Goal: Information Seeking & Learning: Learn about a topic

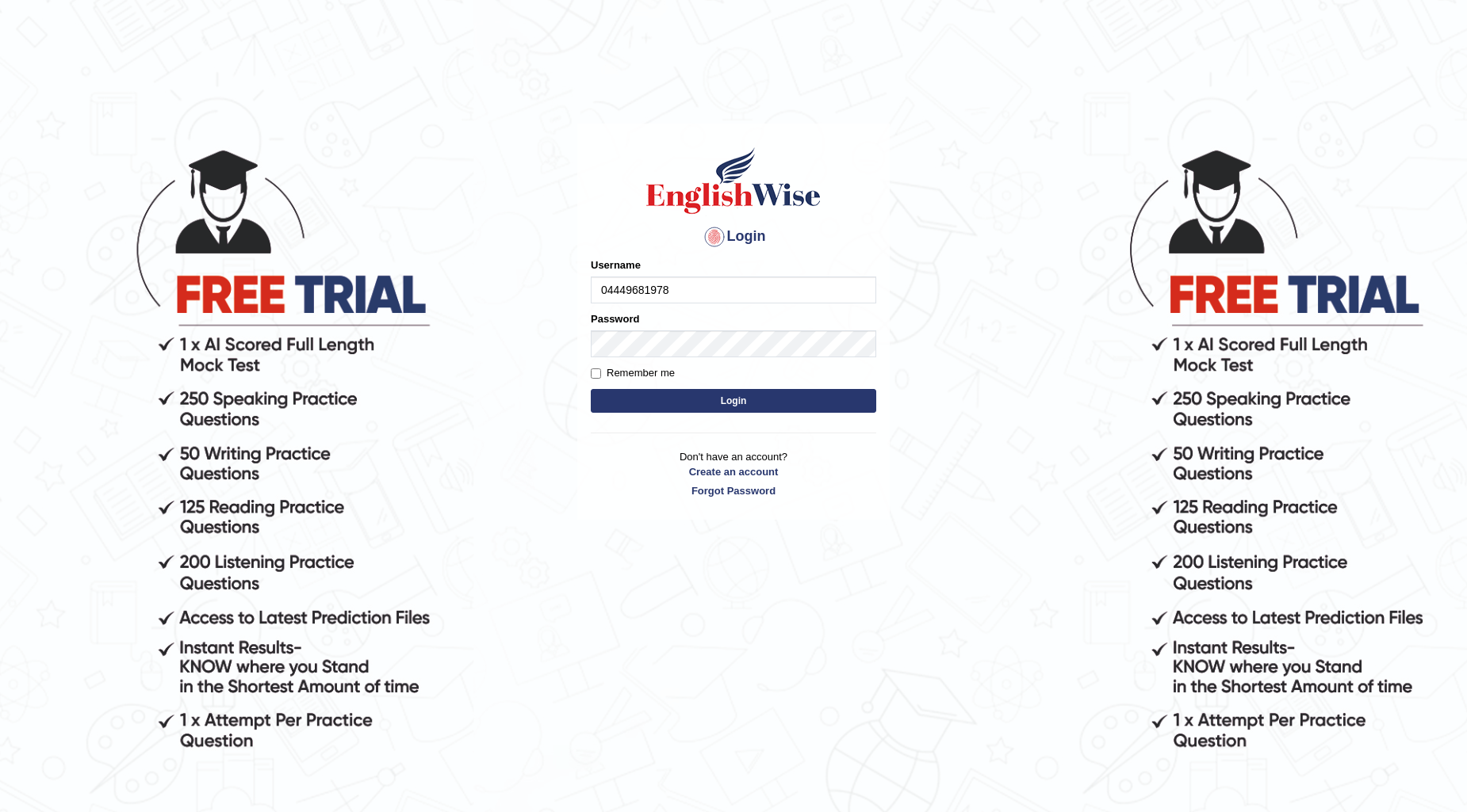
type input "04449681978"
click at [656, 391] on button "Login" at bounding box center [733, 401] width 285 height 24
click at [662, 394] on button "Login" at bounding box center [733, 401] width 285 height 24
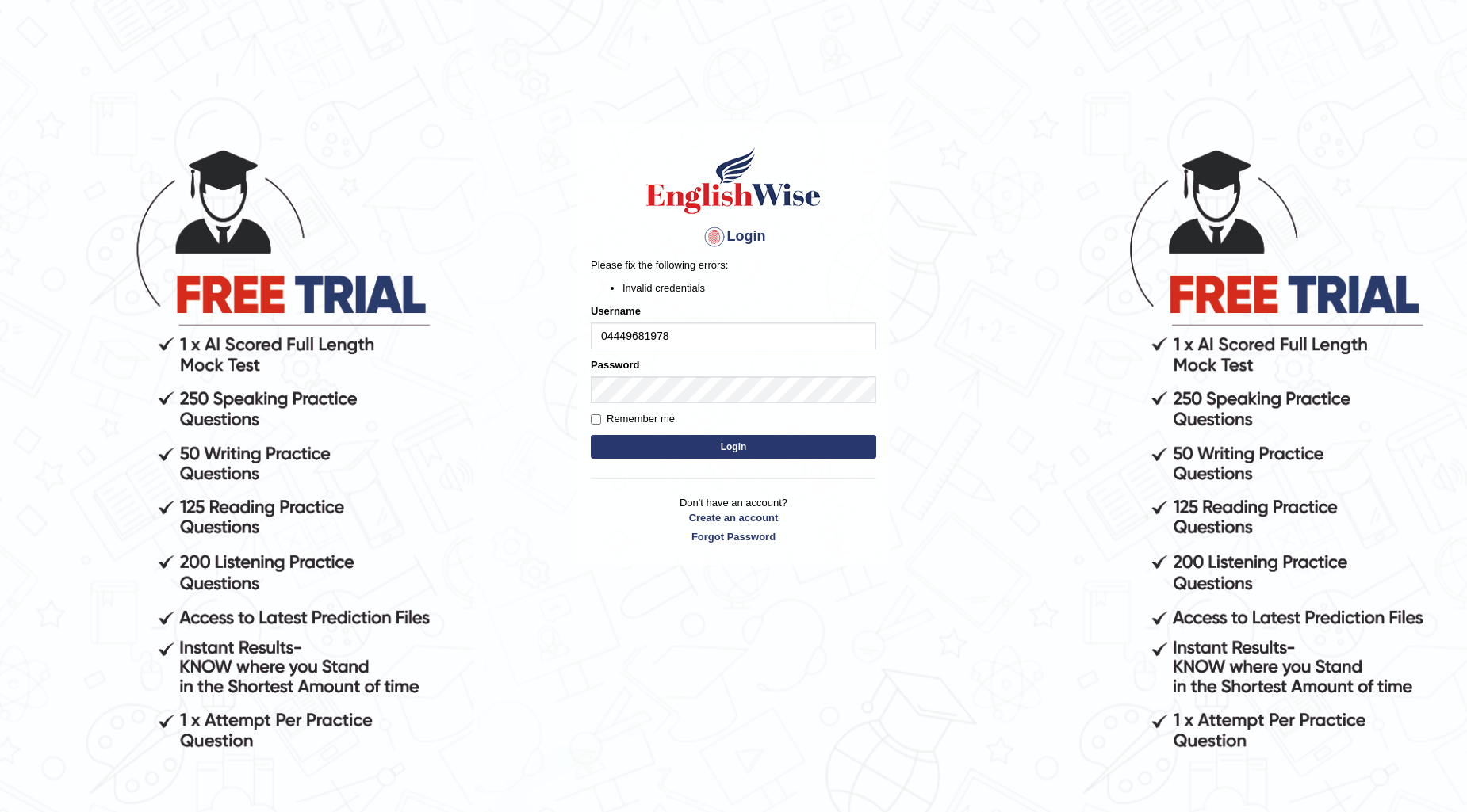
click at [647, 442] on button "Login" at bounding box center [733, 447] width 285 height 24
click at [954, 236] on body "Login Please fix the following errors: Invalid credentials Username 04449681978…" at bounding box center [733, 480] width 1467 height 812
click at [620, 338] on input "04449681978" at bounding box center [733, 336] width 285 height 27
type input "0449681978"
click at [695, 446] on button "Login" at bounding box center [733, 447] width 285 height 24
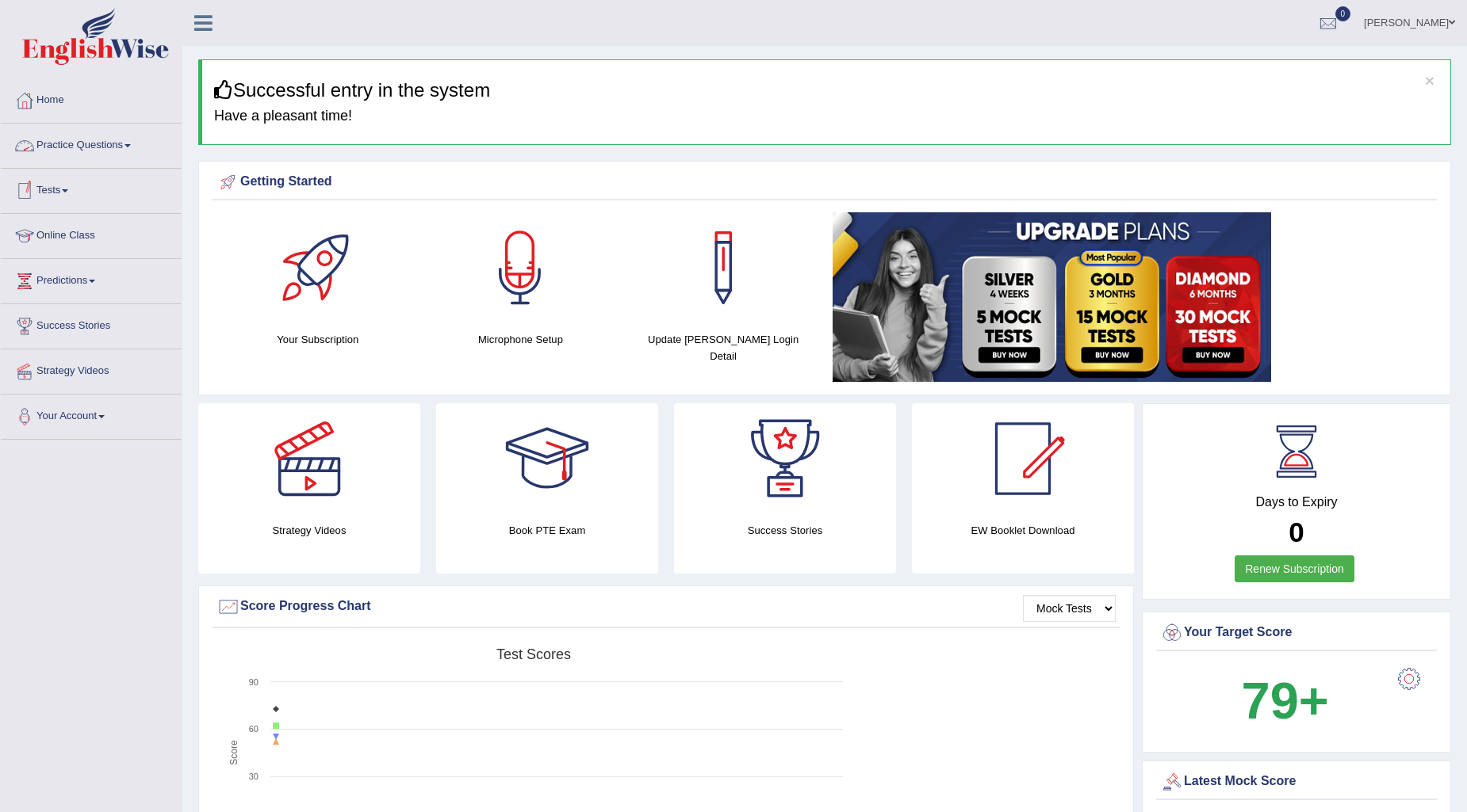
click at [106, 146] on link "Practice Questions" at bounding box center [91, 143] width 181 height 40
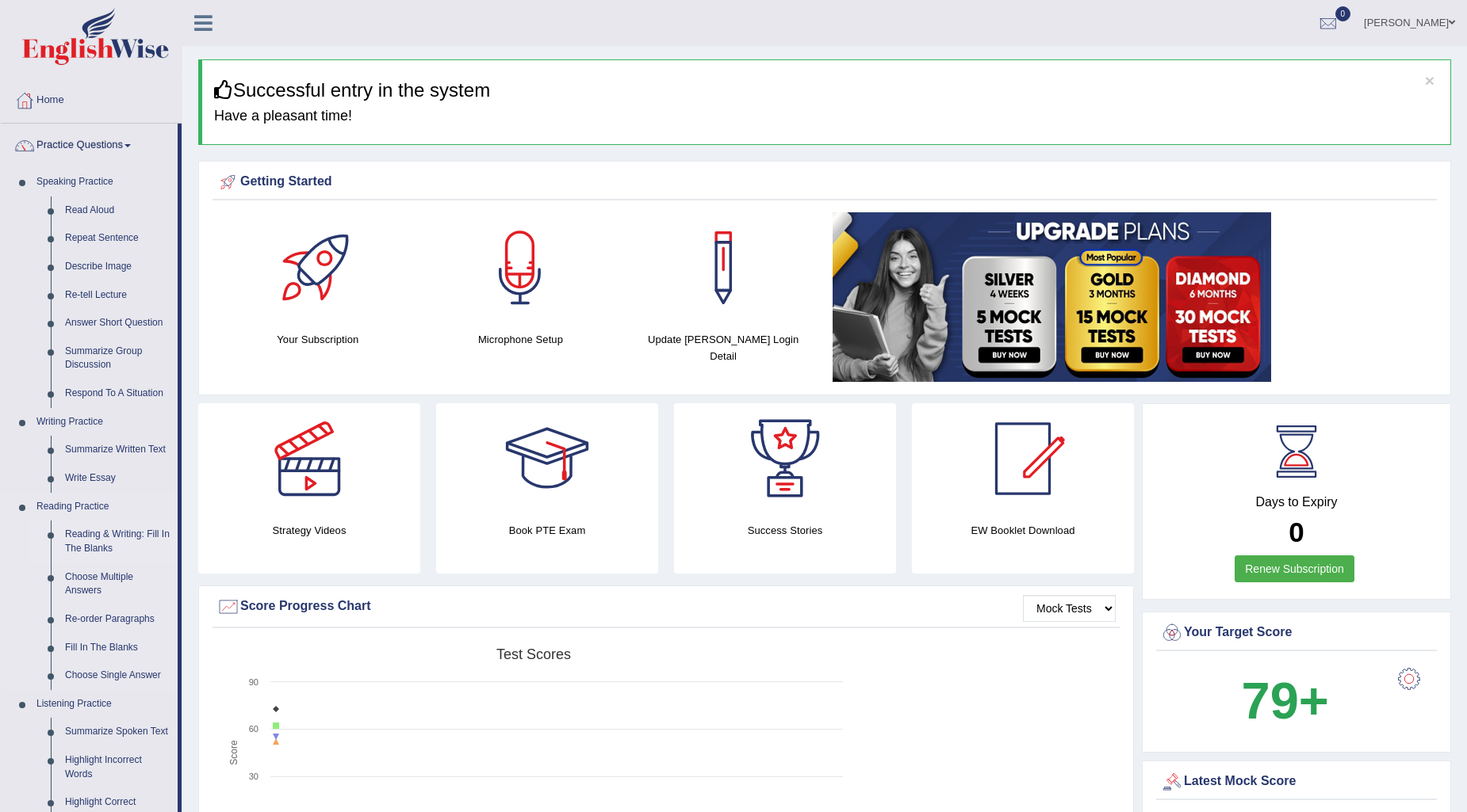
click at [91, 539] on link "Reading & Writing: Fill In The Blanks" at bounding box center [118, 542] width 120 height 42
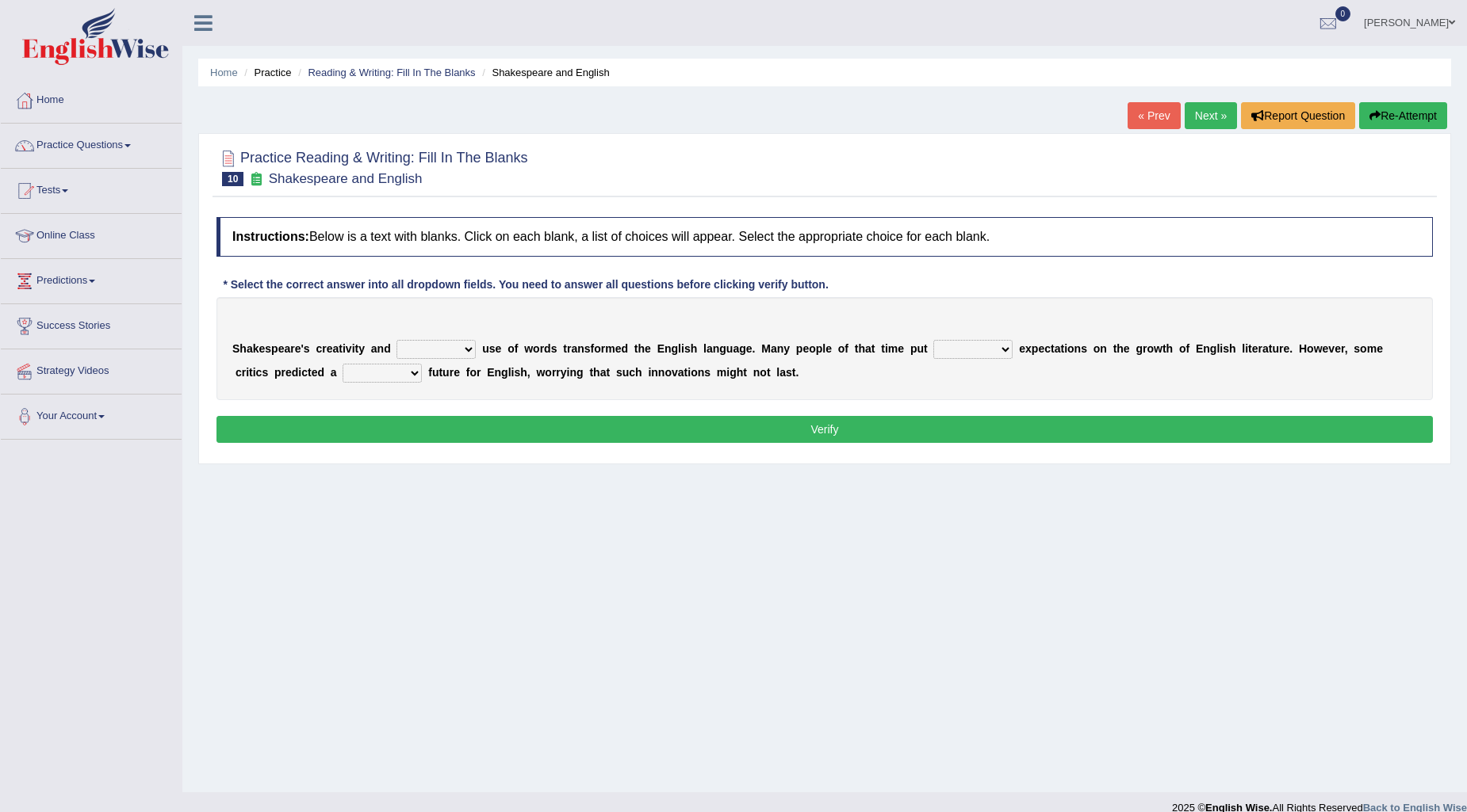
click at [466, 348] on select "idealized intensive fancied inventive" at bounding box center [436, 349] width 79 height 19
click at [396, 340] on select "idealized intensive fancied inventive" at bounding box center [436, 349] width 79 height 19
click at [449, 357] on select "idealized intensive fancied inventive" at bounding box center [436, 349] width 79 height 19
click at [396, 340] on select "idealized intensive fancied inventive" at bounding box center [436, 349] width 79 height 19
click at [448, 345] on select "idealized intensive fancied inventive" at bounding box center [436, 349] width 79 height 19
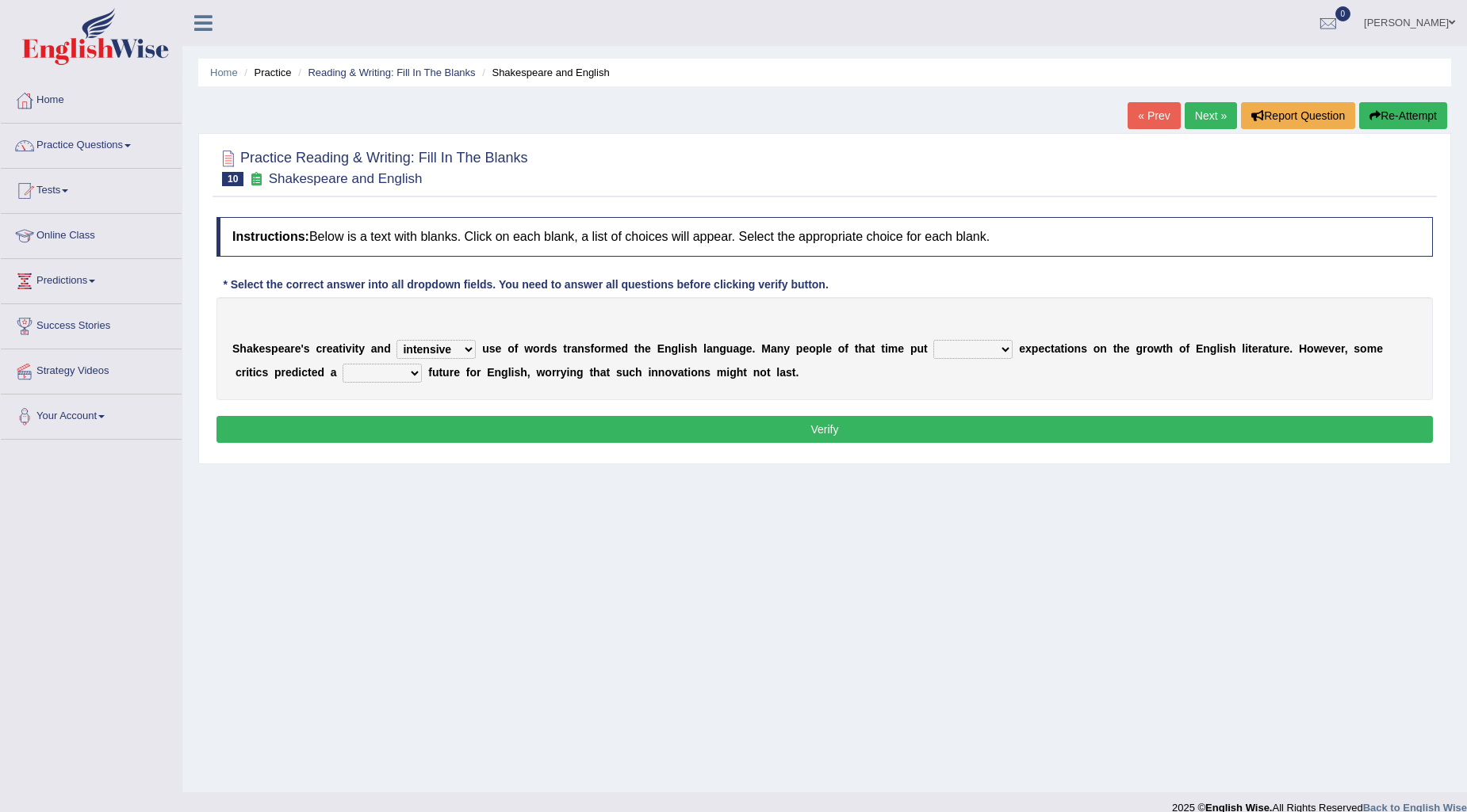
select select "inventive"
click at [396, 340] on select "idealized intensive fancied inventive" at bounding box center [436, 349] width 79 height 19
click at [458, 349] on select "idealized intensive fancied inventive" at bounding box center [436, 349] width 79 height 19
click at [968, 355] on select "wide much high more" at bounding box center [973, 349] width 79 height 19
select select "high"
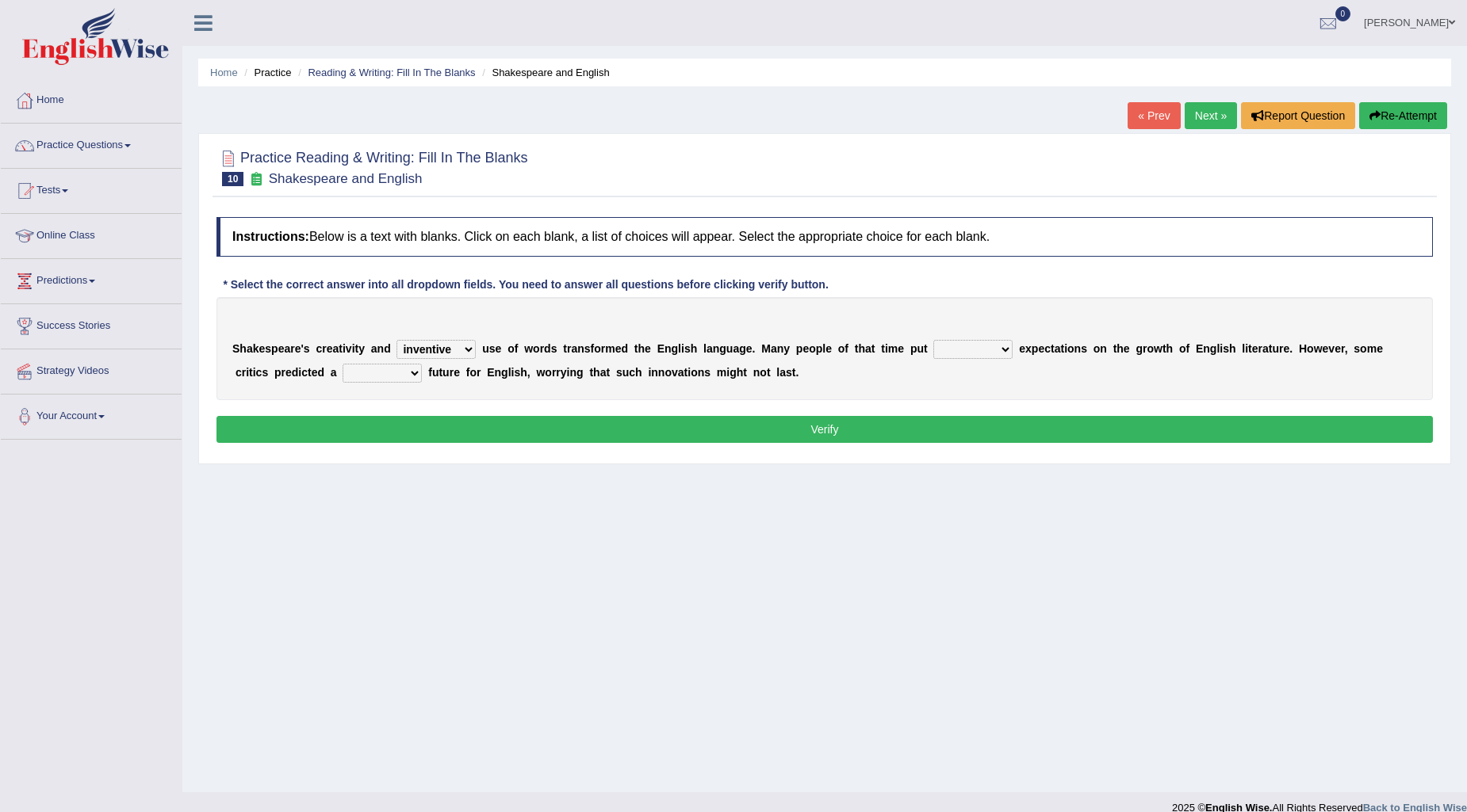
click at [933, 340] on select "wide much high more" at bounding box center [973, 349] width 79 height 19
click at [414, 374] on select "monetary promising irresistible daunting" at bounding box center [382, 373] width 79 height 19
select select "daunting"
click at [343, 364] on select "monetary promising irresistible daunting" at bounding box center [382, 373] width 79 height 19
click at [506, 427] on button "Verify" at bounding box center [824, 430] width 1216 height 27
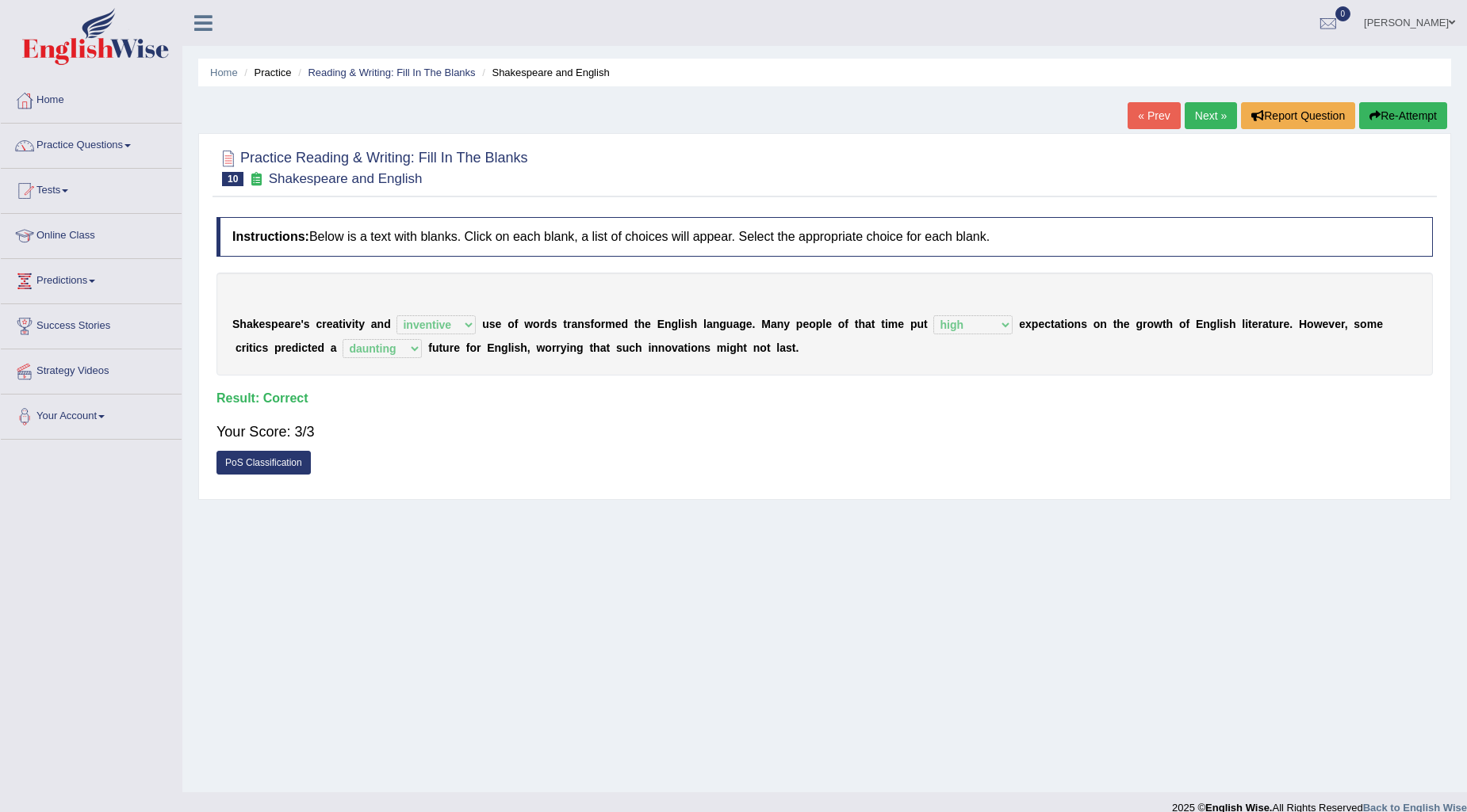
click at [1207, 117] on link "Next »" at bounding box center [1210, 116] width 52 height 27
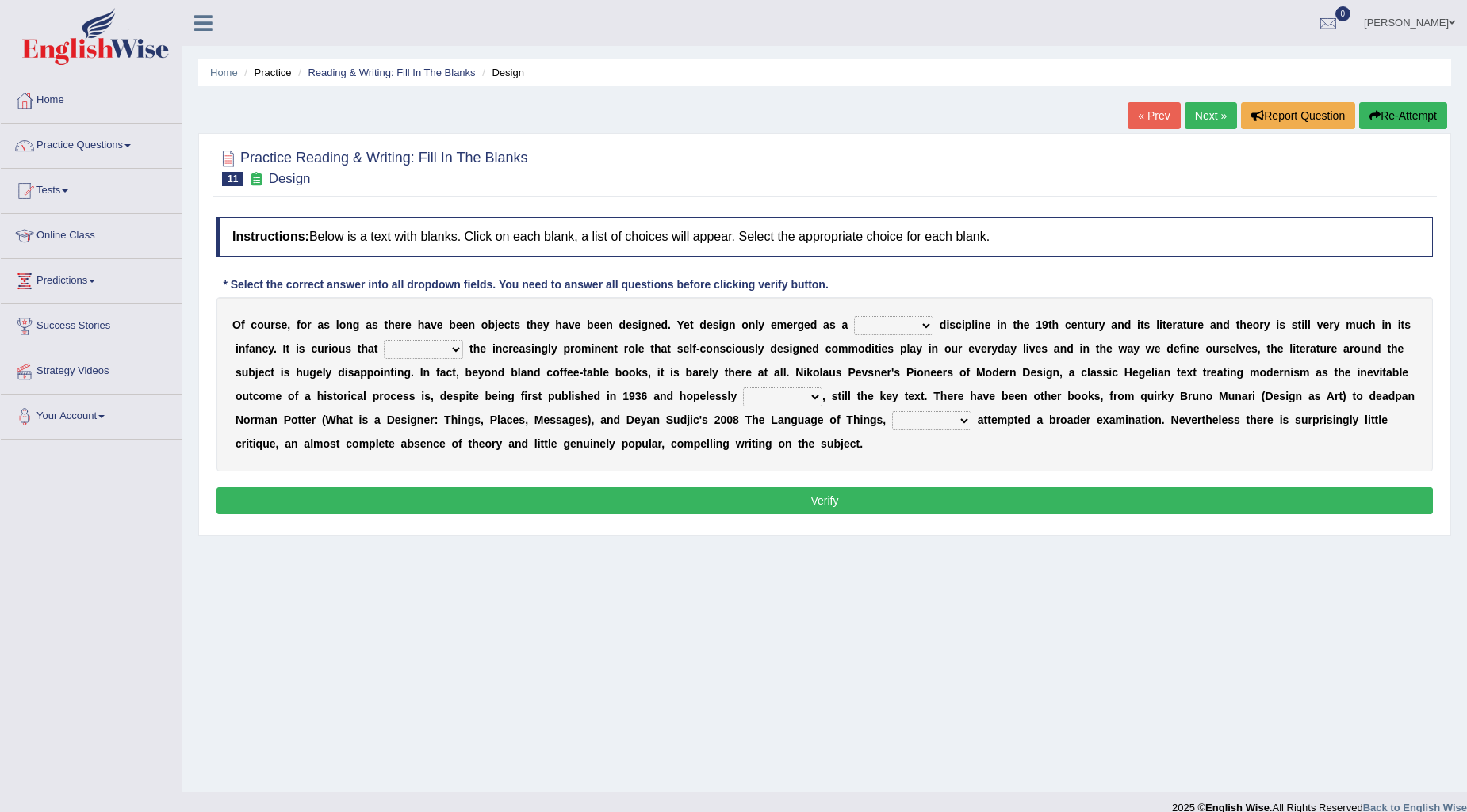
click at [906, 329] on select "bilateral ubiquitous foremost dedicated" at bounding box center [893, 326] width 79 height 19
select select "dedicated"
click at [853, 316] on select "bilateral ubiquitous foremost dedicated" at bounding box center [893, 326] width 79 height 19
click at [930, 321] on select "bilateral ubiquitous foremost dedicated" at bounding box center [893, 326] width 79 height 19
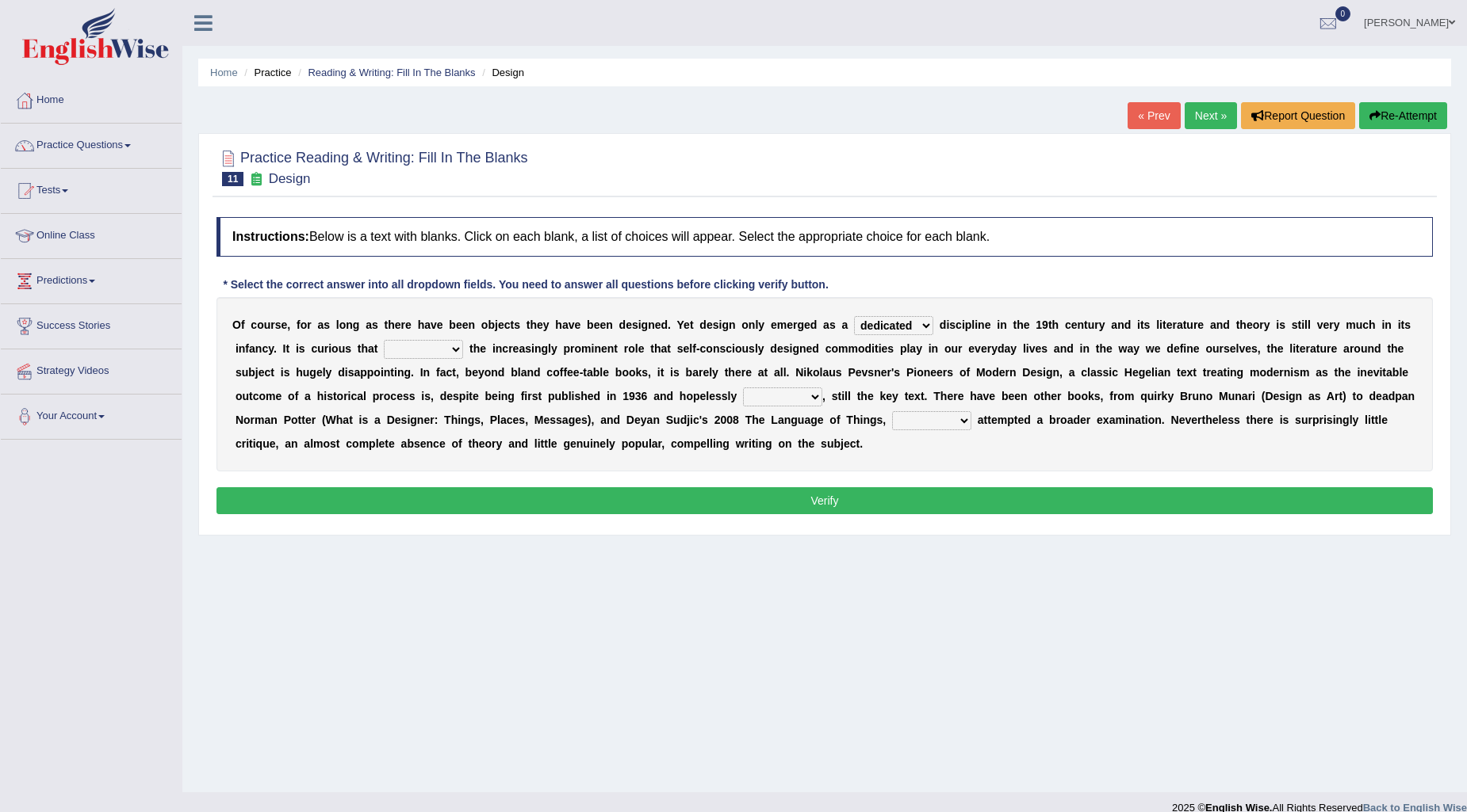
click at [443, 345] on select "since despite within through" at bounding box center [423, 349] width 79 height 19
click at [384, 340] on select "since despite within through" at bounding box center [423, 349] width 79 height 19
click at [433, 350] on select "since despite within through" at bounding box center [423, 349] width 79 height 19
select select "despite"
click at [384, 340] on select "since despite within through" at bounding box center [423, 349] width 79 height 19
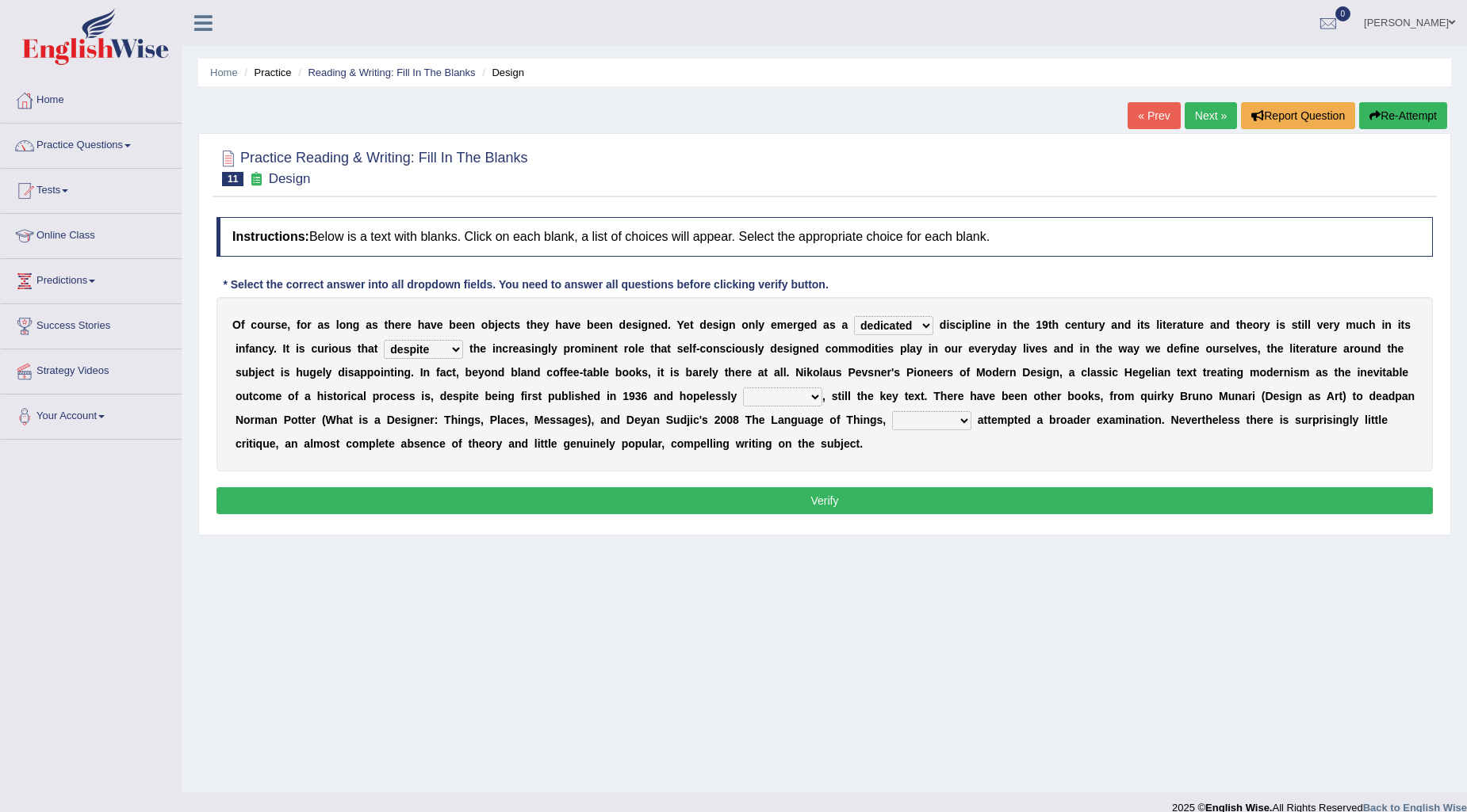
click at [757, 396] on select "dates dating date dated" at bounding box center [783, 397] width 79 height 19
click at [743, 388] on select "dates dating date dated" at bounding box center [783, 397] width 79 height 19
click at [791, 396] on select "dates dating date dated" at bounding box center [783, 397] width 79 height 19
click at [743, 388] on select "dates dating date dated" at bounding box center [783, 397] width 79 height 19
click at [816, 397] on select "dates dating date dated" at bounding box center [783, 397] width 79 height 19
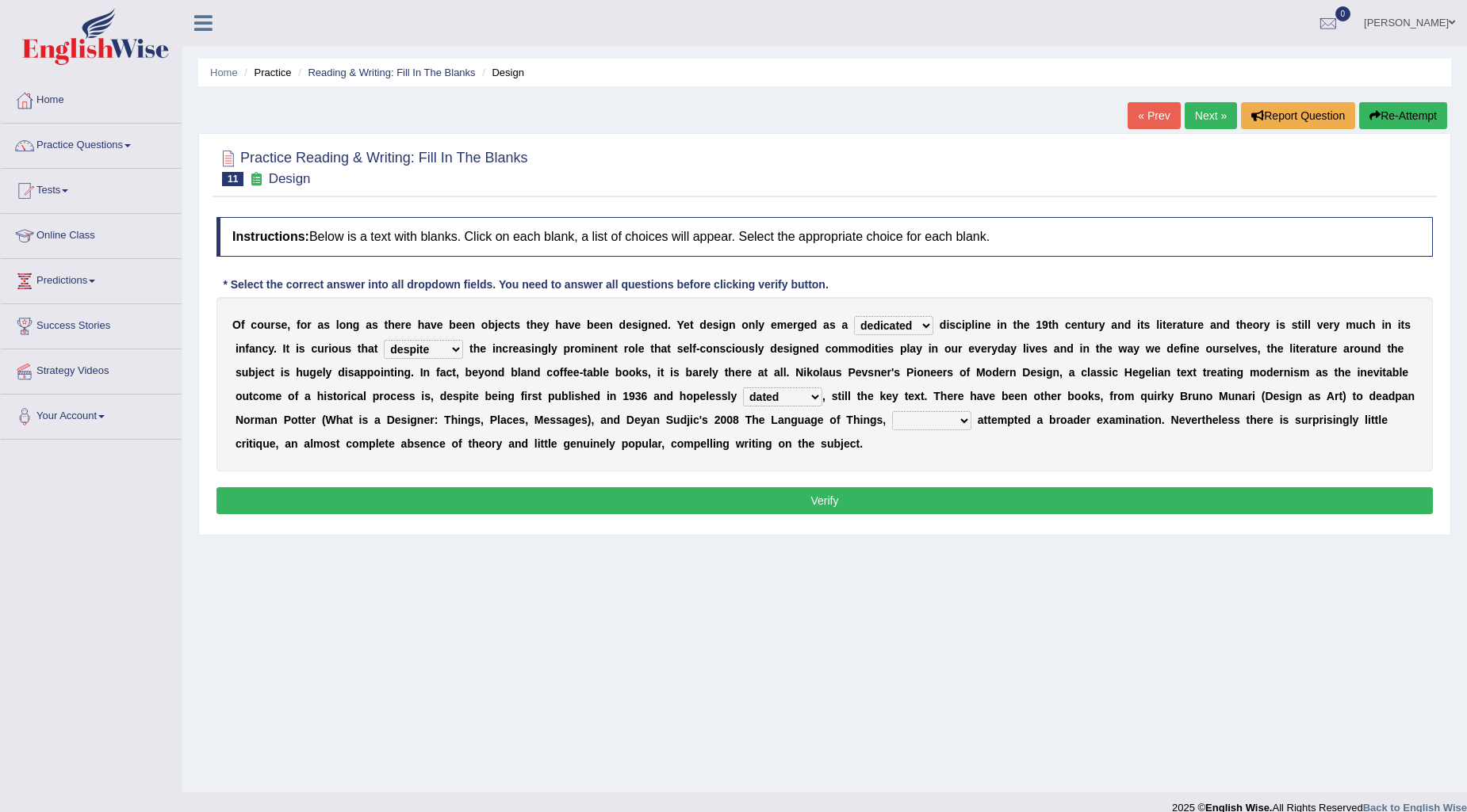
select select "dating"
click at [743, 388] on select "dates dating date dated" at bounding box center [783, 397] width 79 height 19
click at [897, 420] on select "which then however as" at bounding box center [932, 421] width 79 height 19
click at [892, 411] on select "which then however as" at bounding box center [932, 421] width 79 height 19
click at [905, 417] on select "which then however as" at bounding box center [932, 421] width 79 height 19
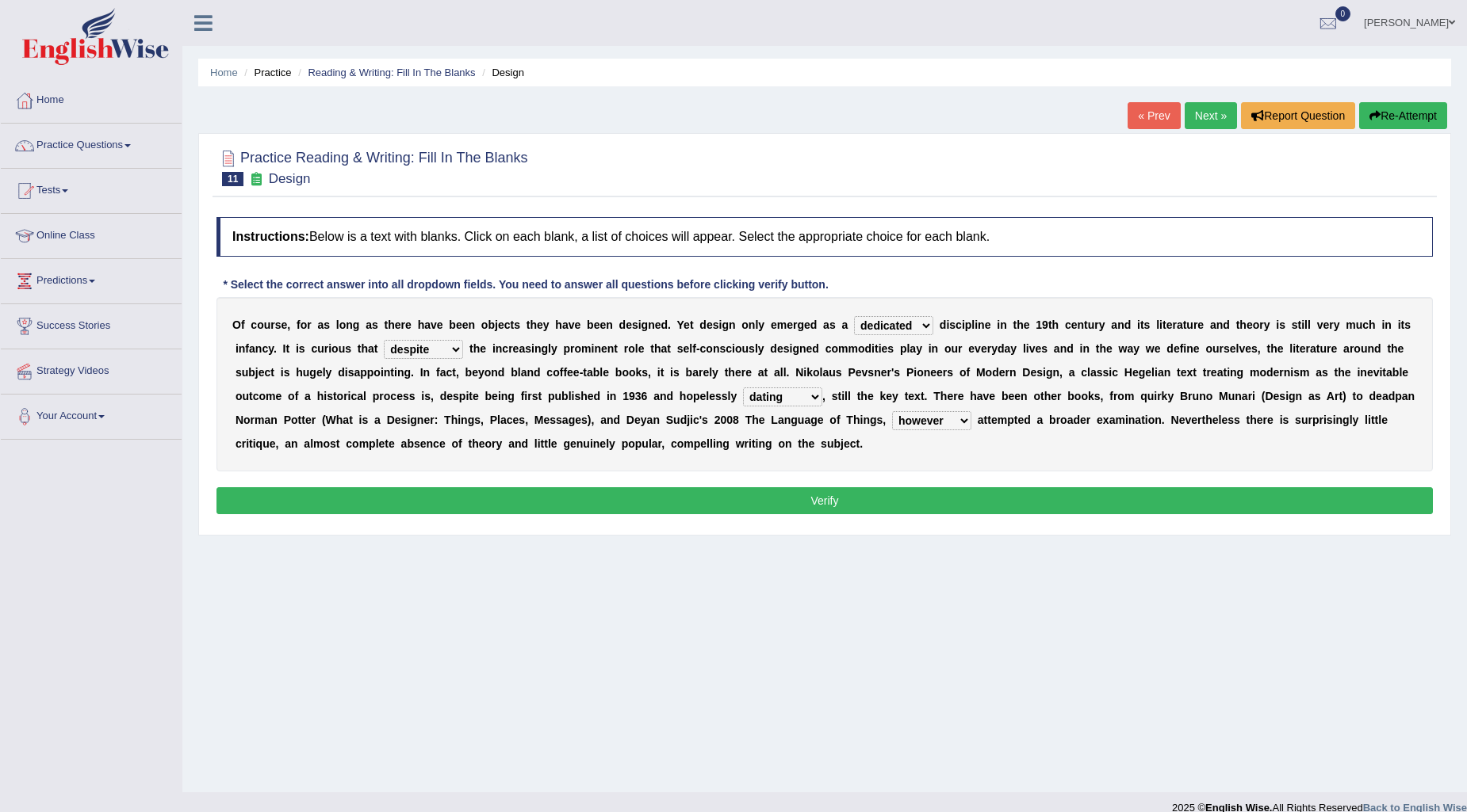
select select "which"
click at [892, 411] on select "which then however as" at bounding box center [932, 421] width 79 height 19
click at [679, 497] on button "Verify" at bounding box center [824, 501] width 1216 height 27
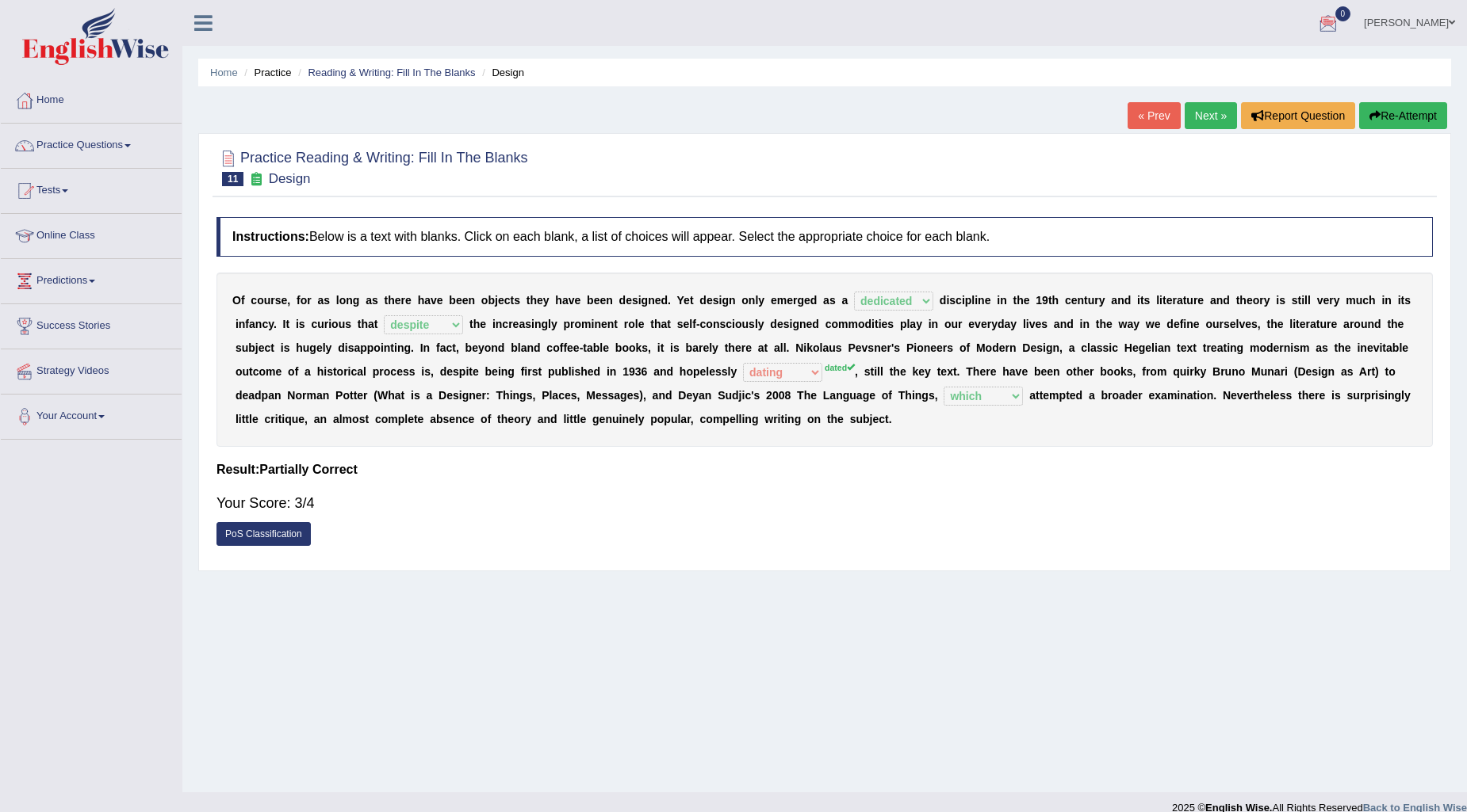
click at [1203, 116] on link "Next »" at bounding box center [1210, 116] width 52 height 27
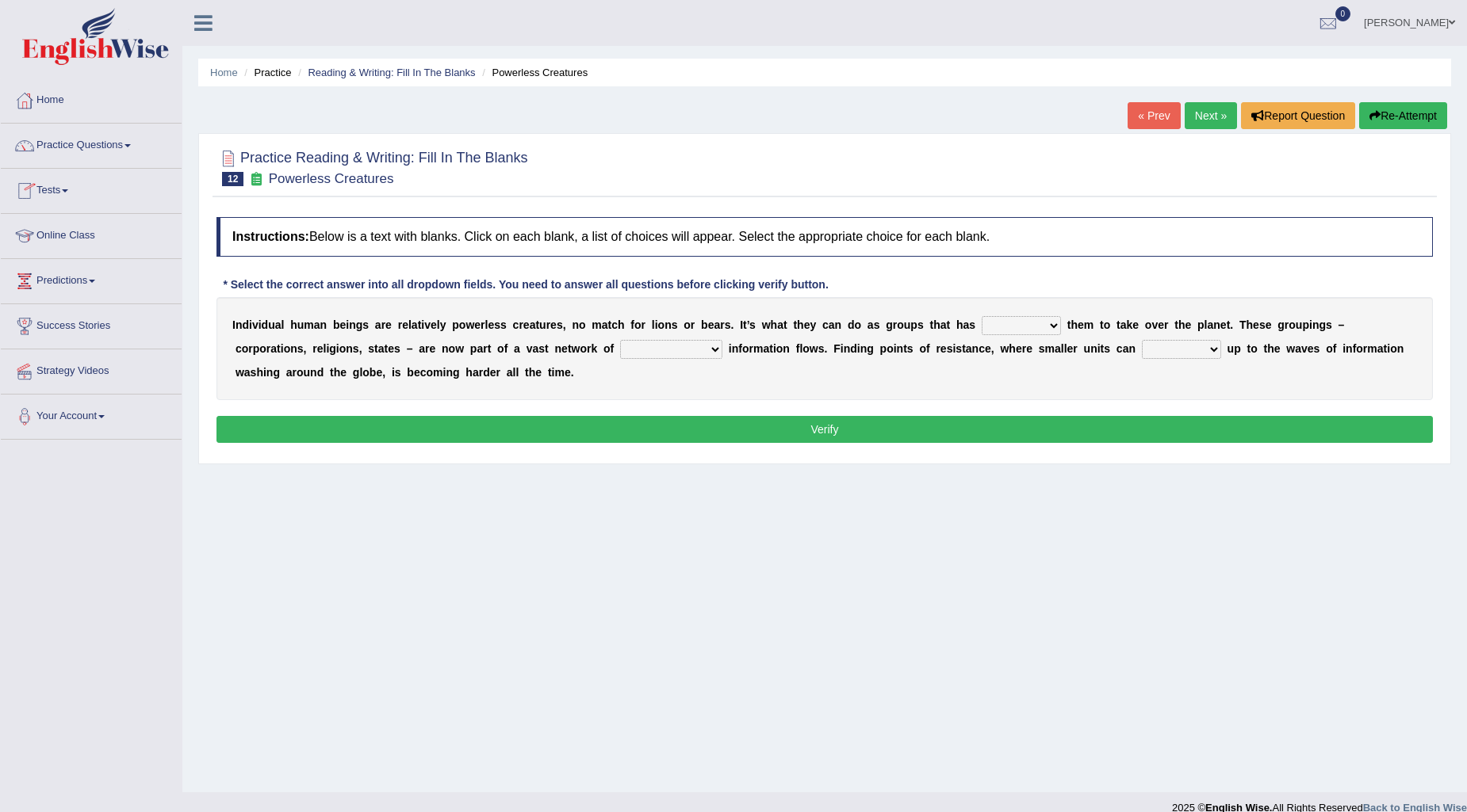
click at [1055, 323] on select "enabled contended embodied conjured" at bounding box center [1021, 326] width 79 height 19
select select "enabled"
click at [981, 316] on select "enabled contended embodied conjured" at bounding box center [1021, 326] width 79 height 19
click at [640, 343] on select "interconnected overlapping fastened exploited" at bounding box center [672, 349] width 103 height 19
select select "interconnected"
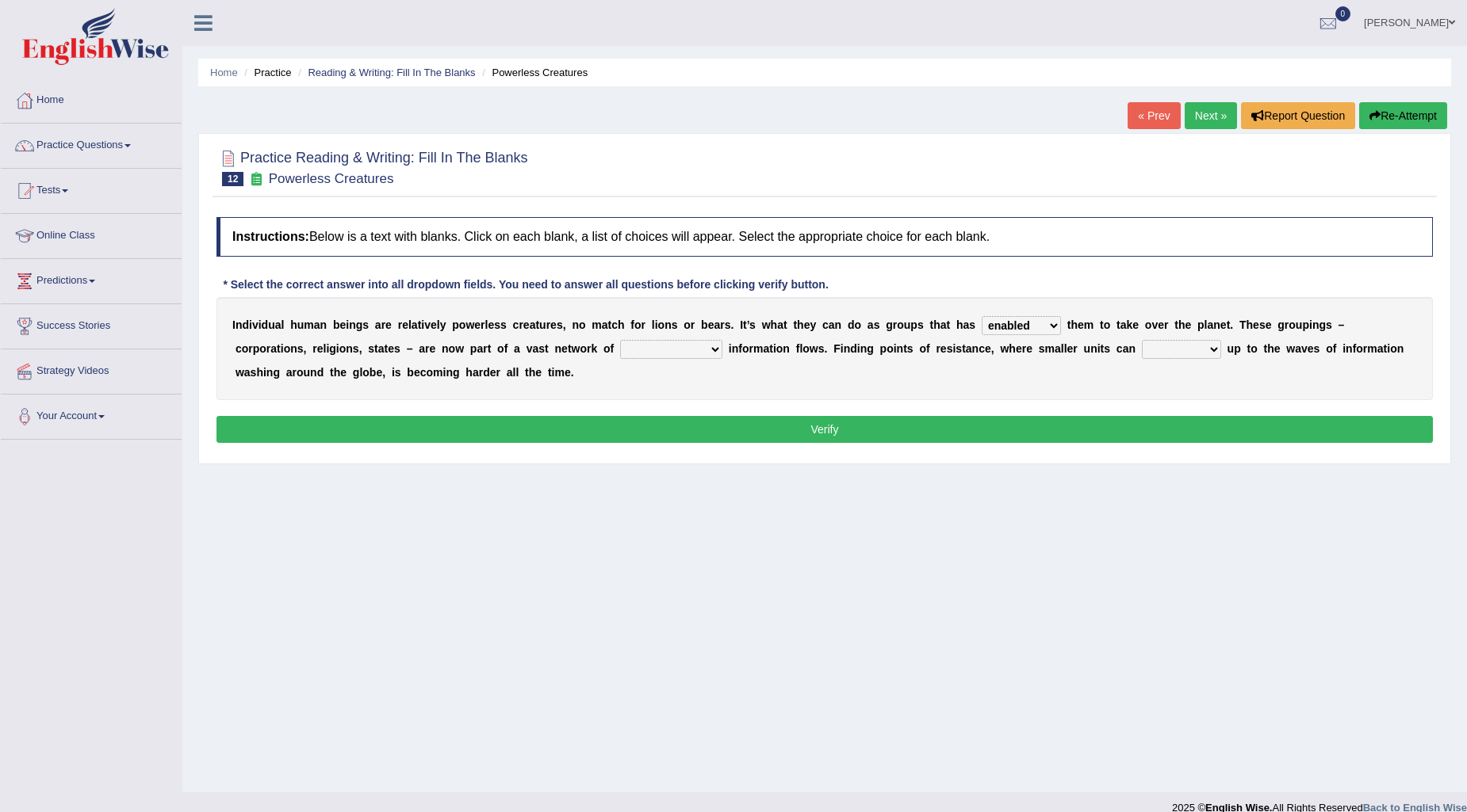
click at [620, 340] on select "interconnected overlapping fastened exploited" at bounding box center [672, 349] width 103 height 19
click at [1163, 346] on select "stand raise hail pump" at bounding box center [1181, 349] width 79 height 19
select select "raise"
click at [1141, 340] on select "stand raise hail pump" at bounding box center [1181, 349] width 79 height 19
click at [1171, 423] on button "Verify" at bounding box center [824, 430] width 1216 height 27
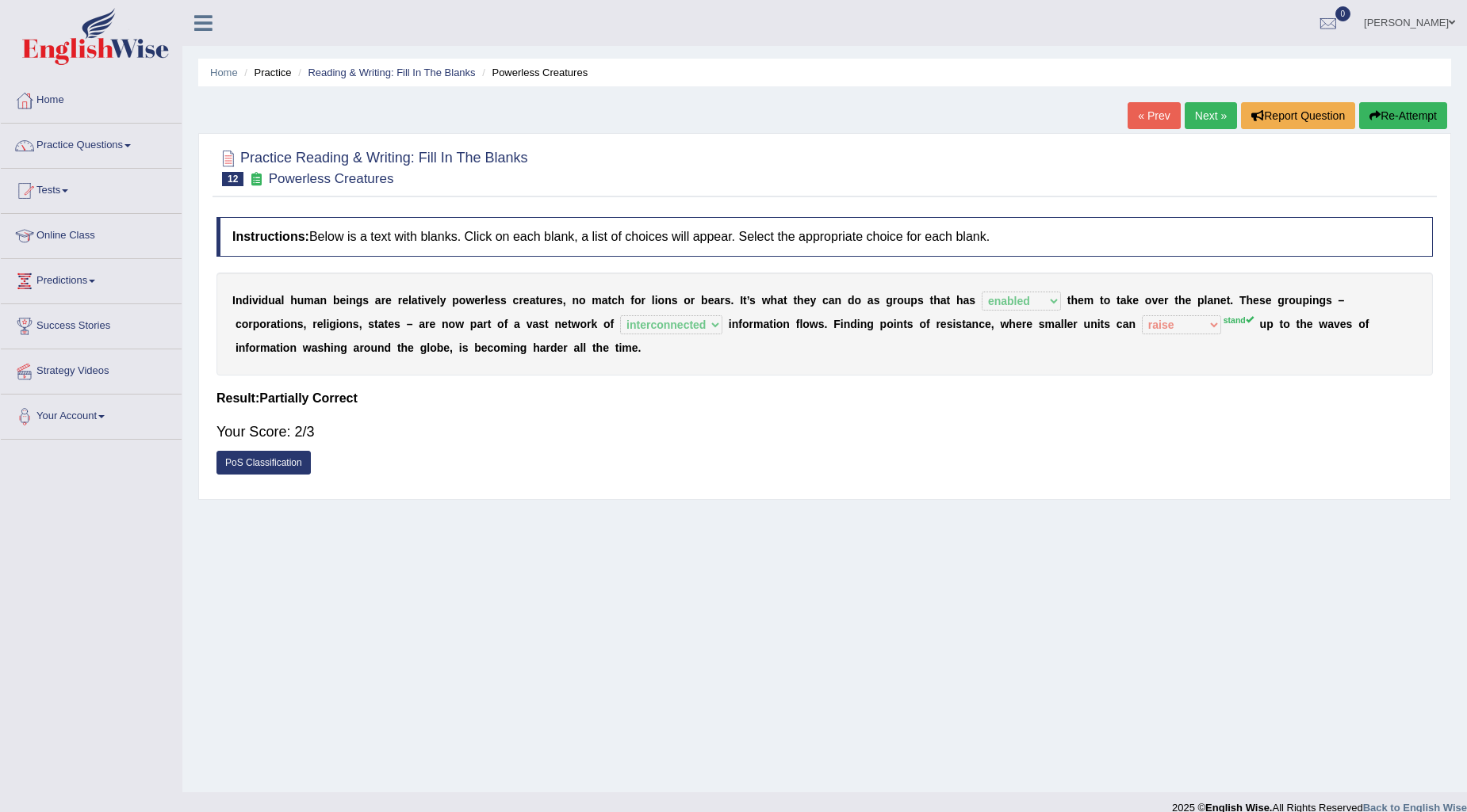
click at [1195, 114] on link "Next »" at bounding box center [1210, 116] width 52 height 27
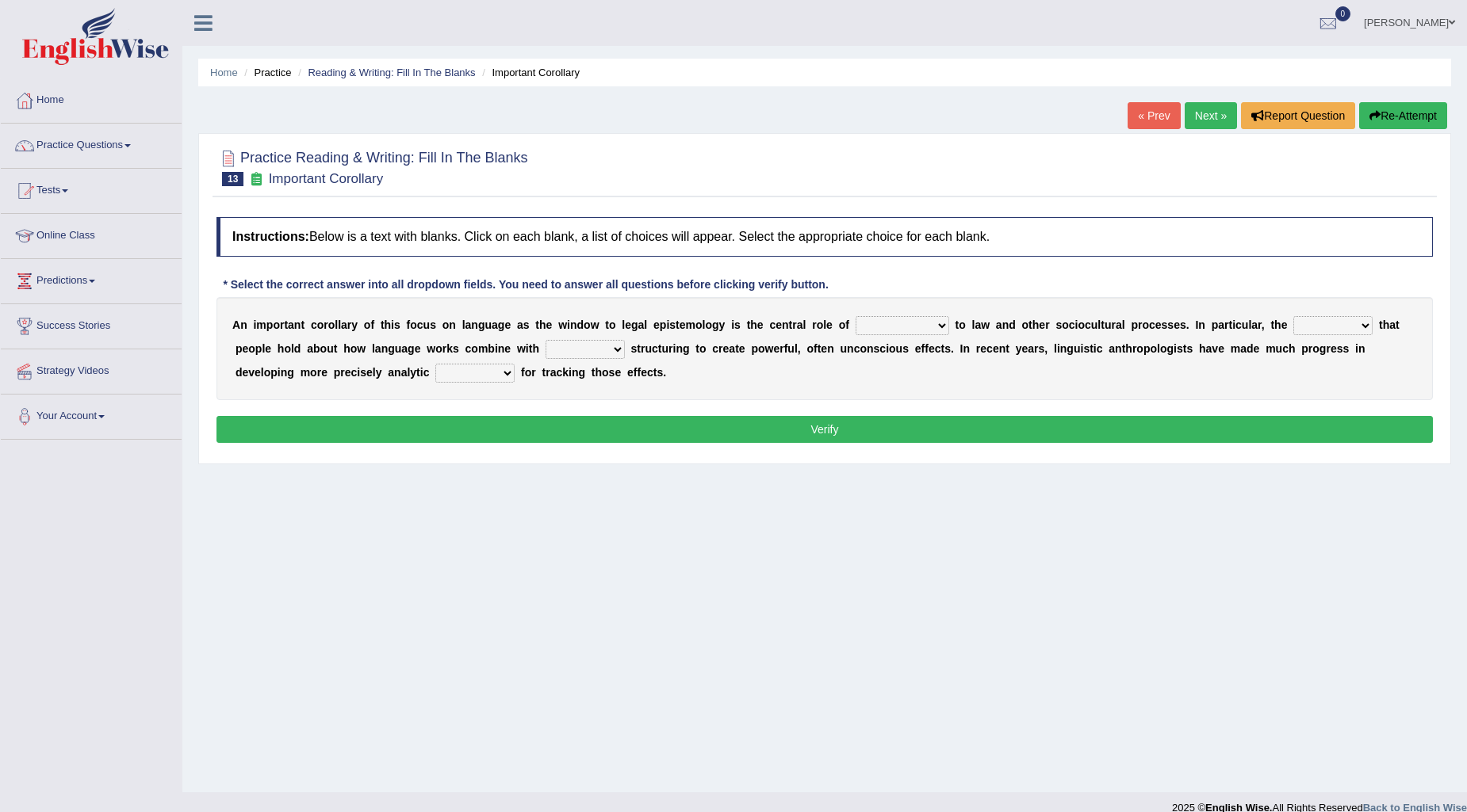
click at [941, 326] on select "discourse epoch dialect acquaintance" at bounding box center [901, 326] width 93 height 19
click at [855, 316] on select "discourse epoch dialect acquaintance" at bounding box center [901, 326] width 93 height 19
click at [938, 321] on select "discourse epoch dialect acquaintance" at bounding box center [901, 326] width 93 height 19
click at [946, 502] on div "Home Practice Reading & Writing: Fill In The Blanks Important Corollary « Prev …" at bounding box center [825, 396] width 1284 height 793
click at [899, 330] on select "discourse epoch dialect acquaintance" at bounding box center [901, 326] width 93 height 19
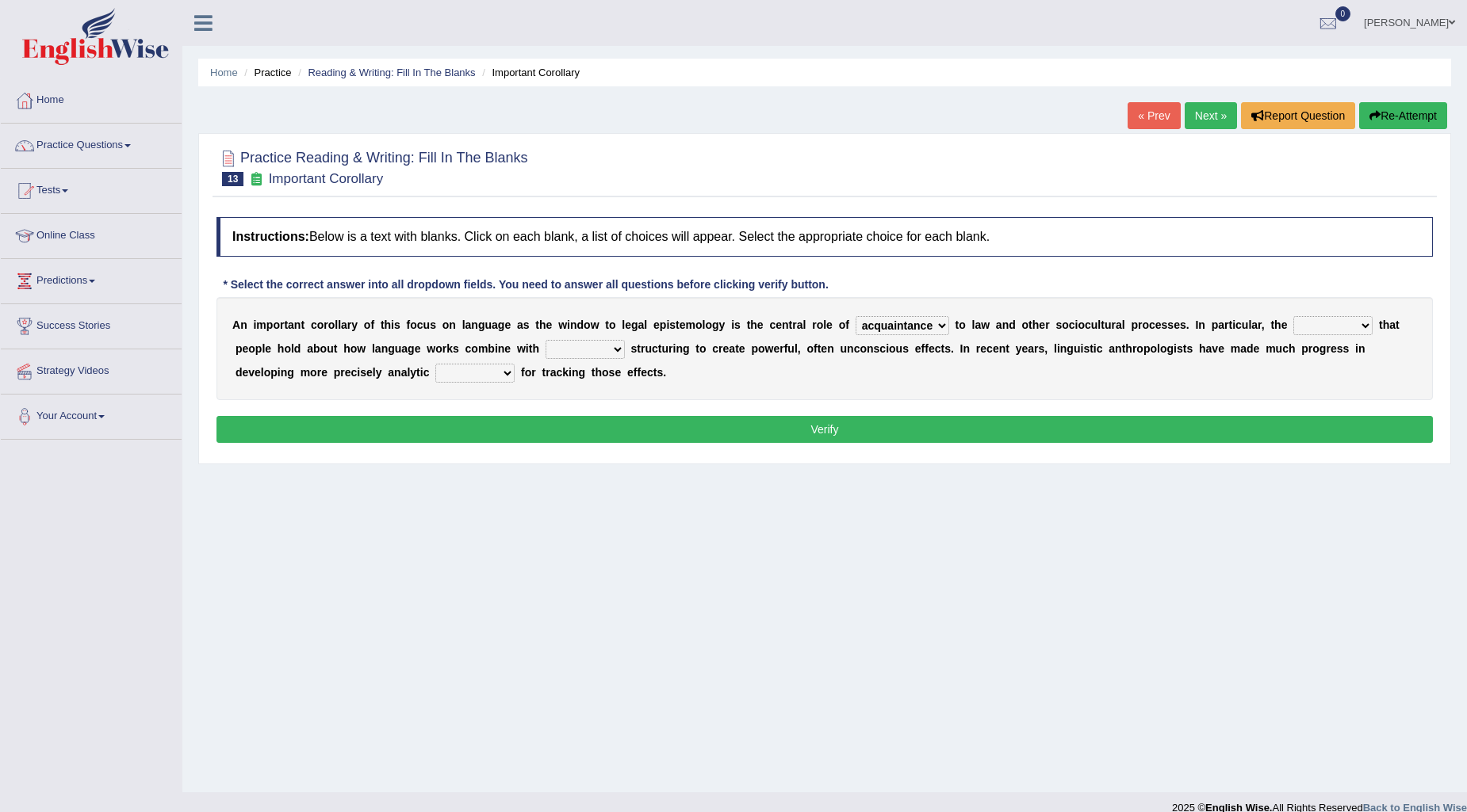
click at [855, 316] on select "discourse epoch dialect acquaintance" at bounding box center [901, 326] width 93 height 19
click at [943, 326] on select "discourse epoch dialect acquaintance" at bounding box center [901, 326] width 93 height 19
click at [855, 316] on select "discourse epoch dialect acquaintance" at bounding box center [901, 326] width 93 height 19
click at [918, 319] on select "discourse epoch dialect acquaintance" at bounding box center [901, 326] width 93 height 19
select select "dialect"
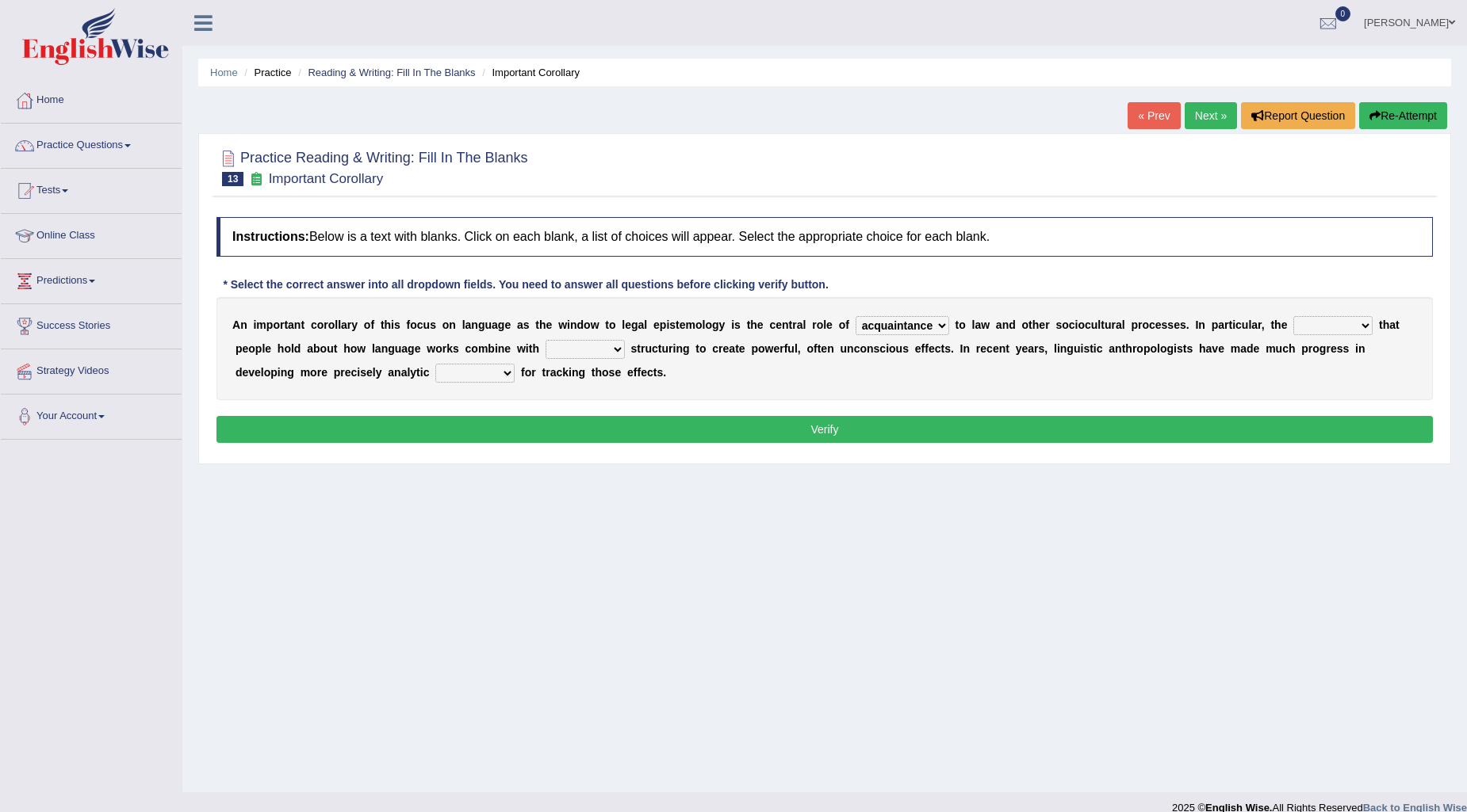
click at [855, 316] on select "discourse epoch dialect acquaintance" at bounding box center [901, 326] width 93 height 19
click at [1310, 323] on select "deviation besmirch consent ideas" at bounding box center [1332, 326] width 79 height 19
click at [1294, 316] on select "deviation besmirch consent ideas" at bounding box center [1332, 326] width 79 height 19
click at [1321, 321] on select "deviation besmirch consent ideas" at bounding box center [1332, 326] width 79 height 19
click at [1294, 316] on select "deviation besmirch consent ideas" at bounding box center [1332, 326] width 79 height 19
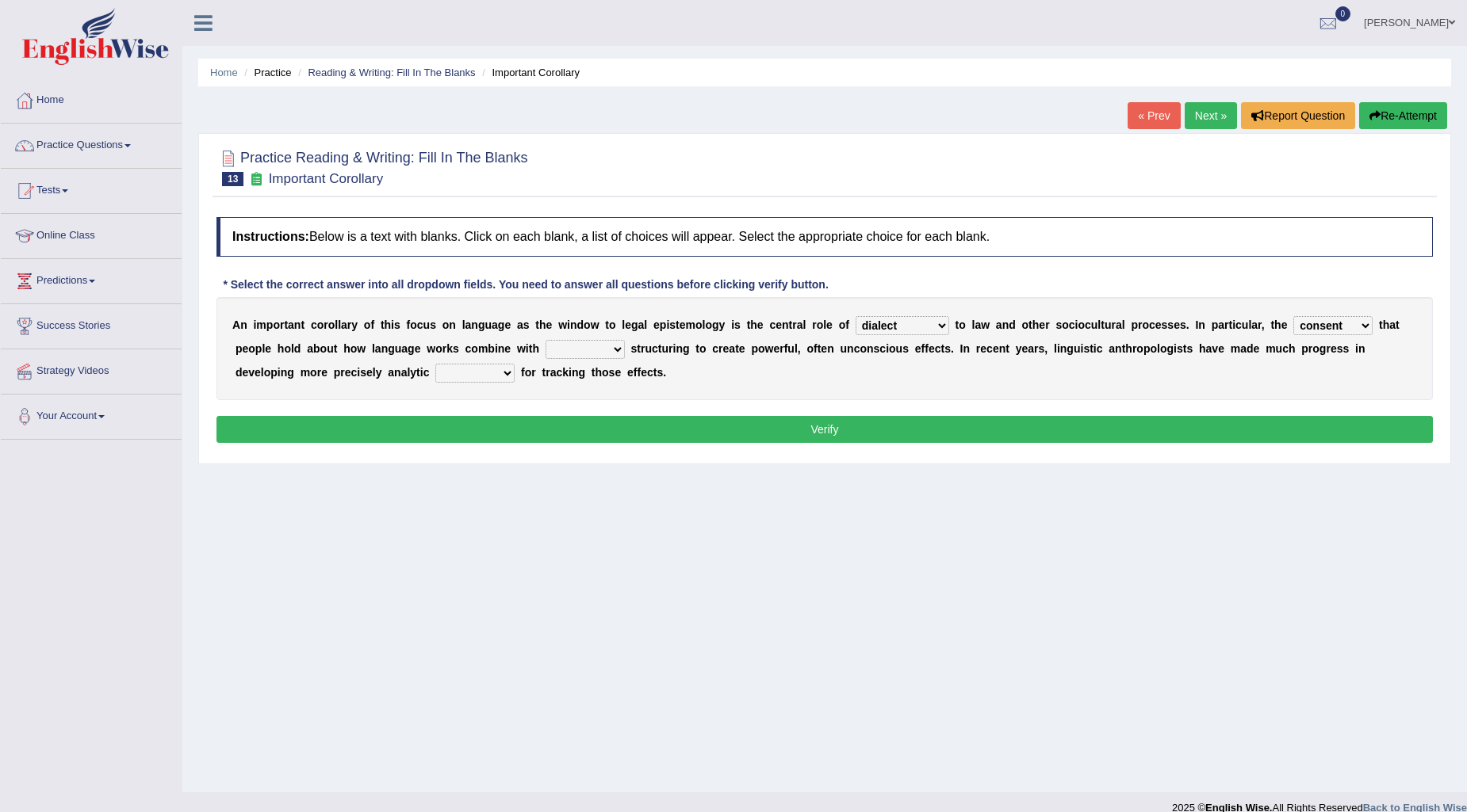
click at [1346, 322] on select "deviation besmirch consent ideas" at bounding box center [1332, 326] width 79 height 19
select select "ideas"
click at [1294, 316] on select "deviation besmirch consent ideas" at bounding box center [1332, 326] width 79 height 19
click at [560, 349] on select "mandatory linguistic legitimate customary" at bounding box center [585, 349] width 79 height 19
select select "linguistic"
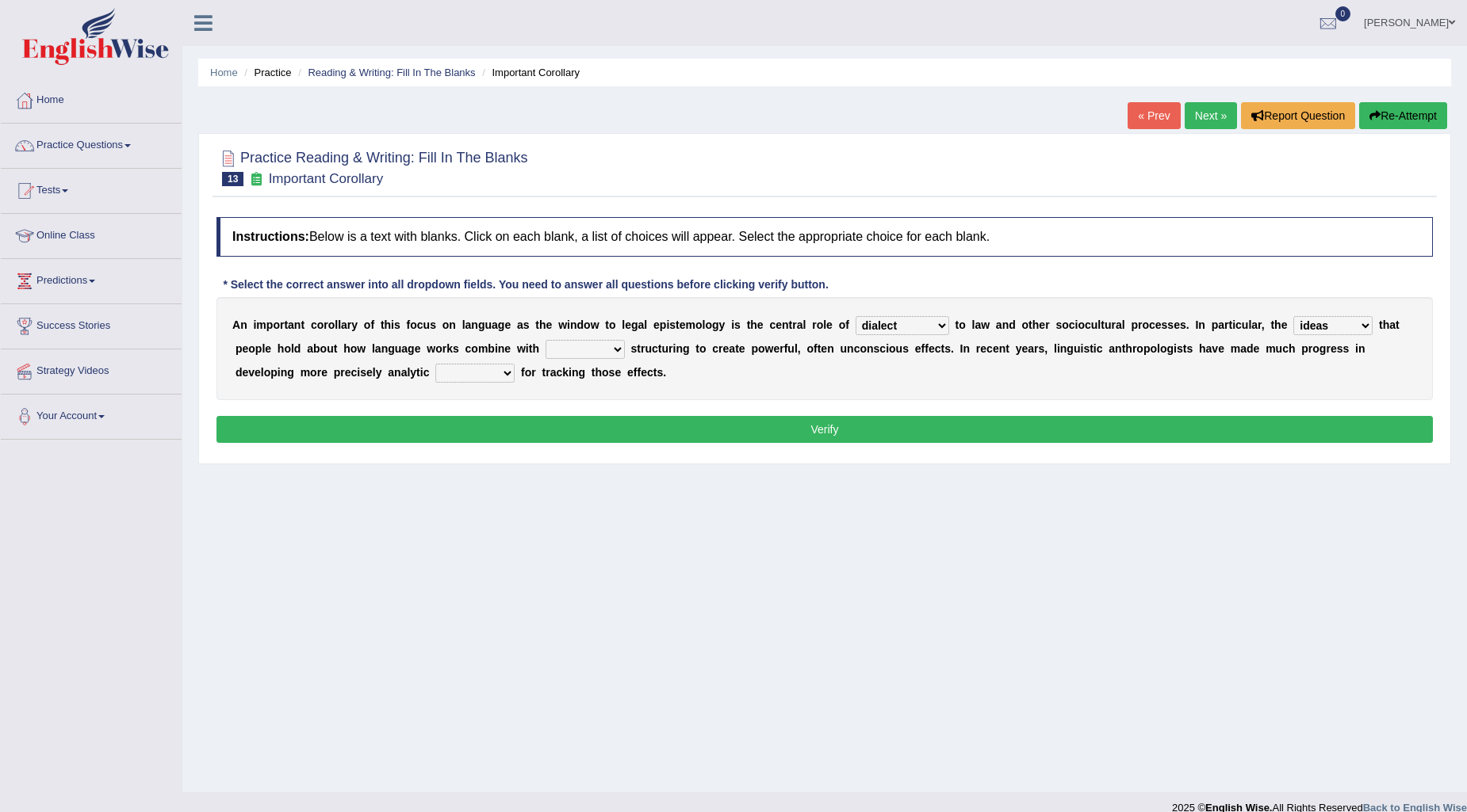
click at [545, 340] on select "mandatory linguistic legitimate customary" at bounding box center [585, 349] width 79 height 19
click at [444, 375] on select "tools appetite albums stroke" at bounding box center [475, 373] width 79 height 19
select select "tools"
click at [435, 364] on select "tools appetite albums stroke" at bounding box center [475, 373] width 79 height 19
click at [492, 423] on button "Verify" at bounding box center [824, 430] width 1216 height 27
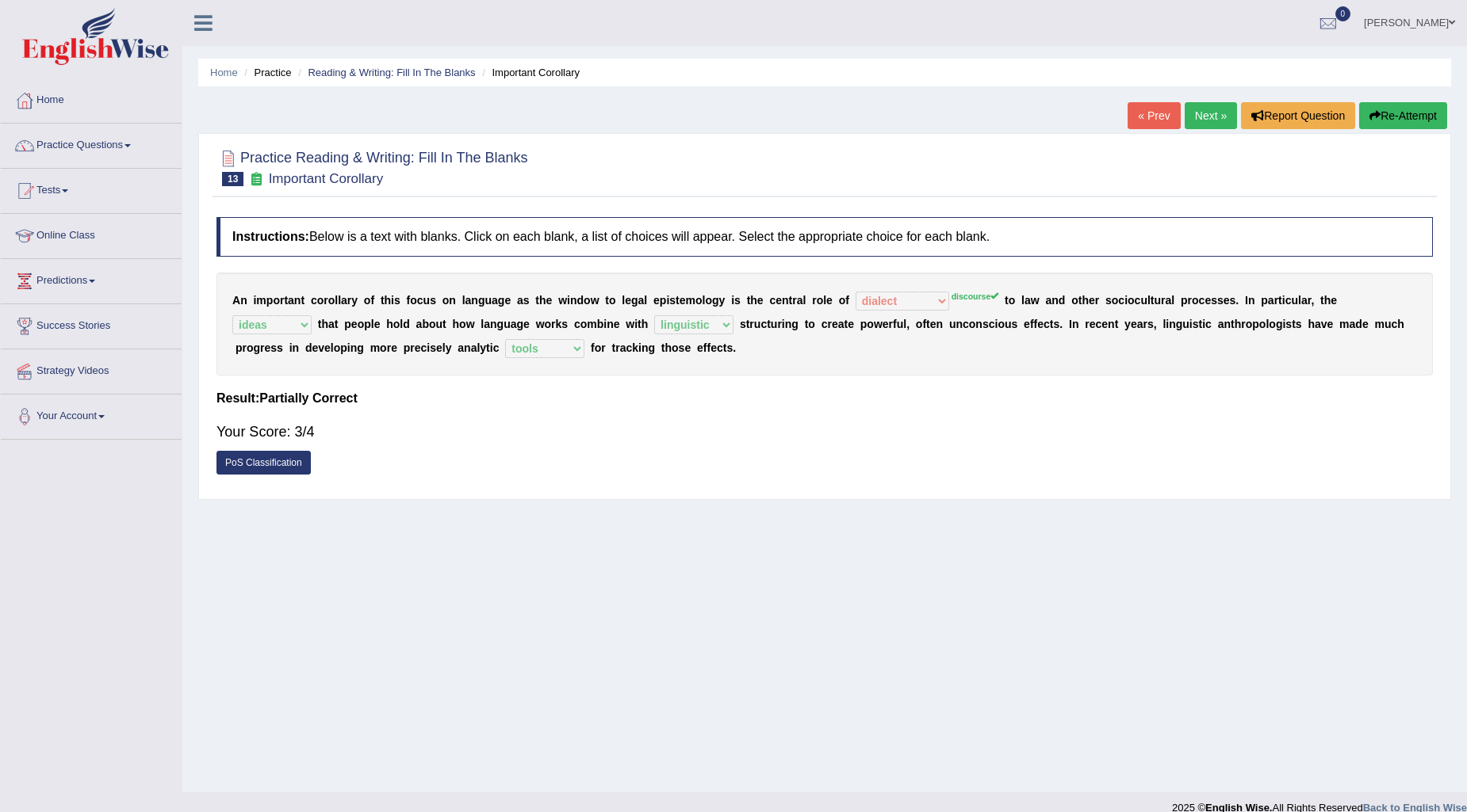
click at [1198, 117] on link "Next »" at bounding box center [1210, 116] width 52 height 27
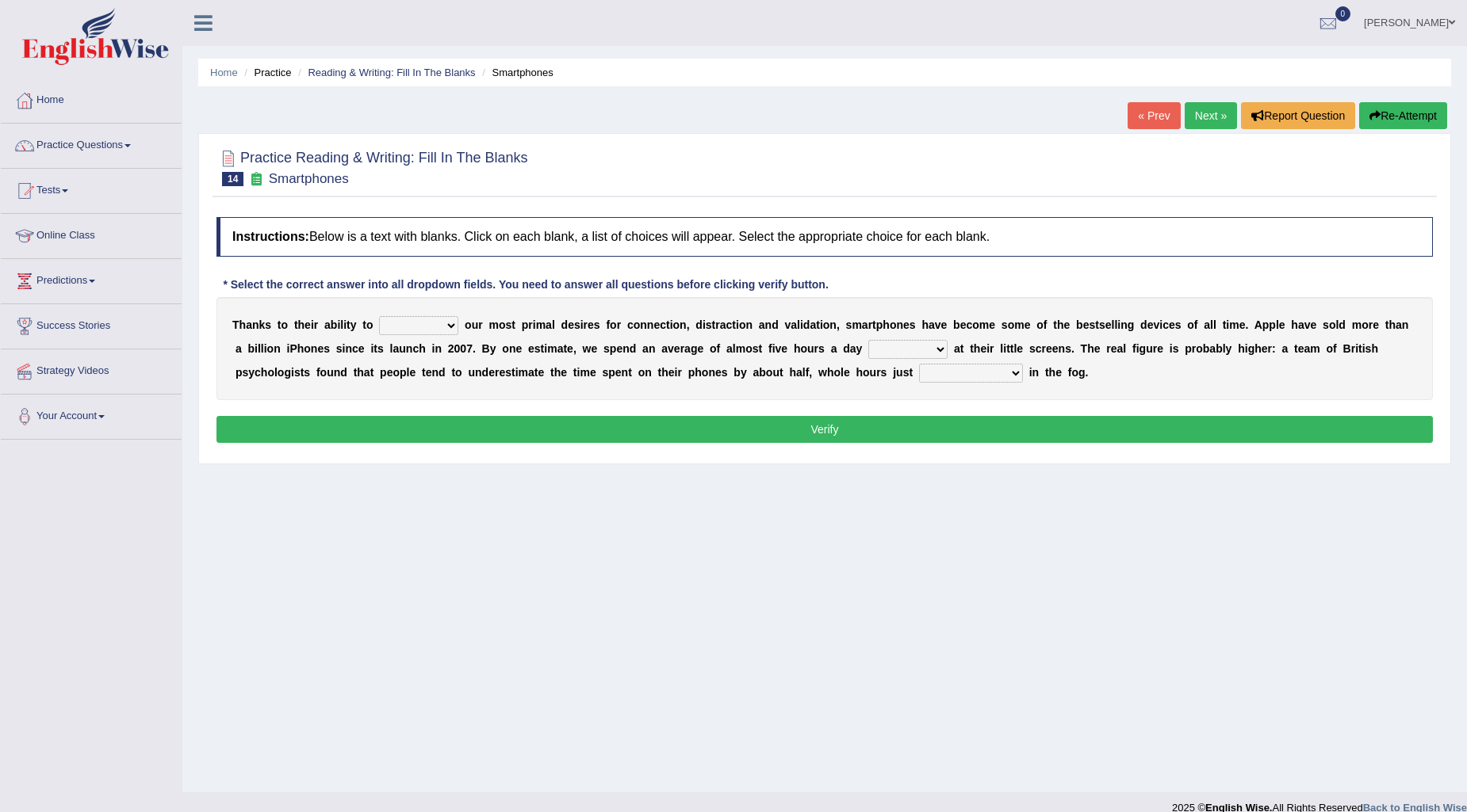
click at [450, 322] on select "hijack describe sharpen conserve" at bounding box center [418, 326] width 79 height 19
click at [379, 316] on select "hijack describe sharpen conserve" at bounding box center [418, 326] width 79 height 19
click at [432, 327] on select "hijack describe sharpen conserve" at bounding box center [418, 326] width 79 height 19
click at [379, 316] on select "hijack describe sharpen conserve" at bounding box center [418, 326] width 79 height 19
click at [444, 322] on select "hijack describe sharpen conserve" at bounding box center [418, 326] width 79 height 19
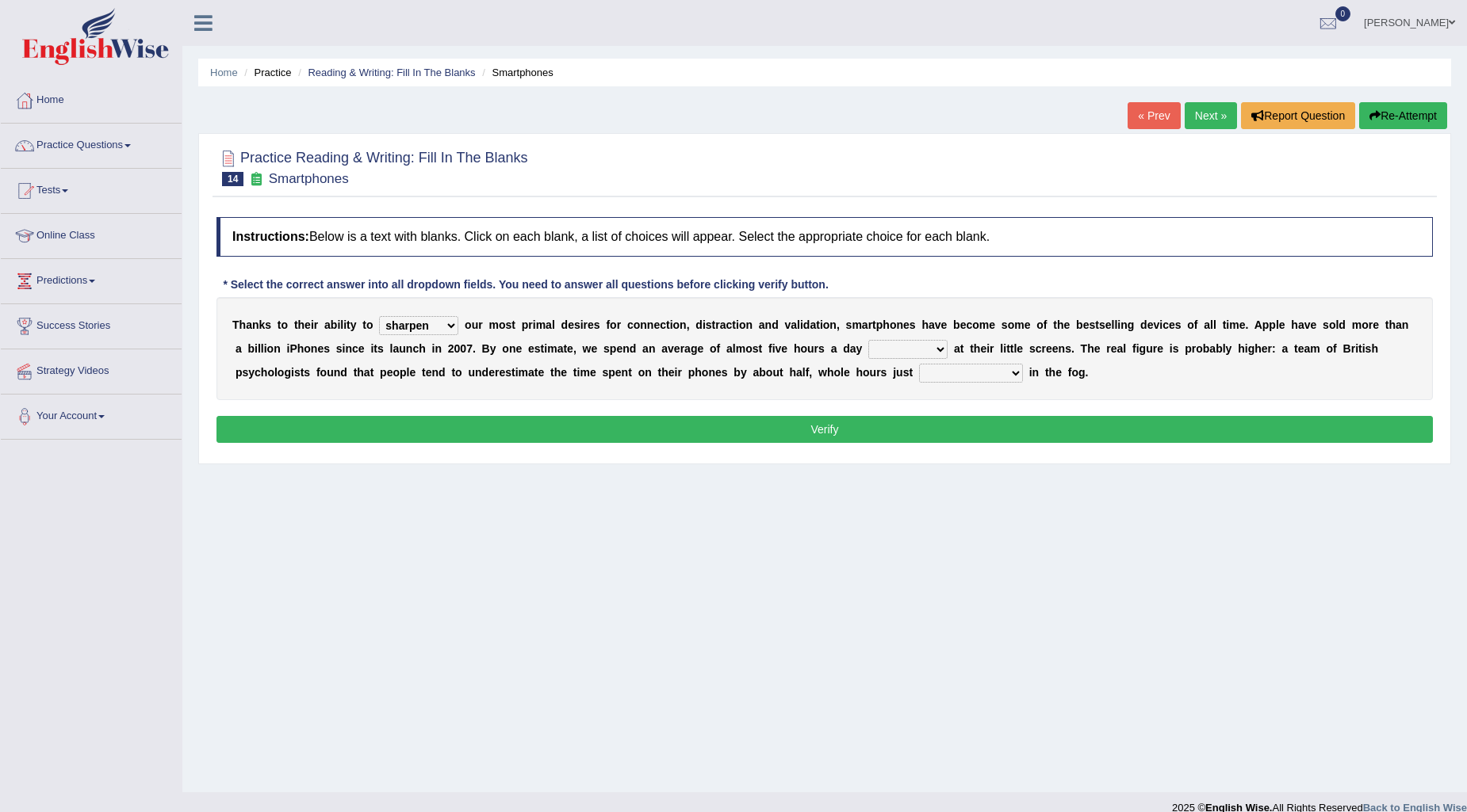
click at [379, 316] on select "hijack describe sharpen conserve" at bounding box center [418, 326] width 79 height 19
click at [447, 326] on select "hijack describe sharpen conserve" at bounding box center [418, 326] width 79 height 19
select select "describe"
click at [379, 316] on select "hijack describe sharpen conserve" at bounding box center [418, 326] width 79 height 19
click at [886, 351] on select "watching waggling snoring staring" at bounding box center [907, 349] width 79 height 19
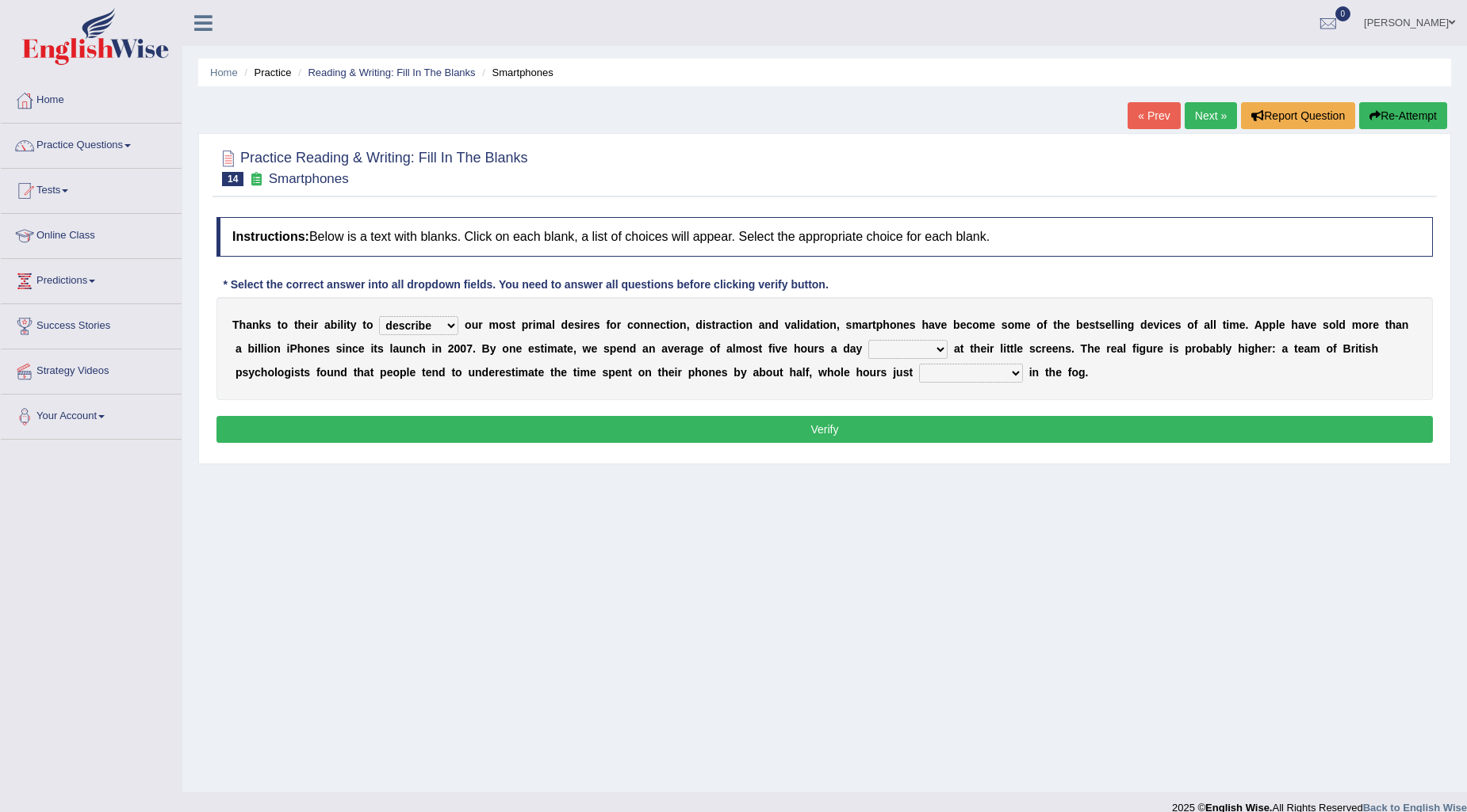
select select "staring"
click at [868, 340] on select "watching waggling snoring staring" at bounding box center [907, 349] width 79 height 19
click at [967, 375] on select "has evaporated evaporating evaporate evaporates" at bounding box center [970, 373] width 104 height 19
click at [919, 364] on select "has evaporated evaporating evaporate evaporates" at bounding box center [970, 373] width 104 height 19
click at [936, 376] on select "has evaporated evaporating evaporate evaporates" at bounding box center [970, 373] width 104 height 19
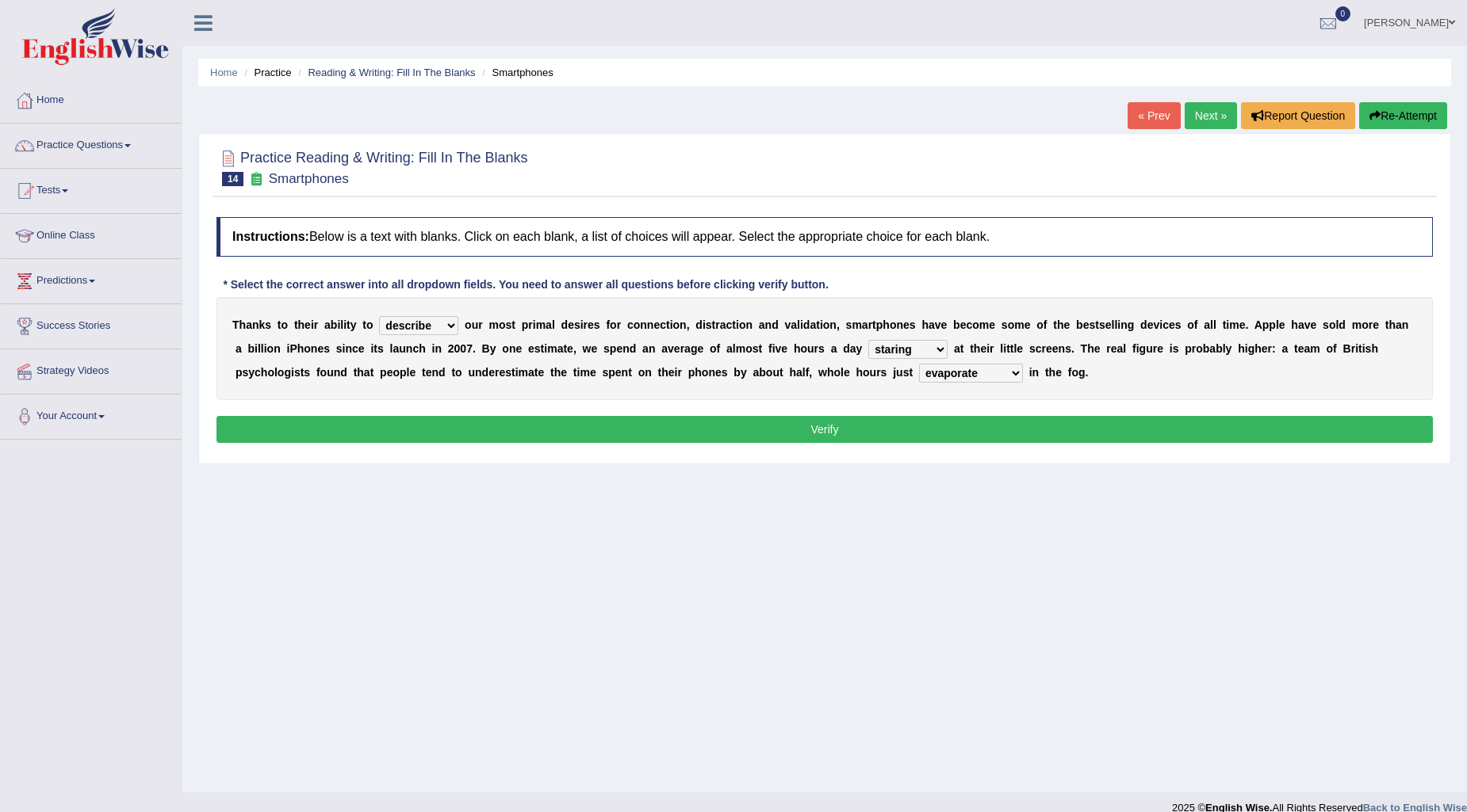
click at [919, 364] on select "has evaporated evaporating evaporate evaporates" at bounding box center [970, 373] width 104 height 19
click at [926, 373] on select "has evaporated evaporating evaporate evaporates" at bounding box center [970, 373] width 104 height 19
select select "has evaporated"
click at [919, 364] on select "has evaporated evaporating evaporate evaporates" at bounding box center [970, 373] width 104 height 19
click at [912, 431] on button "Verify" at bounding box center [824, 430] width 1216 height 27
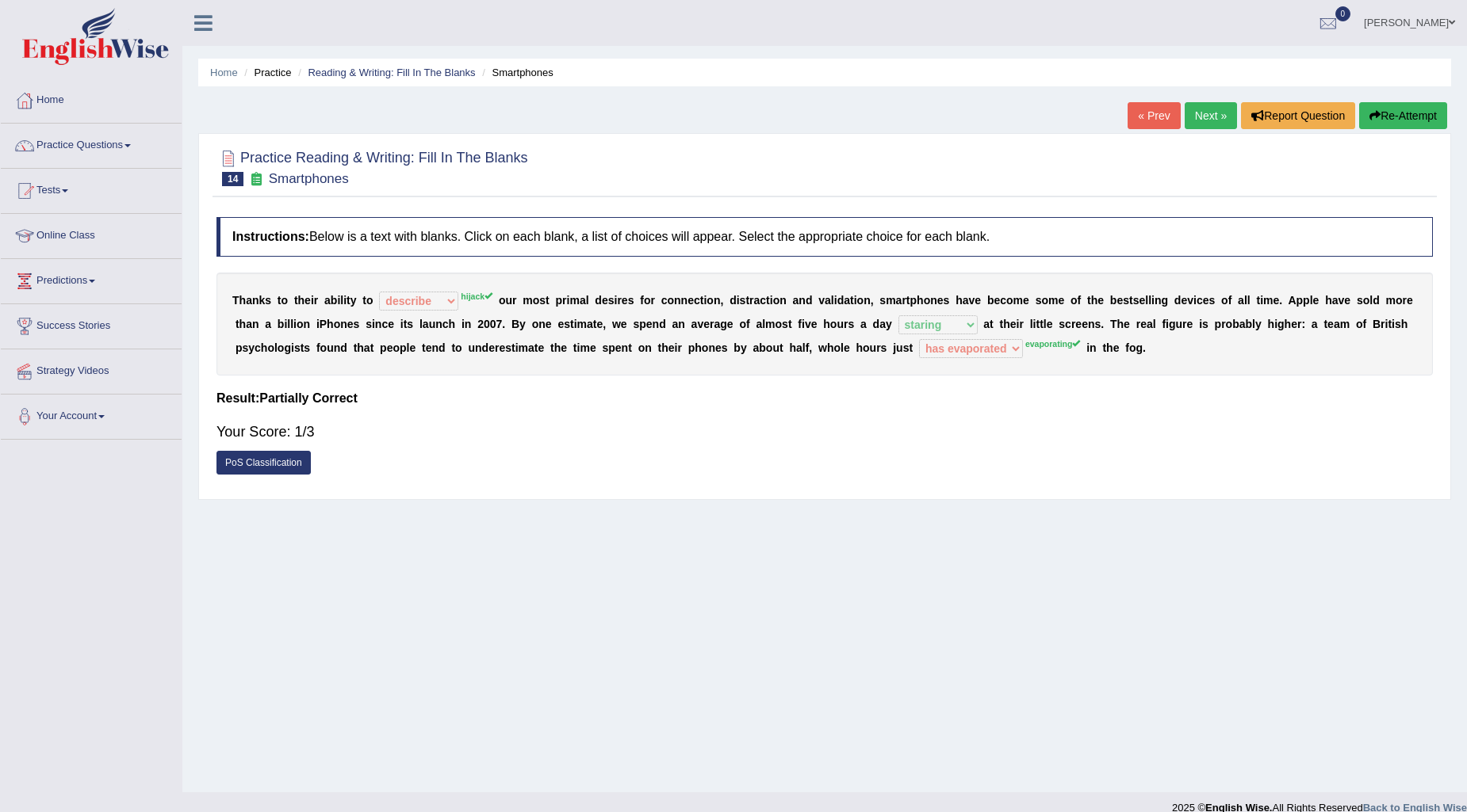
click at [1192, 112] on link "Next »" at bounding box center [1210, 116] width 52 height 27
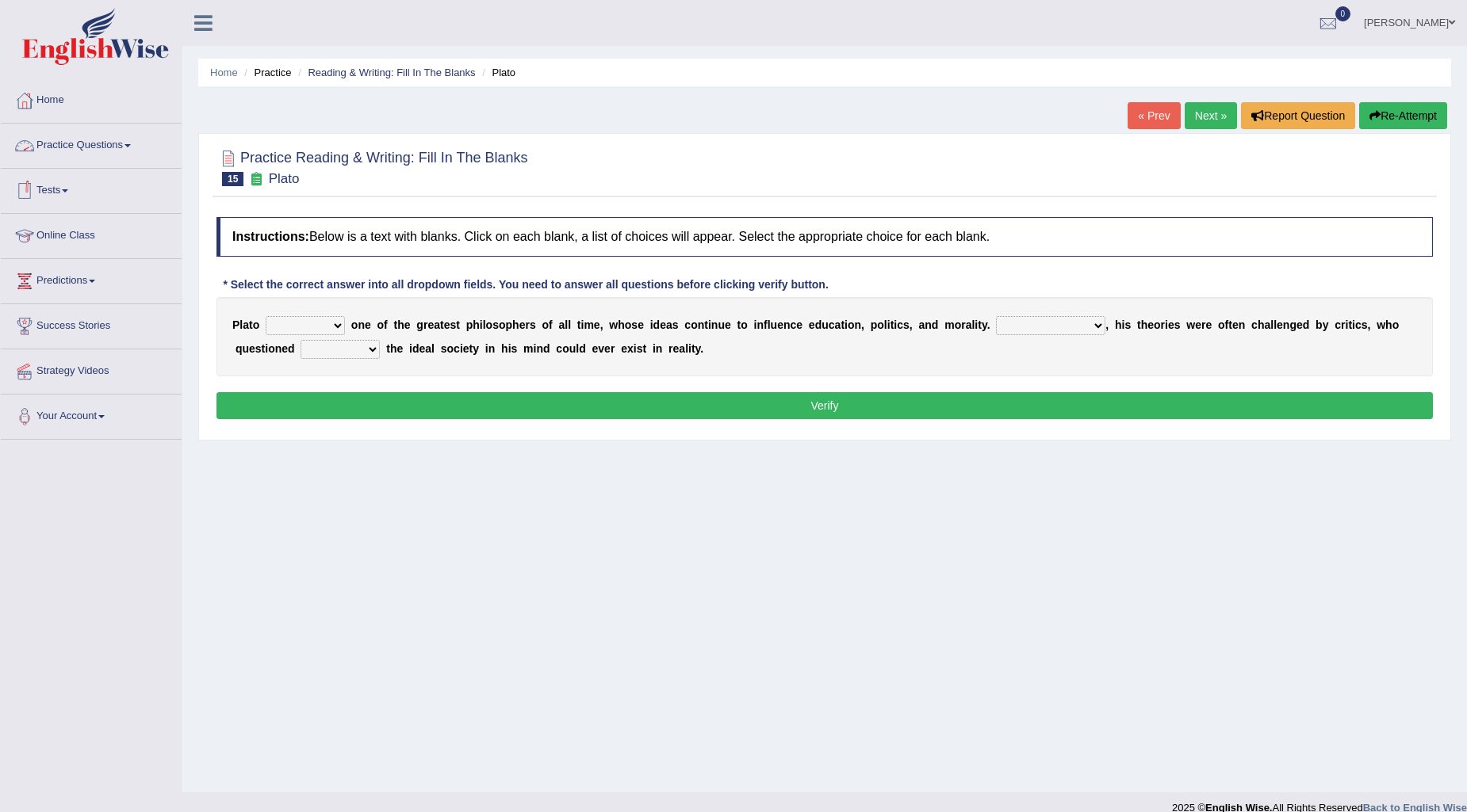
click at [97, 146] on link "Practice Questions" at bounding box center [91, 143] width 181 height 40
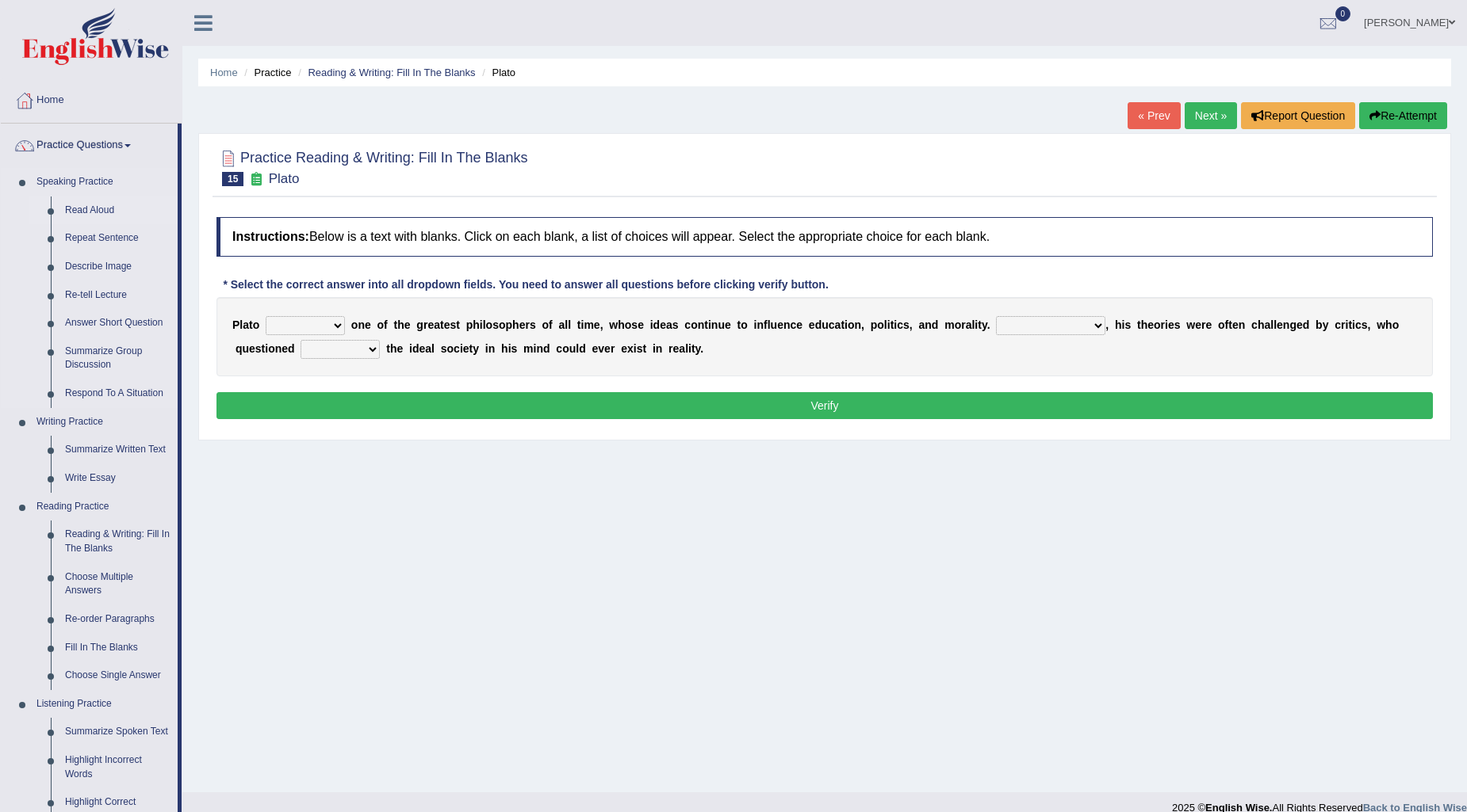
click at [102, 204] on link "Read Aloud" at bounding box center [118, 211] width 120 height 29
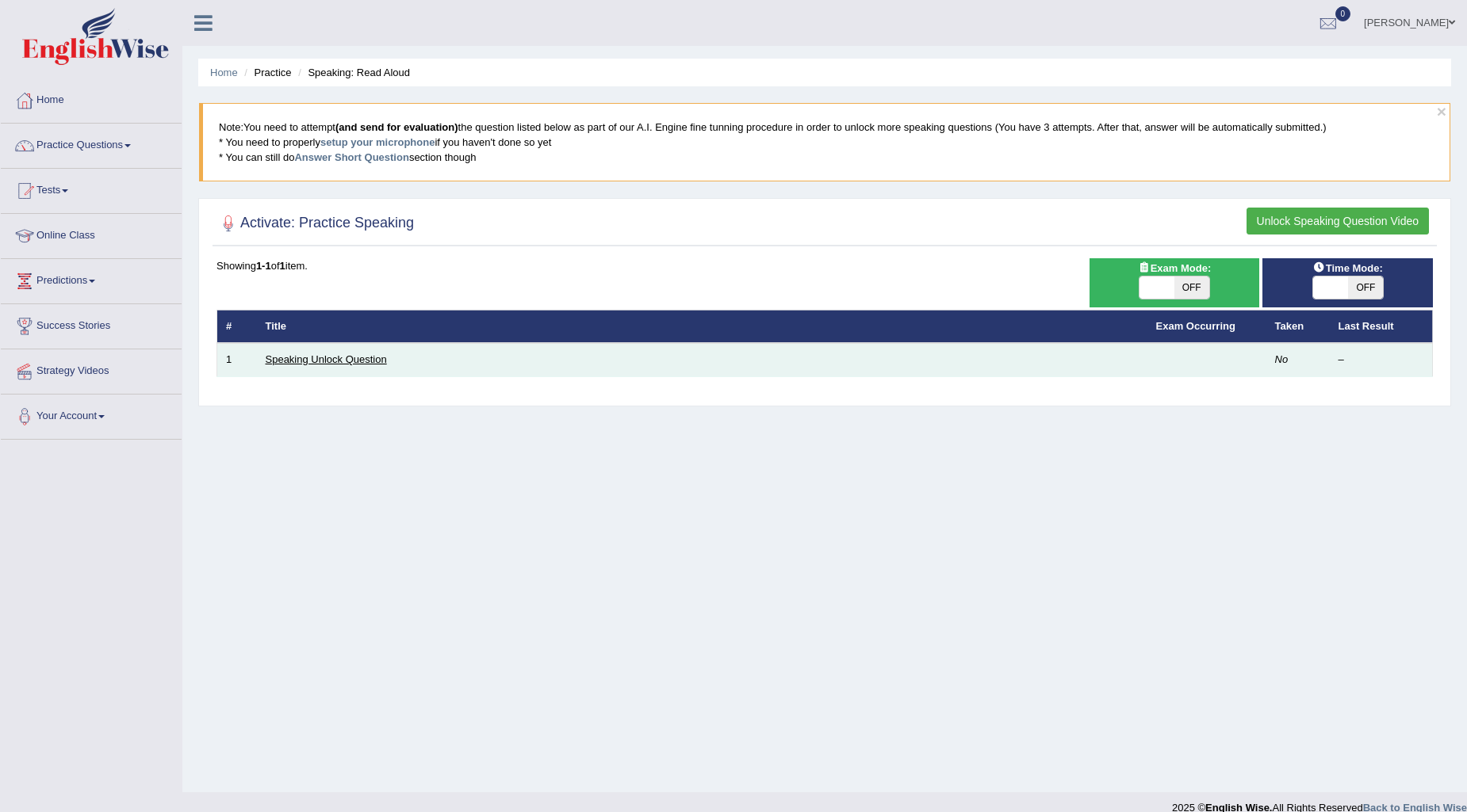
click at [281, 354] on link "Speaking Unlock Question" at bounding box center [327, 359] width 121 height 12
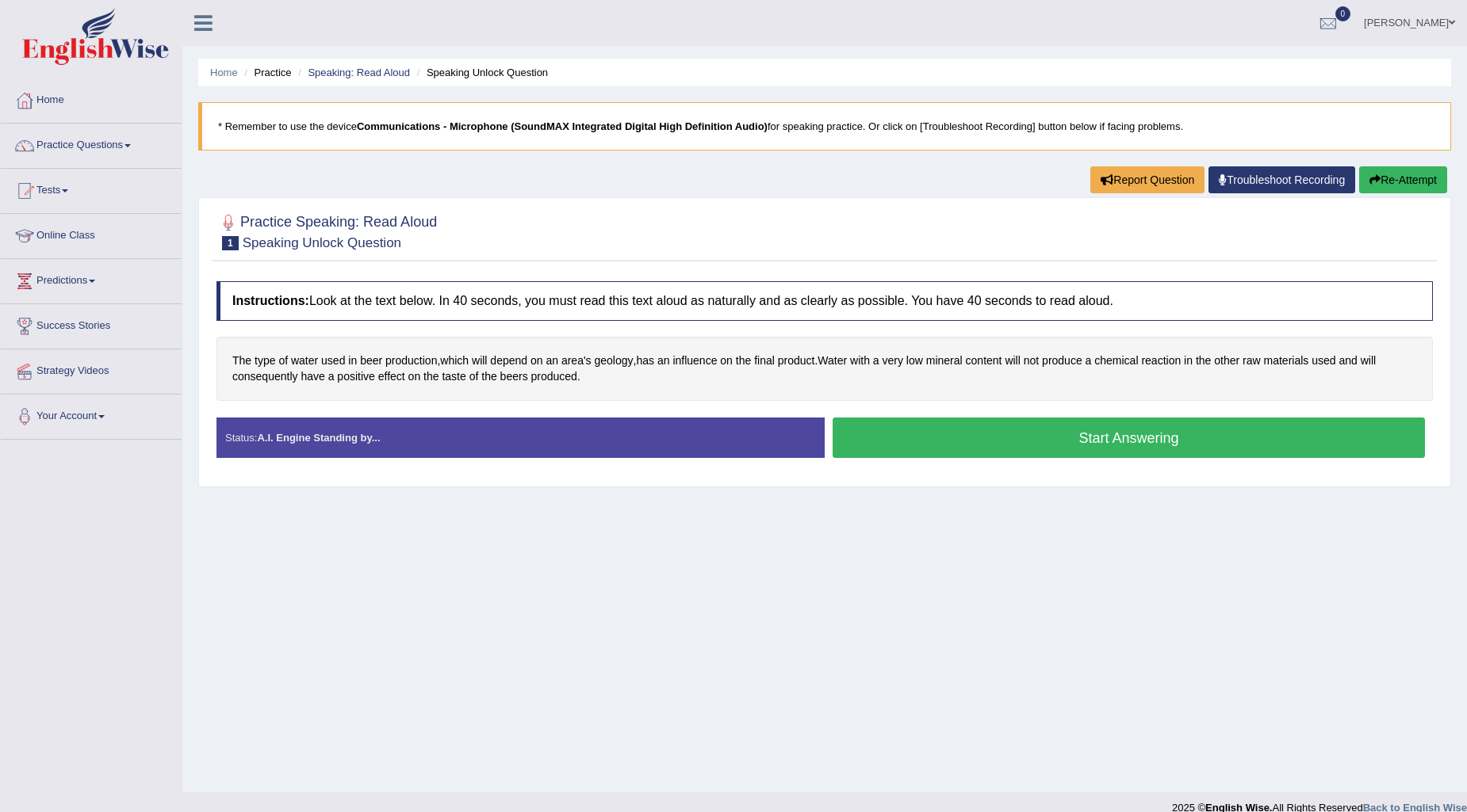
click at [1124, 438] on button "Start Answering" at bounding box center [1129, 438] width 593 height 40
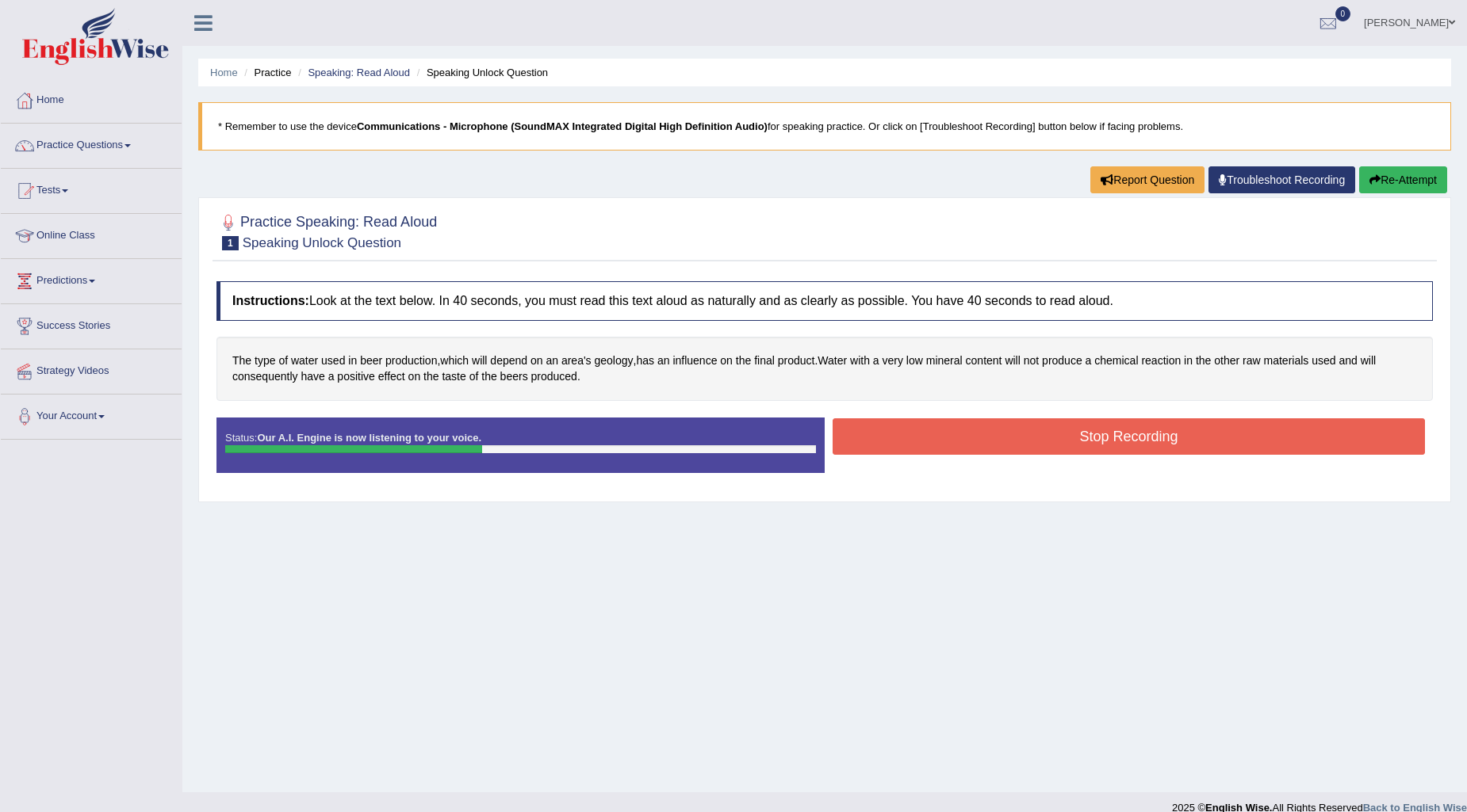
click at [964, 444] on button "Stop Recording" at bounding box center [1129, 436] width 593 height 36
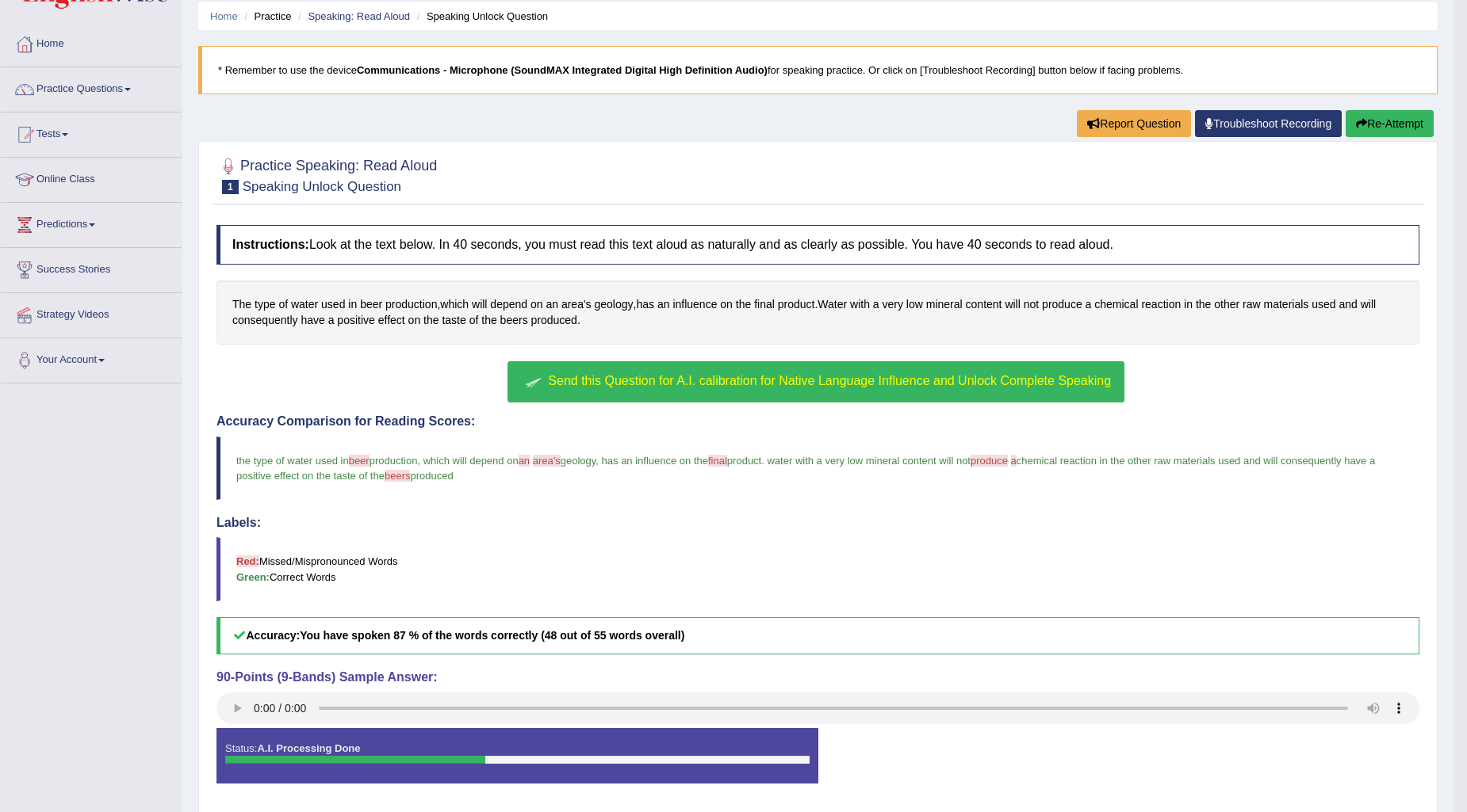
scroll to position [88, 0]
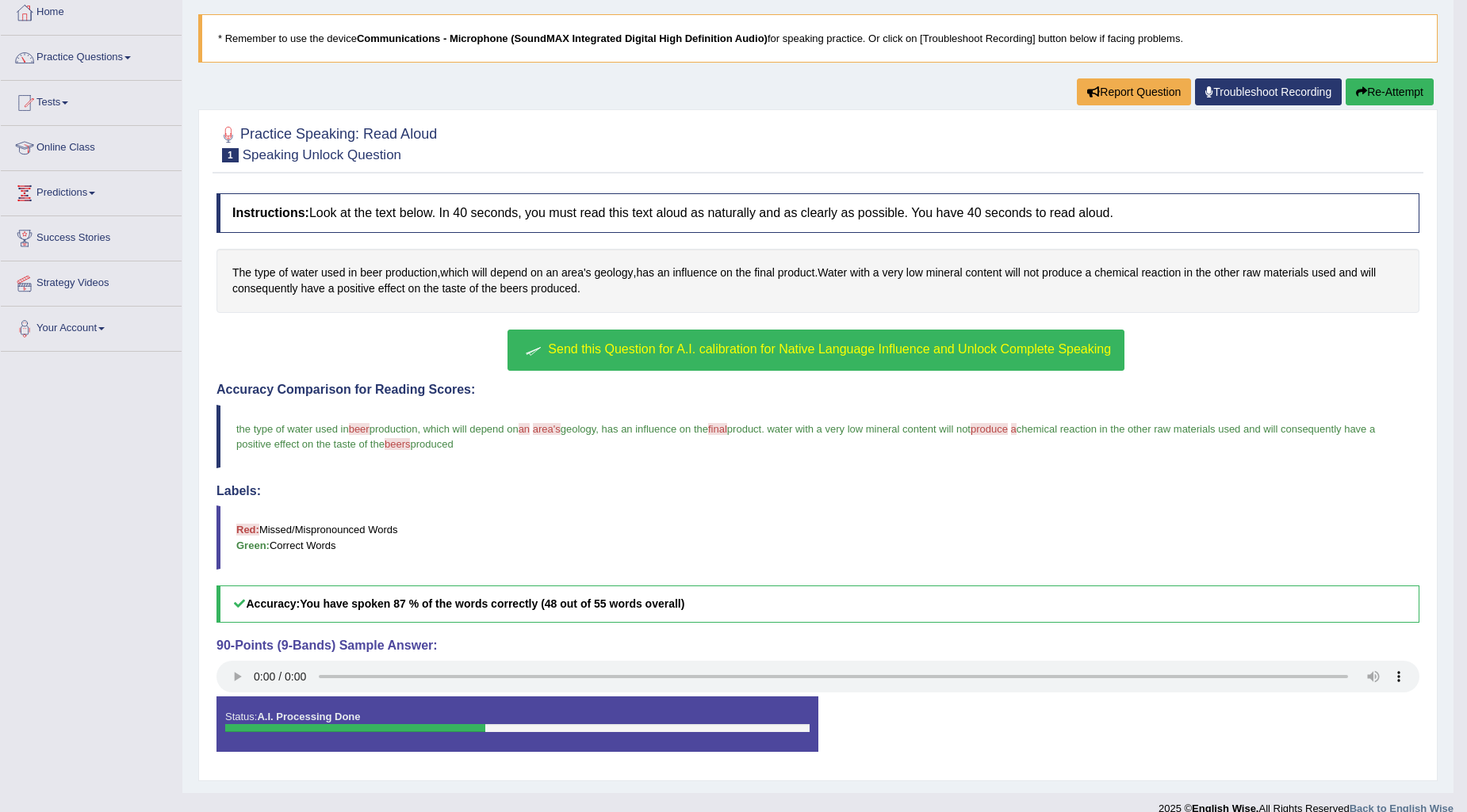
click at [891, 351] on span "Send this Question for A.I. calibration for Native Language Influence and Unloc…" at bounding box center [829, 349] width 563 height 13
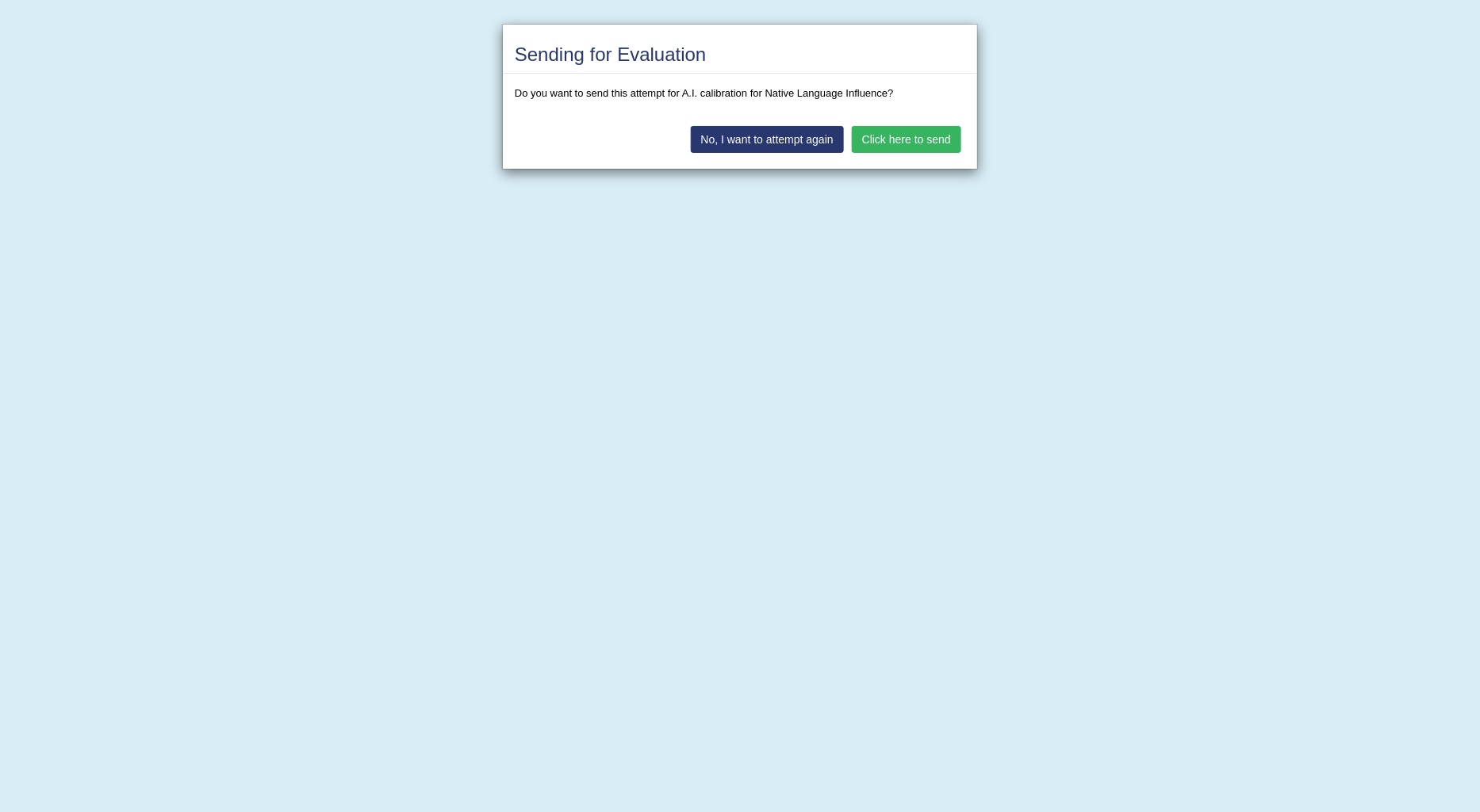
click at [897, 138] on button "Click here to send" at bounding box center [907, 140] width 109 height 27
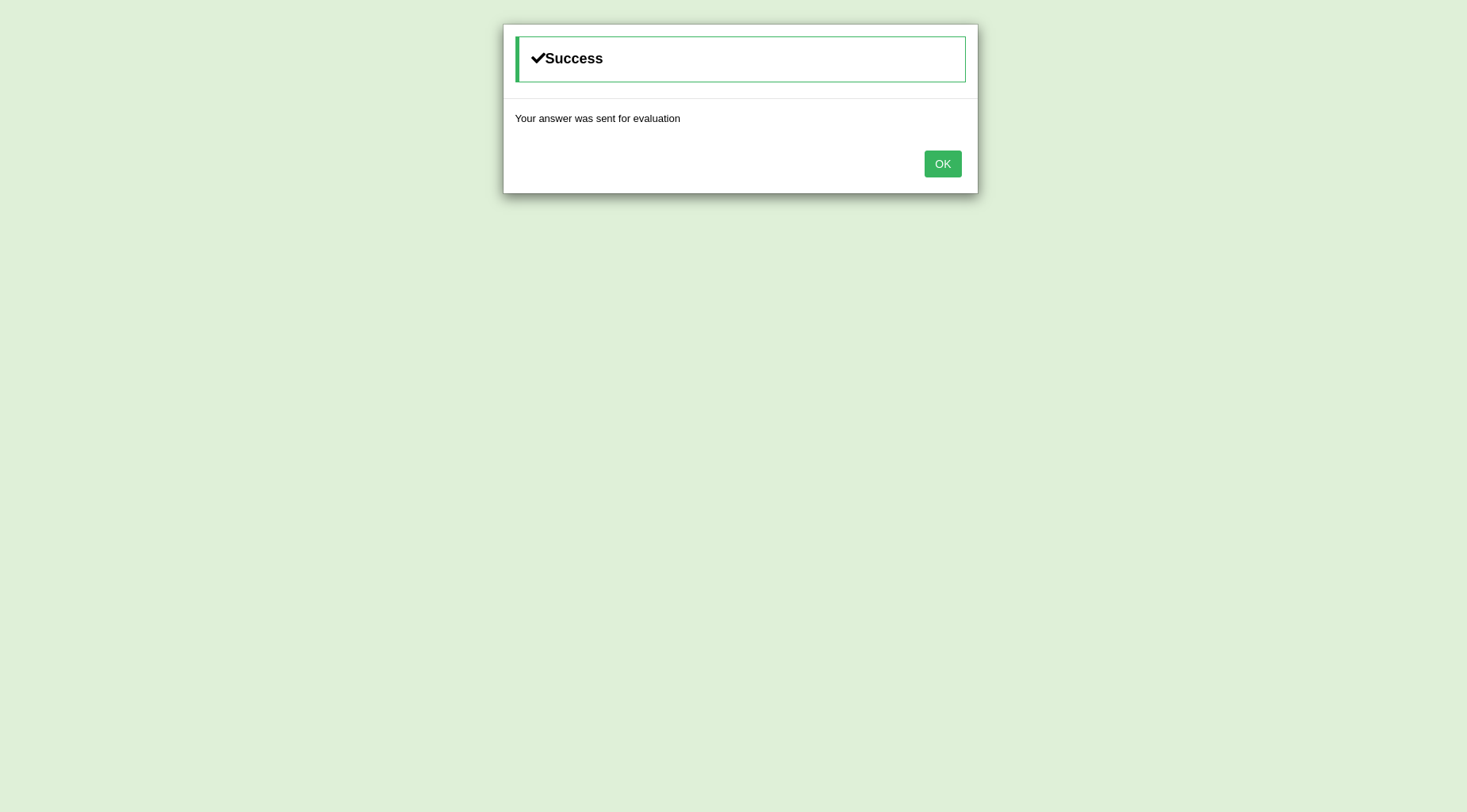
click at [933, 155] on button "OK" at bounding box center [942, 164] width 36 height 27
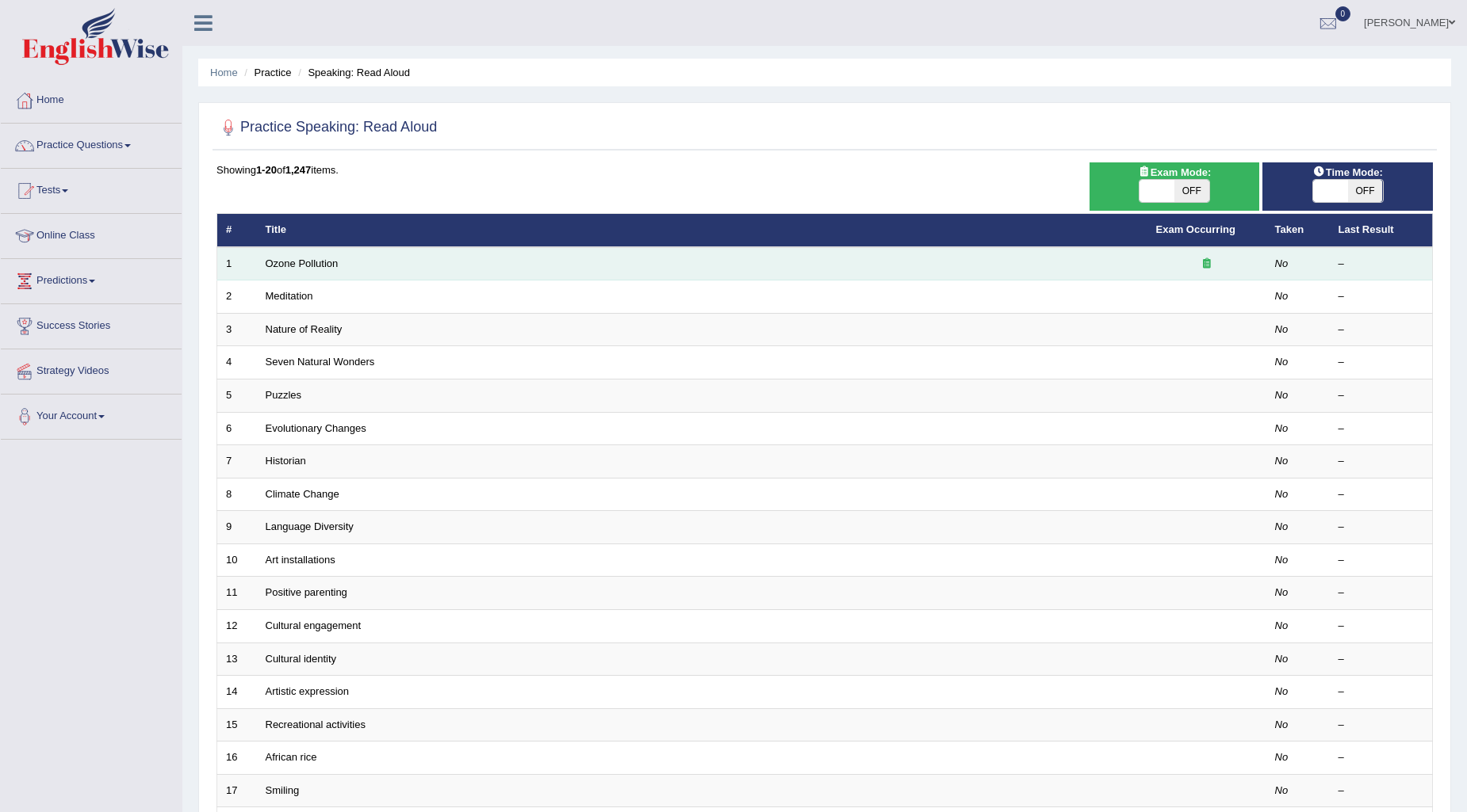
click at [1063, 263] on td "Ozone Pollution" at bounding box center [702, 264] width 890 height 34
click at [296, 259] on link "Ozone Pollution" at bounding box center [302, 263] width 73 height 12
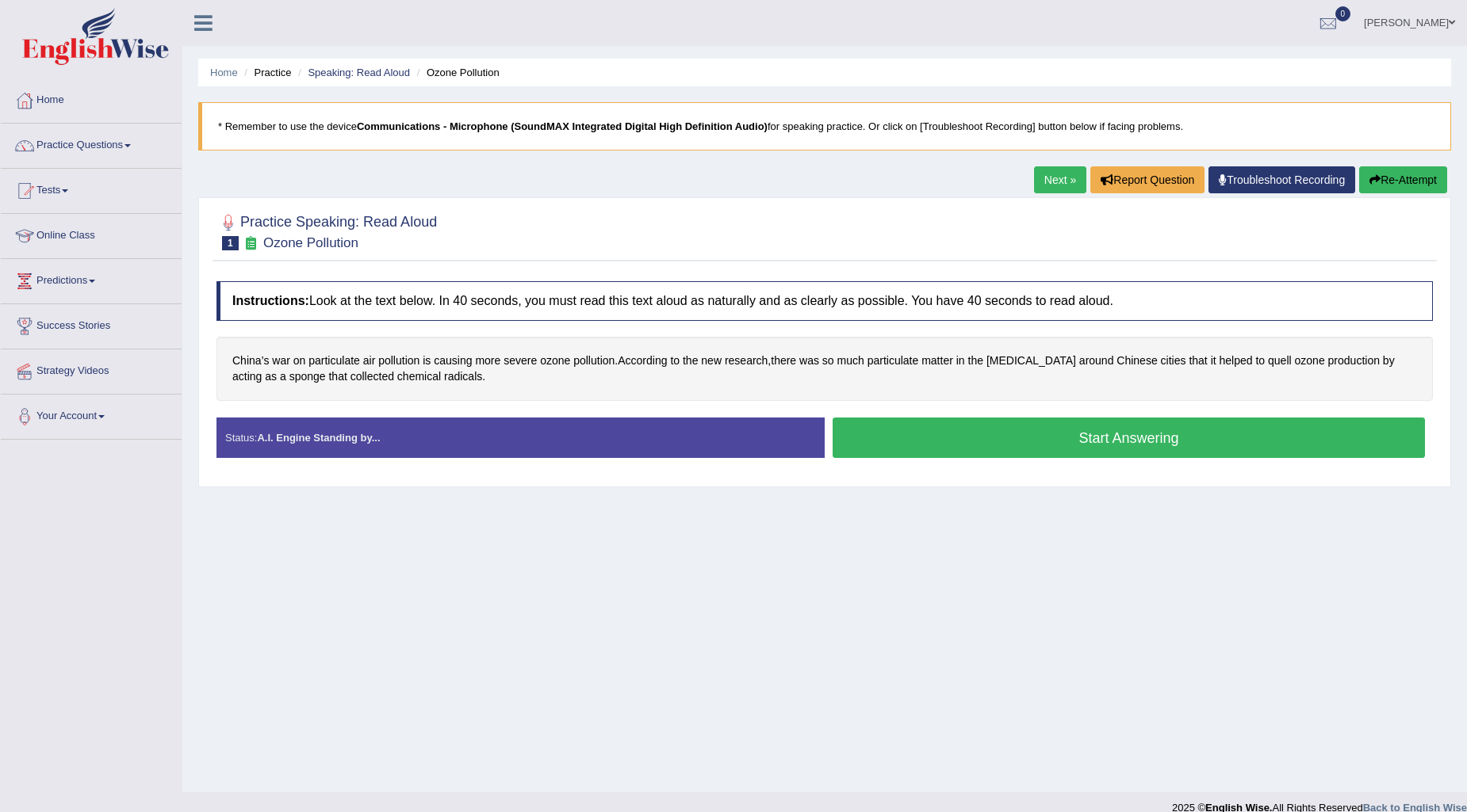
click at [944, 438] on button "Start Answering" at bounding box center [1129, 438] width 593 height 40
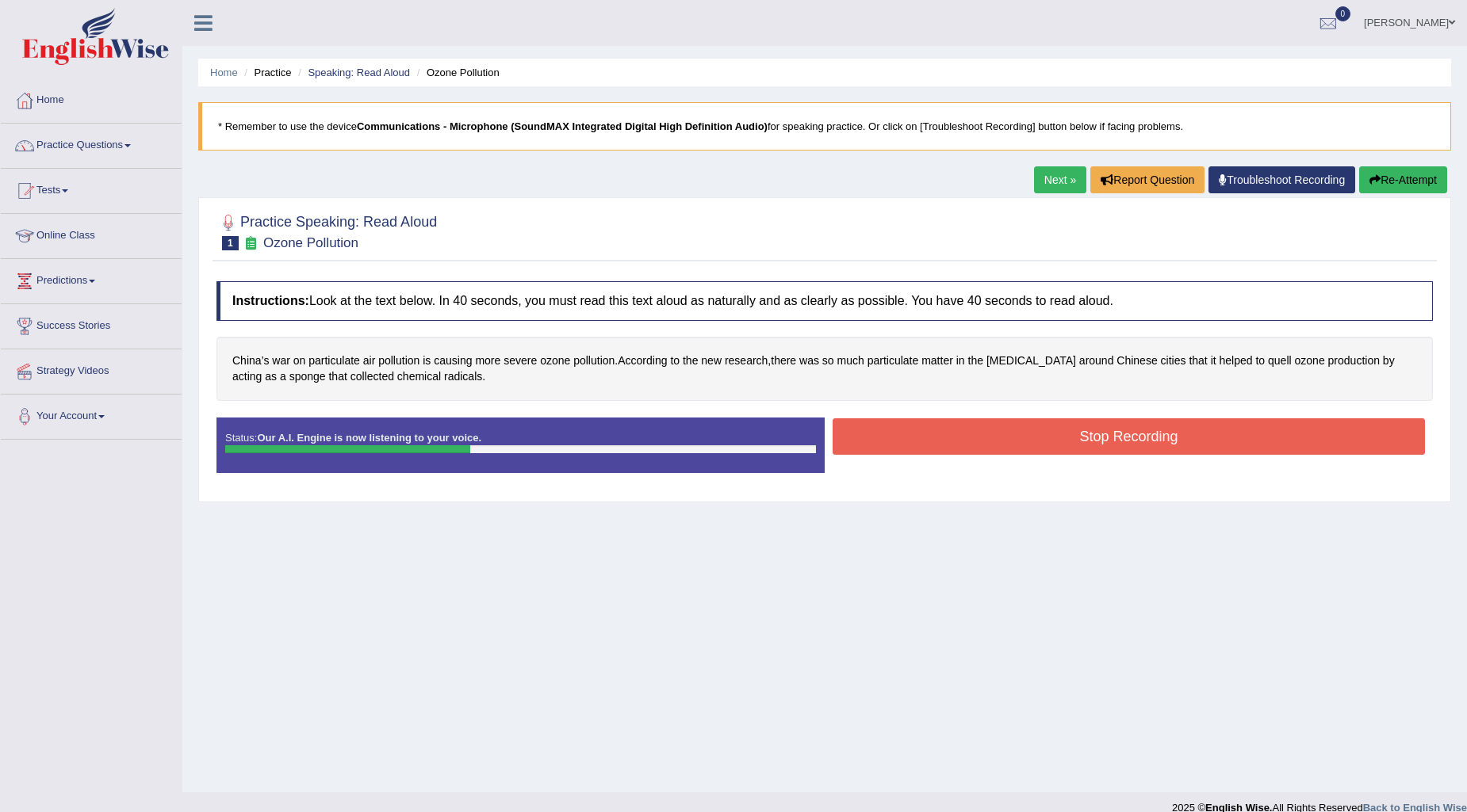
click at [1010, 442] on button "Stop Recording" at bounding box center [1129, 436] width 593 height 36
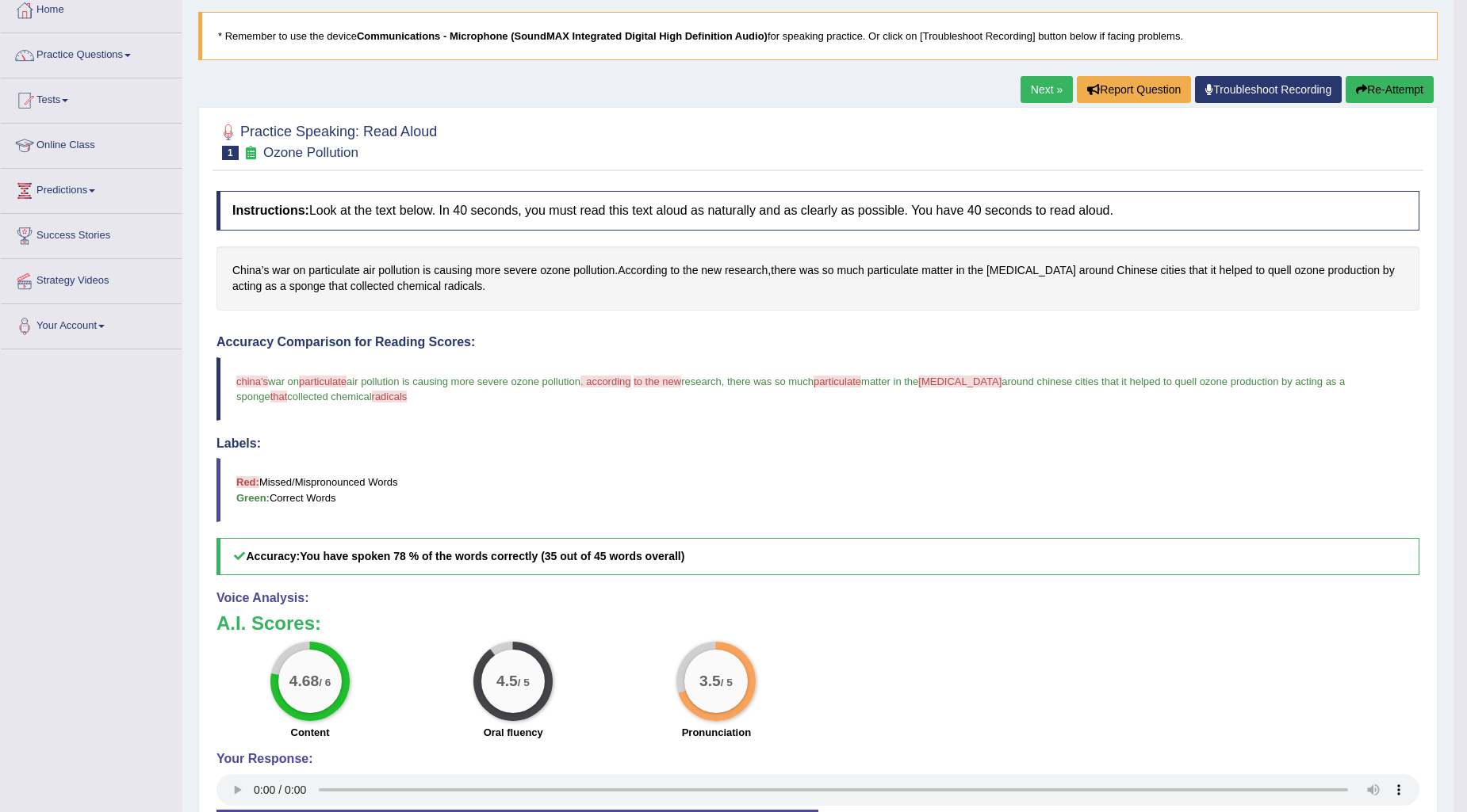
scroll to position [48, 0]
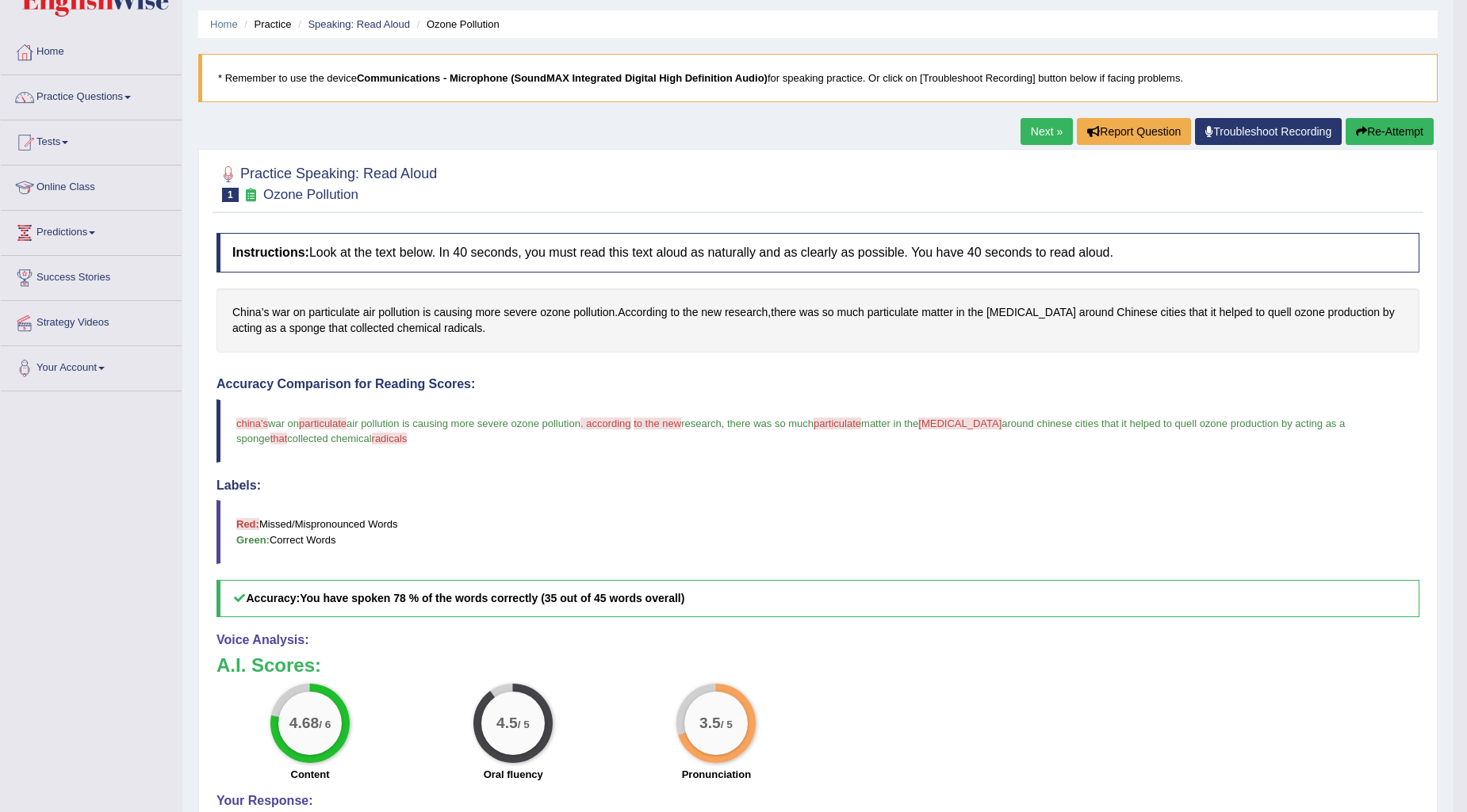
click at [1039, 136] on link "Next »" at bounding box center [1046, 131] width 52 height 27
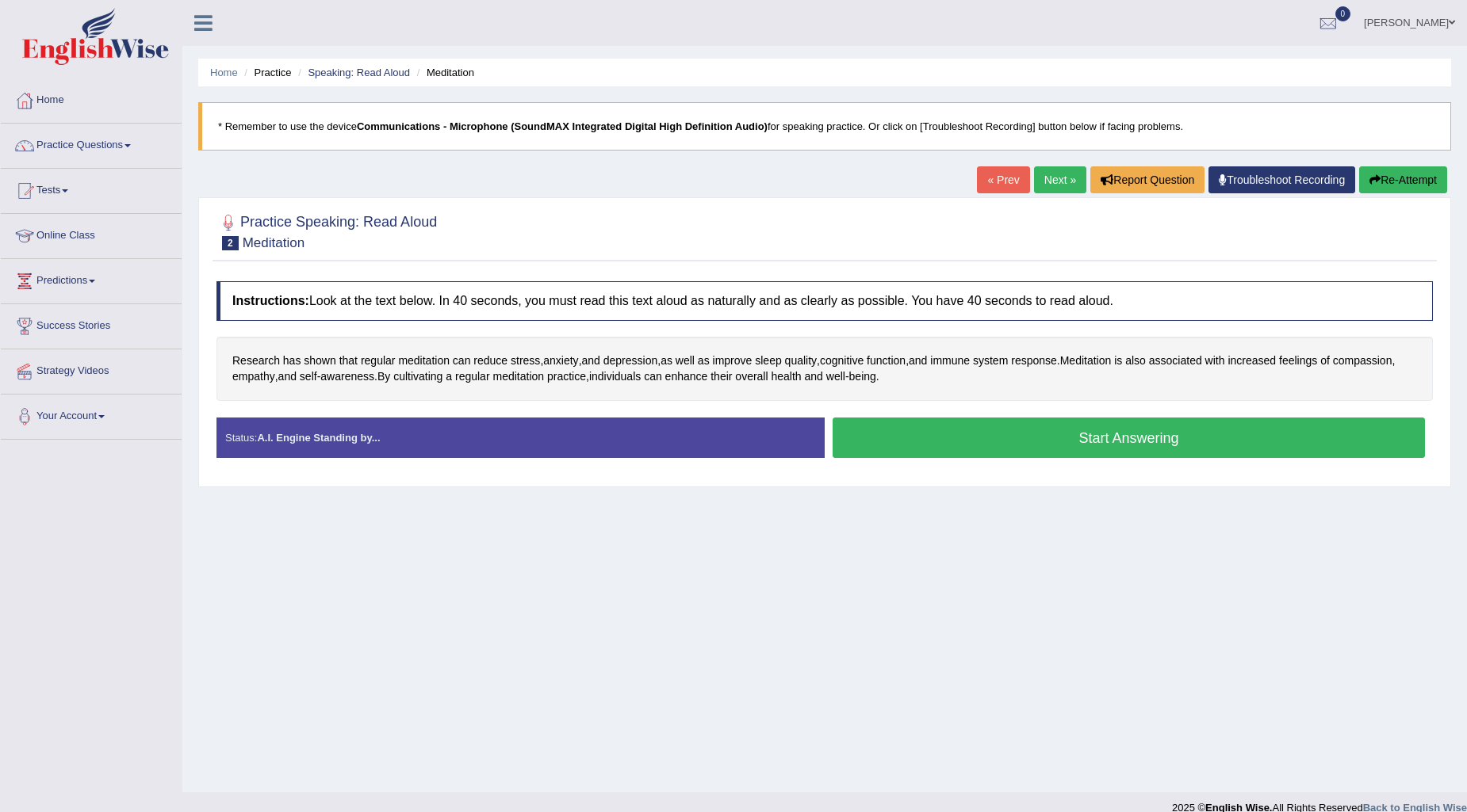
click at [1058, 437] on button "Start Answering" at bounding box center [1129, 438] width 593 height 40
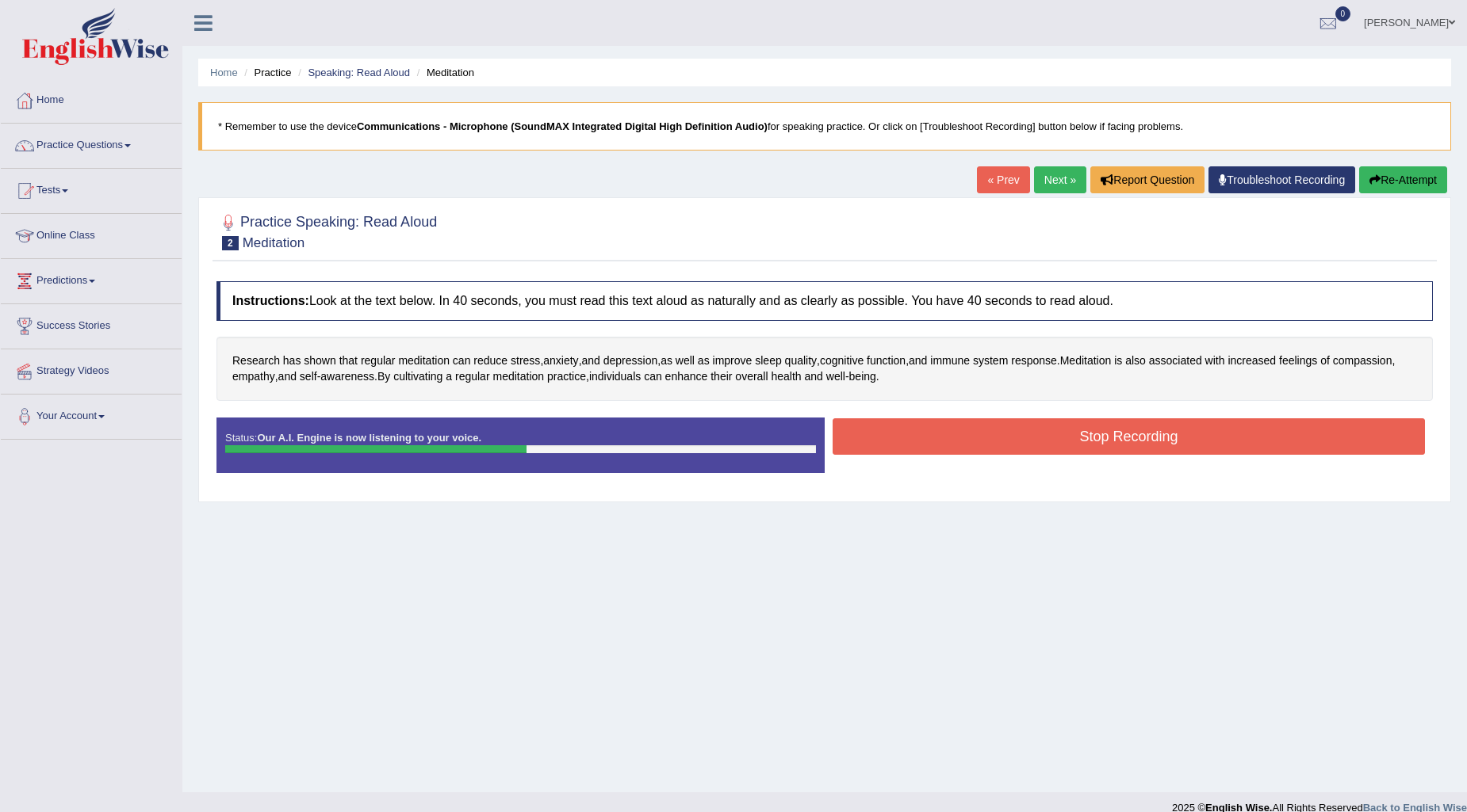
click at [1069, 440] on button "Stop Recording" at bounding box center [1129, 436] width 593 height 36
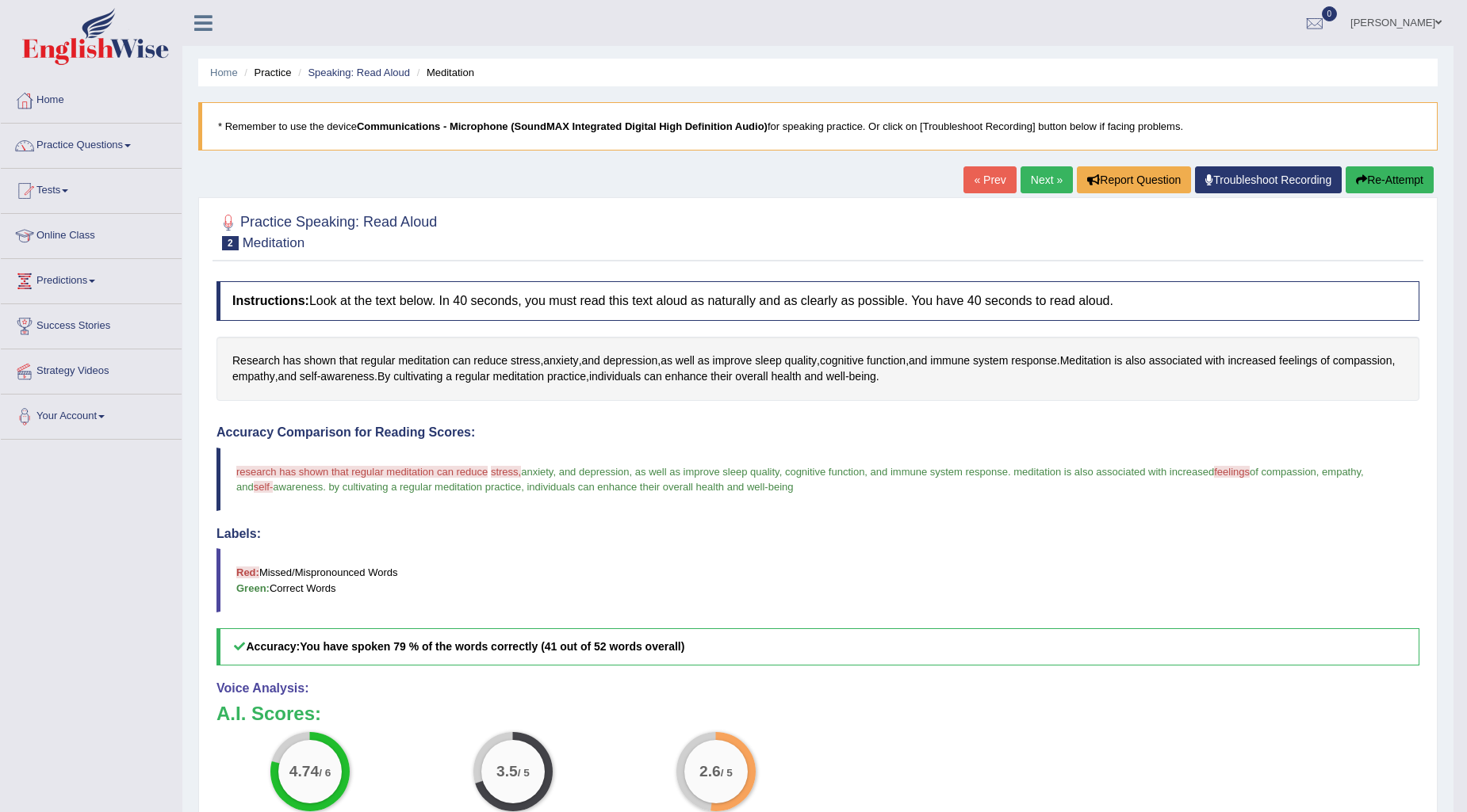
click at [1044, 176] on link "Next »" at bounding box center [1046, 180] width 52 height 27
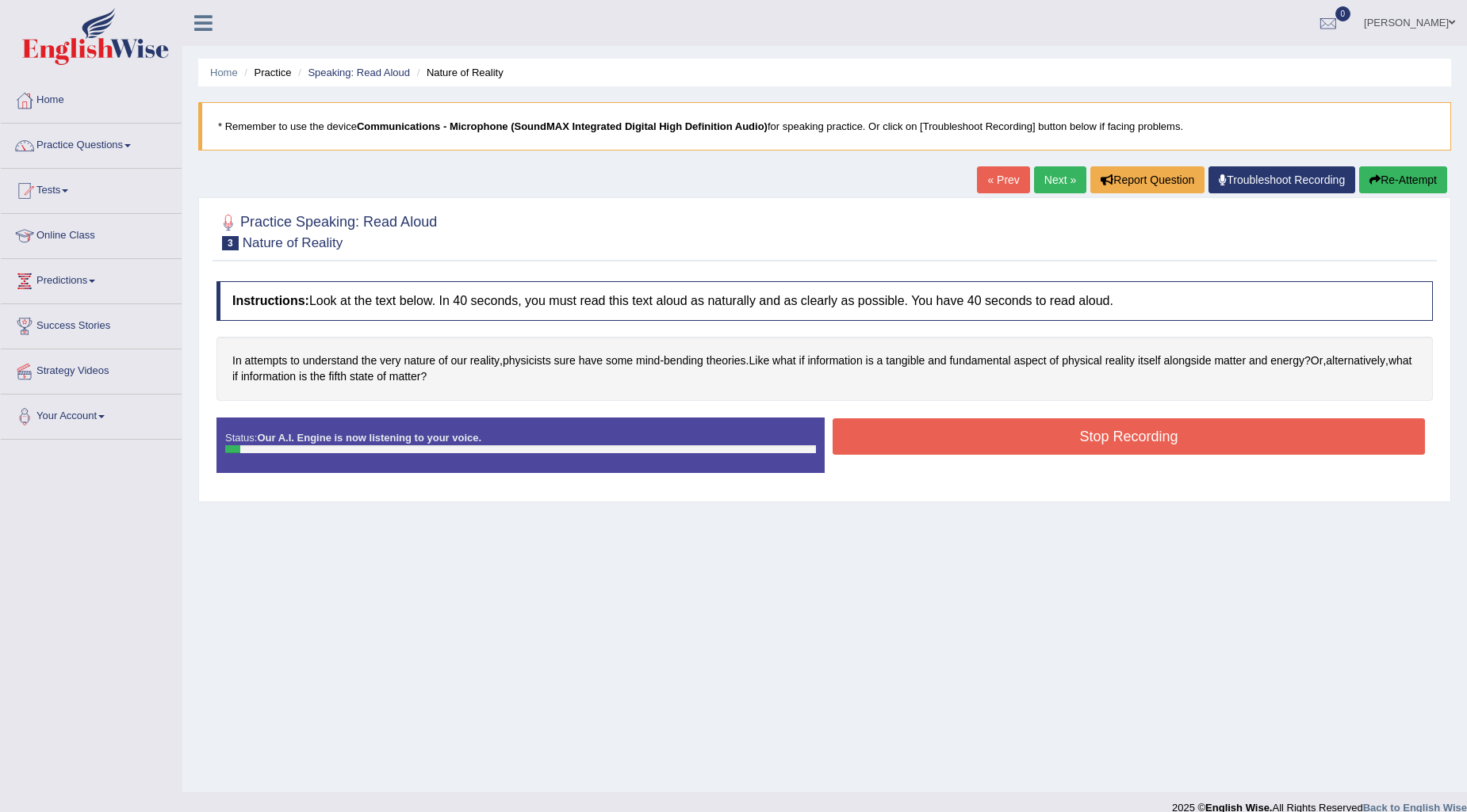
click at [936, 448] on button "Stop Recording" at bounding box center [1129, 436] width 593 height 36
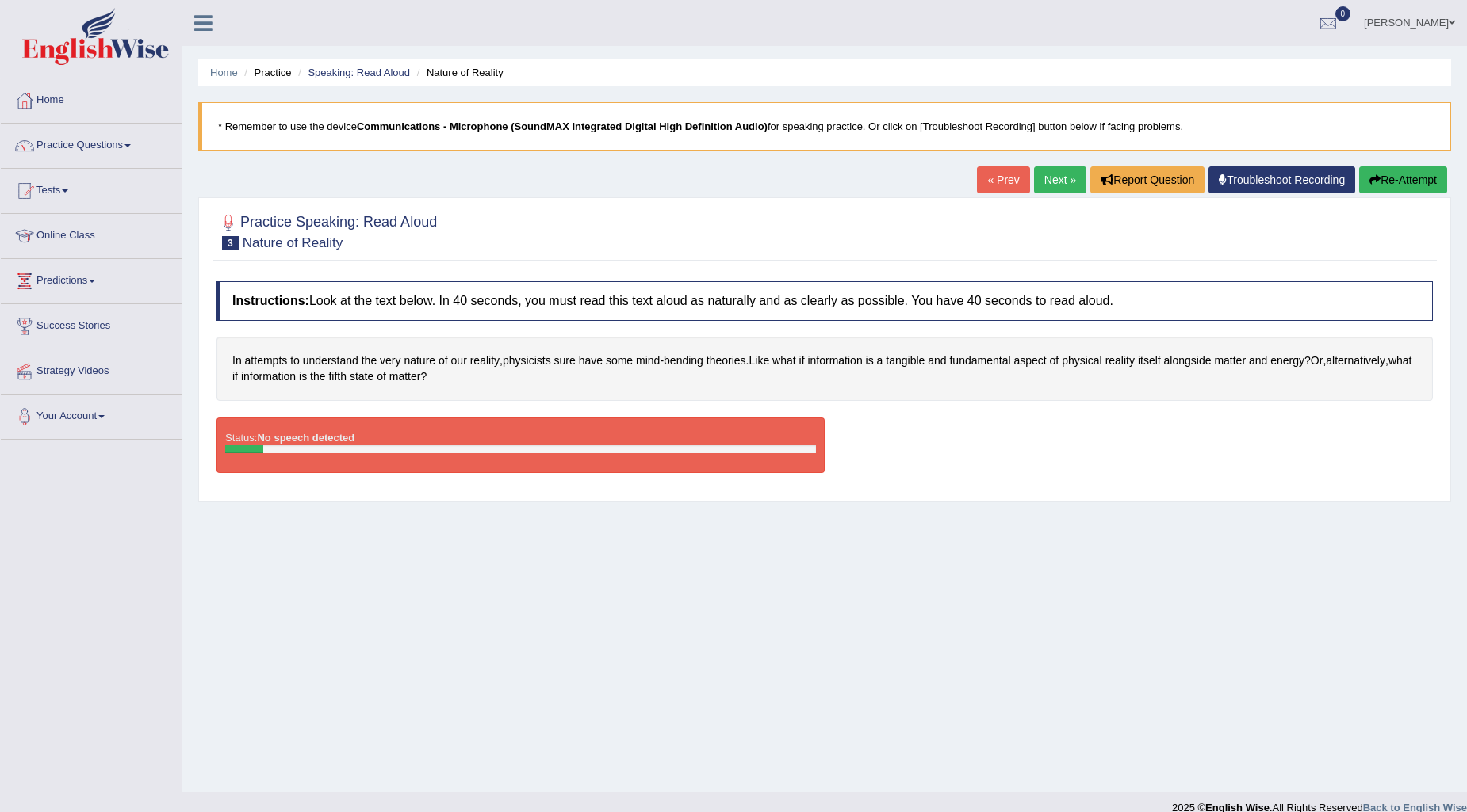
click at [1399, 175] on button "Re-Attempt" at bounding box center [1402, 180] width 88 height 27
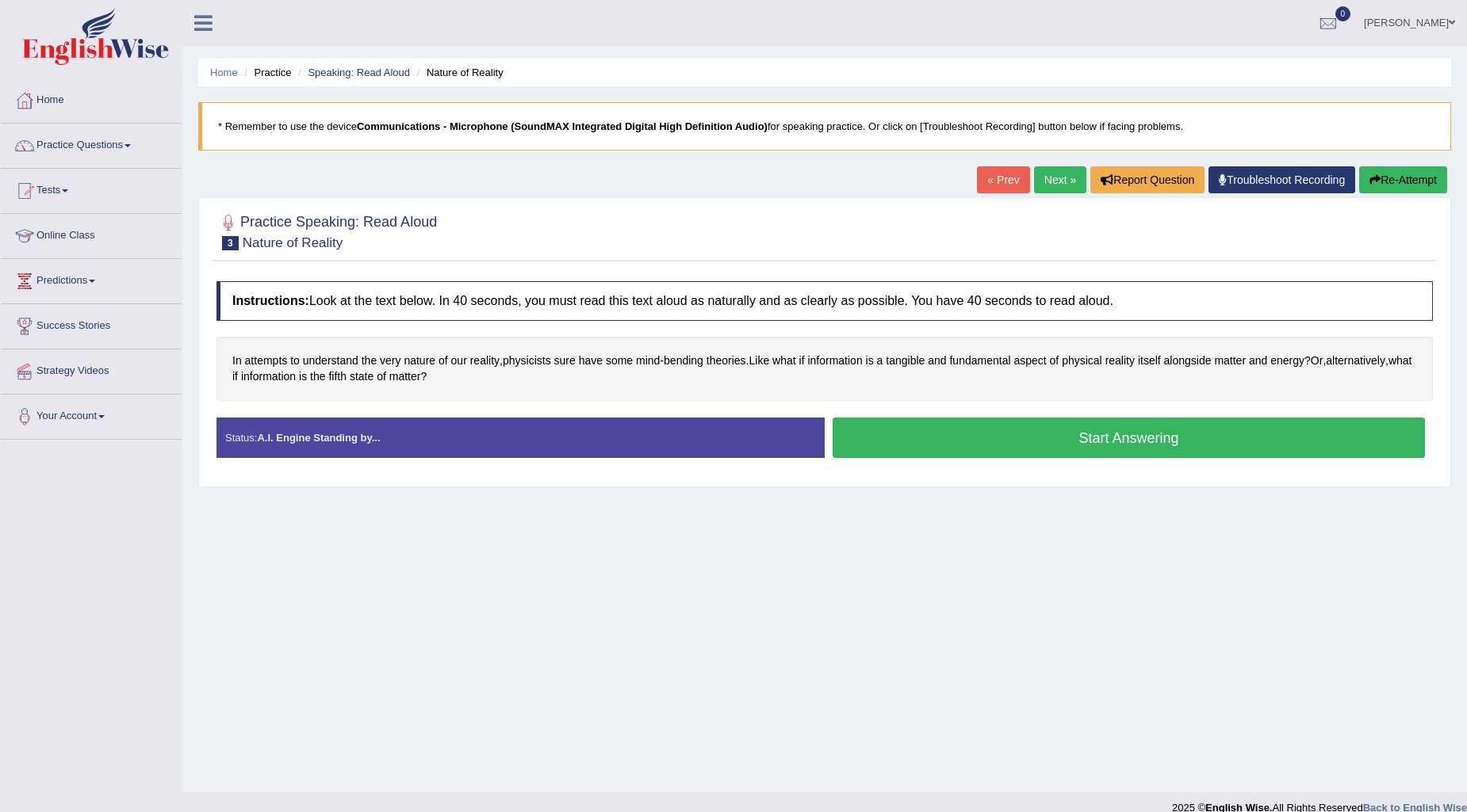
click at [986, 438] on button "Start Answering" at bounding box center [1129, 438] width 593 height 40
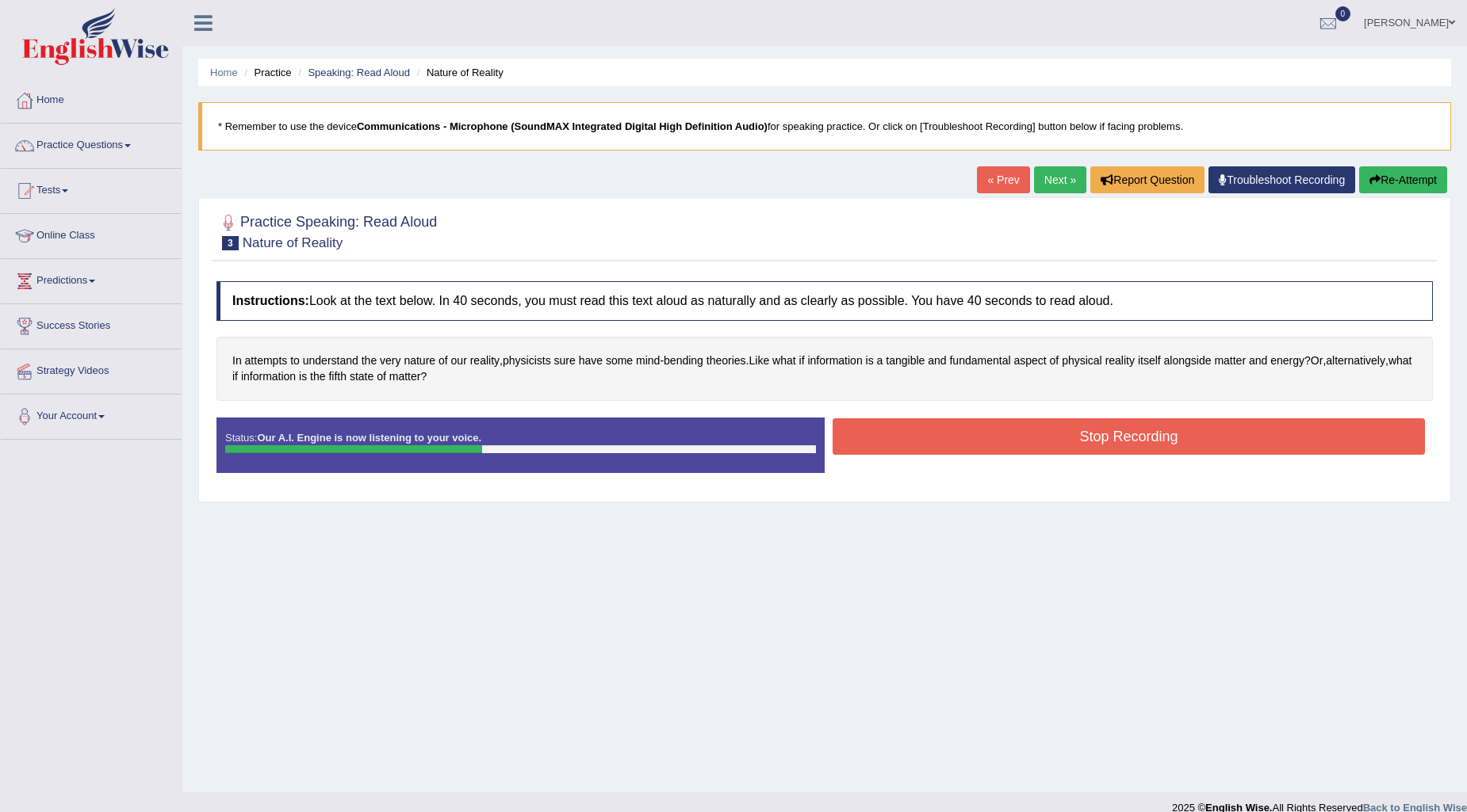
click at [880, 437] on button "Stop Recording" at bounding box center [1129, 436] width 593 height 36
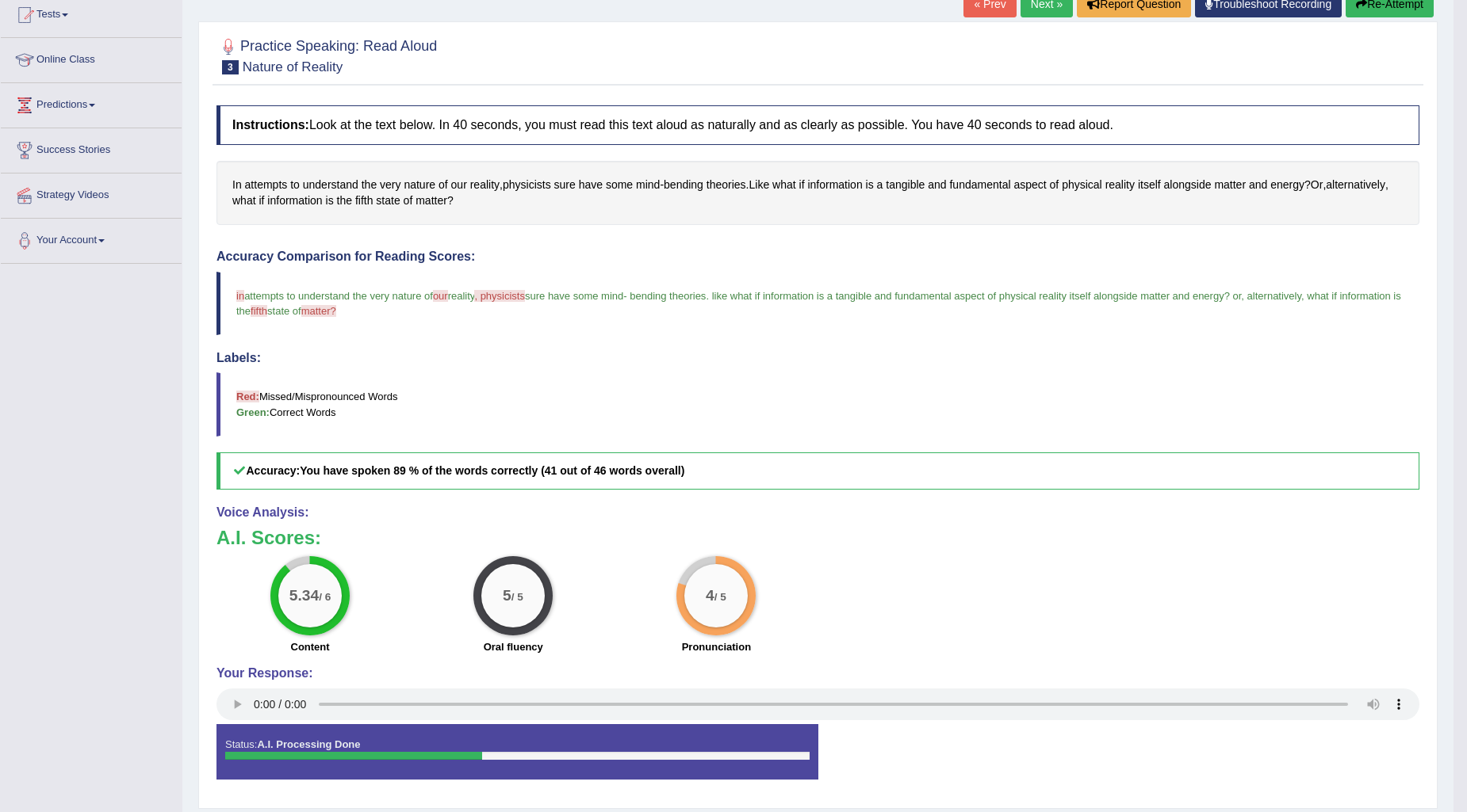
scroll to position [88, 0]
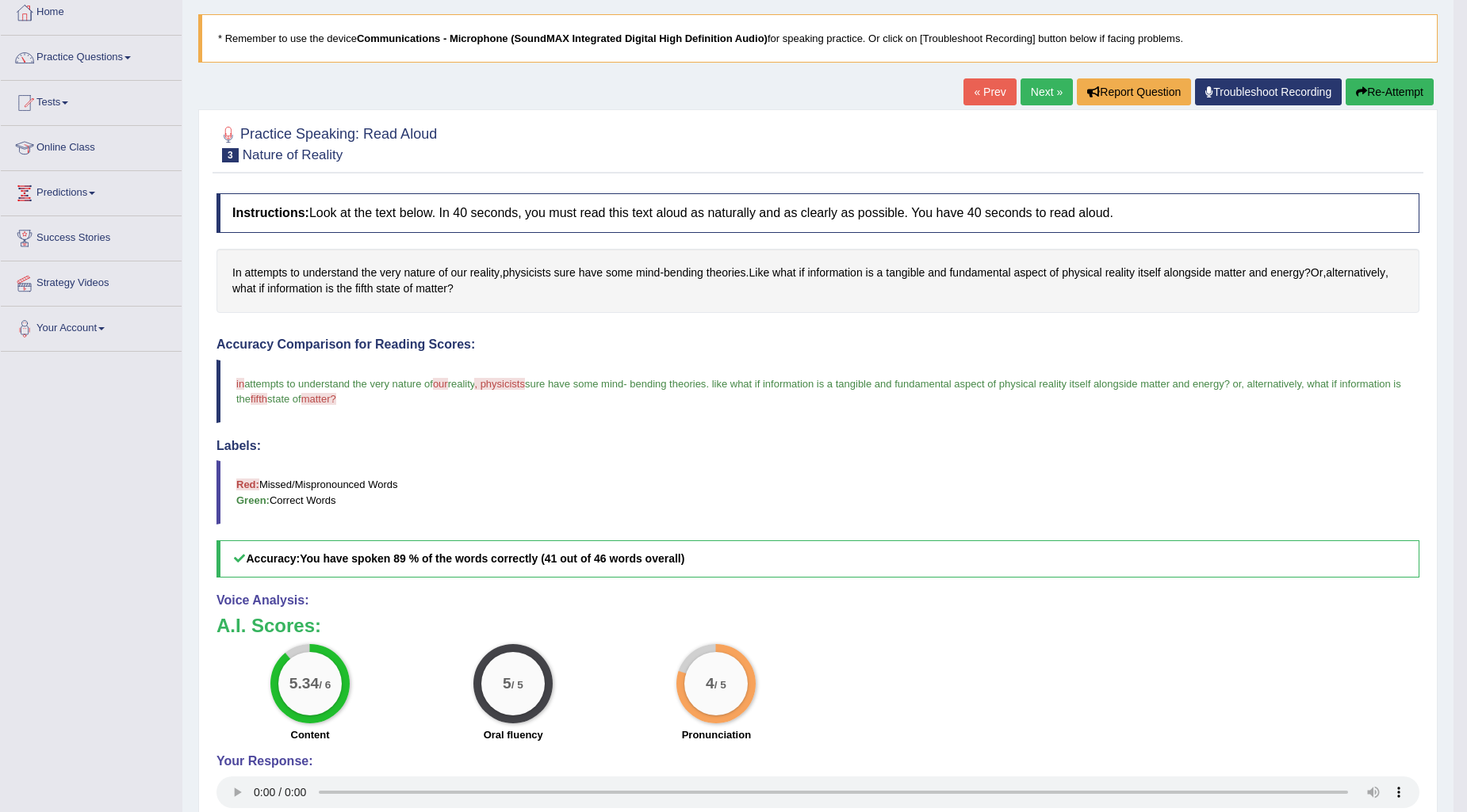
click at [1044, 93] on link "Next »" at bounding box center [1046, 92] width 52 height 27
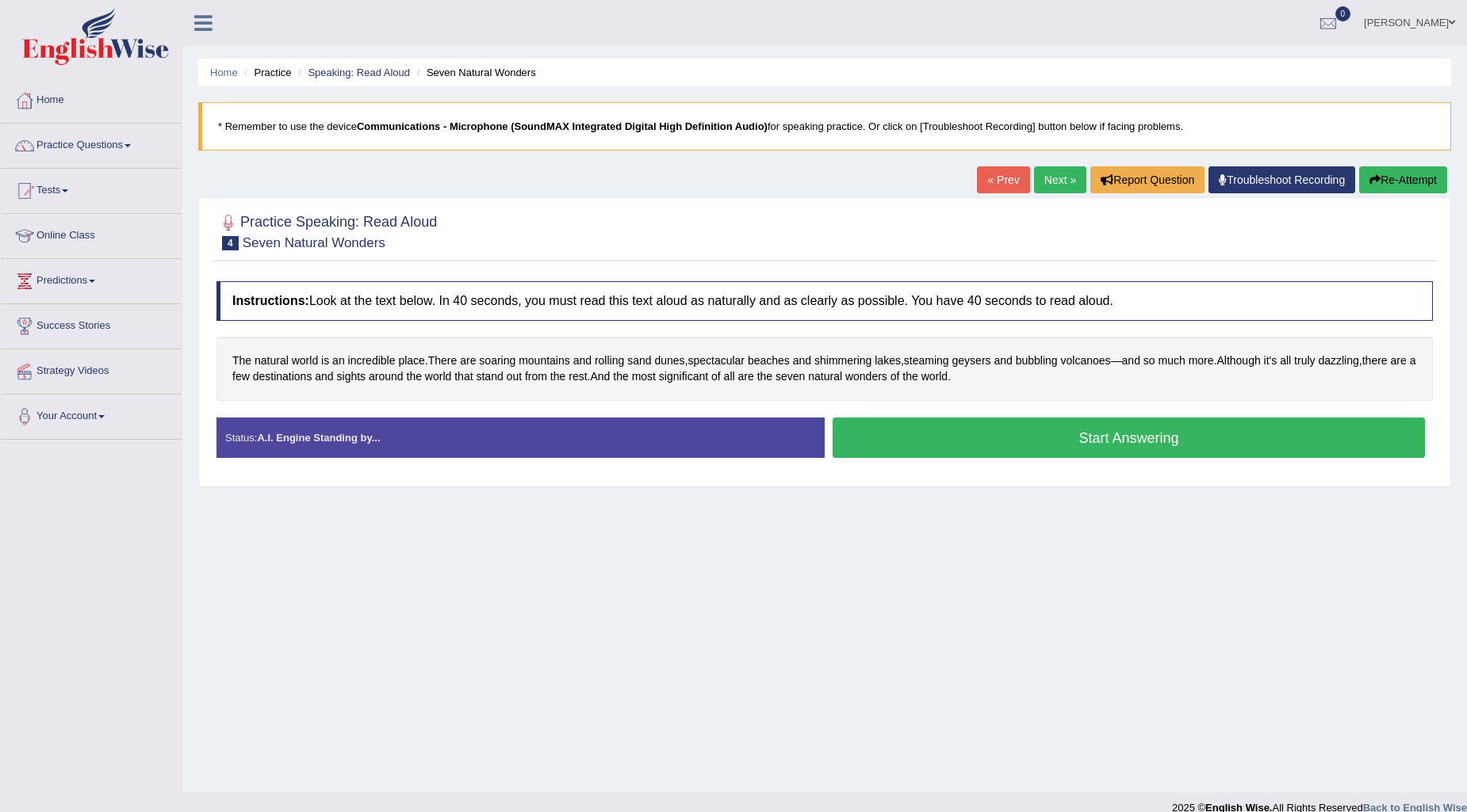
click at [1049, 436] on button "Start Answering" at bounding box center [1129, 438] width 593 height 40
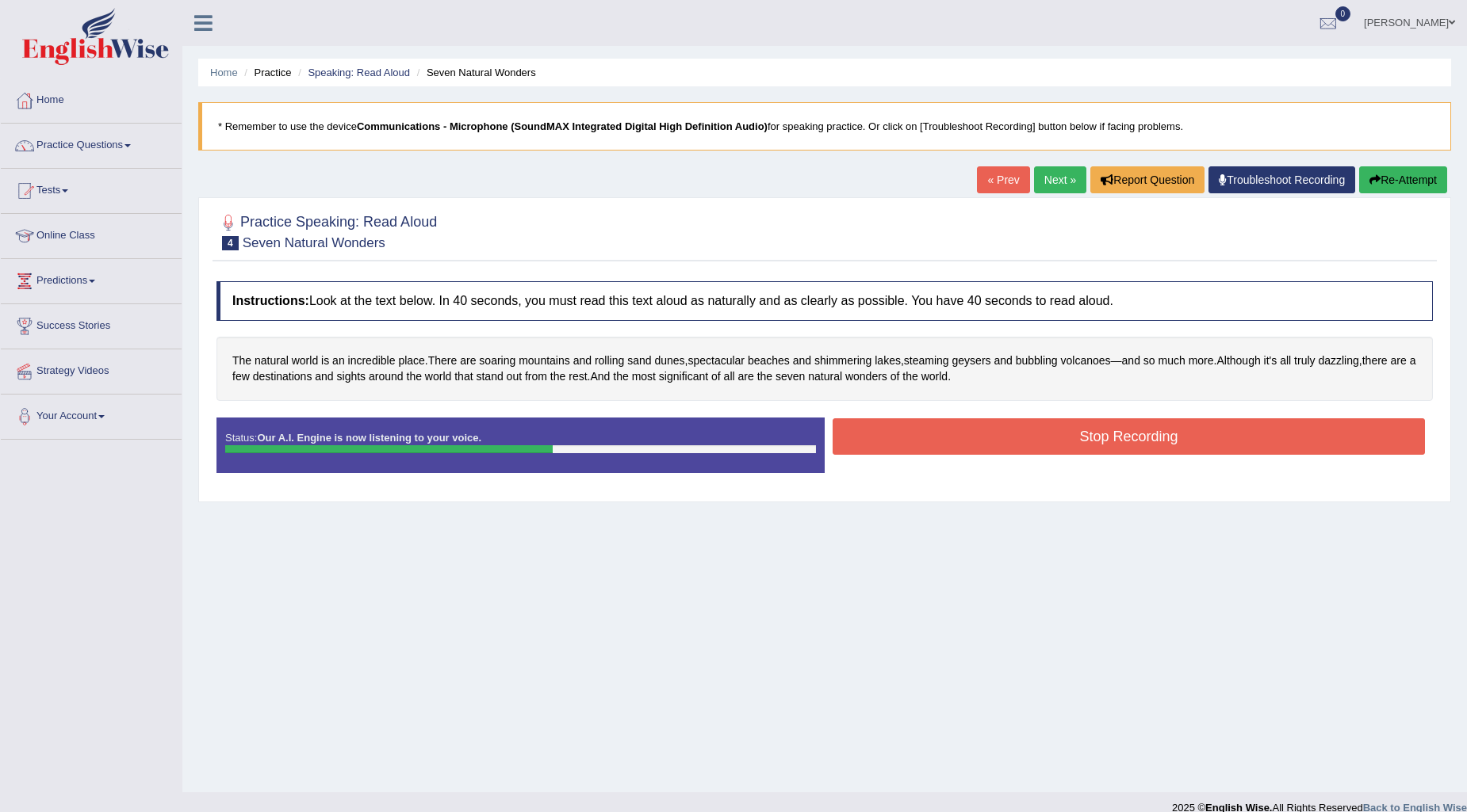
click at [970, 432] on button "Stop Recording" at bounding box center [1129, 436] width 593 height 36
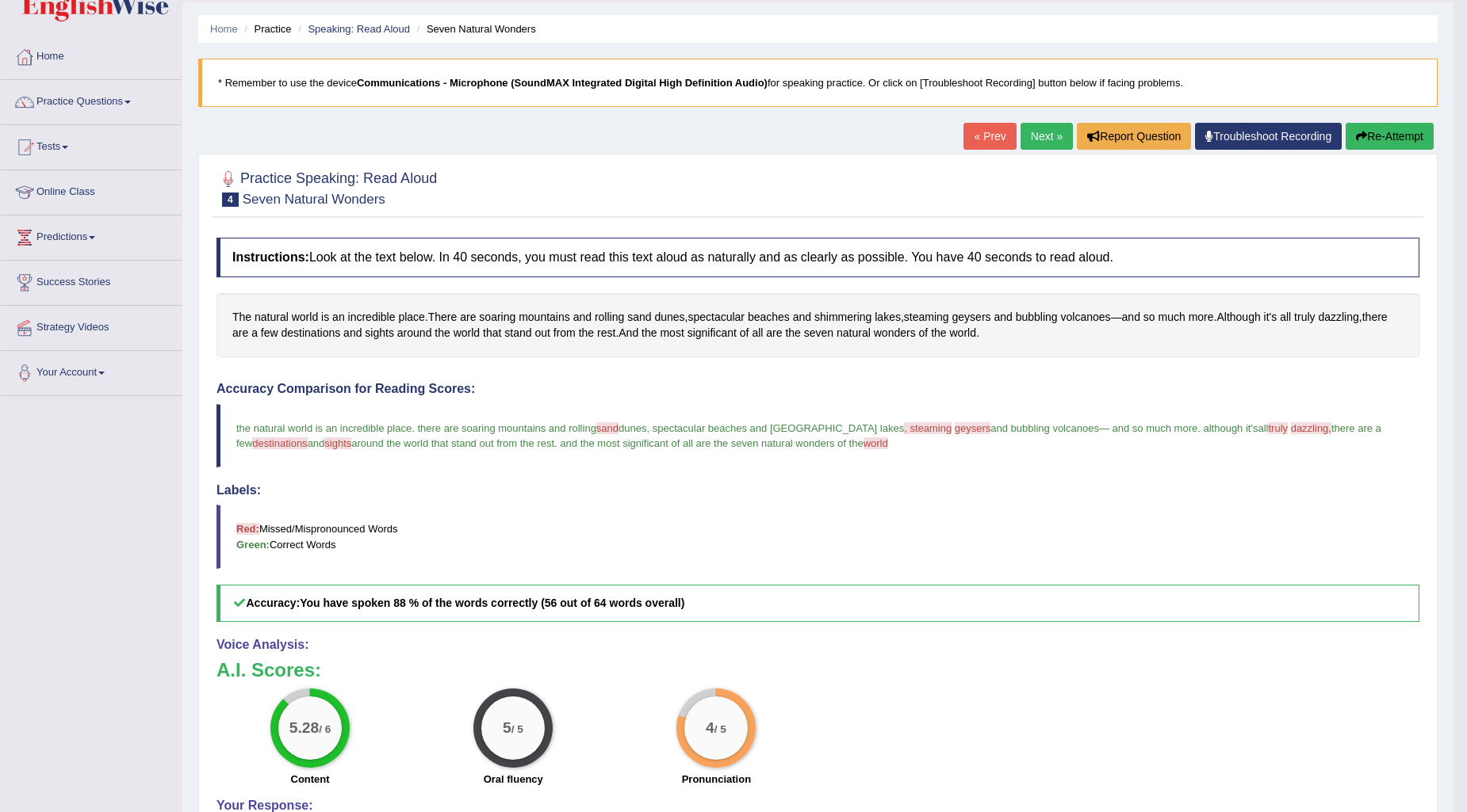
scroll to position [88, 0]
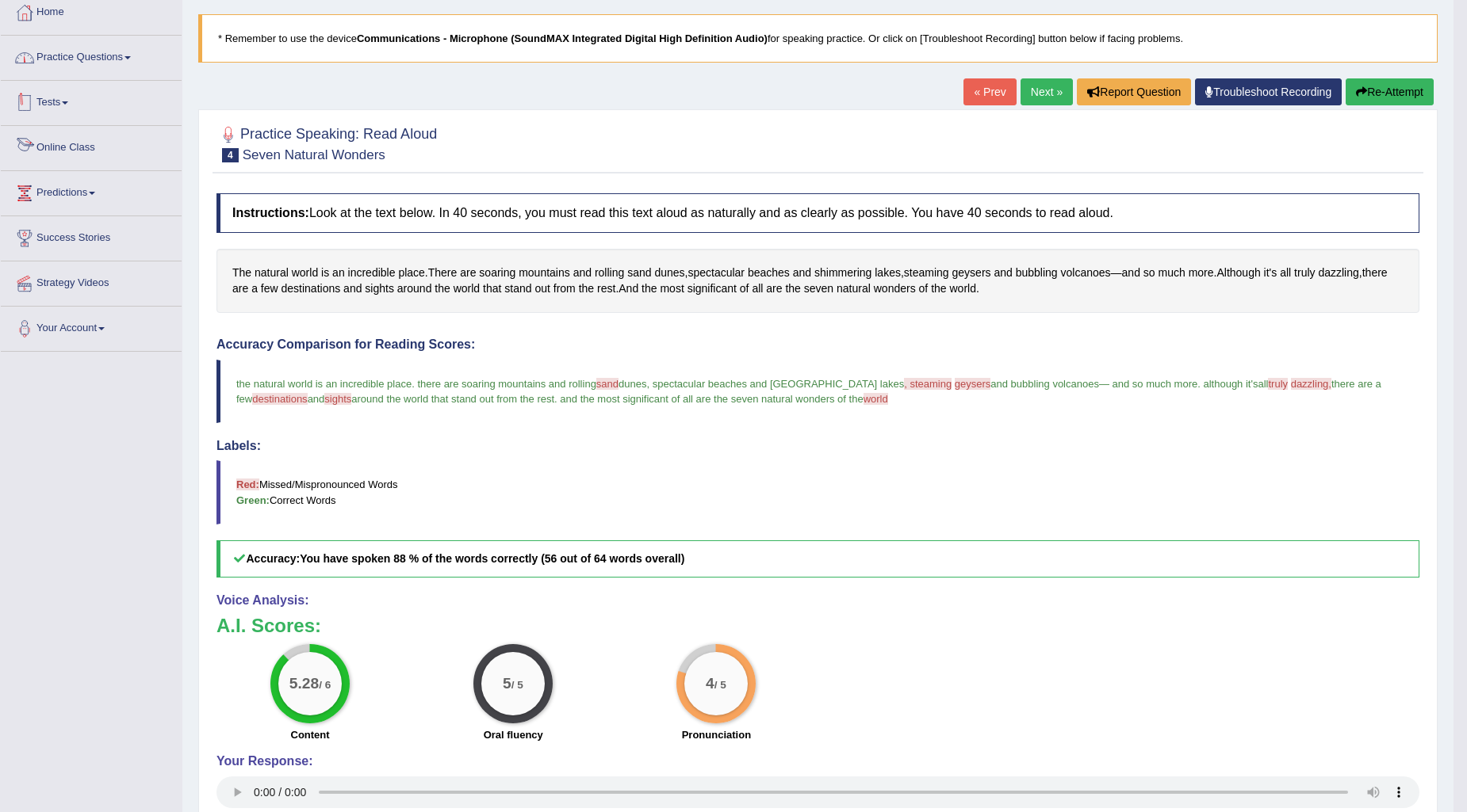
click at [130, 56] on span at bounding box center [128, 58] width 7 height 3
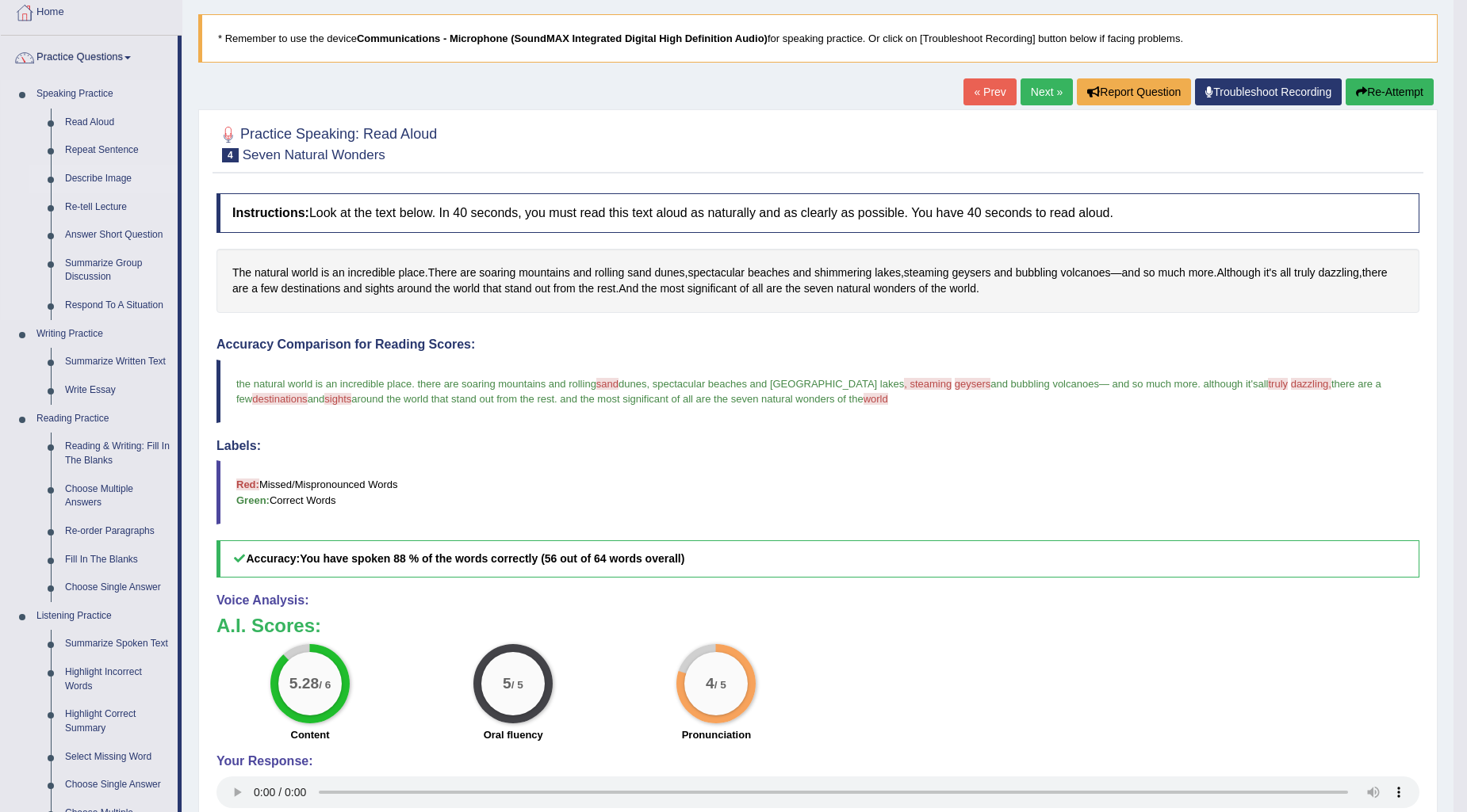
click at [88, 174] on link "Describe Image" at bounding box center [118, 179] width 120 height 29
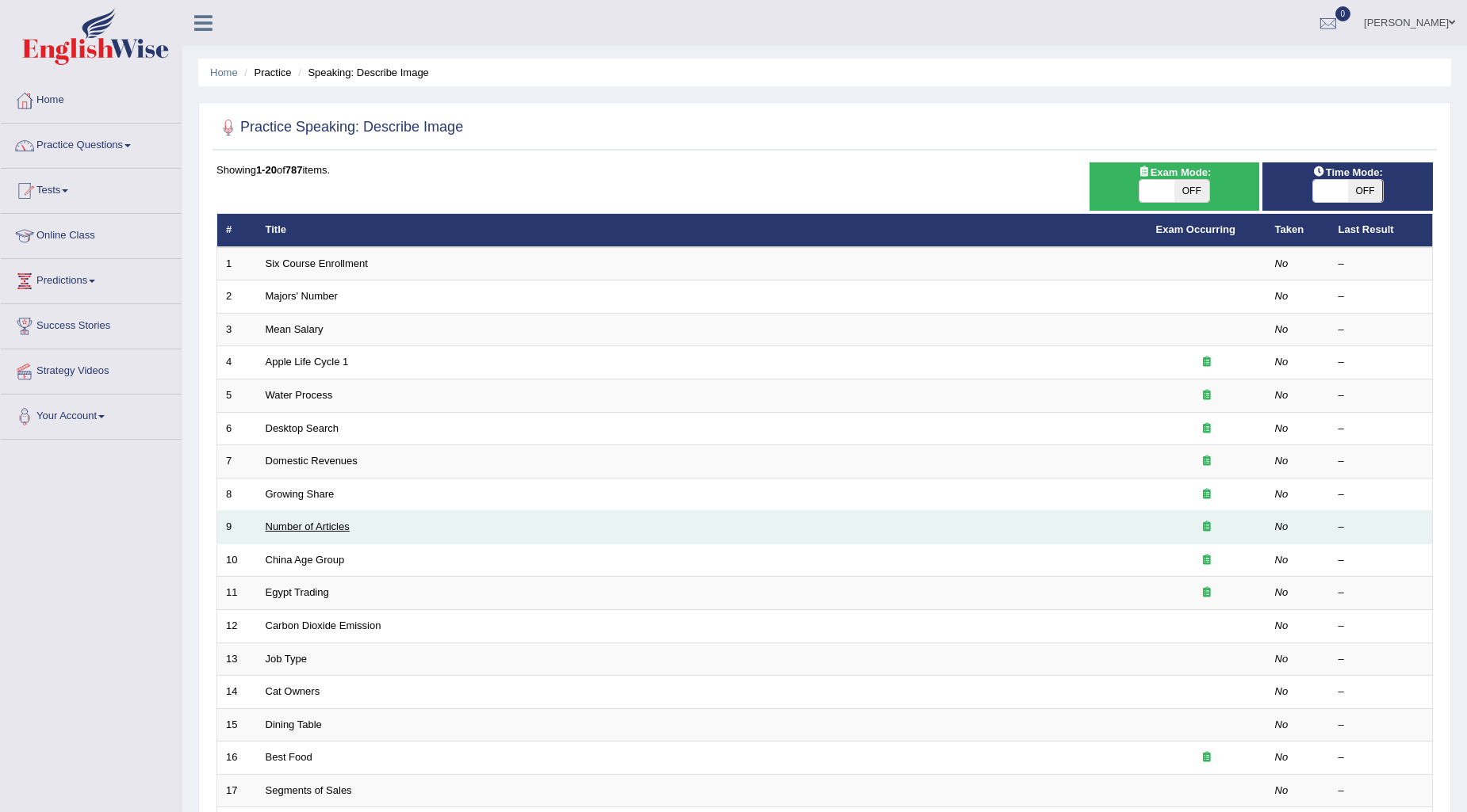
click at [309, 522] on link "Number of Articles" at bounding box center [308, 527] width 84 height 12
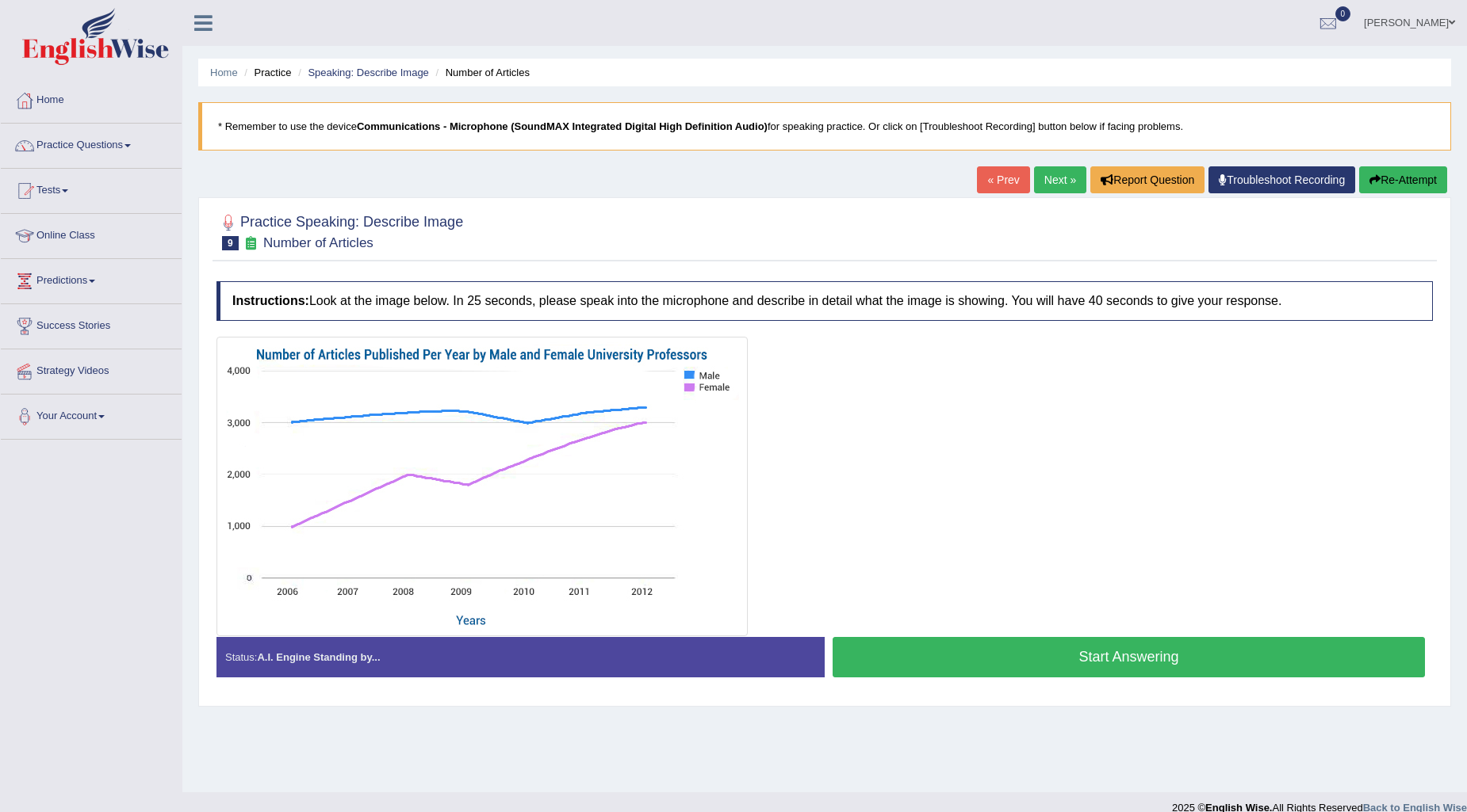
click at [1253, 656] on button "Start Answering" at bounding box center [1129, 657] width 593 height 40
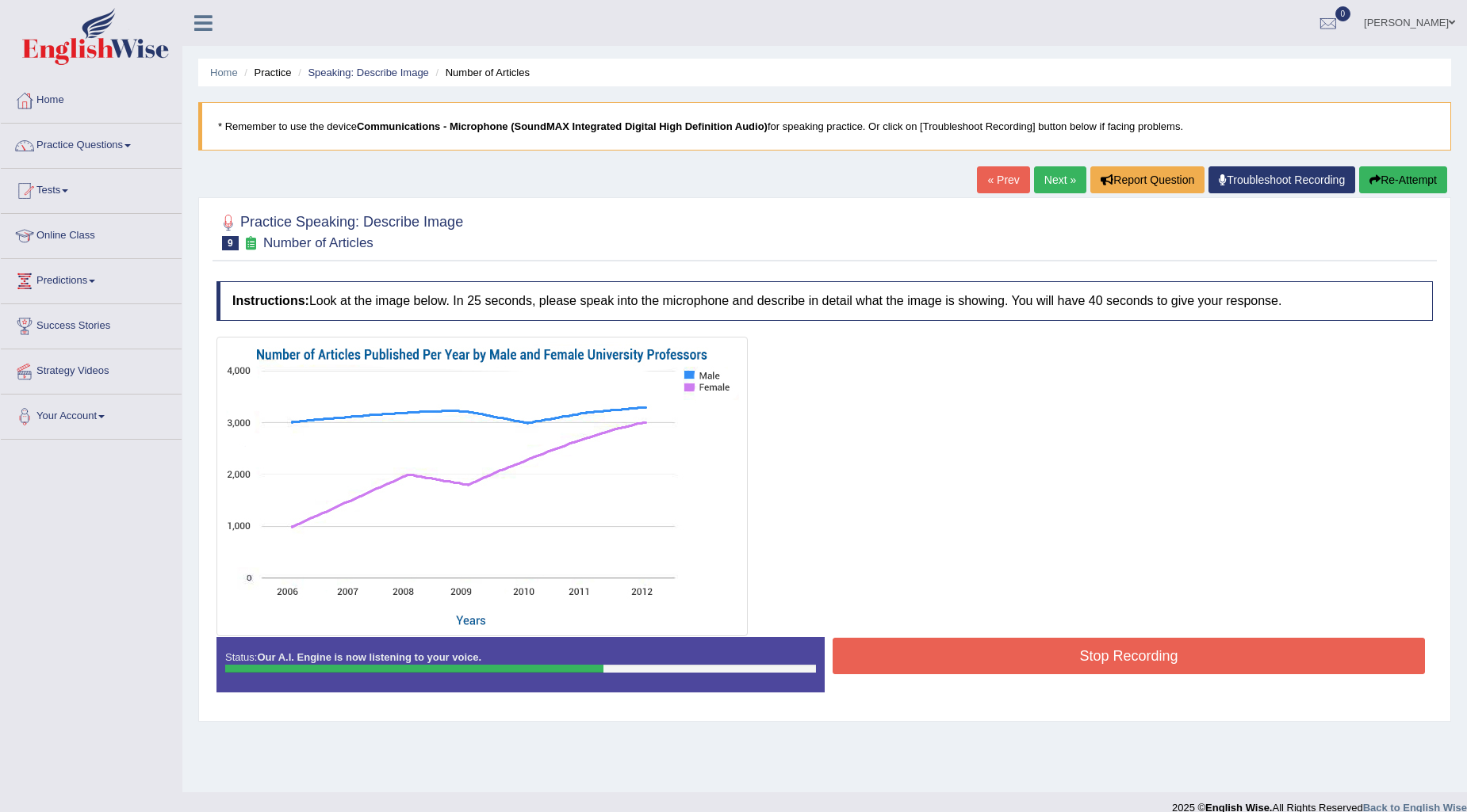
click at [1129, 651] on button "Stop Recording" at bounding box center [1129, 655] width 593 height 36
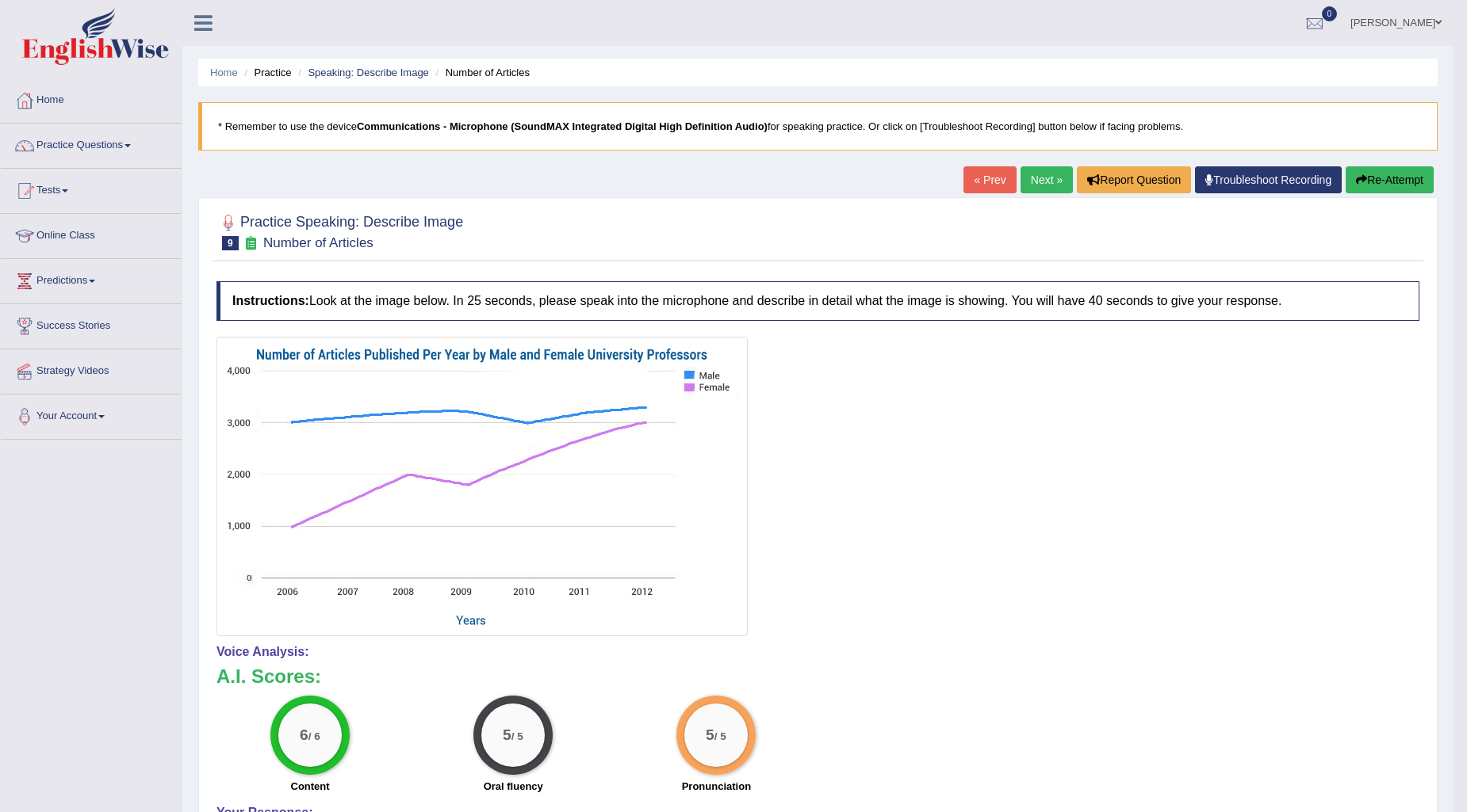
click at [1044, 178] on link "Next »" at bounding box center [1046, 180] width 52 height 27
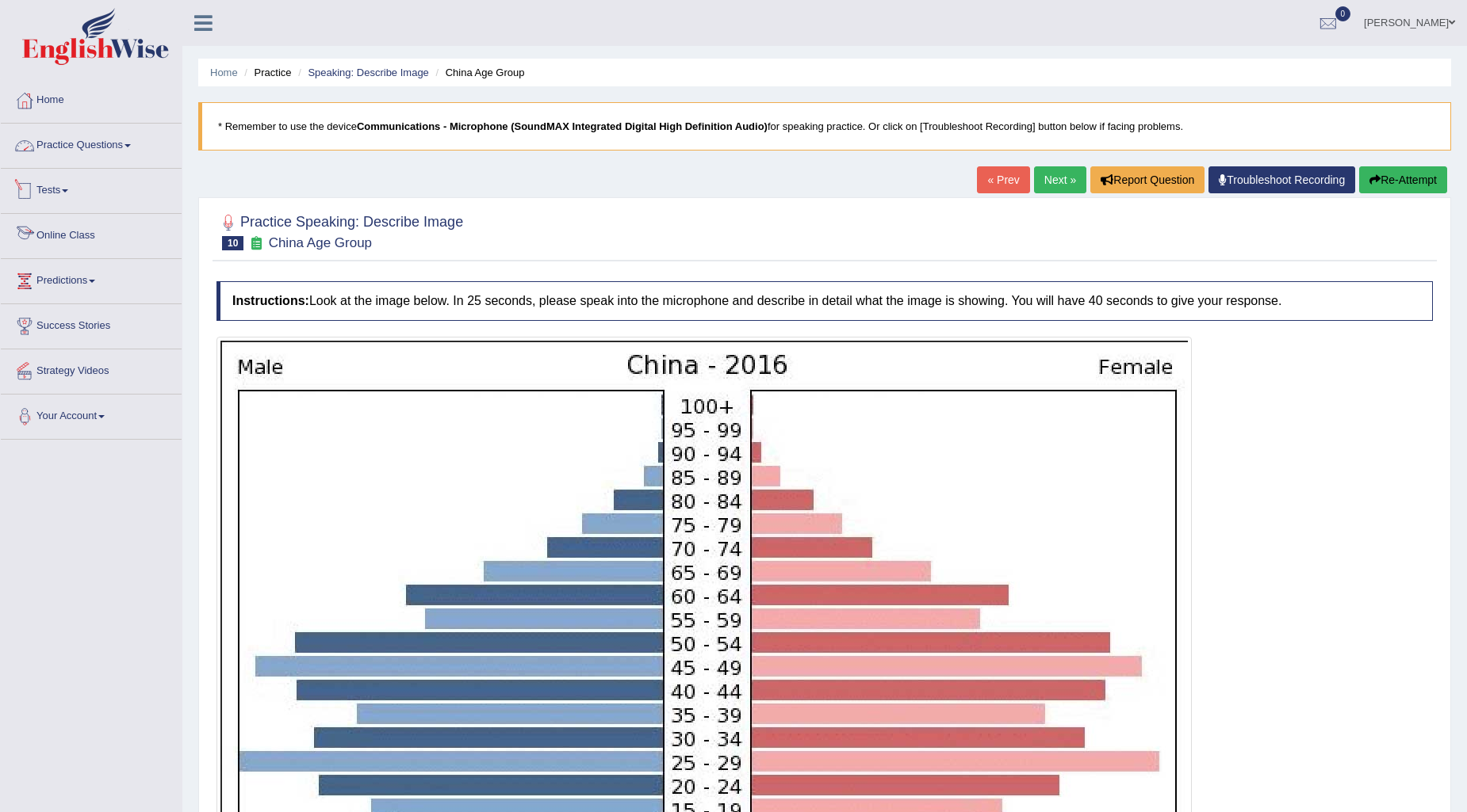
click at [135, 132] on link "Practice Questions" at bounding box center [91, 143] width 181 height 40
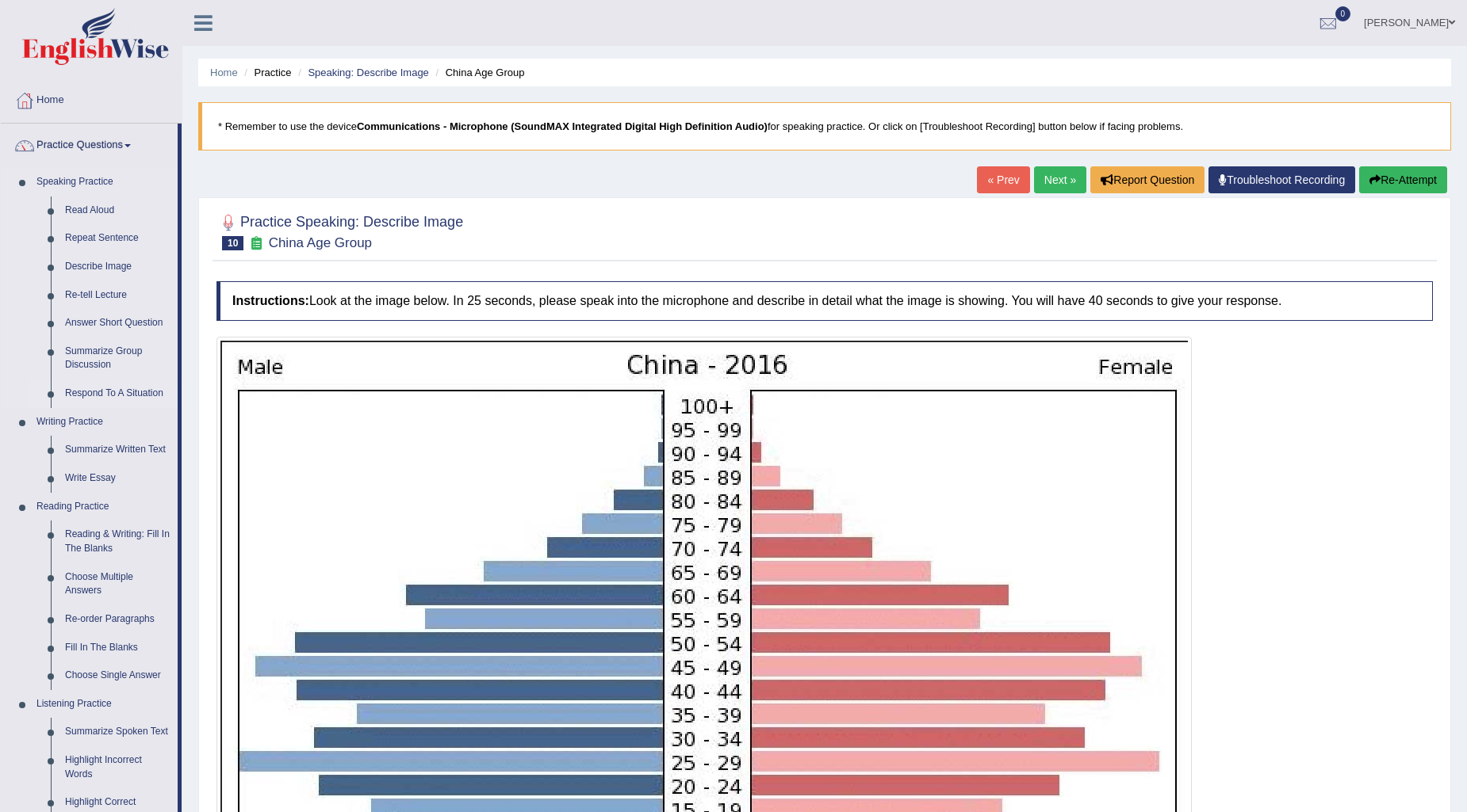
click at [98, 389] on link "Respond To A Situation" at bounding box center [118, 394] width 120 height 29
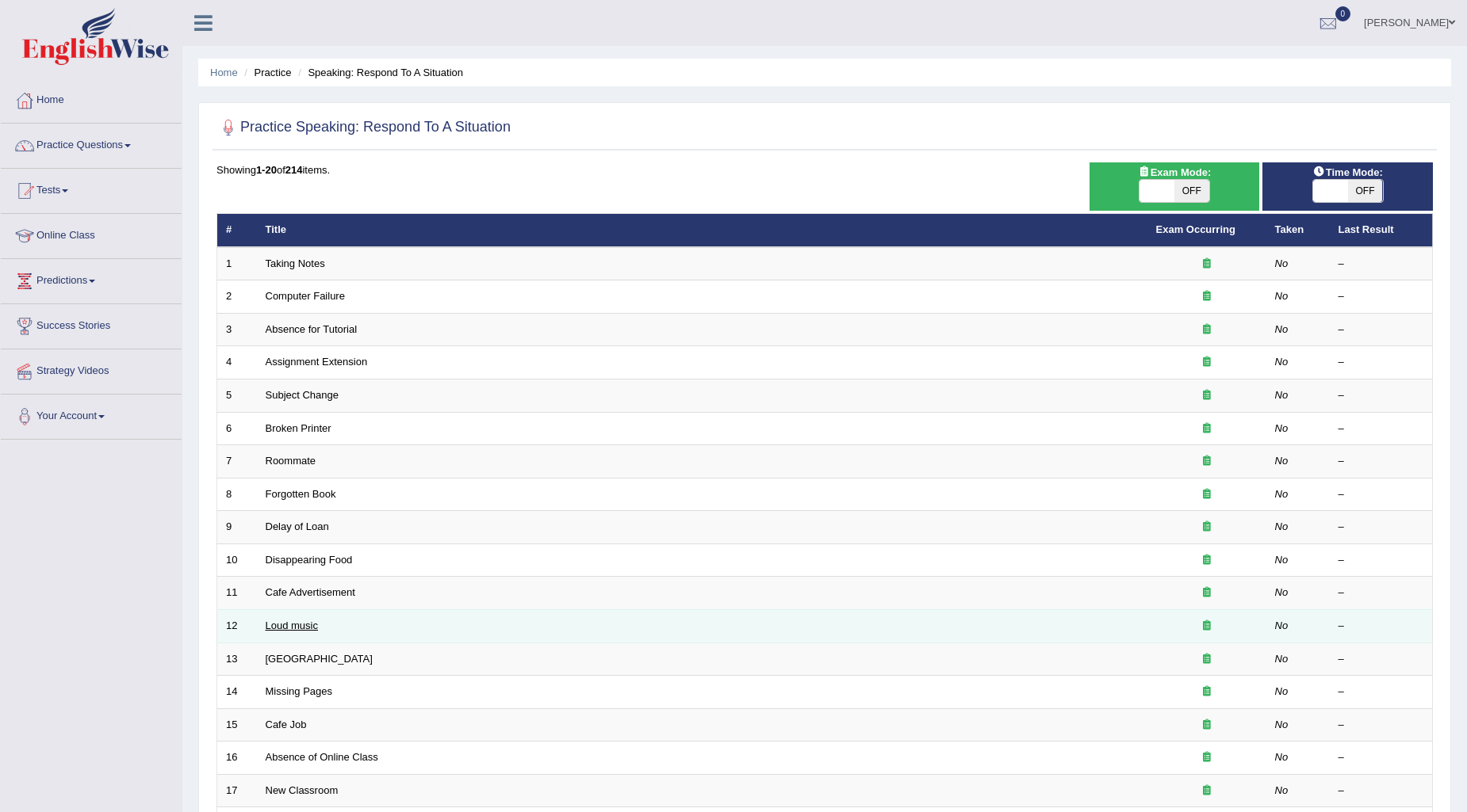
scroll to position [88, 0]
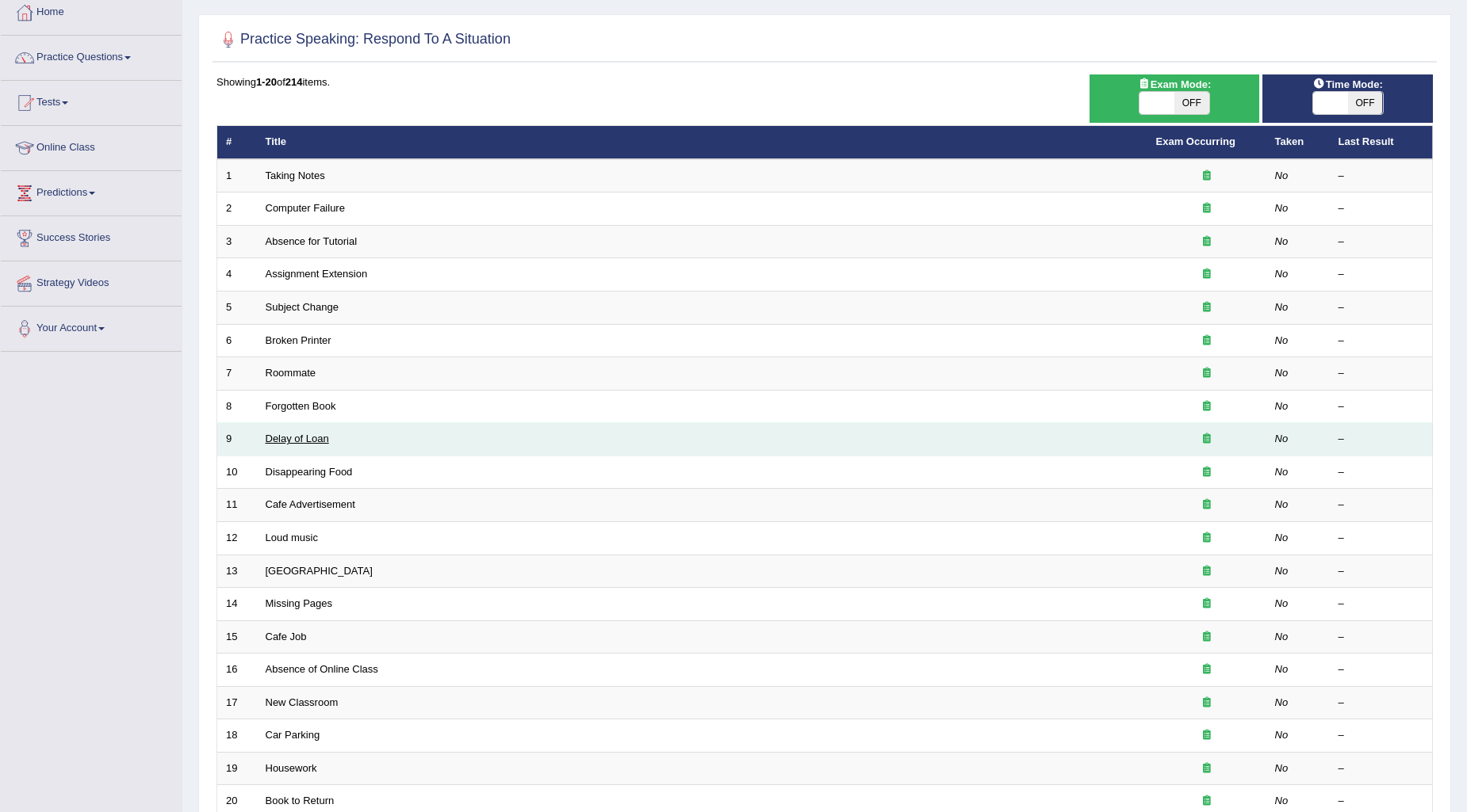
click at [286, 438] on link "Delay of Loan" at bounding box center [297, 438] width 63 height 12
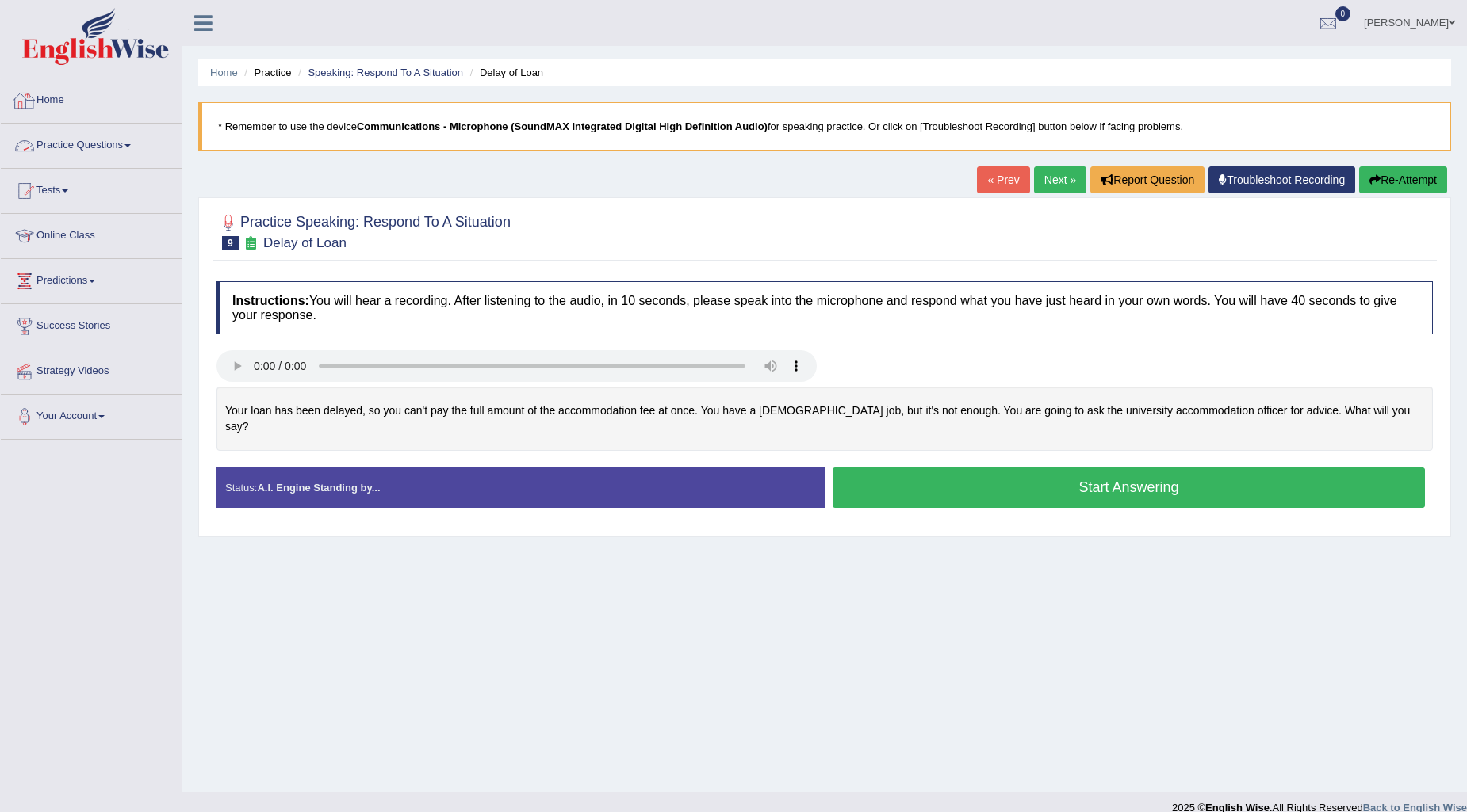
click at [116, 145] on link "Practice Questions" at bounding box center [91, 143] width 181 height 40
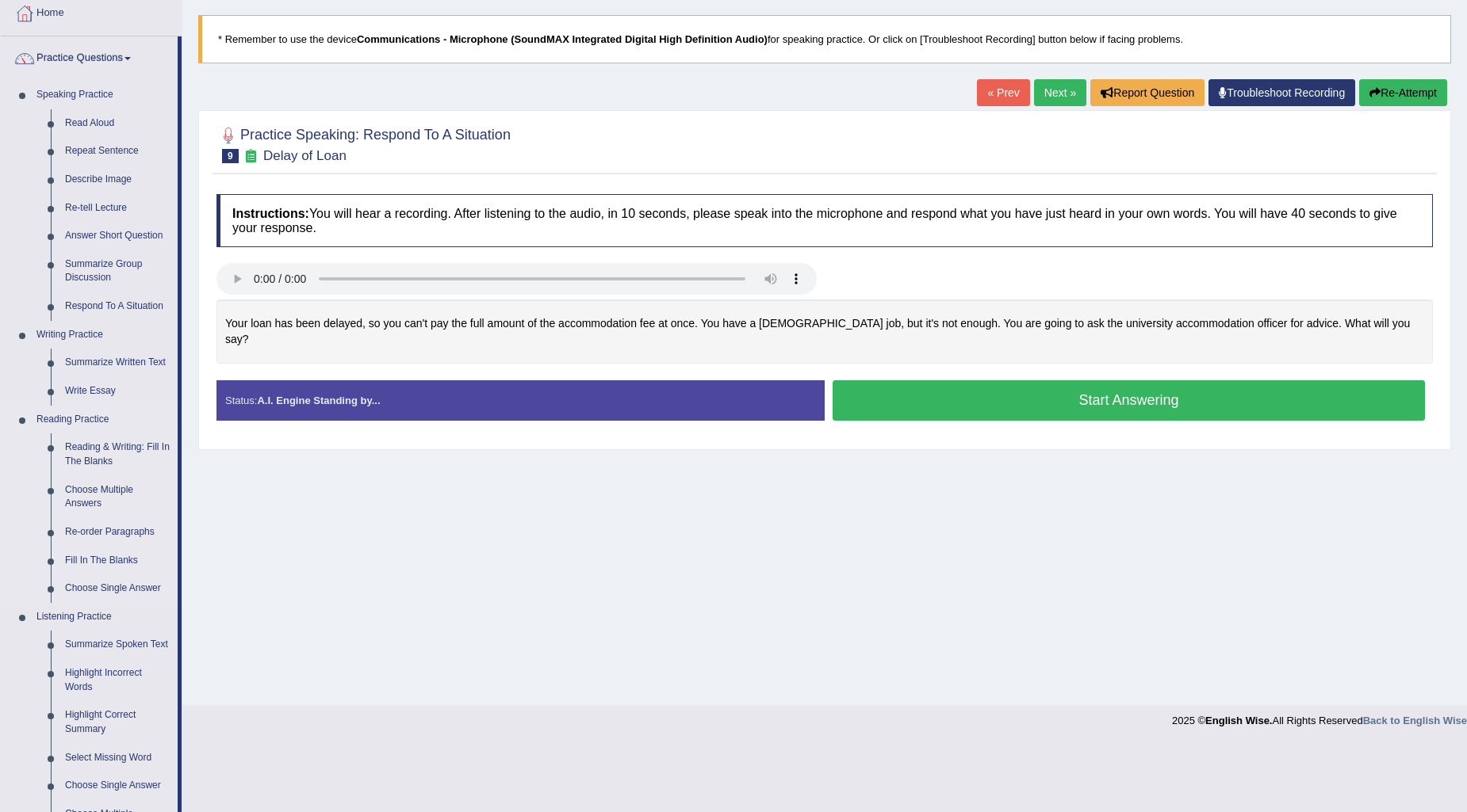
scroll to position [88, 0]
click at [109, 526] on link "Re-order Paragraphs" at bounding box center [118, 532] width 120 height 29
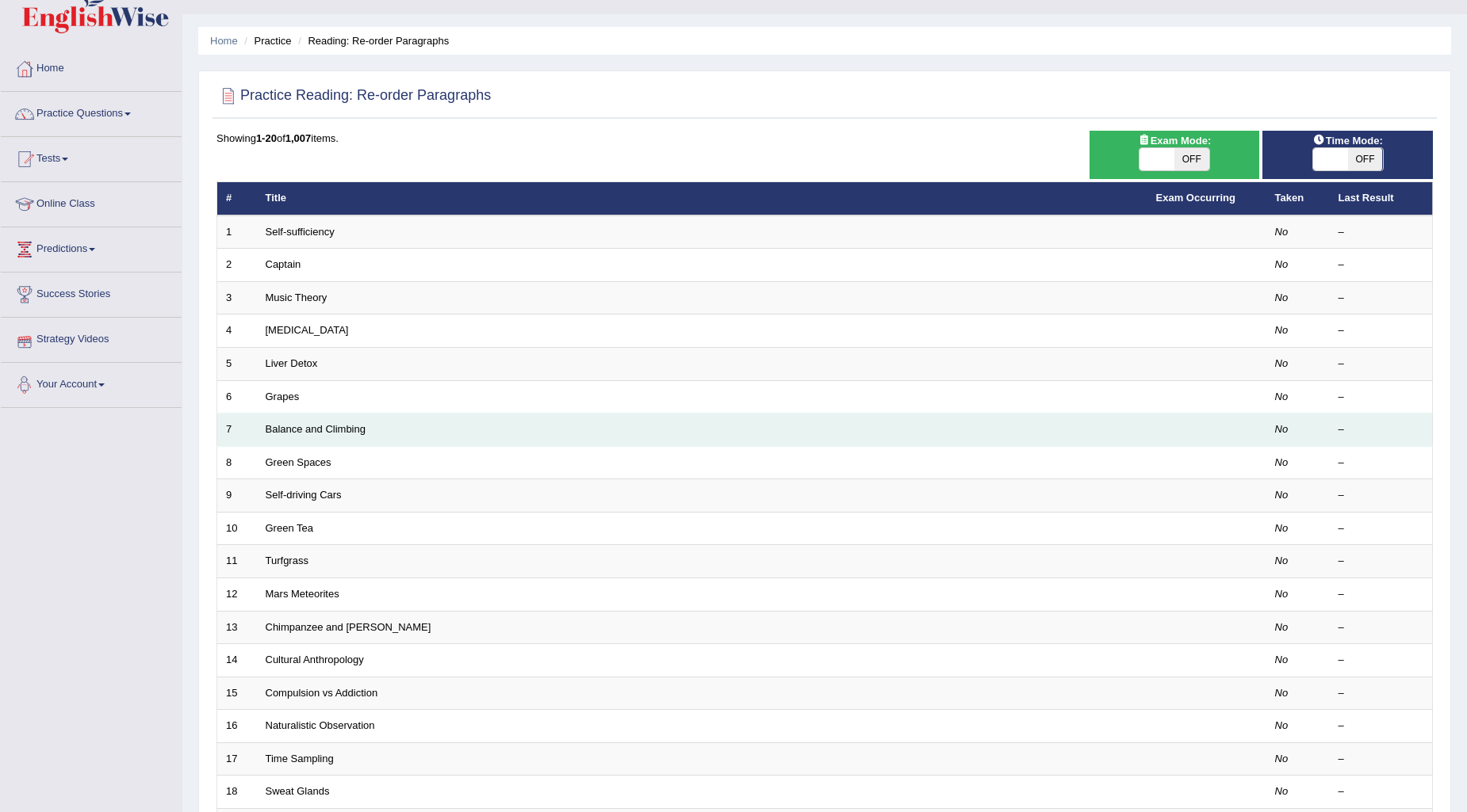
scroll to position [88, 0]
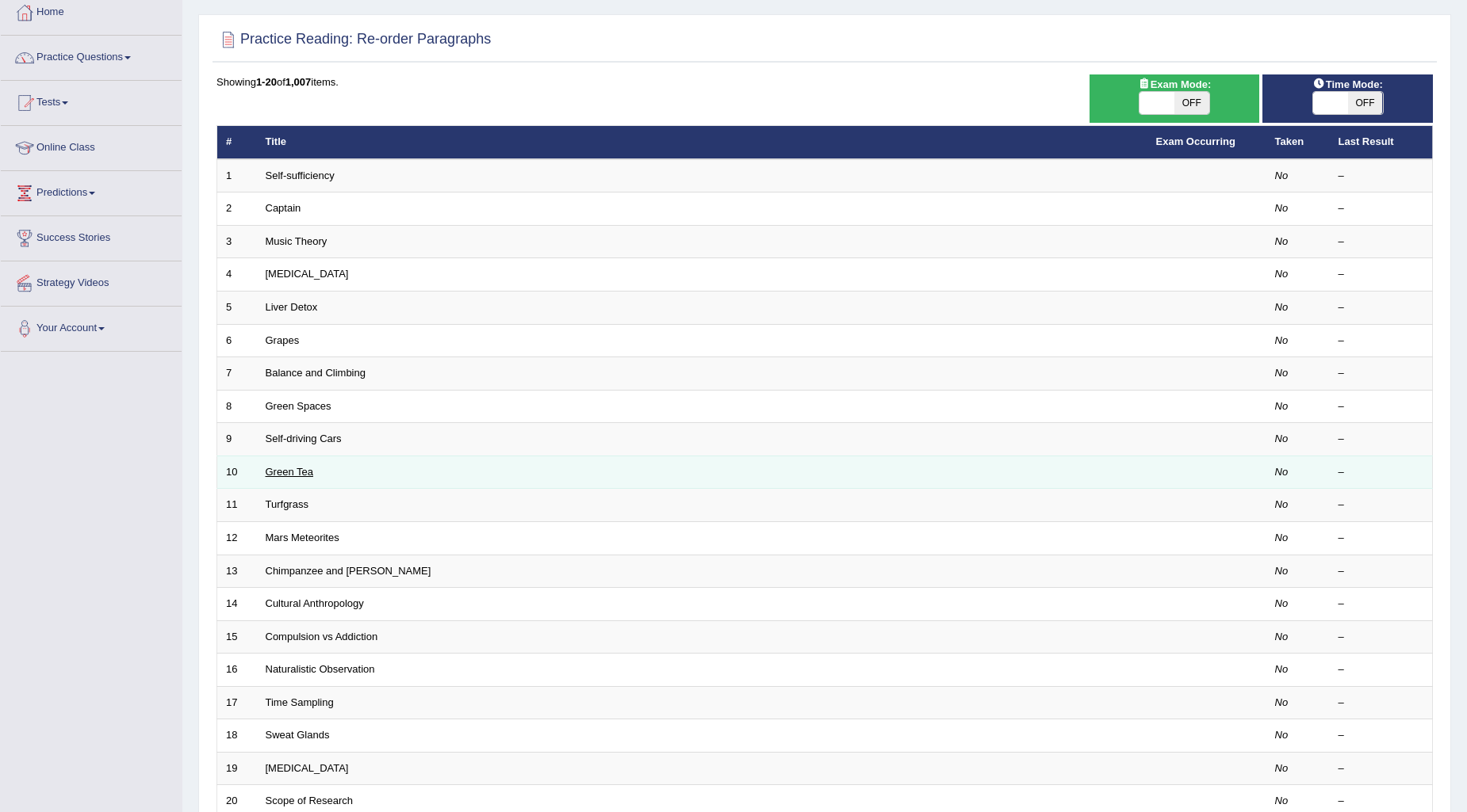
click at [299, 470] on link "Green Tea" at bounding box center [290, 472] width 48 height 12
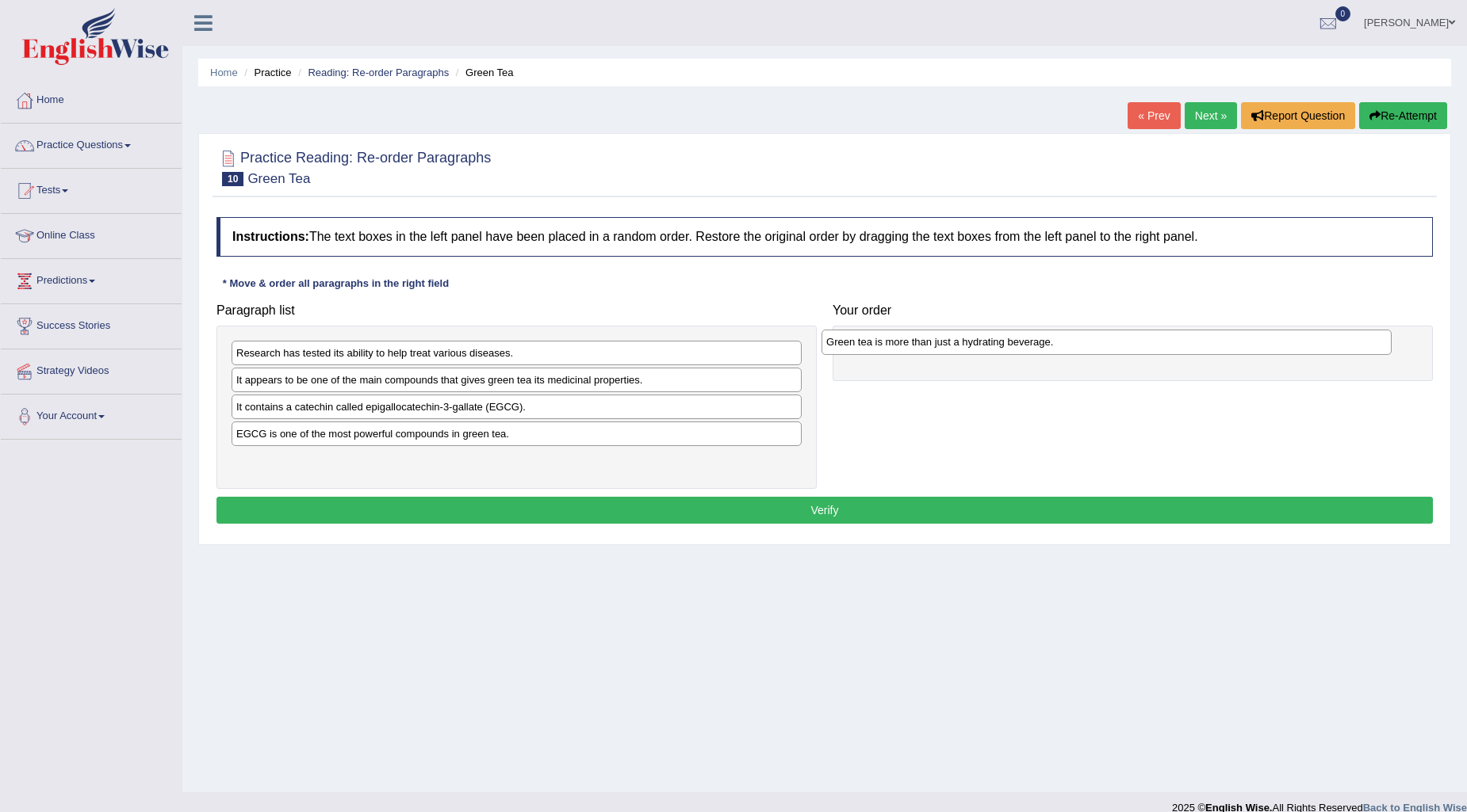
drag, startPoint x: 295, startPoint y: 464, endPoint x: 885, endPoint y: 345, distance: 601.9
click at [885, 345] on div "Green tea is more than just a hydrating beverage." at bounding box center [1106, 342] width 570 height 24
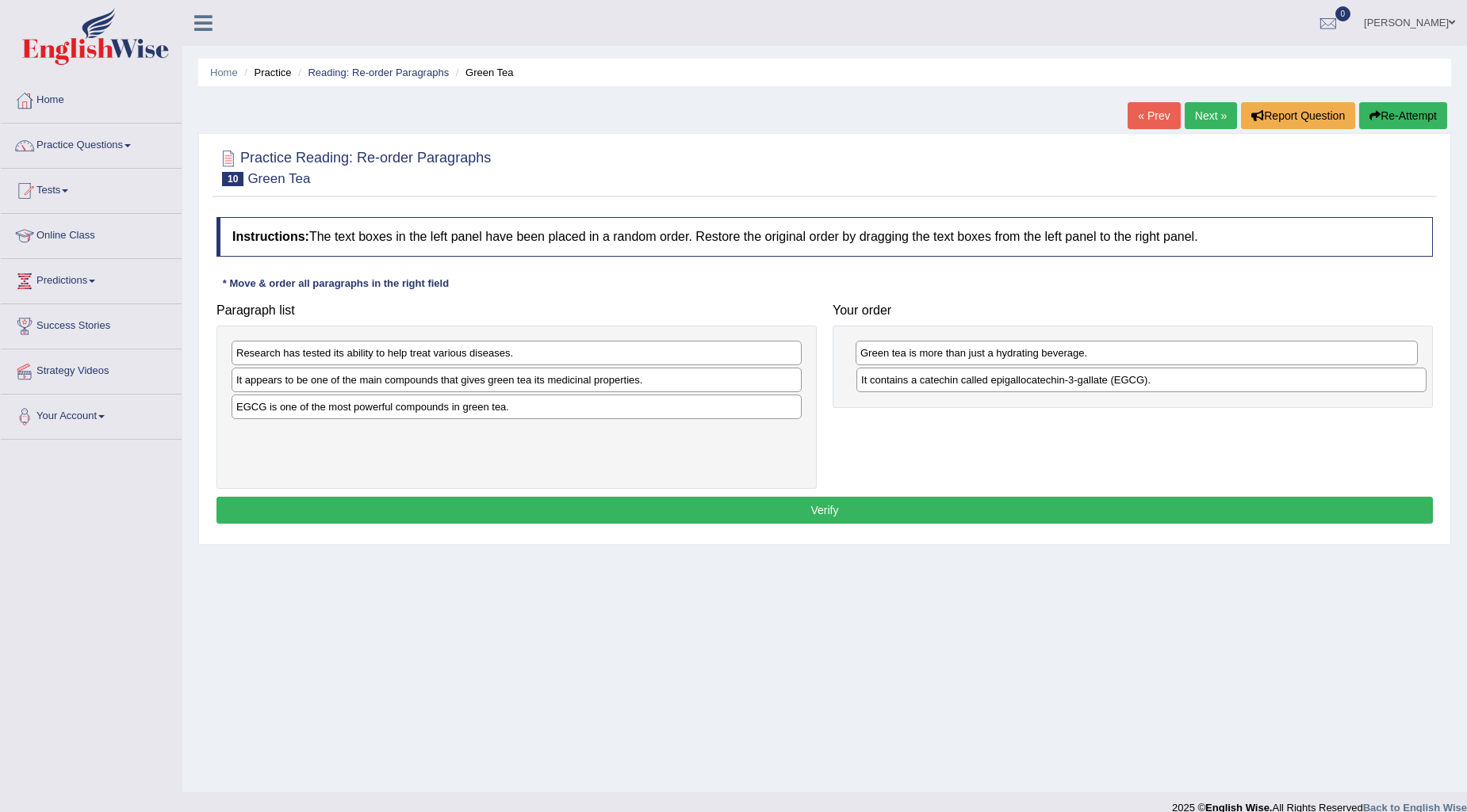
drag, startPoint x: 384, startPoint y: 411, endPoint x: 1008, endPoint y: 383, distance: 624.6
click at [1008, 383] on div "It contains a catechin called epigallocatechin-3-gallate (EGCG)." at bounding box center [1140, 379] width 570 height 24
drag, startPoint x: 559, startPoint y: 417, endPoint x: 1180, endPoint y: 412, distance: 621.0
click at [1180, 412] on div "EGCG is one of the most powerful compounds in green tea." at bounding box center [1137, 403] width 570 height 24
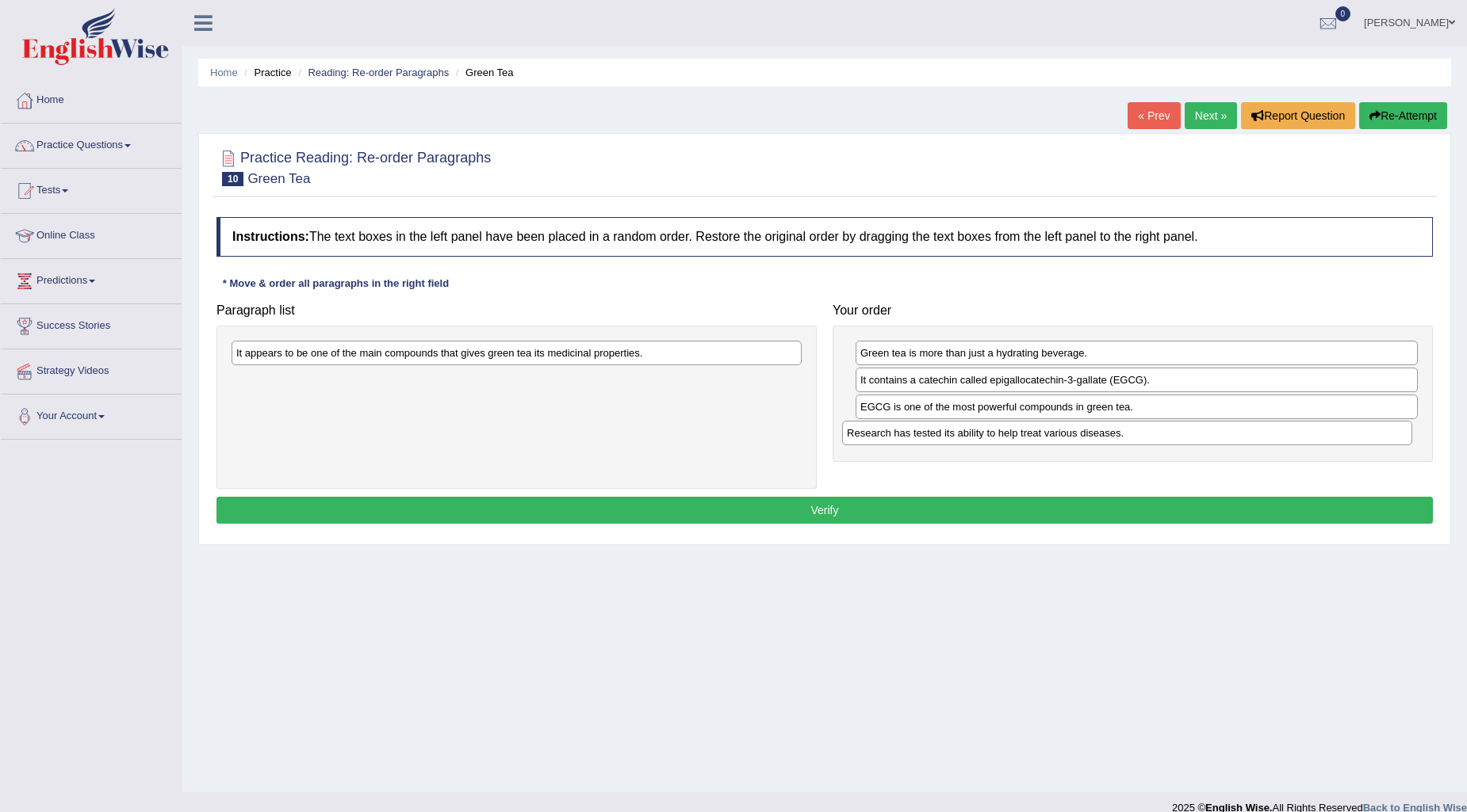
drag, startPoint x: 542, startPoint y: 360, endPoint x: 1153, endPoint y: 440, distance: 616.2
click at [1153, 440] on div "Research has tested its ability to help treat various diseases." at bounding box center [1126, 433] width 570 height 24
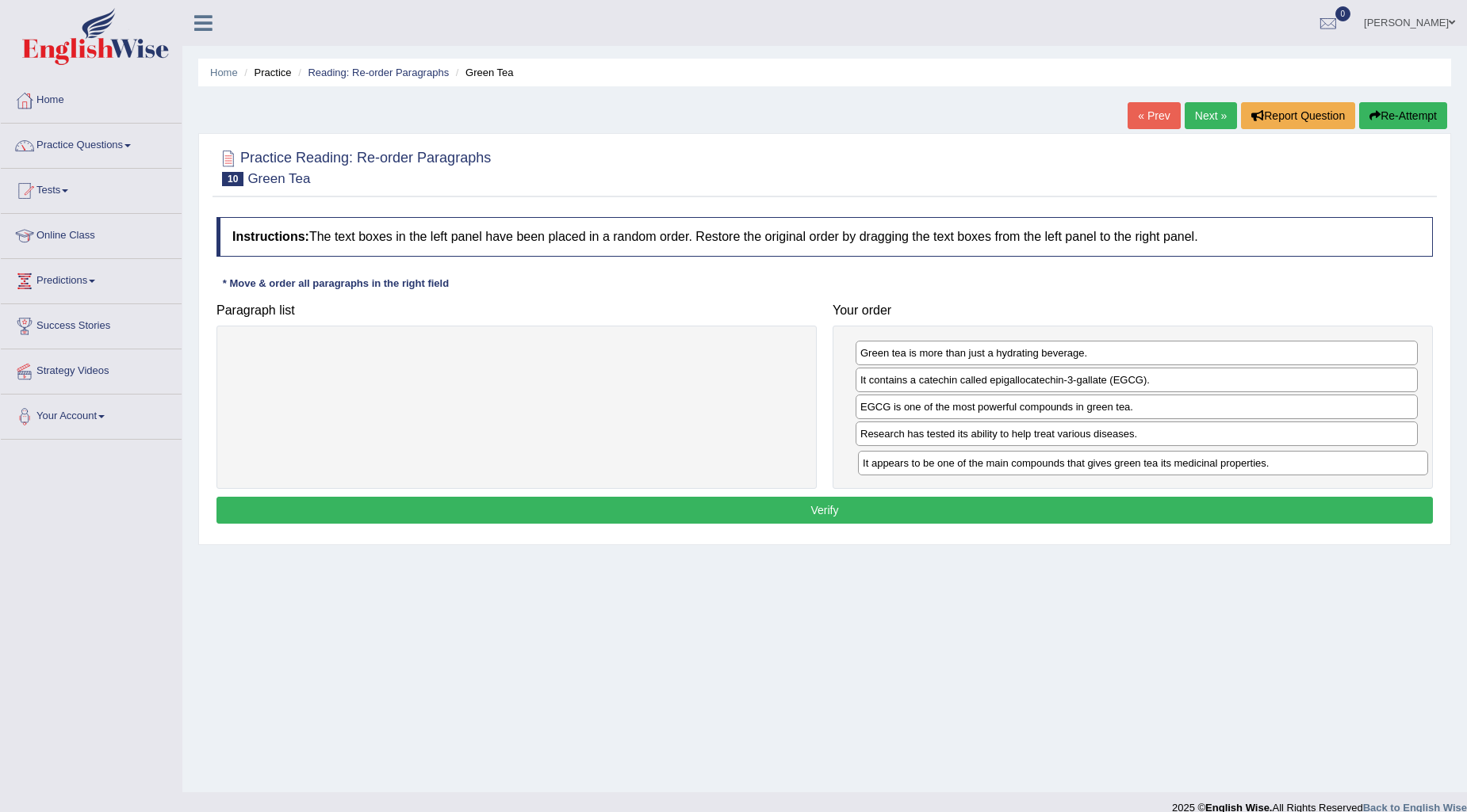
drag, startPoint x: 595, startPoint y: 361, endPoint x: 1221, endPoint y: 470, distance: 635.4
click at [1221, 470] on div "It appears to be one of the main compounds that gives green tea its medicinal p…" at bounding box center [1142, 463] width 570 height 24
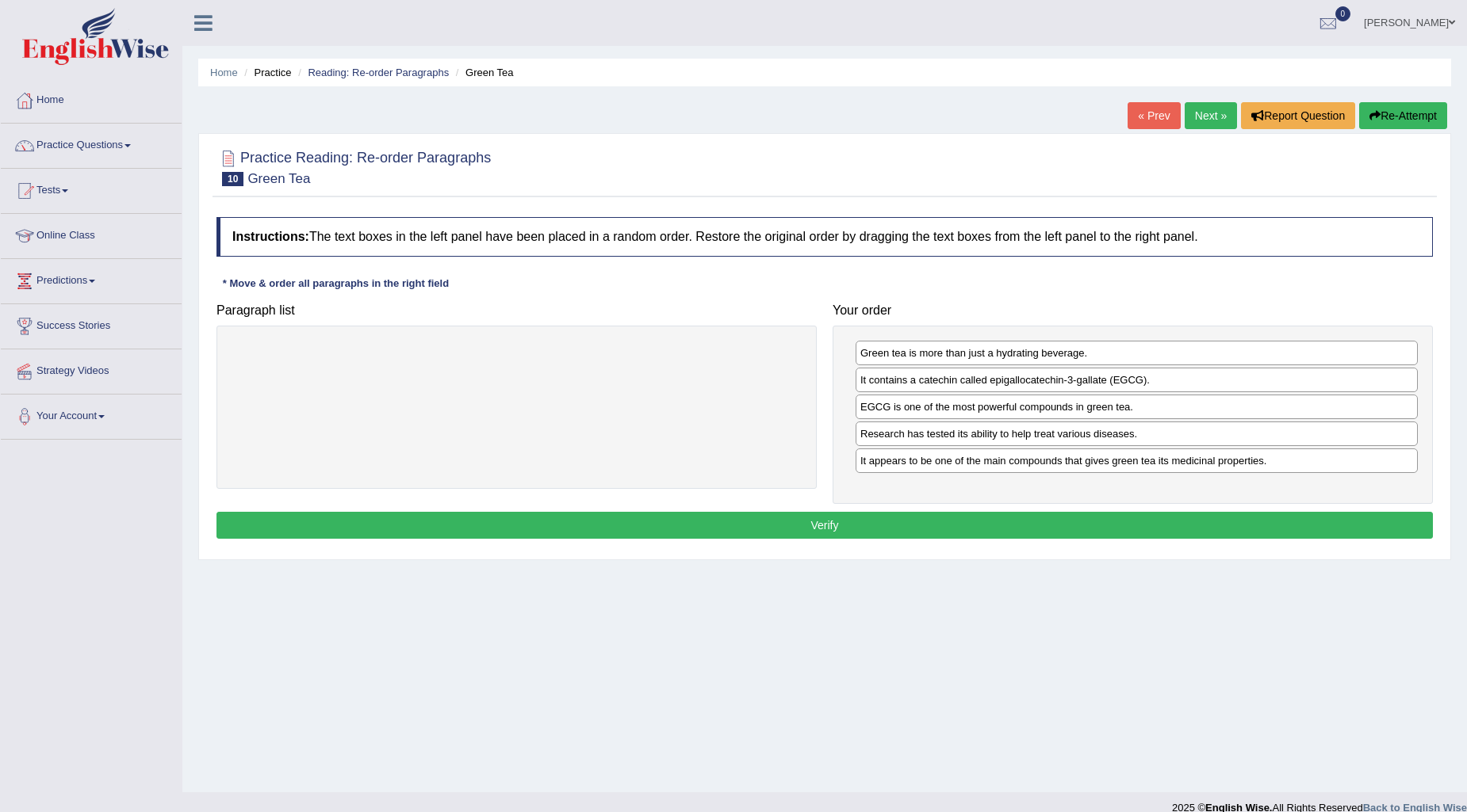
click at [1151, 524] on button "Verify" at bounding box center [824, 525] width 1216 height 27
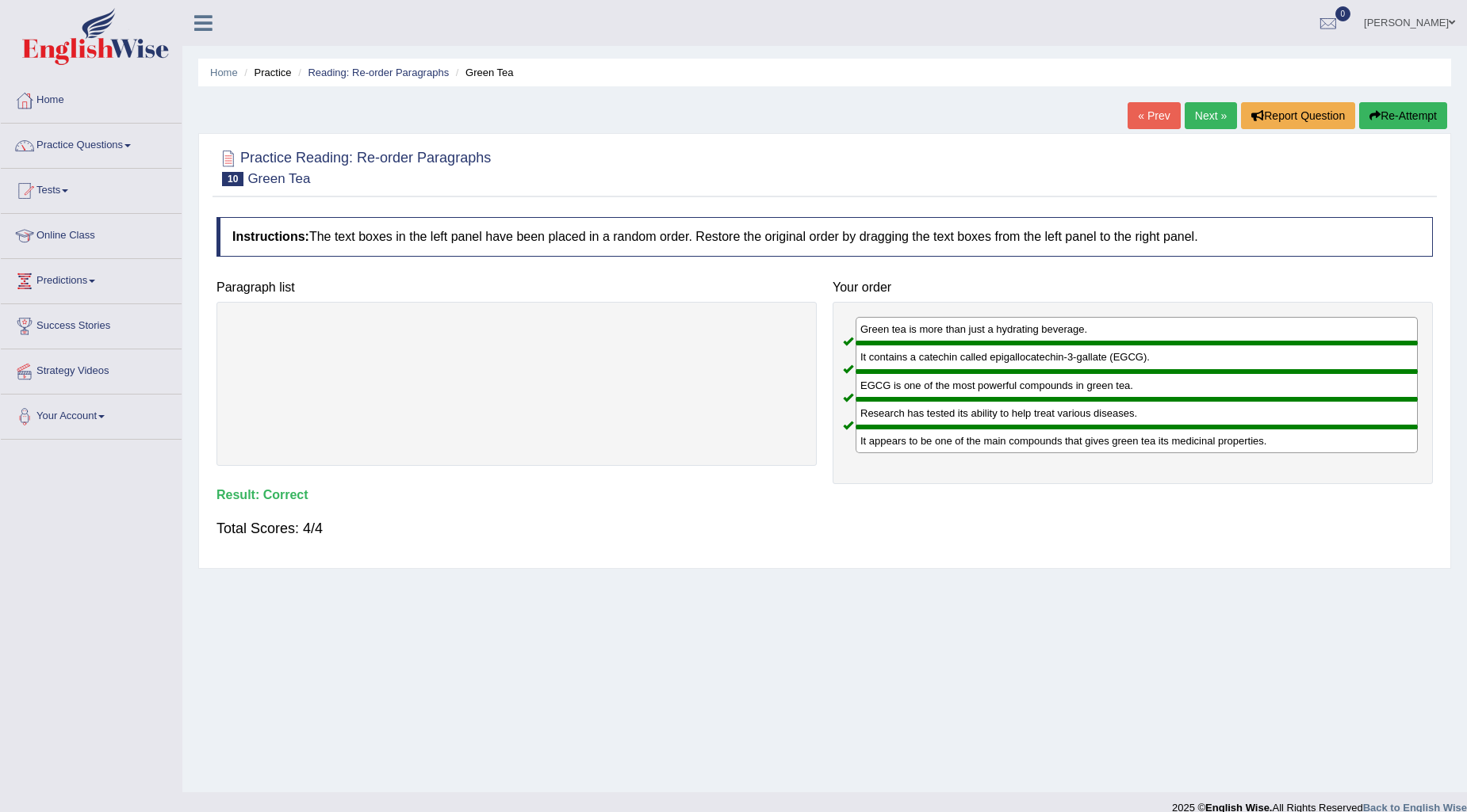
click at [1198, 105] on link "Next »" at bounding box center [1210, 116] width 52 height 27
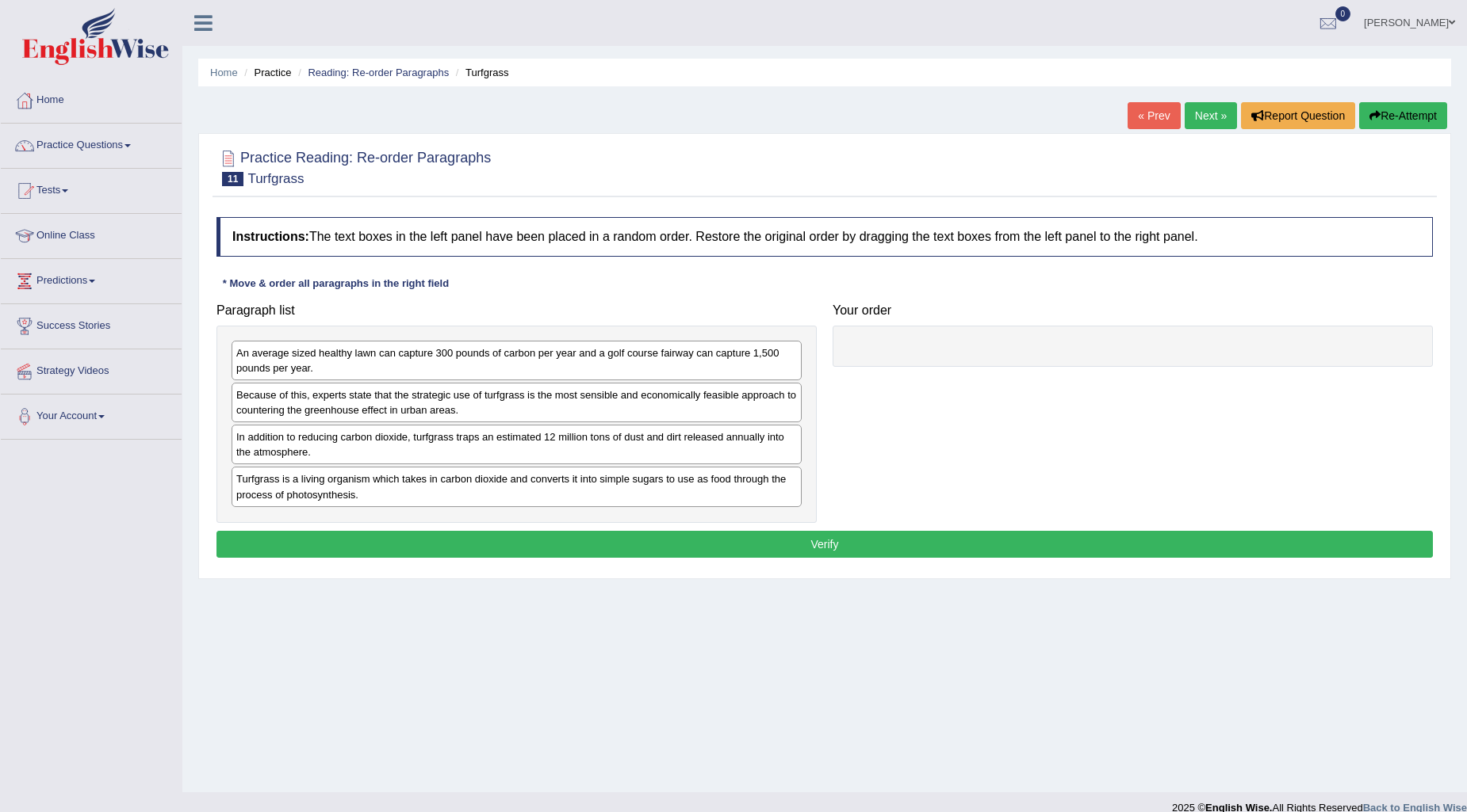
click at [1138, 117] on link "« Prev" at bounding box center [1153, 116] width 52 height 27
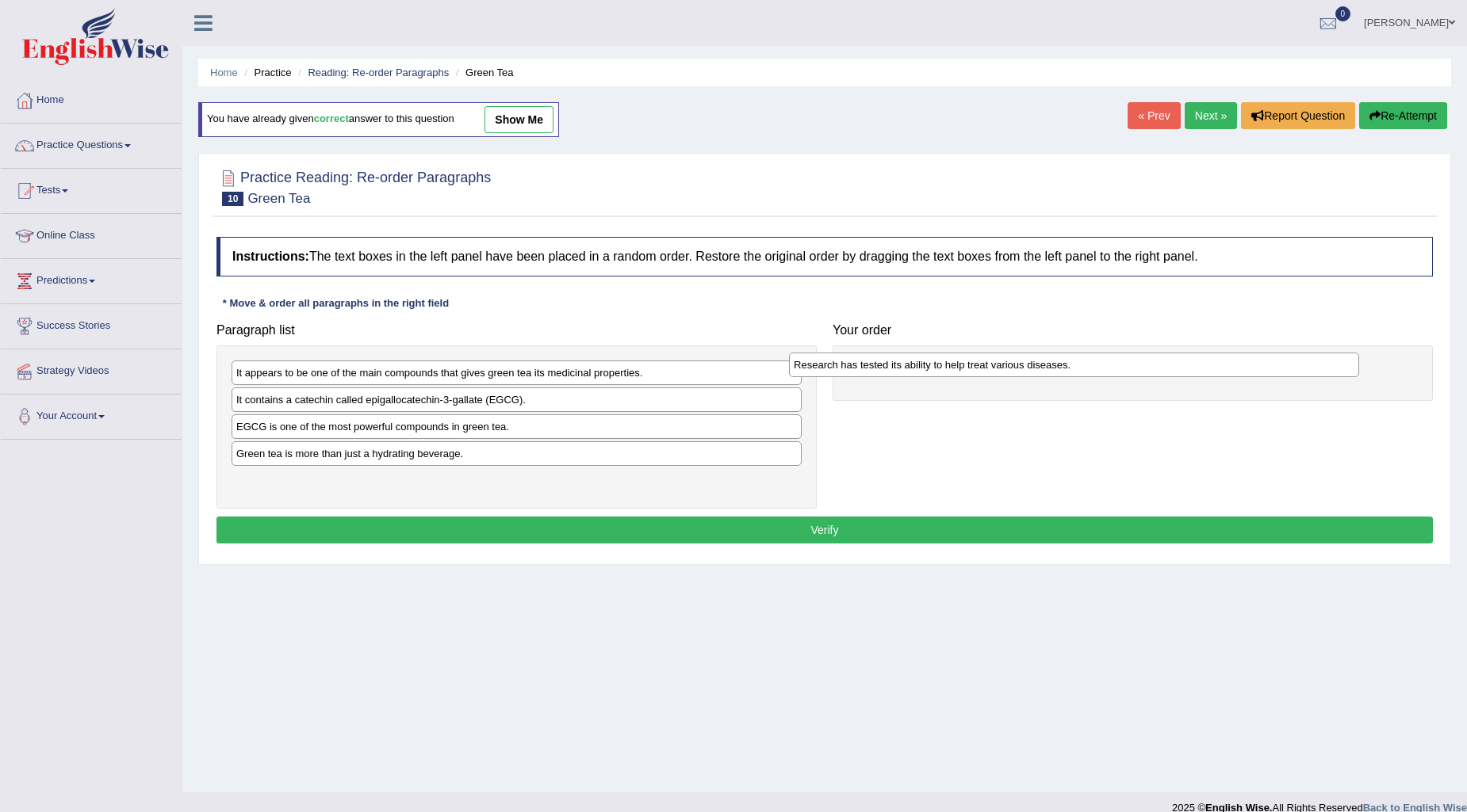
drag, startPoint x: 416, startPoint y: 382, endPoint x: 947, endPoint y: 378, distance: 531.0
click at [969, 375] on div "Research has tested its ability to help treat various diseases." at bounding box center [1073, 364] width 570 height 24
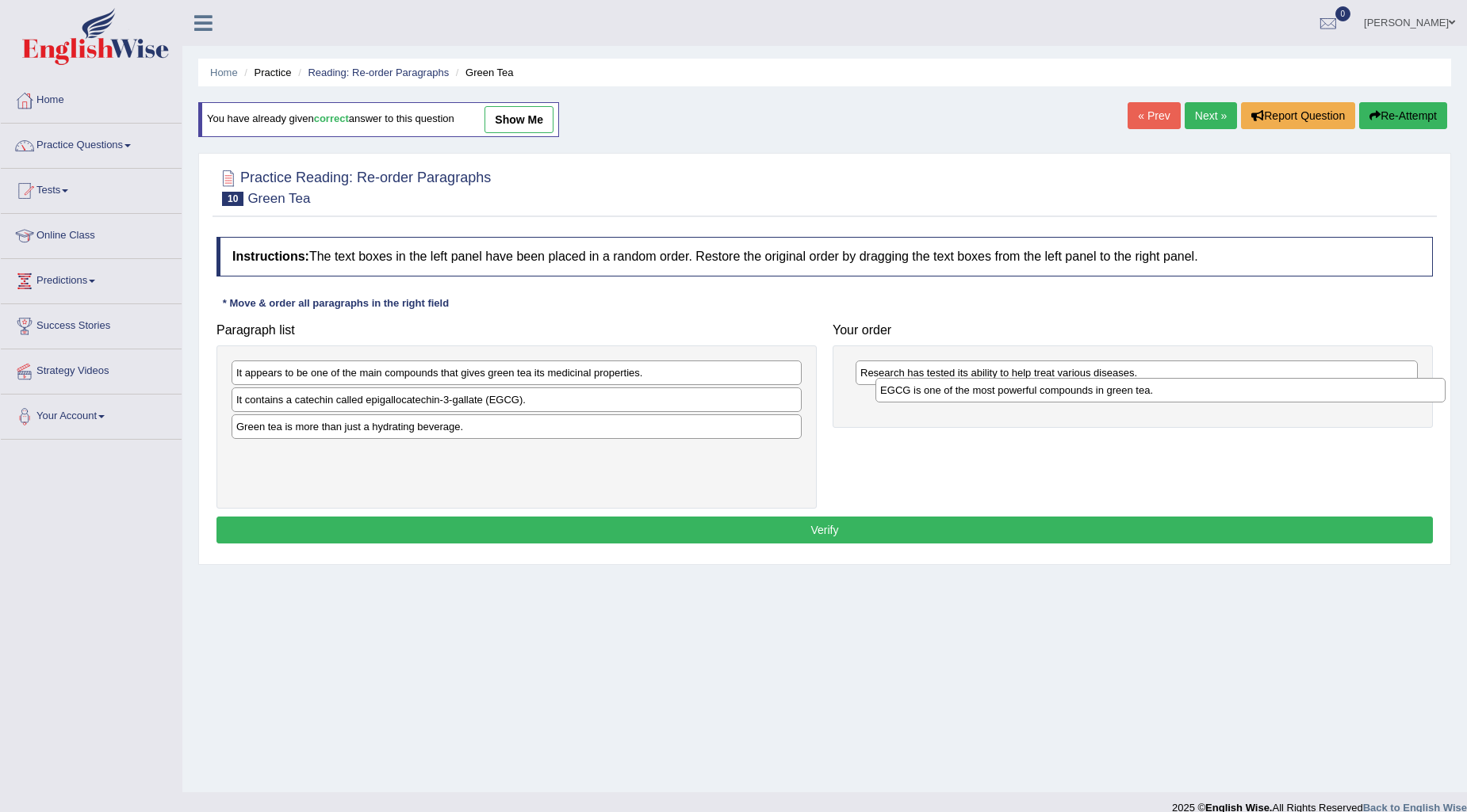
drag, startPoint x: 593, startPoint y: 421, endPoint x: 1236, endPoint y: 384, distance: 644.1
click at [1236, 384] on div "EGCG is one of the most powerful compounds in green tea." at bounding box center [1160, 390] width 570 height 24
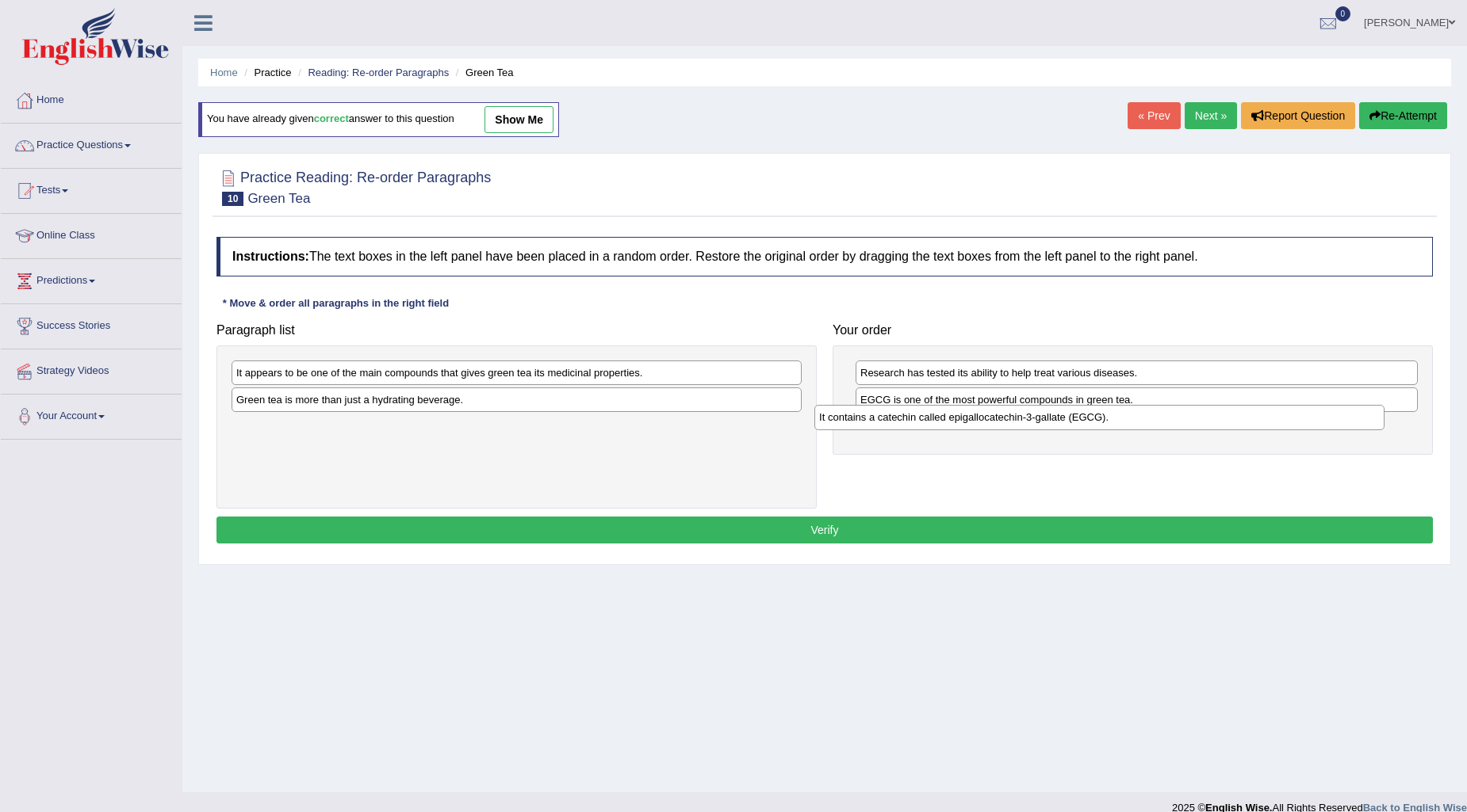
drag, startPoint x: 537, startPoint y: 401, endPoint x: 1119, endPoint y: 417, distance: 582.2
click at [1119, 417] on div "It contains a catechin called epigallocatechin-3-gallate (EGCG)." at bounding box center [1098, 417] width 570 height 24
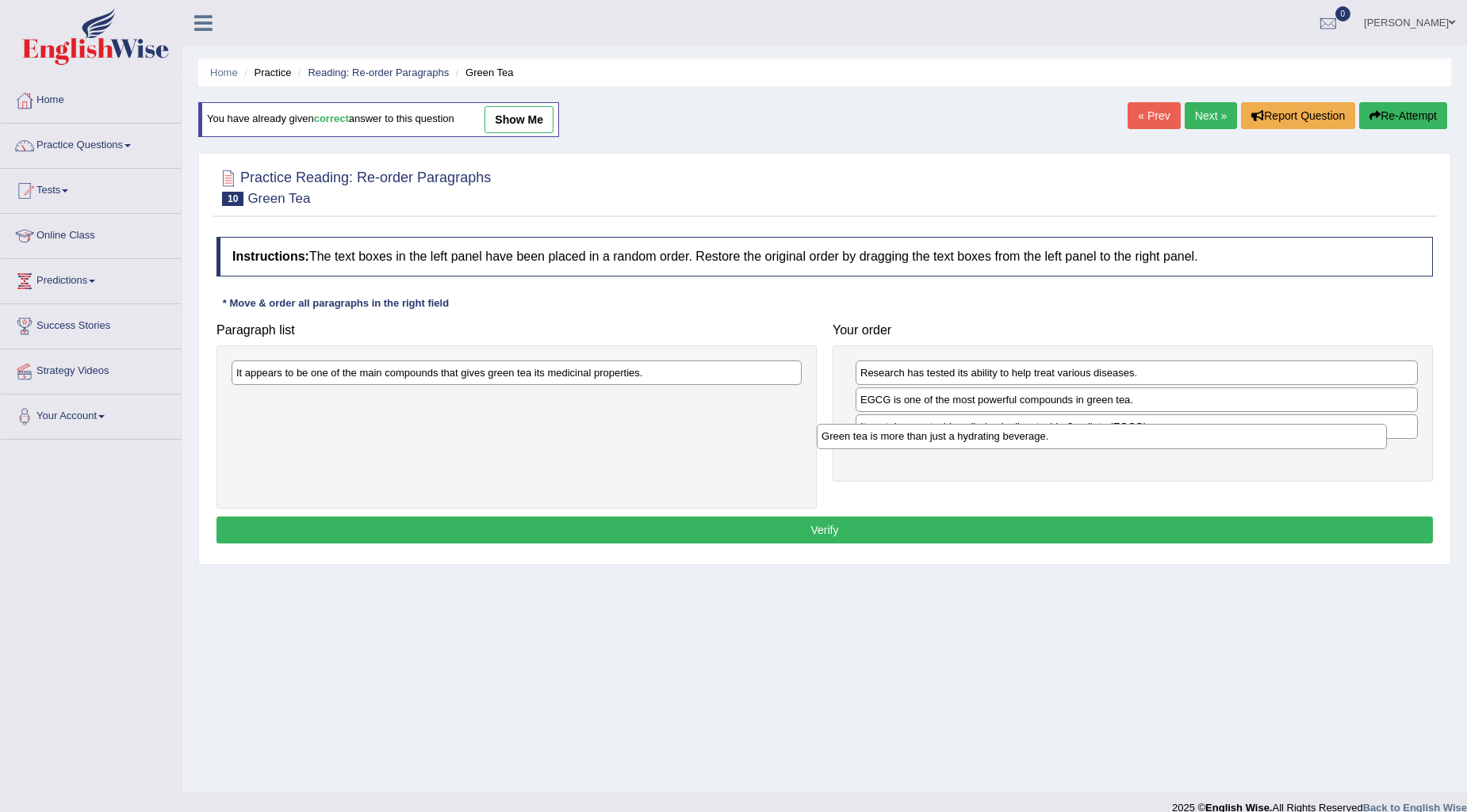
drag, startPoint x: 420, startPoint y: 407, endPoint x: 1005, endPoint y: 443, distance: 586.1
click at [1005, 443] on div "Green tea is more than just a hydrating beverage." at bounding box center [1101, 436] width 570 height 24
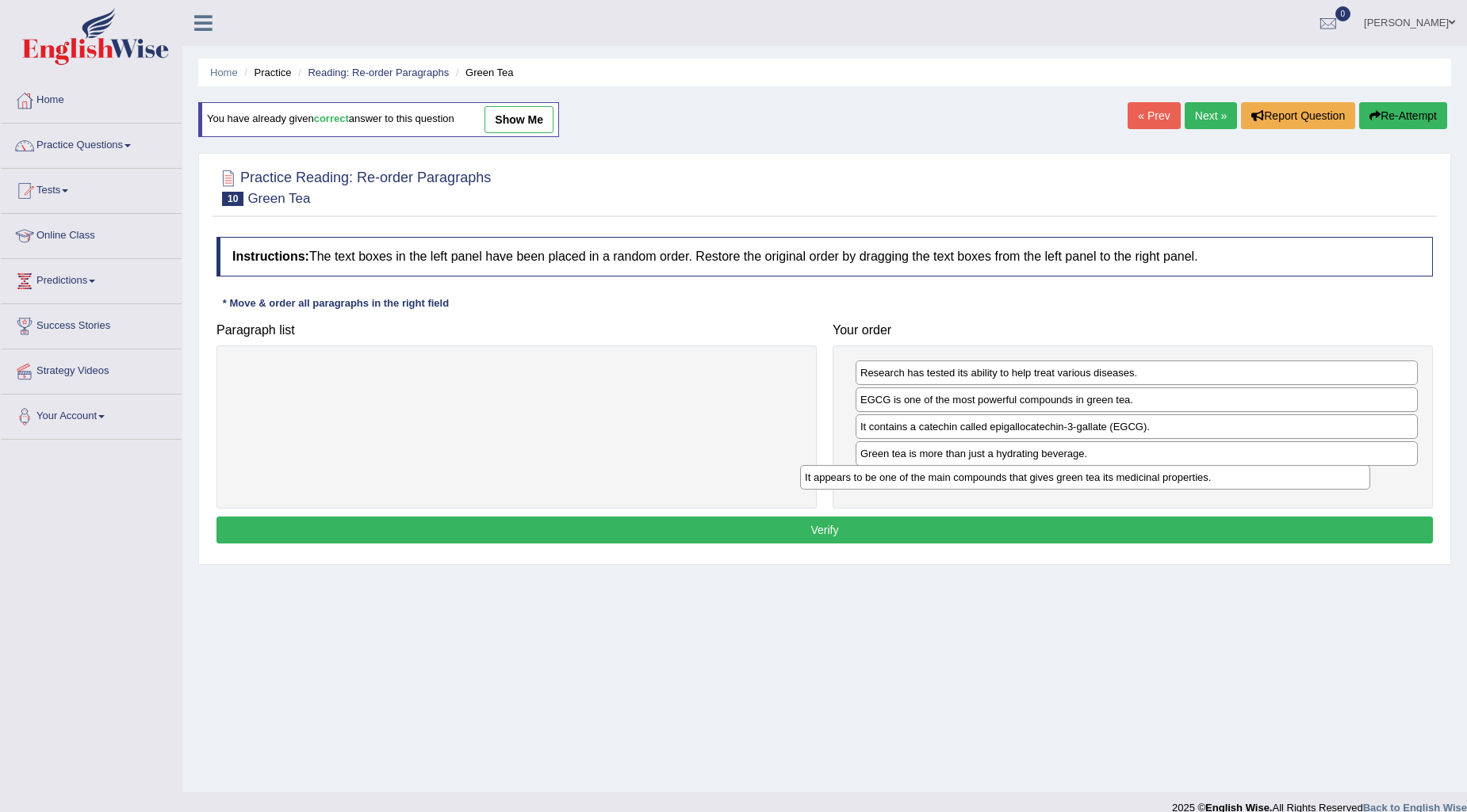
drag, startPoint x: 737, startPoint y: 374, endPoint x: 1319, endPoint y: 477, distance: 591.0
click at [1319, 477] on div "It appears to be one of the main compounds that gives green tea its medicinal p…" at bounding box center [1084, 477] width 570 height 24
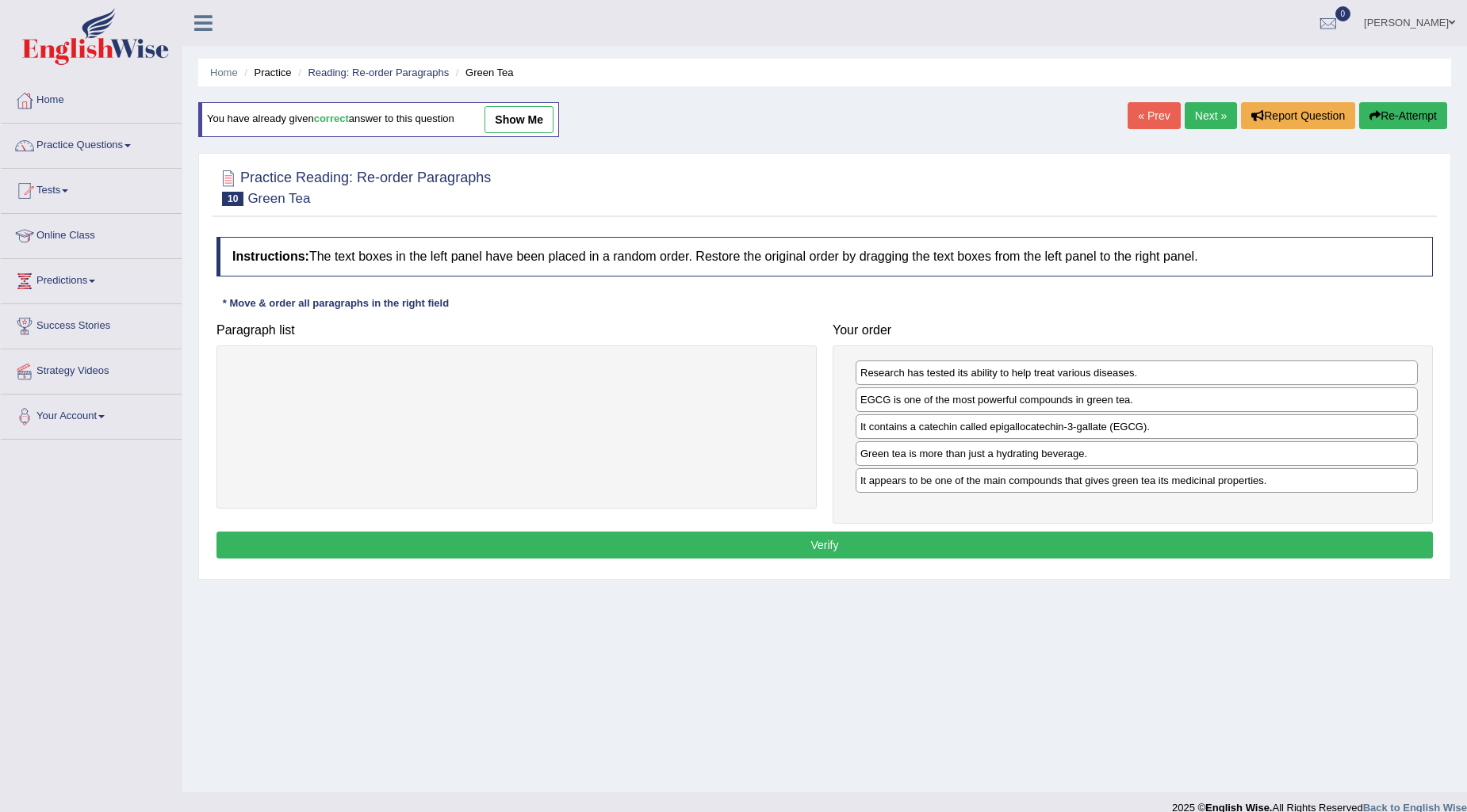
drag, startPoint x: 1241, startPoint y: 539, endPoint x: 1220, endPoint y: 540, distance: 21.0
click at [1241, 540] on button "Verify" at bounding box center [824, 545] width 1216 height 27
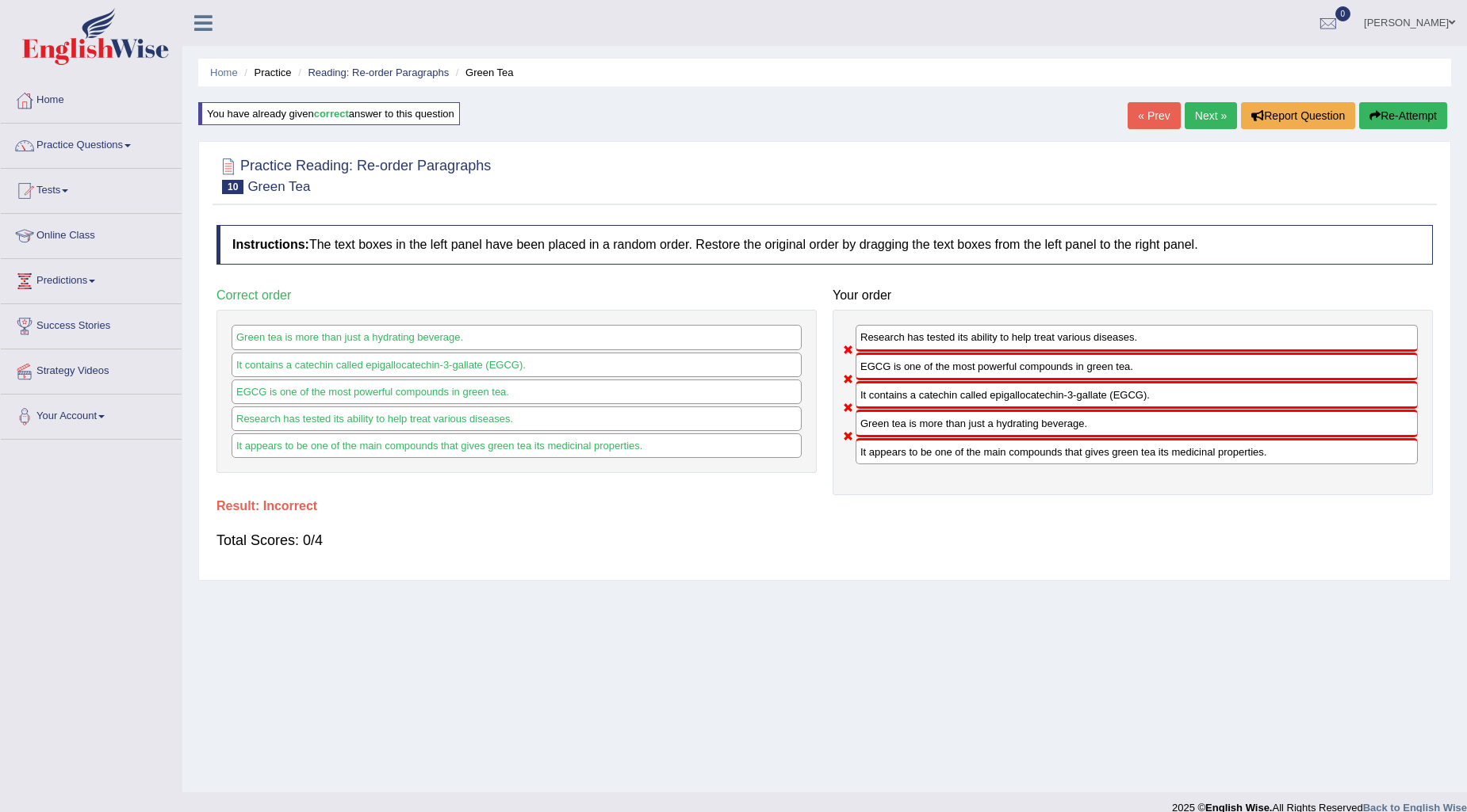
click at [1204, 109] on link "Next »" at bounding box center [1210, 116] width 52 height 27
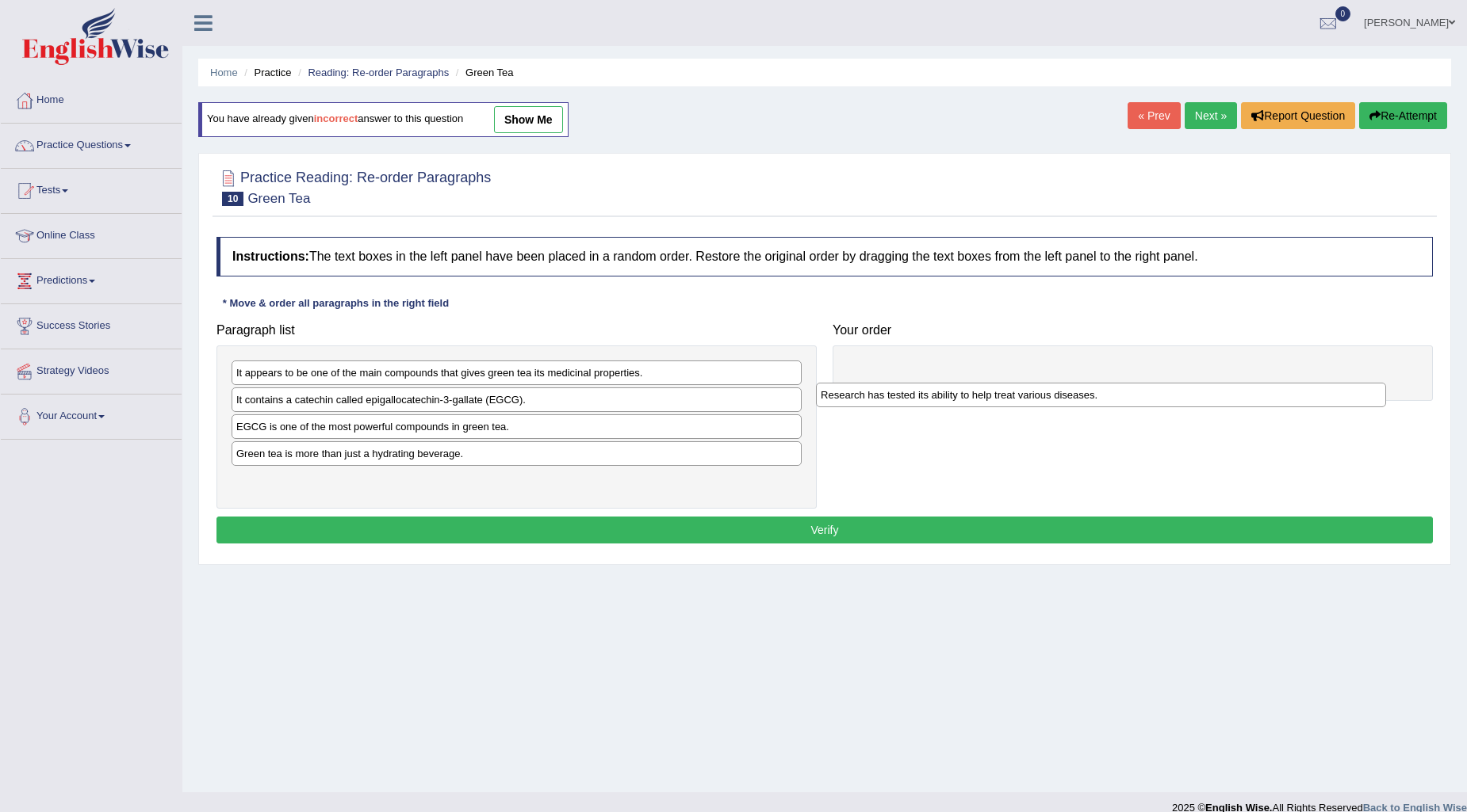
drag, startPoint x: 426, startPoint y: 375, endPoint x: 1044, endPoint y: 402, distance: 618.6
click at [1044, 402] on div "Research has tested its ability to help treat various diseases." at bounding box center [1100, 395] width 570 height 24
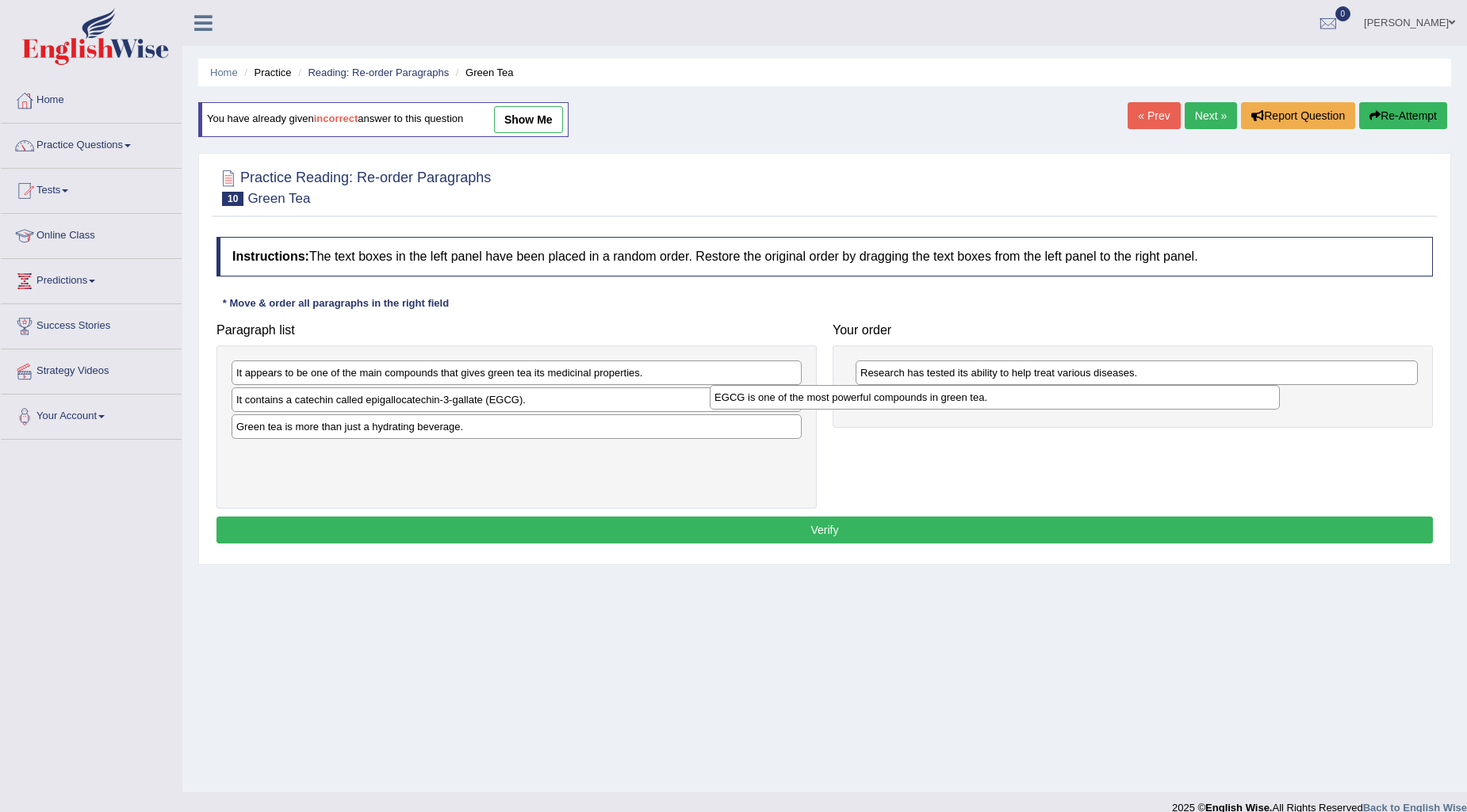
drag, startPoint x: 466, startPoint y: 438, endPoint x: 957, endPoint y: 412, distance: 491.7
click at [957, 410] on div "EGCG is one of the most powerful compounds in green tea." at bounding box center [994, 397] width 570 height 24
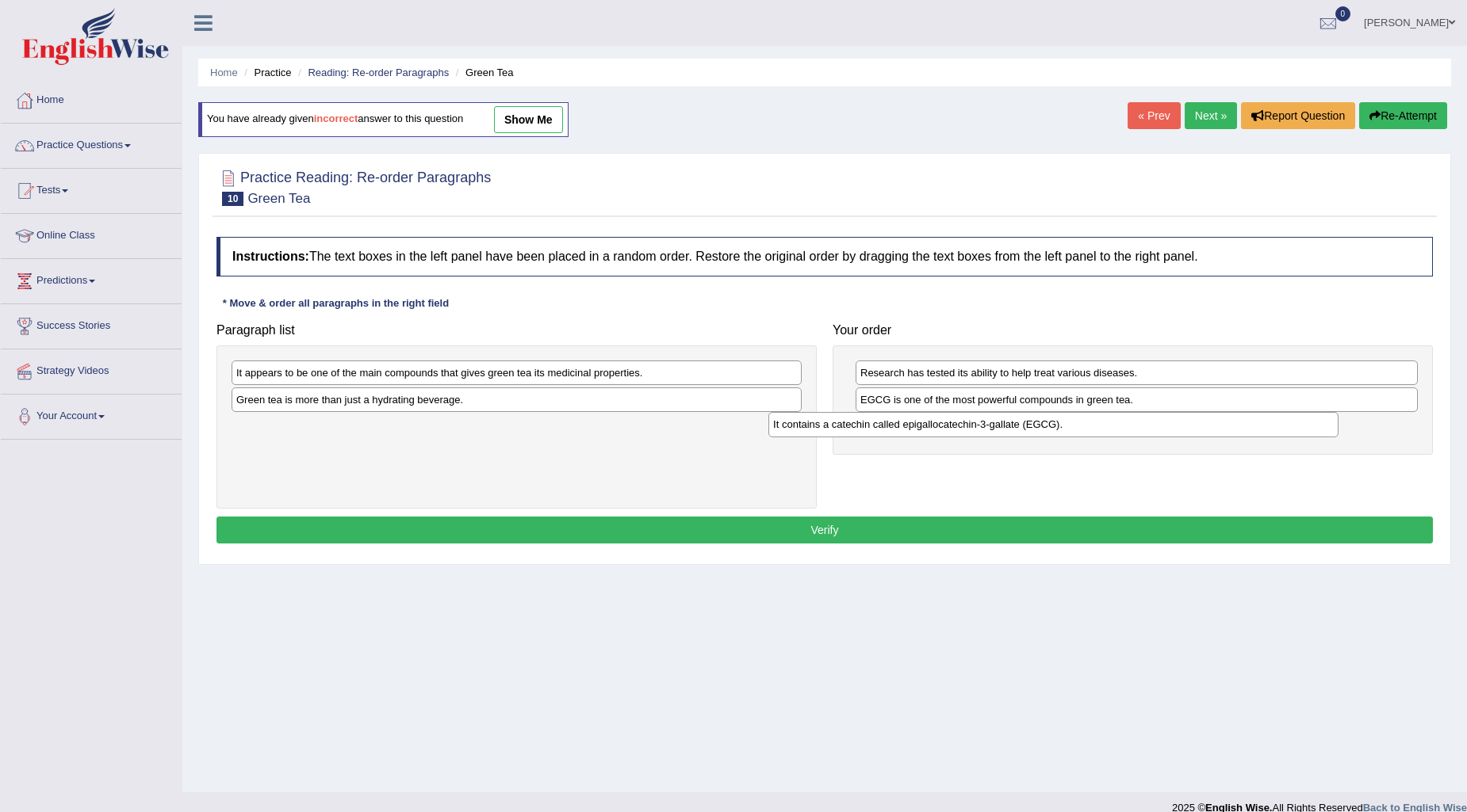
drag, startPoint x: 544, startPoint y: 406, endPoint x: 1081, endPoint y: 431, distance: 537.6
click at [1081, 431] on div "It contains a catechin called epigallocatechin-3-gallate (EGCG)." at bounding box center [1053, 424] width 570 height 24
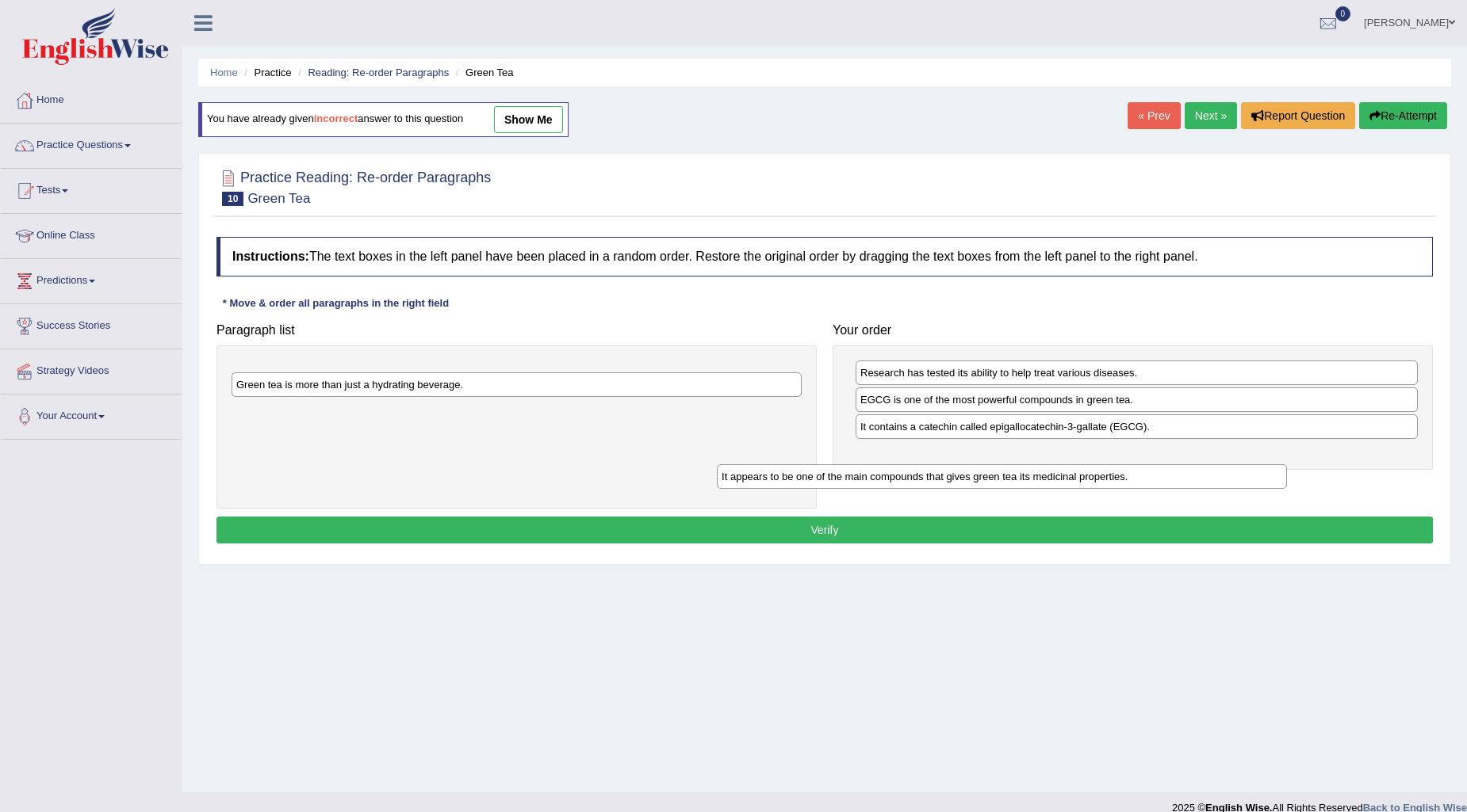
drag, startPoint x: 593, startPoint y: 375, endPoint x: 1113, endPoint y: 479, distance: 530.3
click at [1113, 479] on div "It appears to be one of the main compounds that gives green tea its medicinal p…" at bounding box center [1001, 476] width 570 height 24
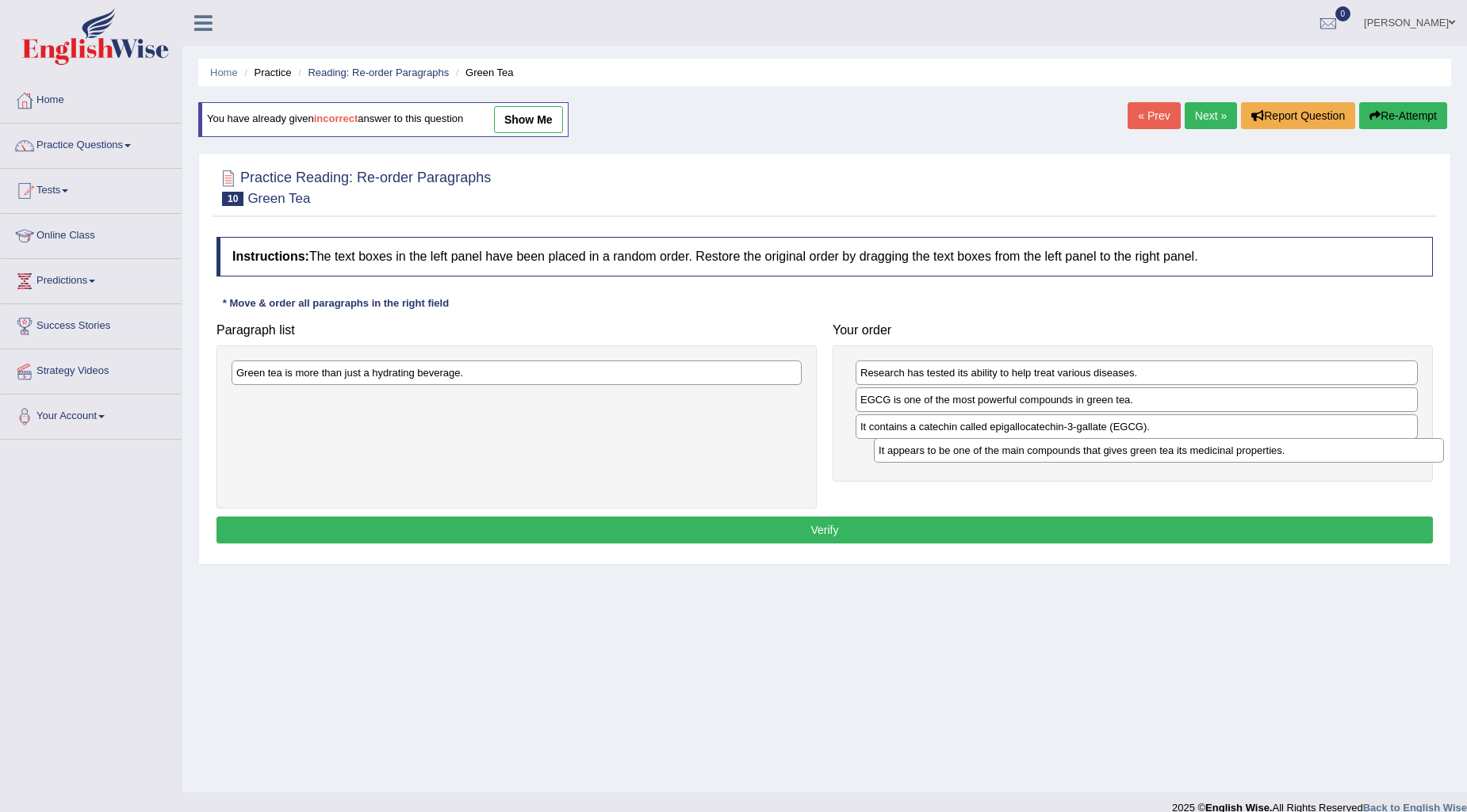
drag, startPoint x: 660, startPoint y: 374, endPoint x: 1302, endPoint y: 452, distance: 646.7
click at [1302, 452] on div "It appears to be one of the main compounds that gives green tea its medicinal p…" at bounding box center [1158, 450] width 570 height 24
drag, startPoint x: 718, startPoint y: 375, endPoint x: 1312, endPoint y: 478, distance: 602.9
click at [1301, 478] on div "Green tea is more than just a hydrating beverage." at bounding box center [1015, 488] width 570 height 24
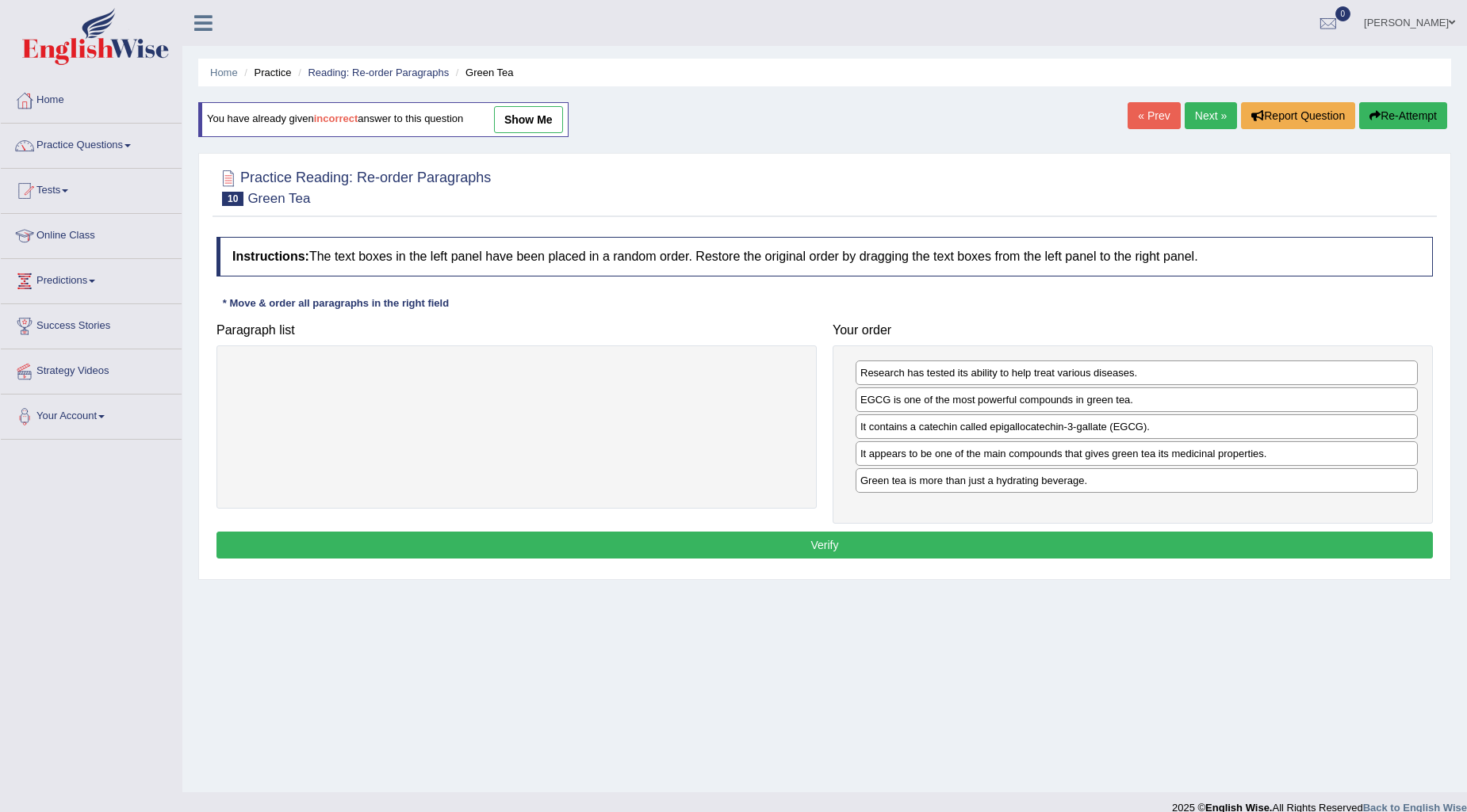
click at [1190, 552] on button "Verify" at bounding box center [824, 545] width 1216 height 27
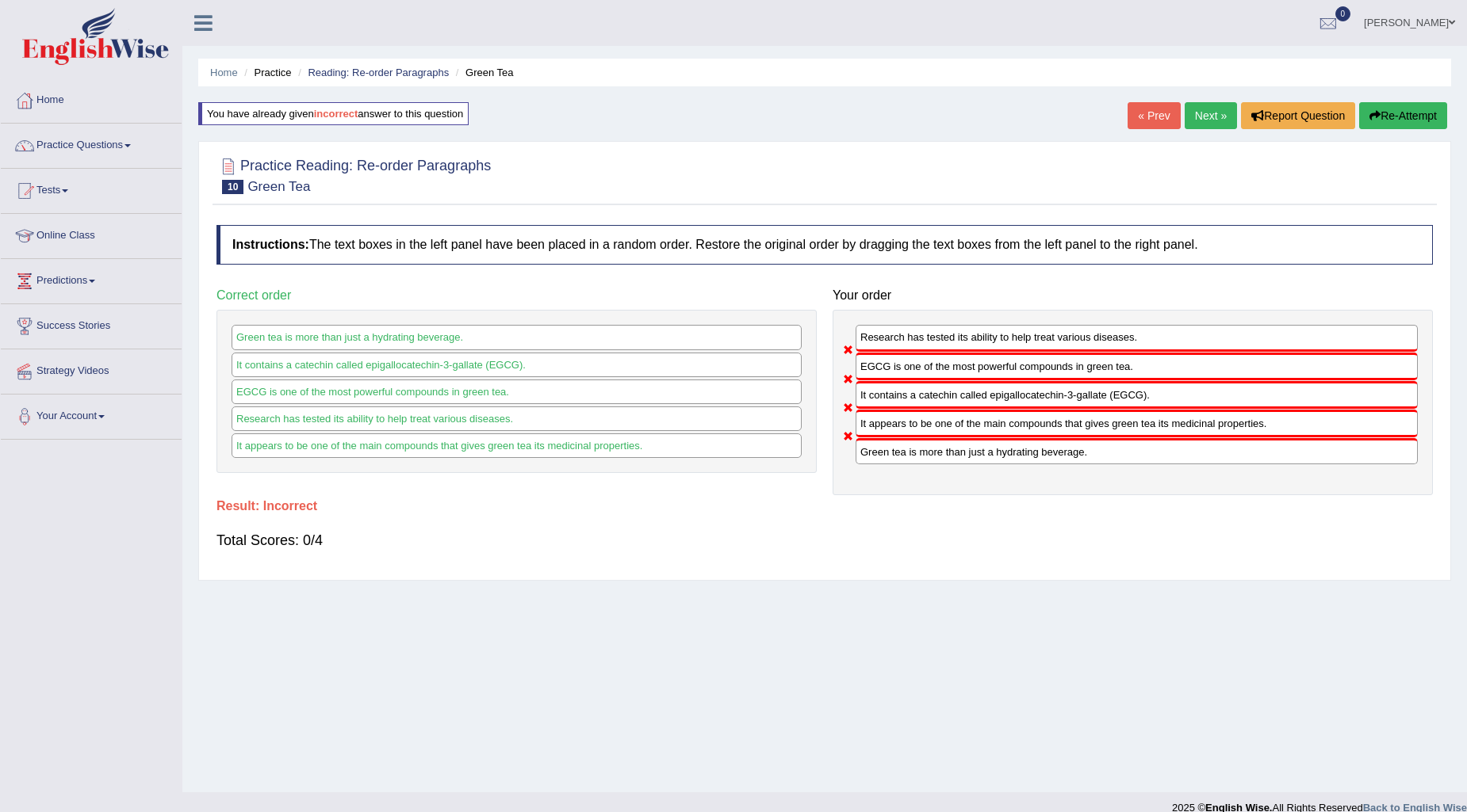
click at [1152, 116] on link "« Prev" at bounding box center [1153, 116] width 52 height 27
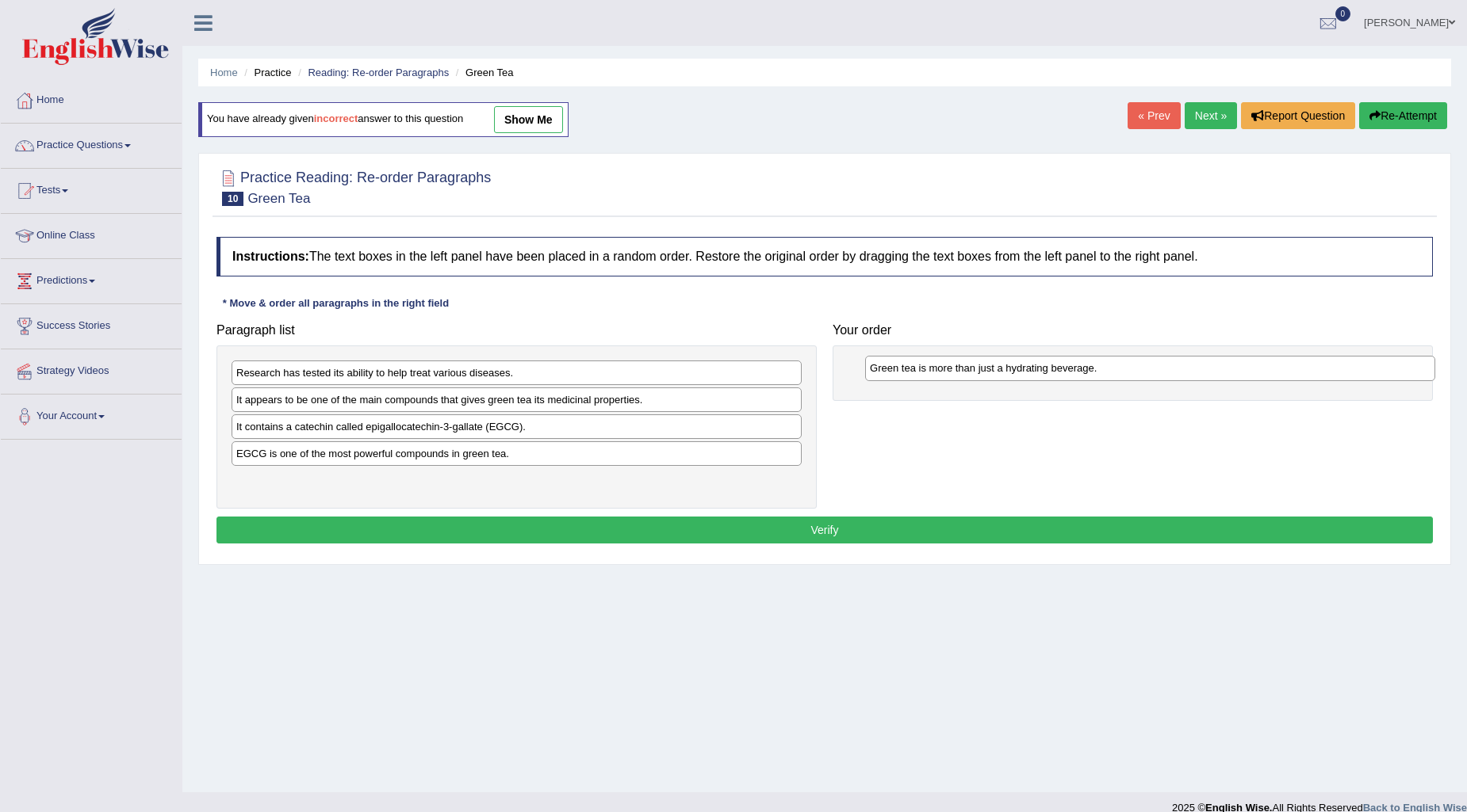
drag, startPoint x: 369, startPoint y: 486, endPoint x: 1002, endPoint y: 374, distance: 642.8
click at [1002, 374] on div "Green tea is more than just a hydrating beverage." at bounding box center [1150, 368] width 570 height 24
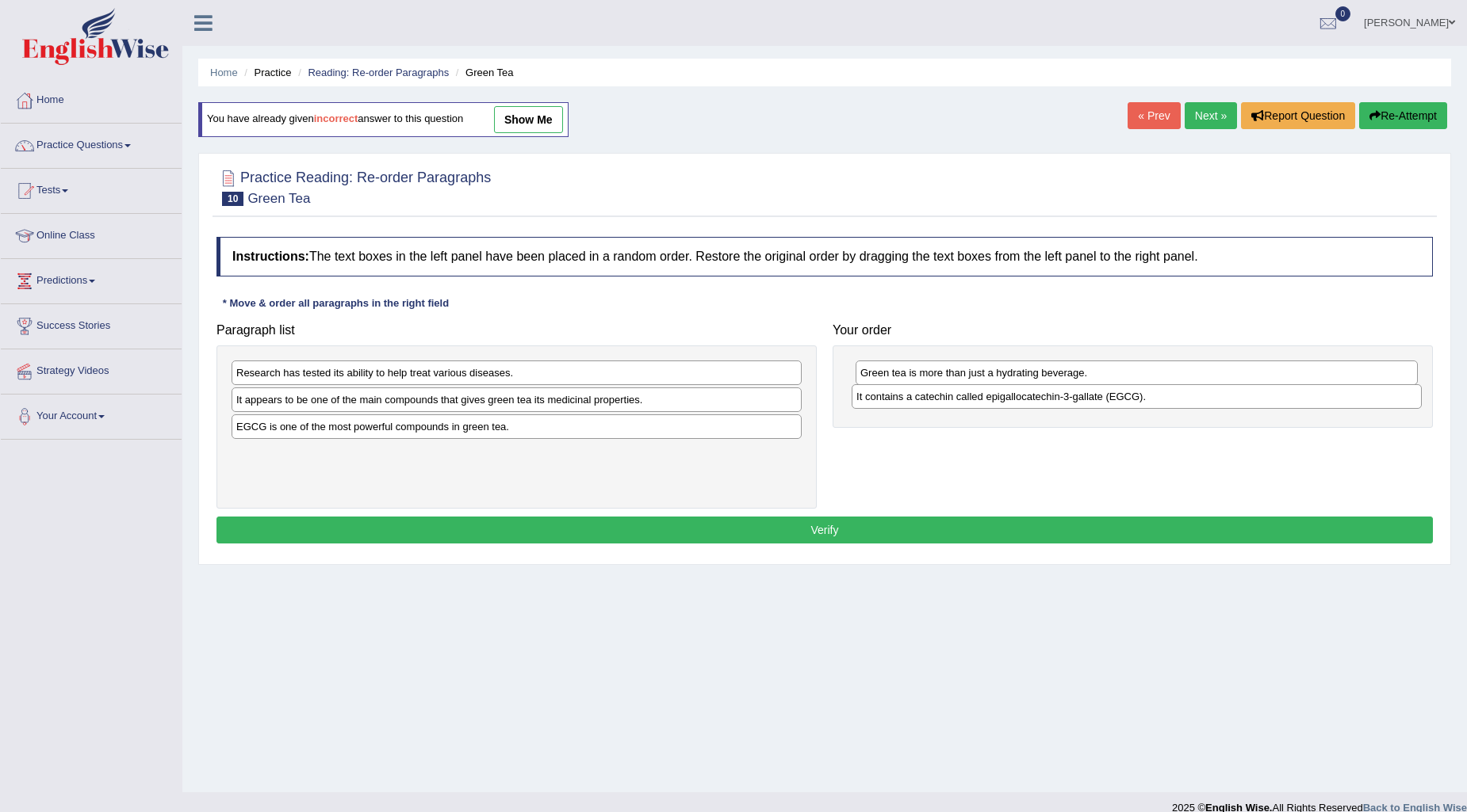
drag, startPoint x: 343, startPoint y: 432, endPoint x: 962, endPoint y: 401, distance: 619.8
click at [962, 401] on div "It contains a catechin called epigallocatechin-3-gallate (EGCG)." at bounding box center [1136, 396] width 570 height 24
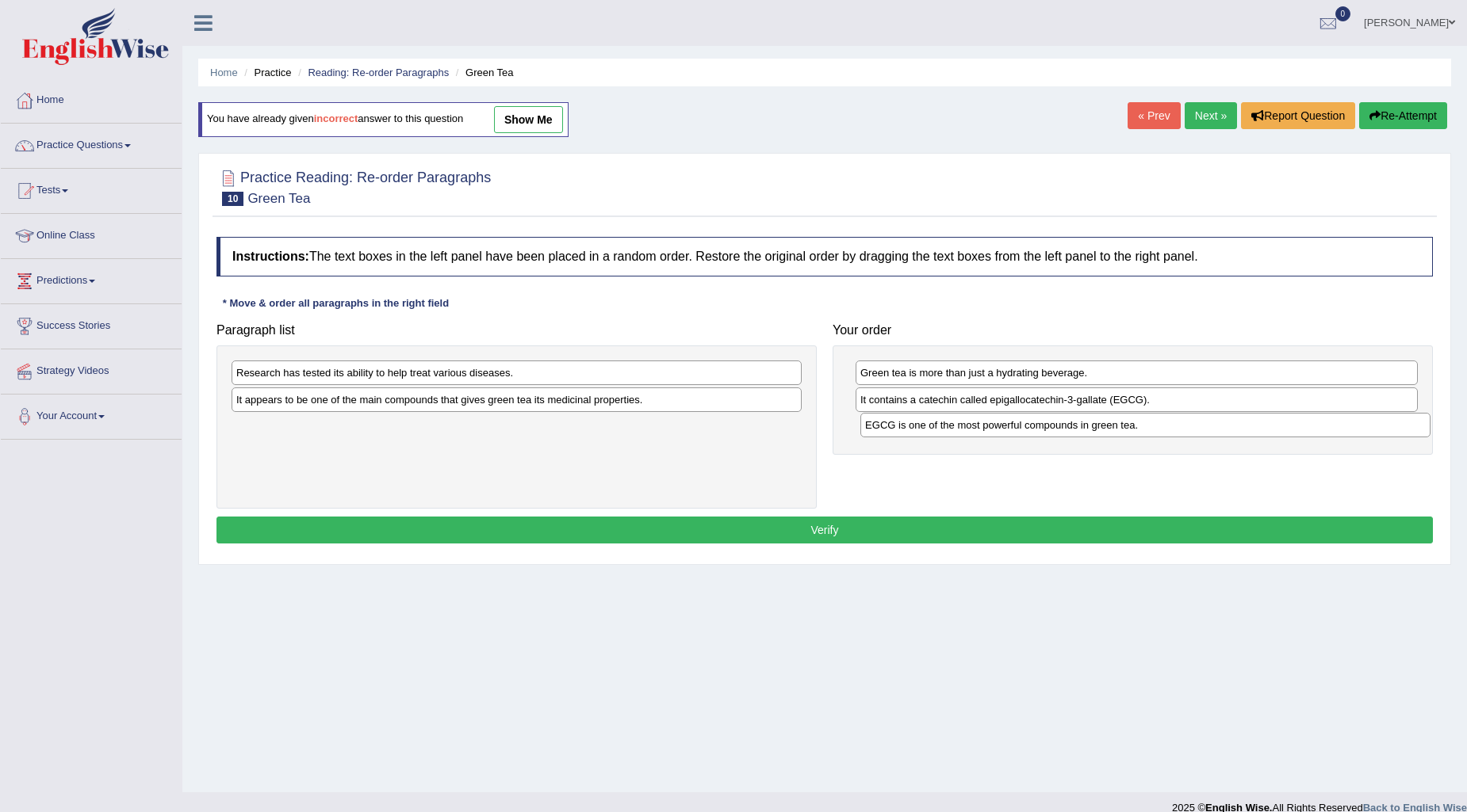
drag, startPoint x: 318, startPoint y: 430, endPoint x: 947, endPoint y: 428, distance: 629.0
click at [947, 428] on div "EGCG is one of the most powerful compounds in green tea." at bounding box center [1145, 425] width 570 height 24
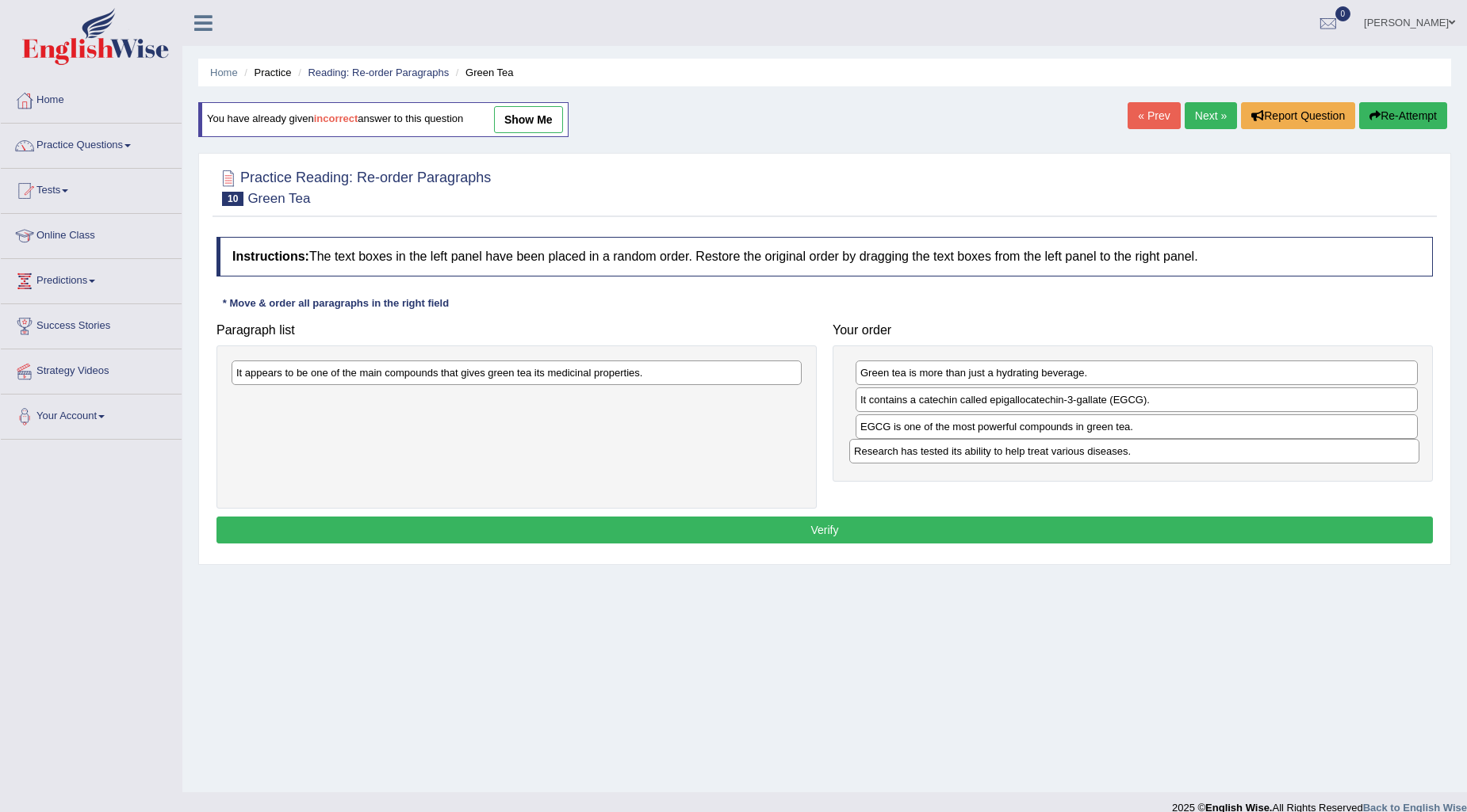
drag, startPoint x: 281, startPoint y: 378, endPoint x: 899, endPoint y: 457, distance: 623.0
click at [899, 457] on div "Research has tested its ability to help treat various diseases." at bounding box center [1134, 451] width 570 height 24
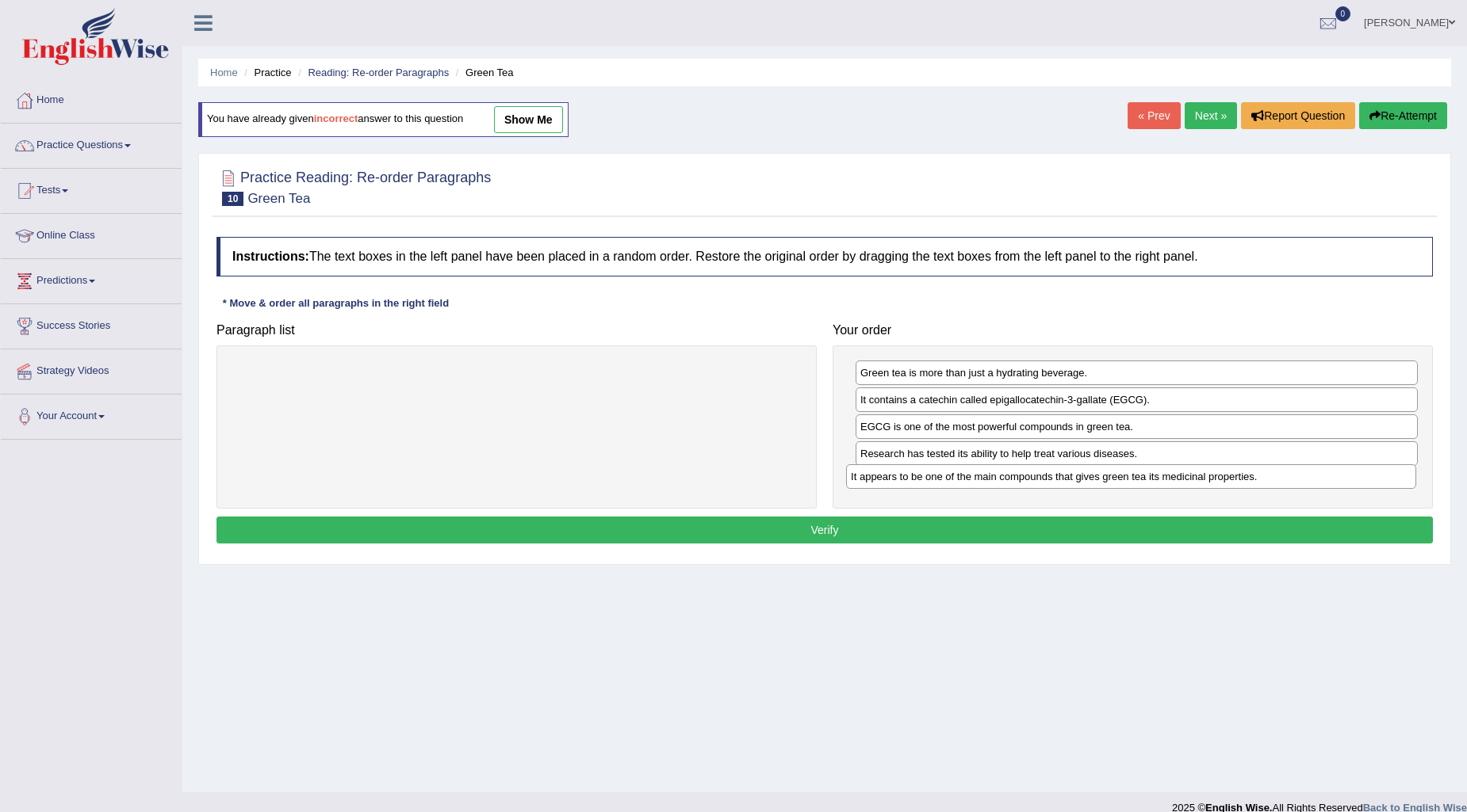
drag, startPoint x: 442, startPoint y: 380, endPoint x: 1056, endPoint y: 485, distance: 622.9
click at [1056, 485] on div "It appears to be one of the main compounds that gives green tea its medicinal p…" at bounding box center [1130, 476] width 570 height 24
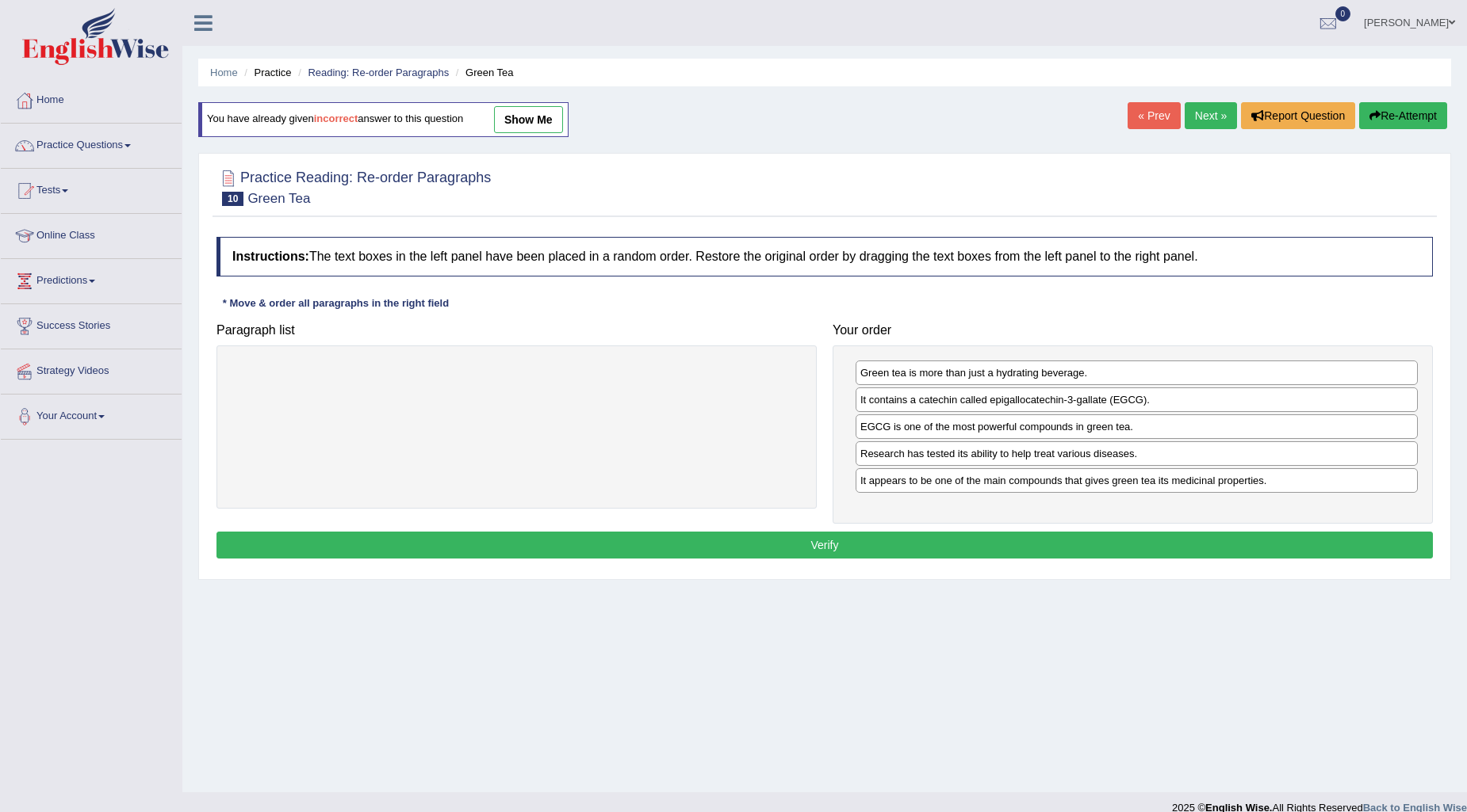
click at [1144, 547] on button "Verify" at bounding box center [824, 545] width 1216 height 27
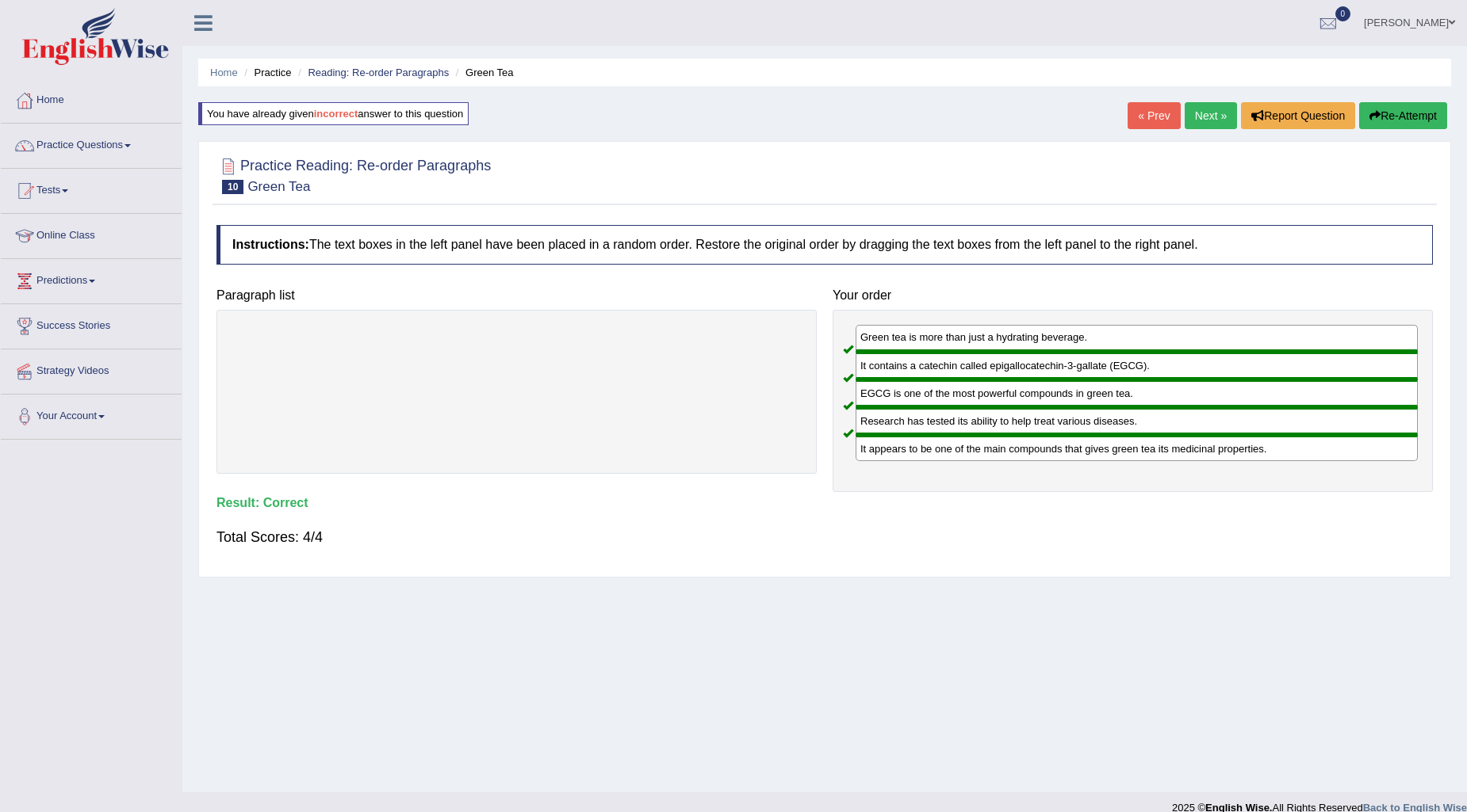
click at [1222, 116] on link "Next »" at bounding box center [1210, 116] width 52 height 27
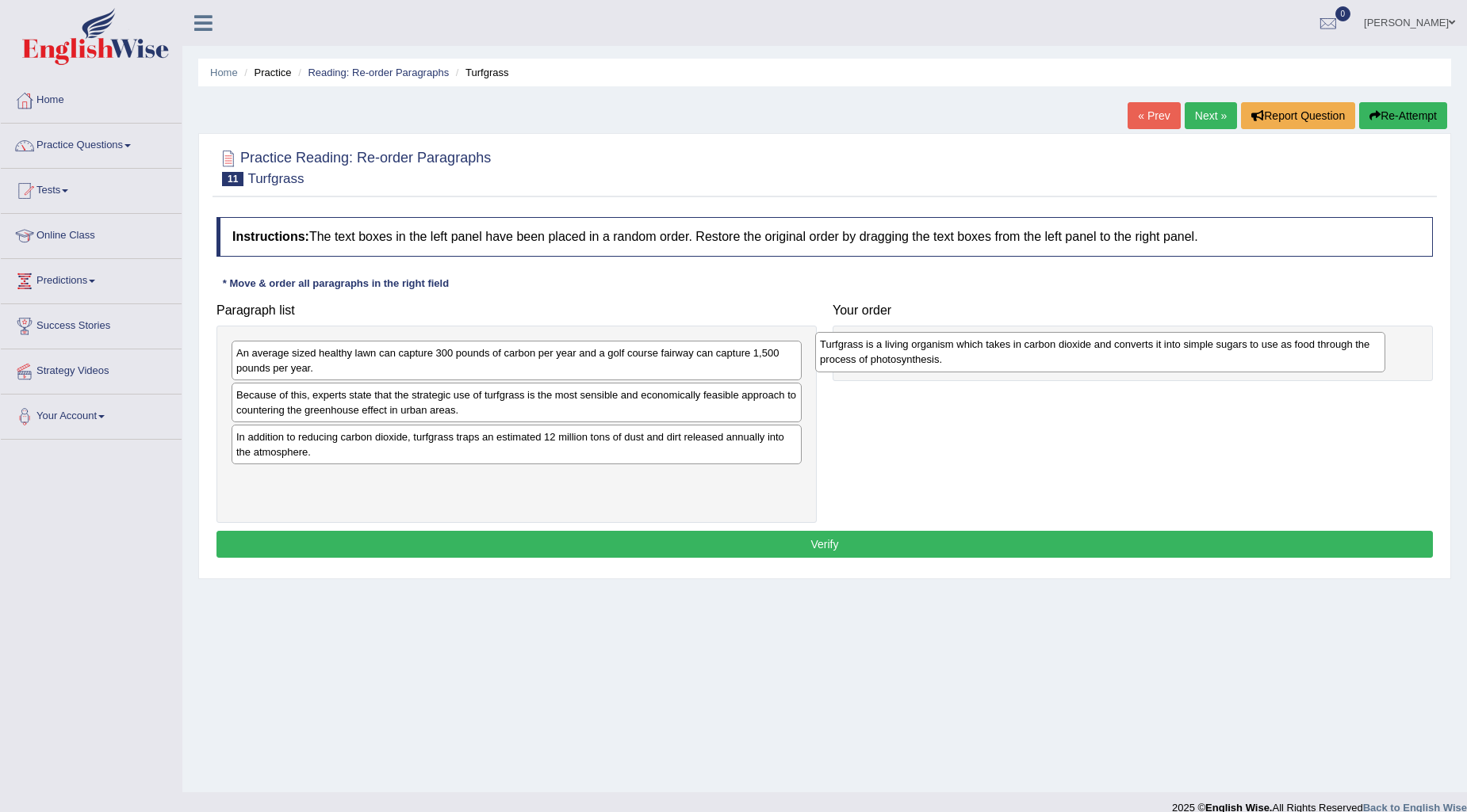
drag, startPoint x: 325, startPoint y: 494, endPoint x: 908, endPoint y: 358, distance: 598.7
click at [908, 358] on div "Turfgrass is a living organism which takes in carbon dioxide and converts it in…" at bounding box center [1099, 352] width 570 height 40
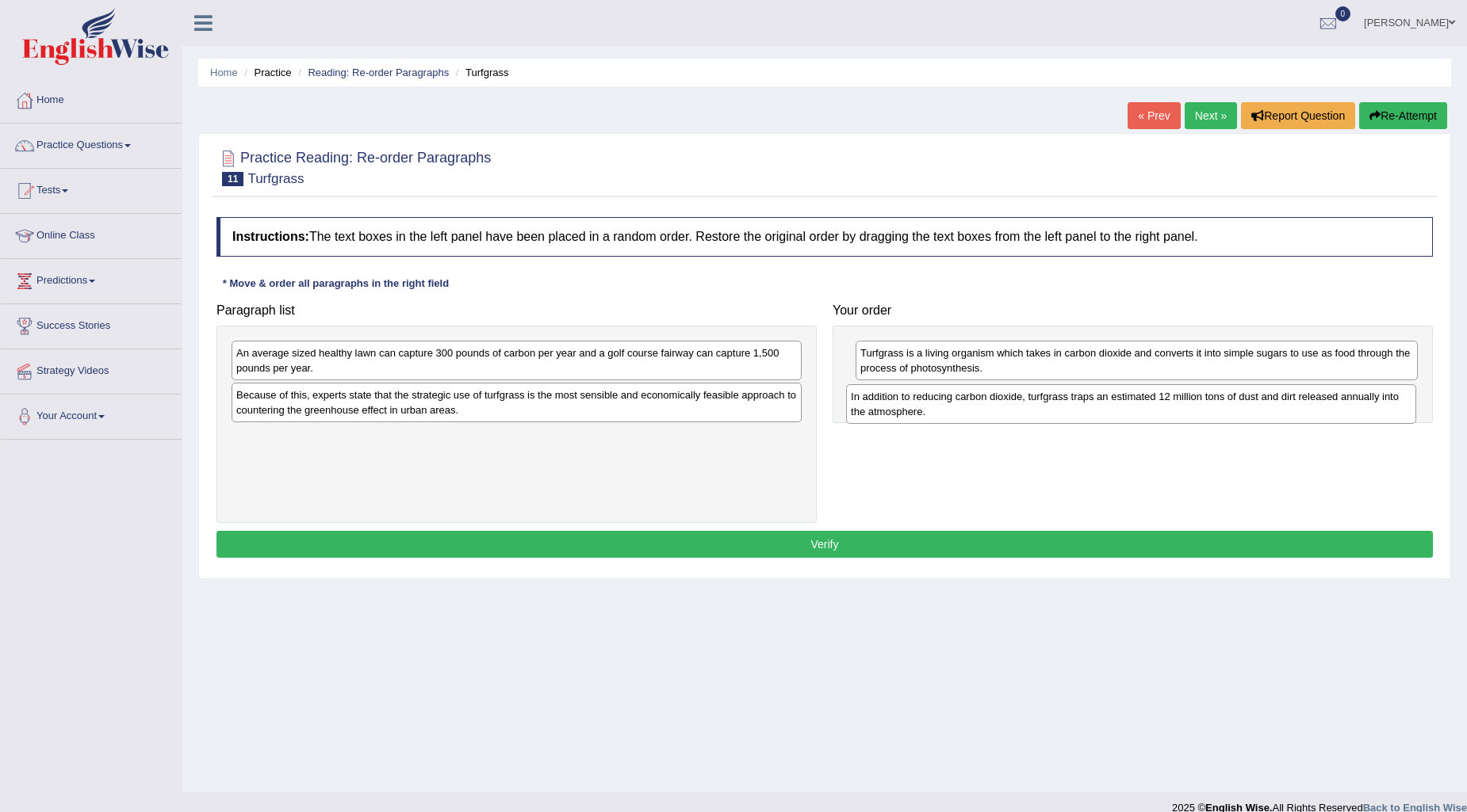
drag, startPoint x: 655, startPoint y: 455, endPoint x: 1269, endPoint y: 414, distance: 615.4
click at [1269, 414] on div "In addition to reducing carbon dioxide, turfgrass traps an estimated 12 million…" at bounding box center [1130, 404] width 570 height 40
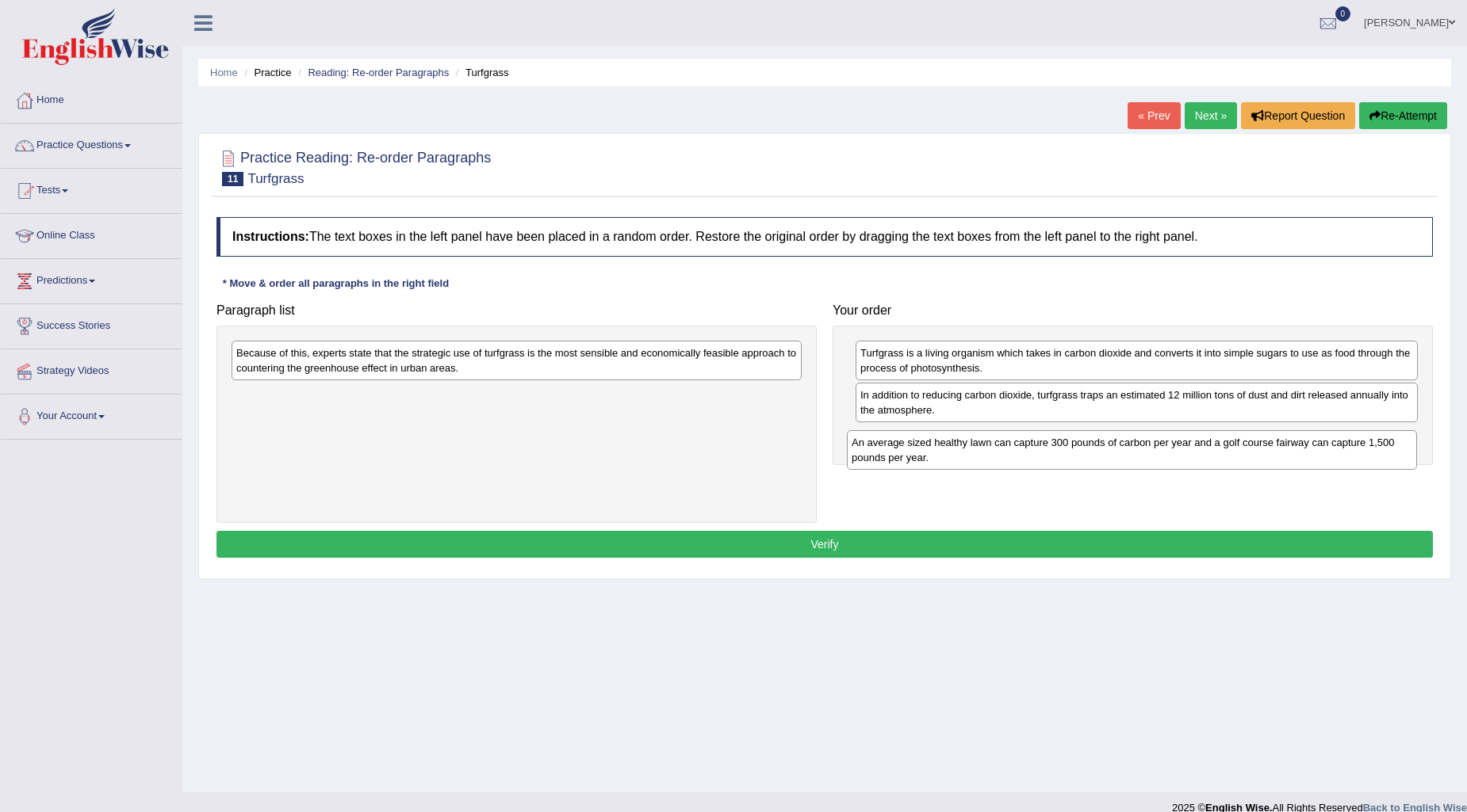
drag, startPoint x: 406, startPoint y: 364, endPoint x: 1021, endPoint y: 454, distance: 621.6
click at [1021, 454] on div "An average sized healthy lawn can capture 300 pounds of carbon per year and a g…" at bounding box center [1131, 449] width 570 height 40
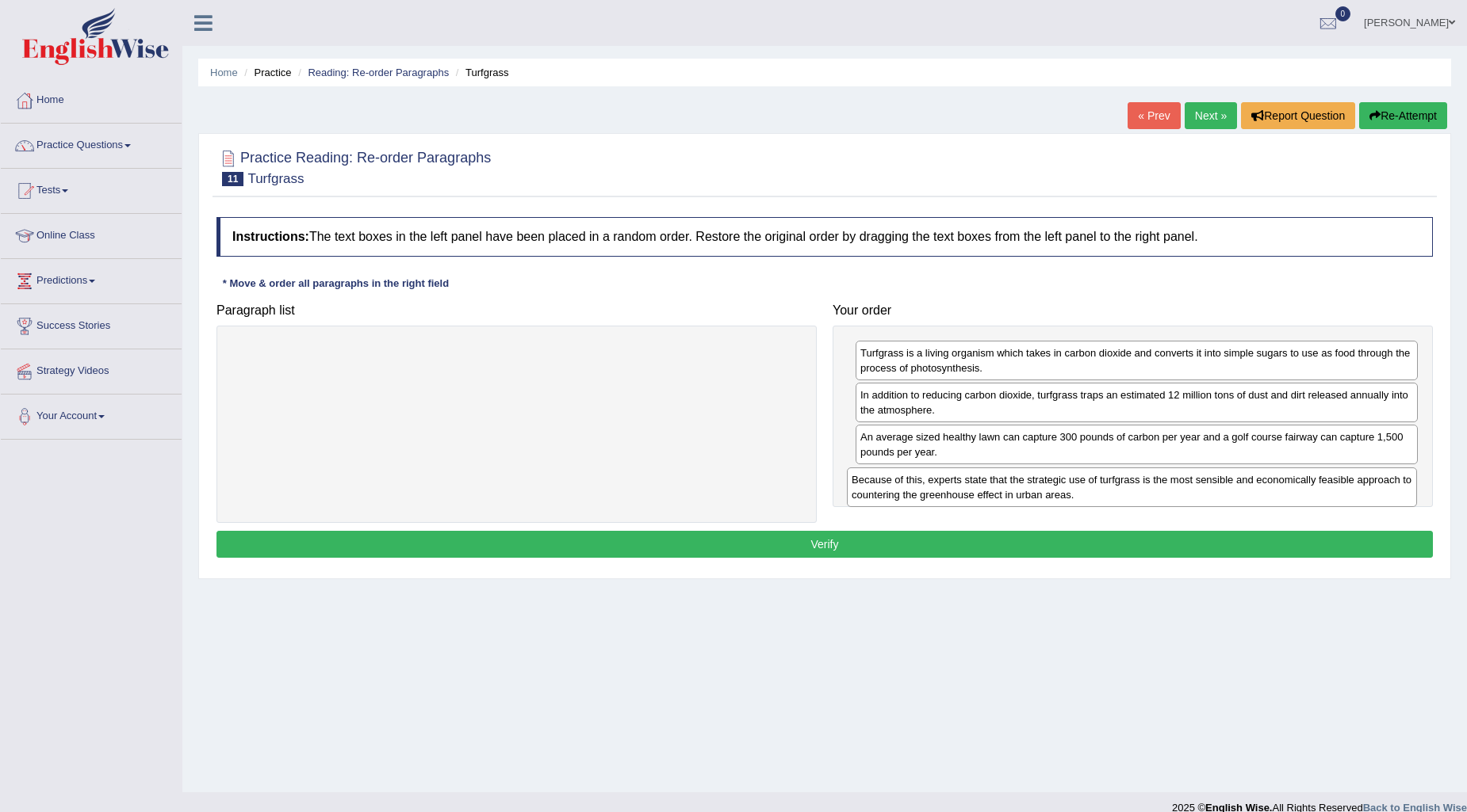
drag, startPoint x: 449, startPoint y: 365, endPoint x: 1065, endPoint y: 492, distance: 629.0
click at [1065, 492] on div "Because of this, experts state that the strategic use of turfgrass is the most …" at bounding box center [1131, 487] width 570 height 40
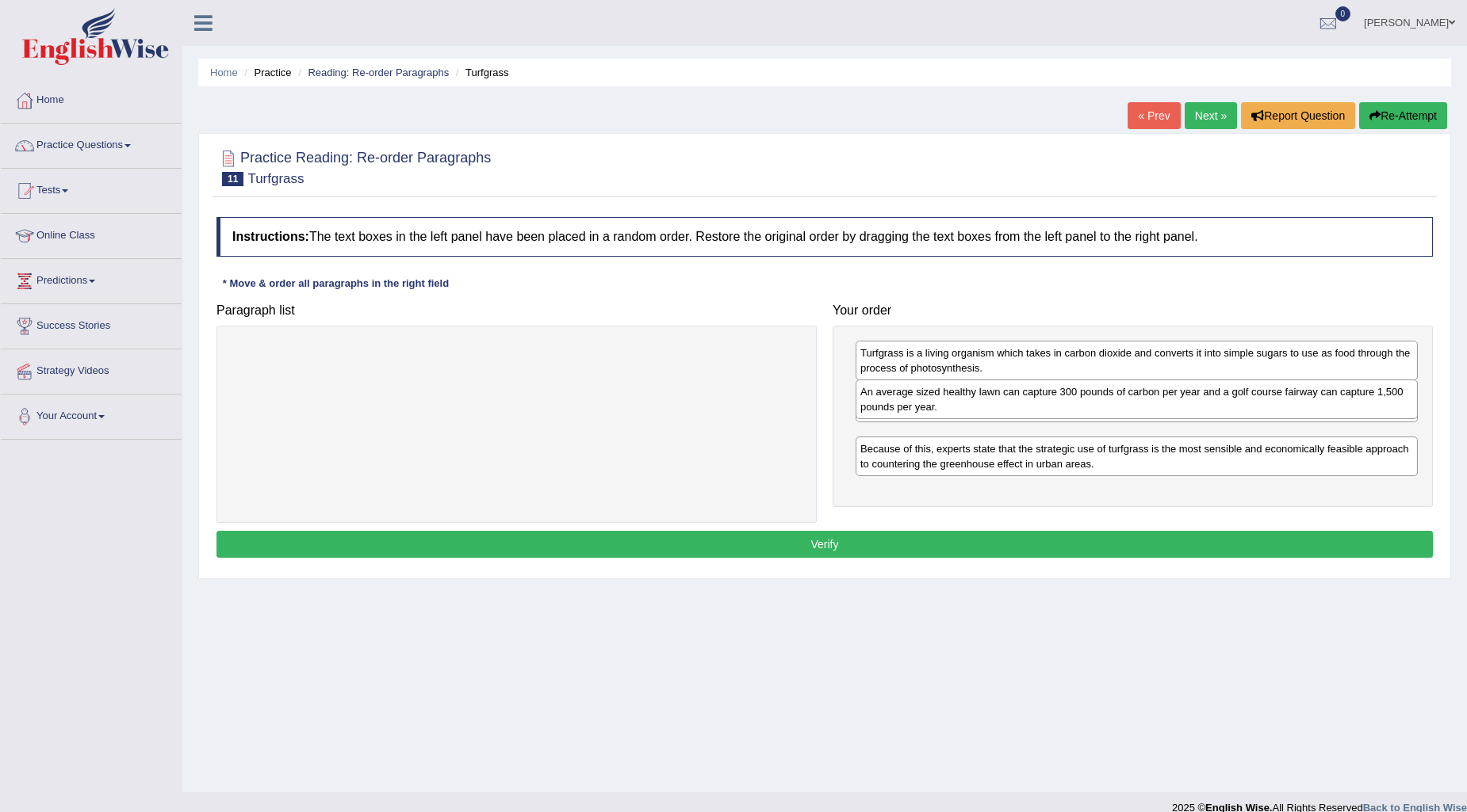
drag, startPoint x: 1018, startPoint y: 452, endPoint x: 1018, endPoint y: 406, distance: 46.0
click at [1018, 406] on div "An average sized healthy lawn can capture 300 pounds of carbon per year and a g…" at bounding box center [1136, 399] width 562 height 40
drag, startPoint x: 1007, startPoint y: 444, endPoint x: 1005, endPoint y: 399, distance: 45.0
click at [1005, 399] on div "An average sized healthy lawn can capture 300 pounds of carbon per year and a g…" at bounding box center [1134, 399] width 562 height 40
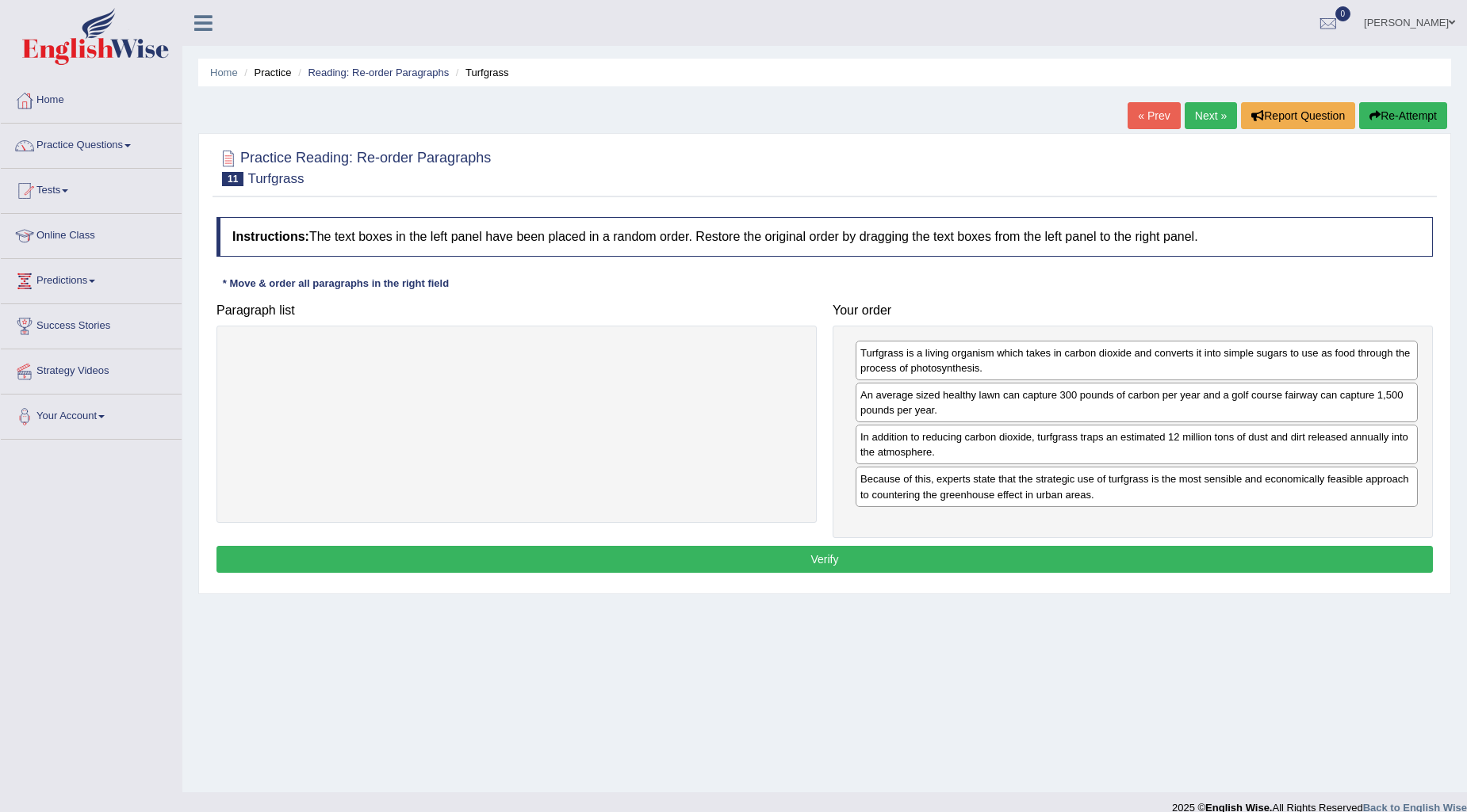
click at [867, 556] on button "Verify" at bounding box center [824, 560] width 1216 height 27
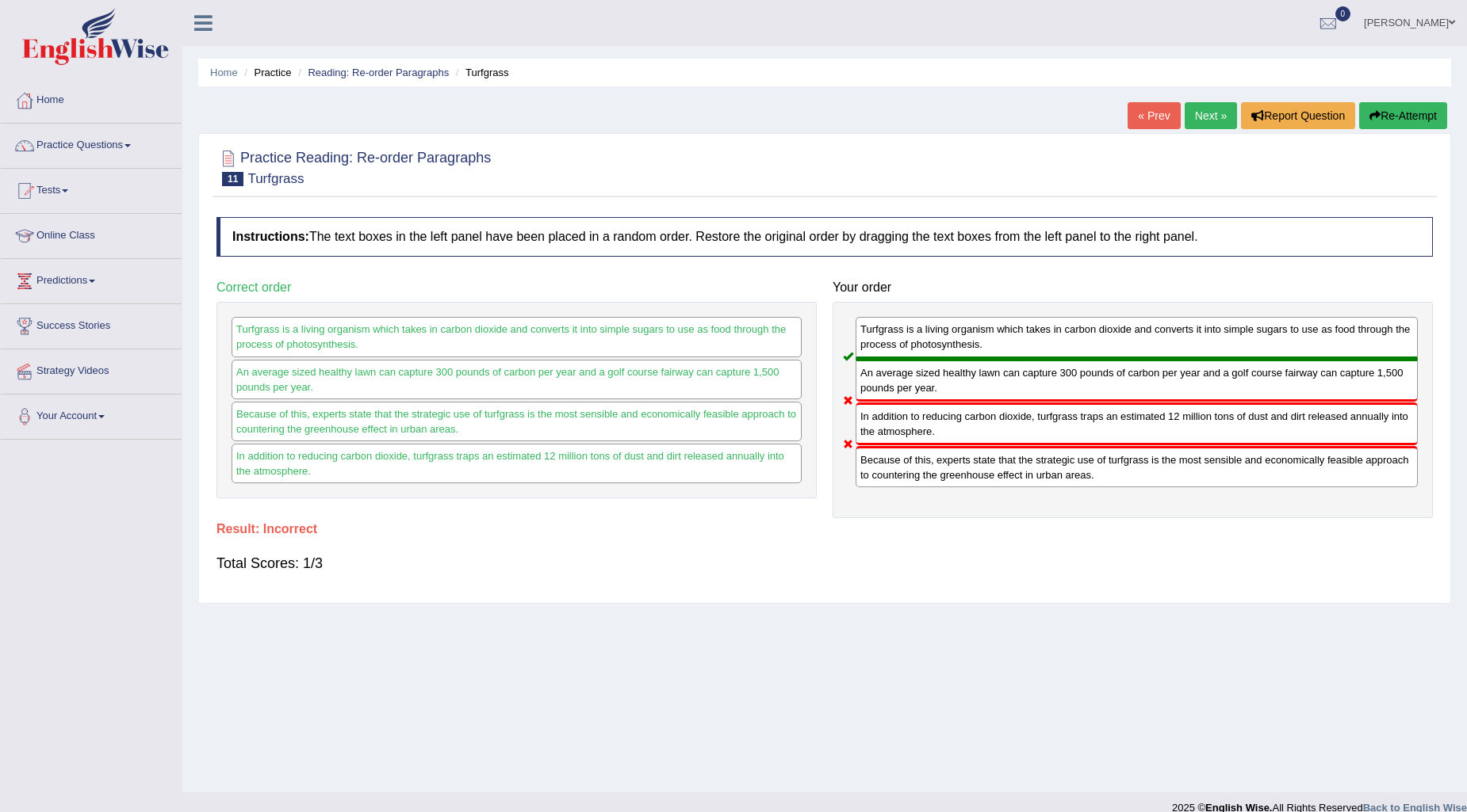
click at [1210, 114] on link "Next »" at bounding box center [1210, 116] width 52 height 27
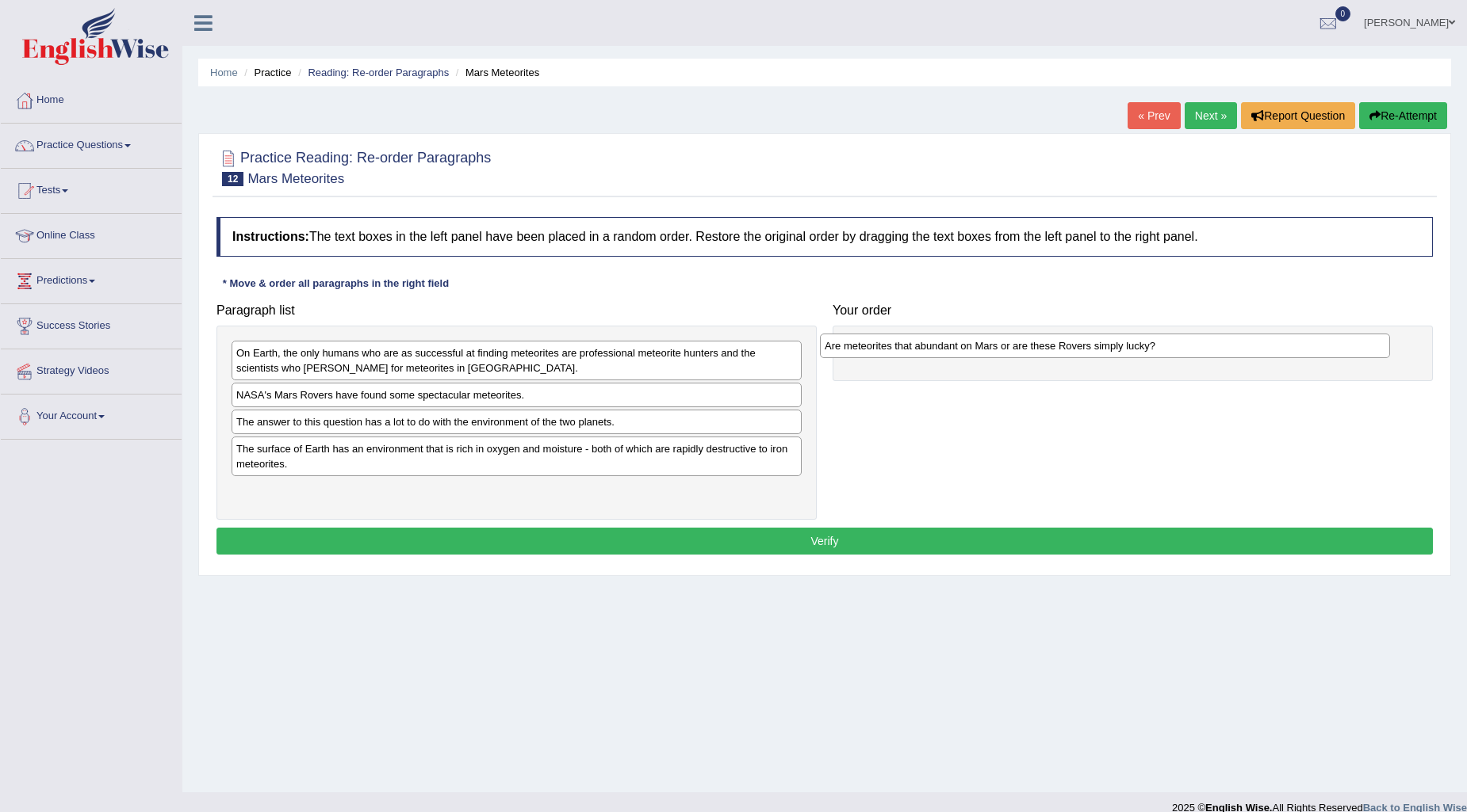
drag, startPoint x: 465, startPoint y: 360, endPoint x: 1053, endPoint y: 353, distance: 588.0
click at [1053, 353] on div "Are meteorites that abundant on Mars or are these Rovers simply lucky?" at bounding box center [1104, 346] width 570 height 24
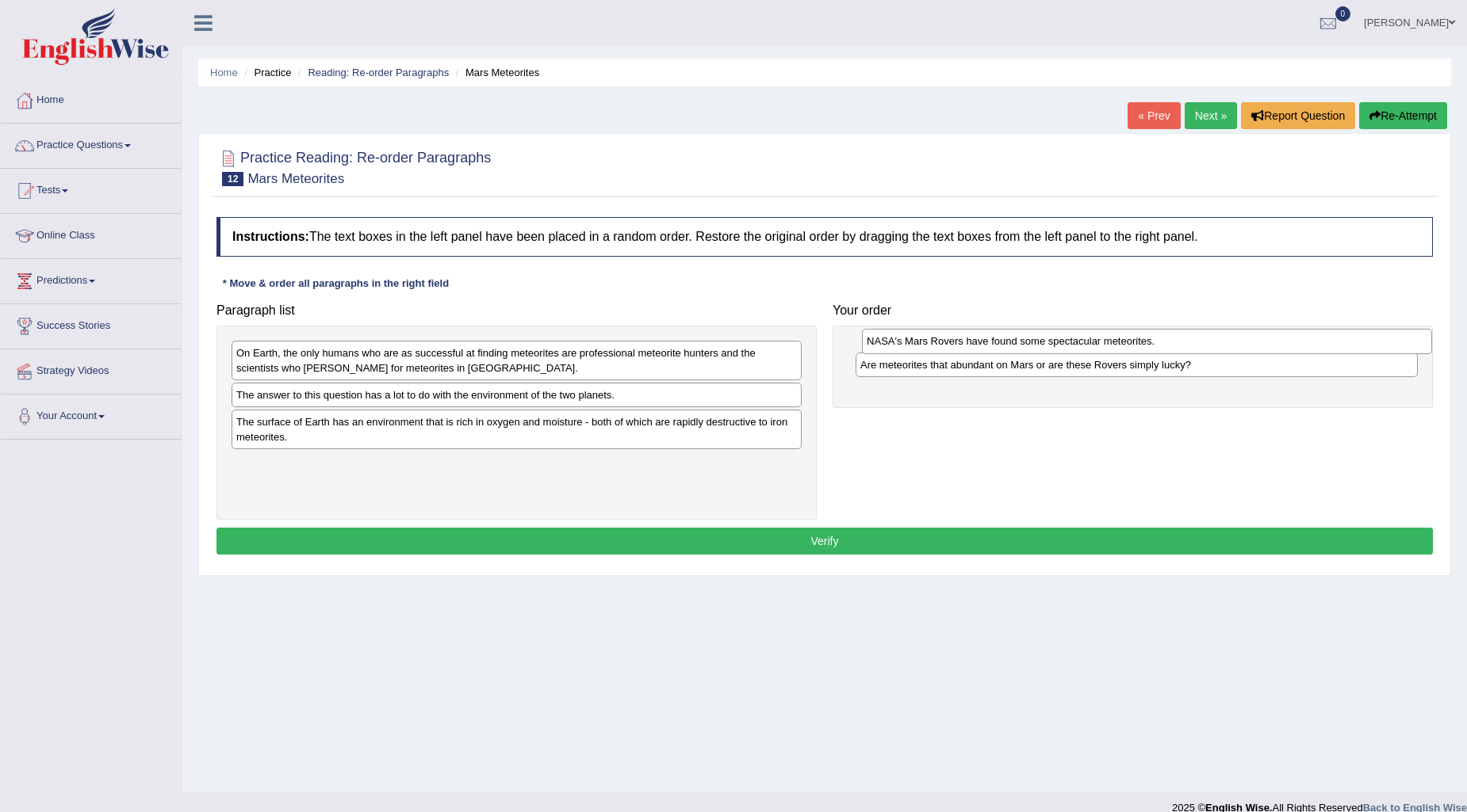
drag, startPoint x: 335, startPoint y: 399, endPoint x: 965, endPoint y: 345, distance: 632.3
click at [965, 345] on div "NASA's Mars Rovers have found some spectacular meteorites." at bounding box center [1146, 341] width 570 height 24
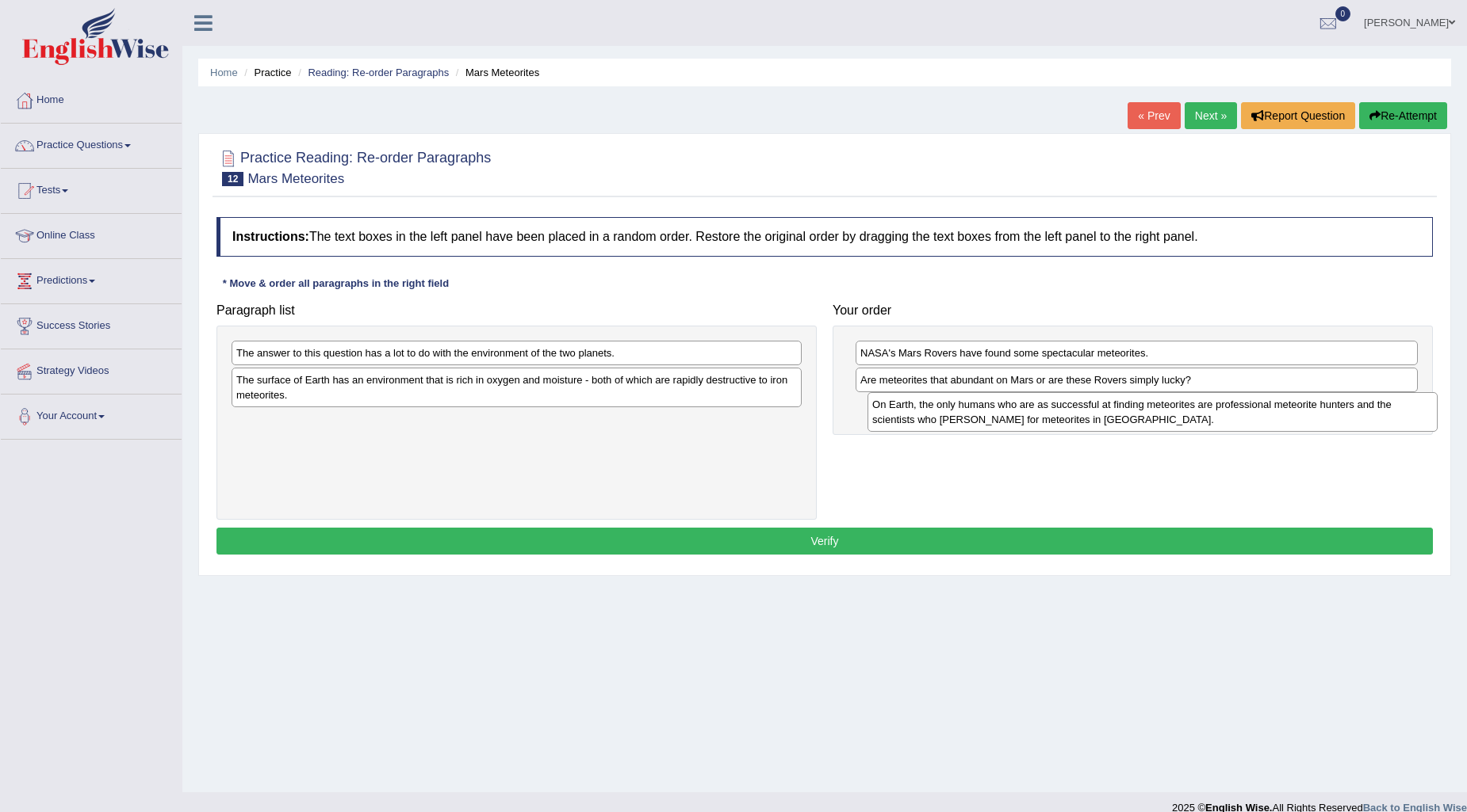
drag, startPoint x: 462, startPoint y: 364, endPoint x: 1098, endPoint y: 417, distance: 638.2
click at [1098, 417] on div "On Earth, the only humans who are as successful at finding meteorites are profe…" at bounding box center [1151, 411] width 570 height 40
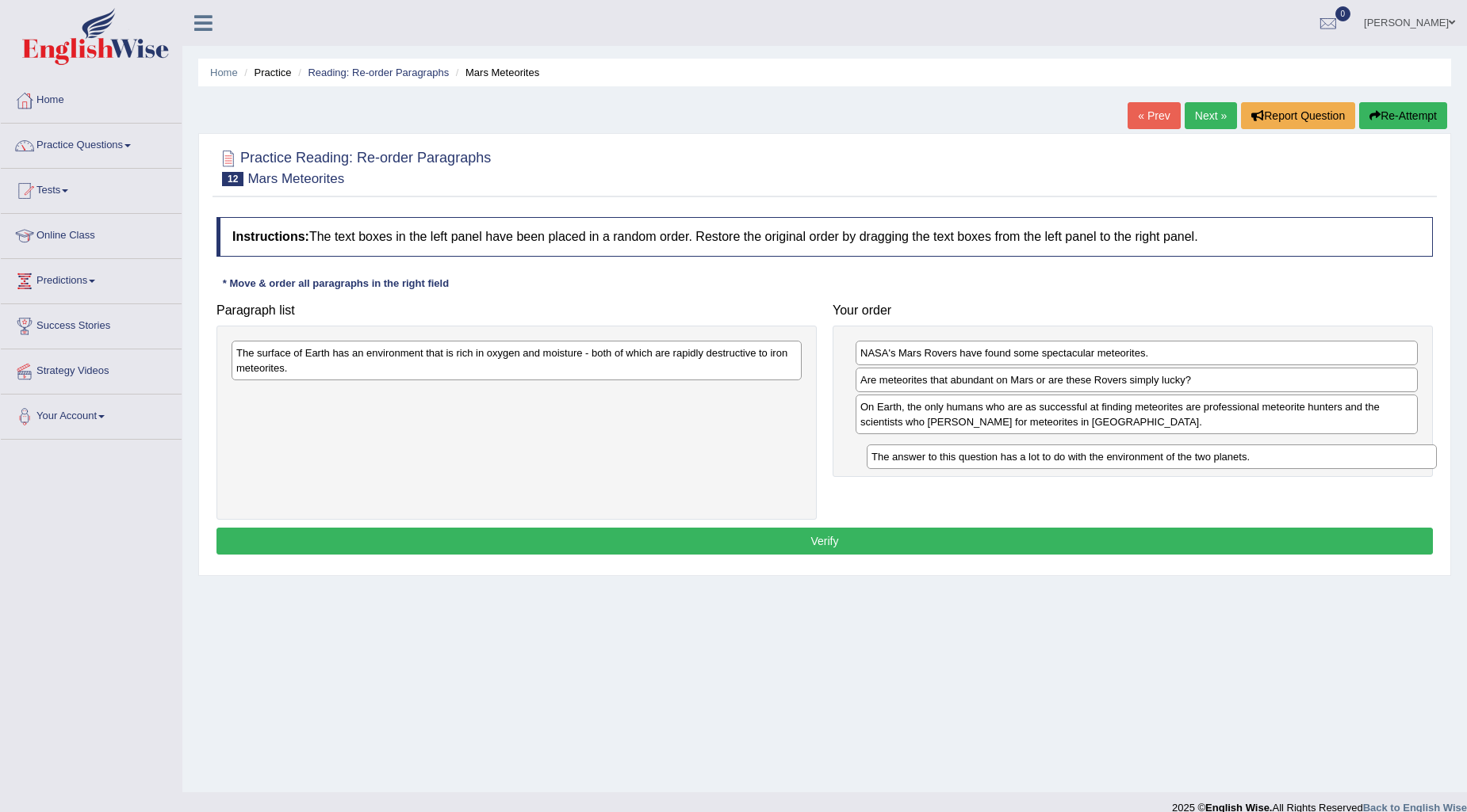
drag, startPoint x: 479, startPoint y: 359, endPoint x: 1114, endPoint y: 463, distance: 643.5
click at [1114, 463] on div "The answer to this question has a lot to do with the environment of the two pla…" at bounding box center [1151, 456] width 570 height 24
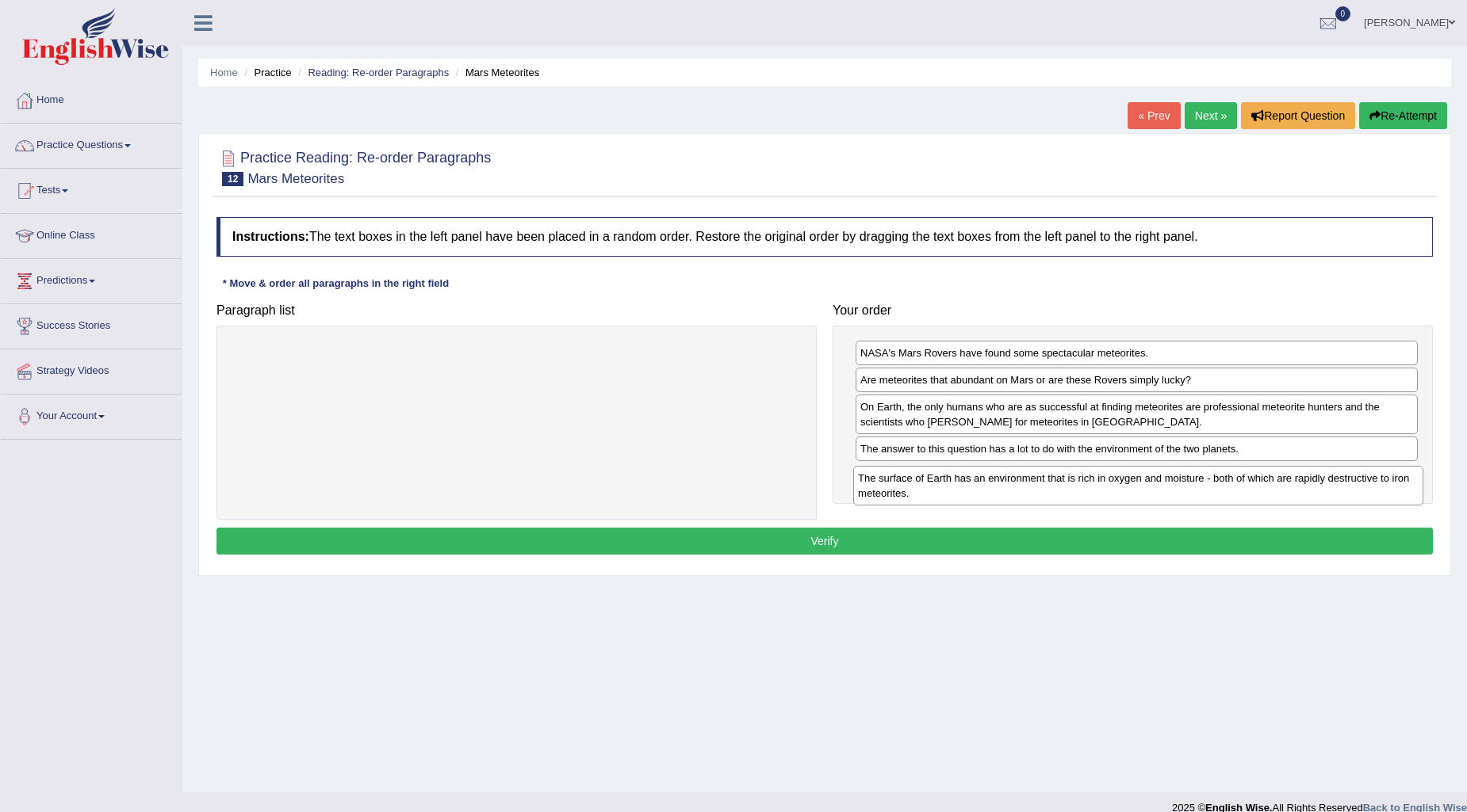
drag, startPoint x: 589, startPoint y: 367, endPoint x: 1210, endPoint y: 492, distance: 633.5
click at [1210, 492] on div "The surface of Earth has an environment that is rich in oxygen and moisture - b…" at bounding box center [1137, 486] width 570 height 40
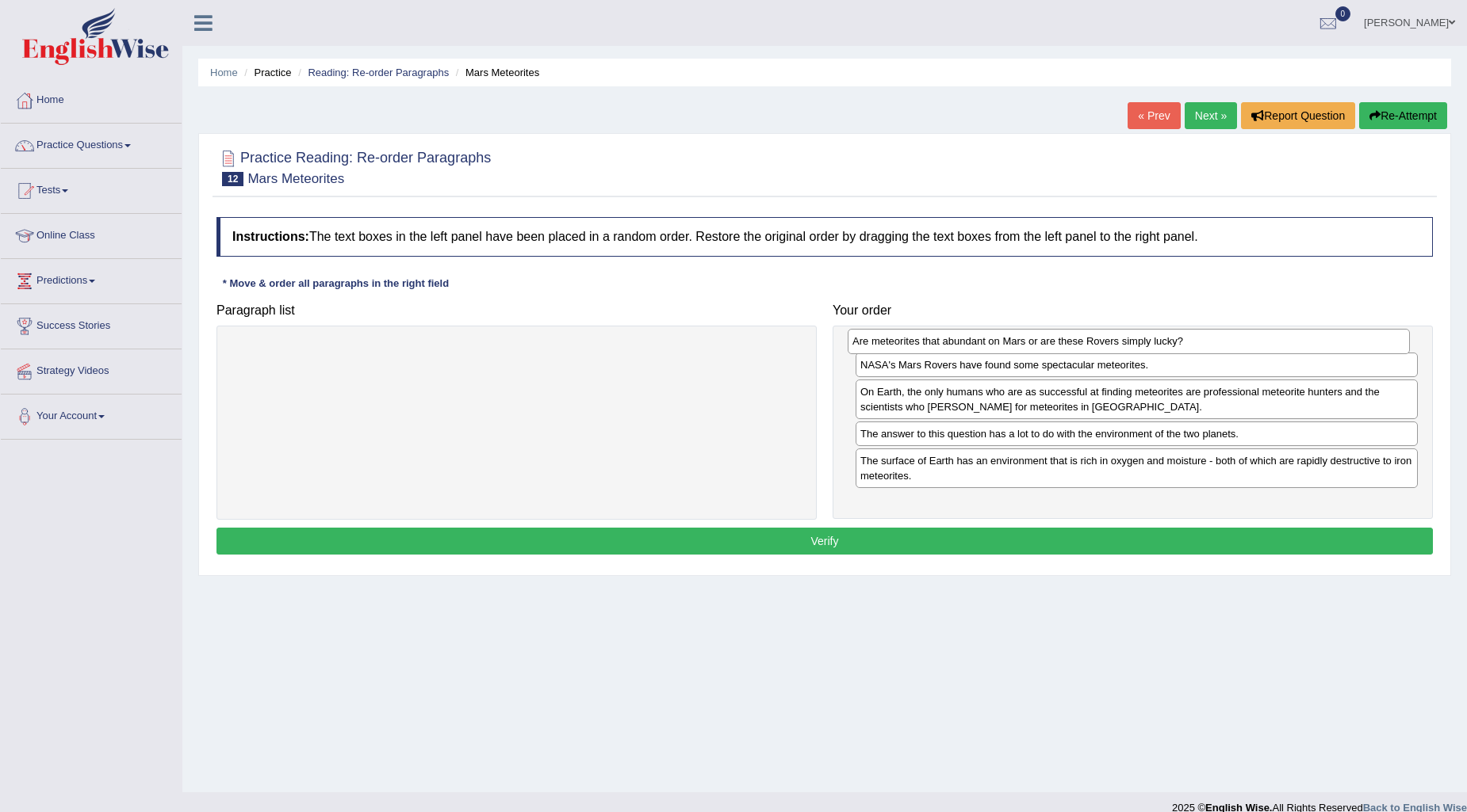
drag, startPoint x: 989, startPoint y: 385, endPoint x: 981, endPoint y: 347, distance: 38.8
click at [981, 347] on div "Are meteorites that abundant on Mars or are these Rovers simply lucky?" at bounding box center [1129, 341] width 562 height 24
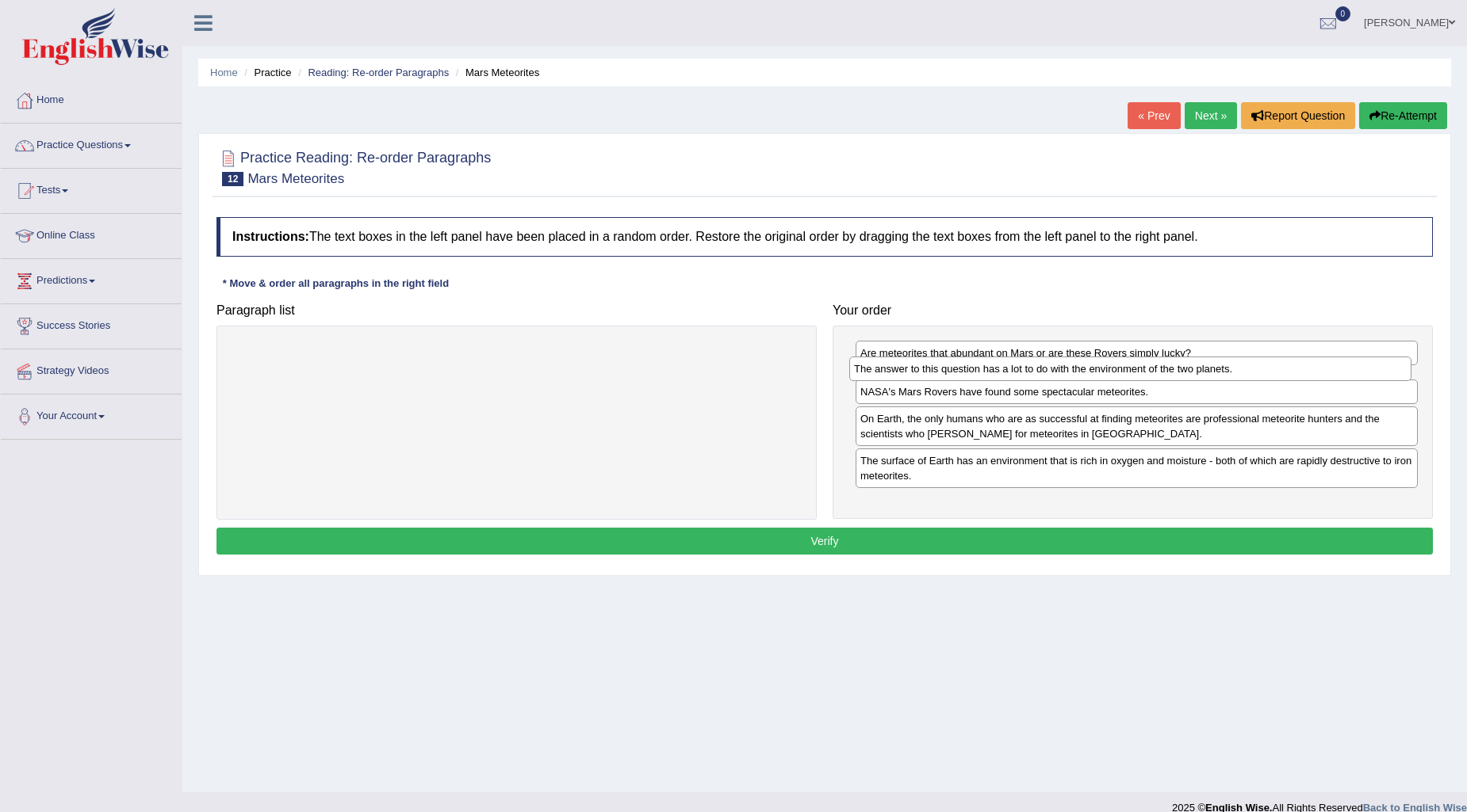
drag, startPoint x: 1116, startPoint y: 457, endPoint x: 1110, endPoint y: 375, distance: 82.2
click at [1110, 375] on div "The answer to this question has a lot to do with the environment of the two pla…" at bounding box center [1130, 369] width 562 height 24
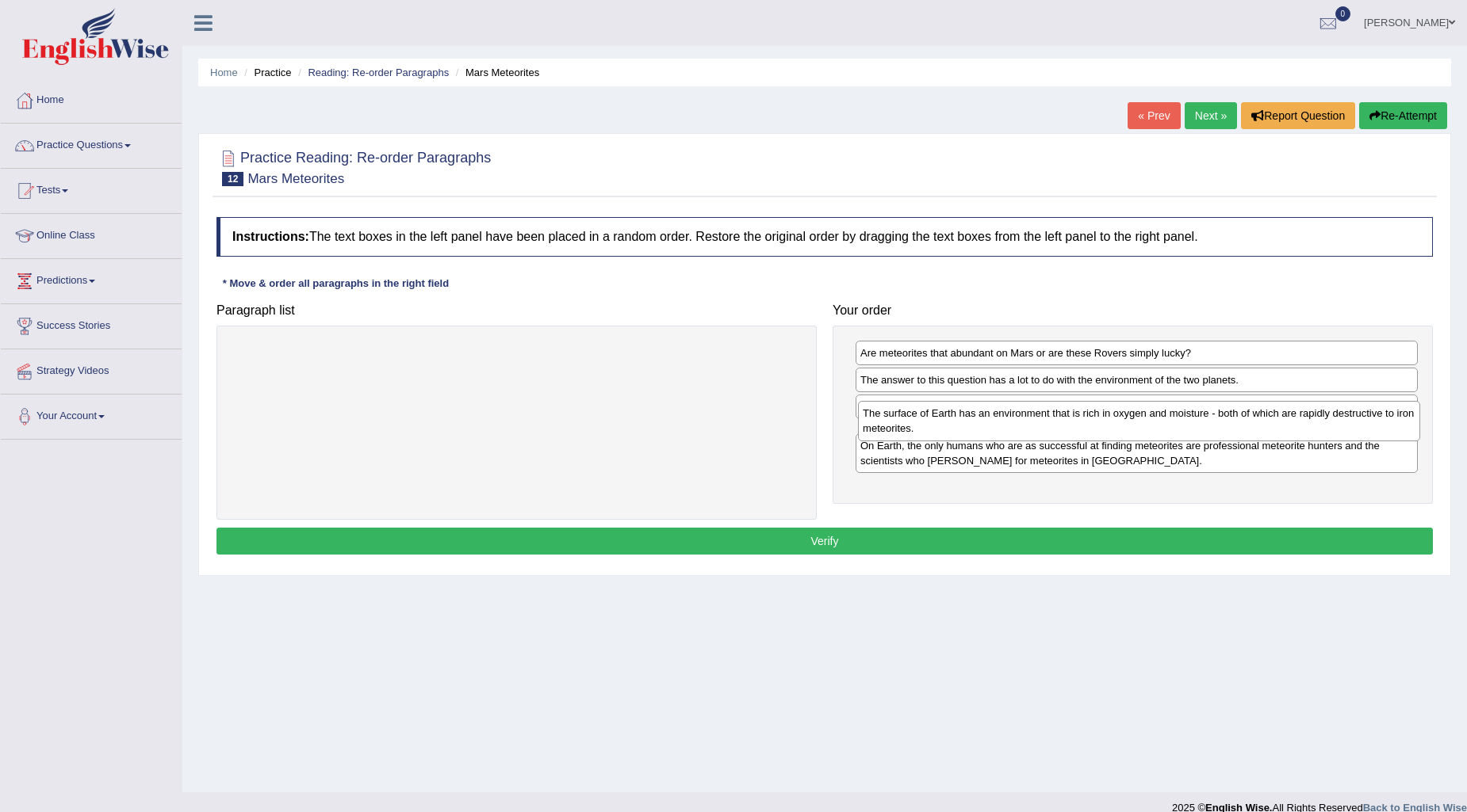
drag, startPoint x: 1148, startPoint y: 500, endPoint x: 1151, endPoint y: 437, distance: 63.1
click at [1151, 437] on div "The surface of Earth has an environment that is rich in oxygen and moisture - b…" at bounding box center [1139, 421] width 562 height 40
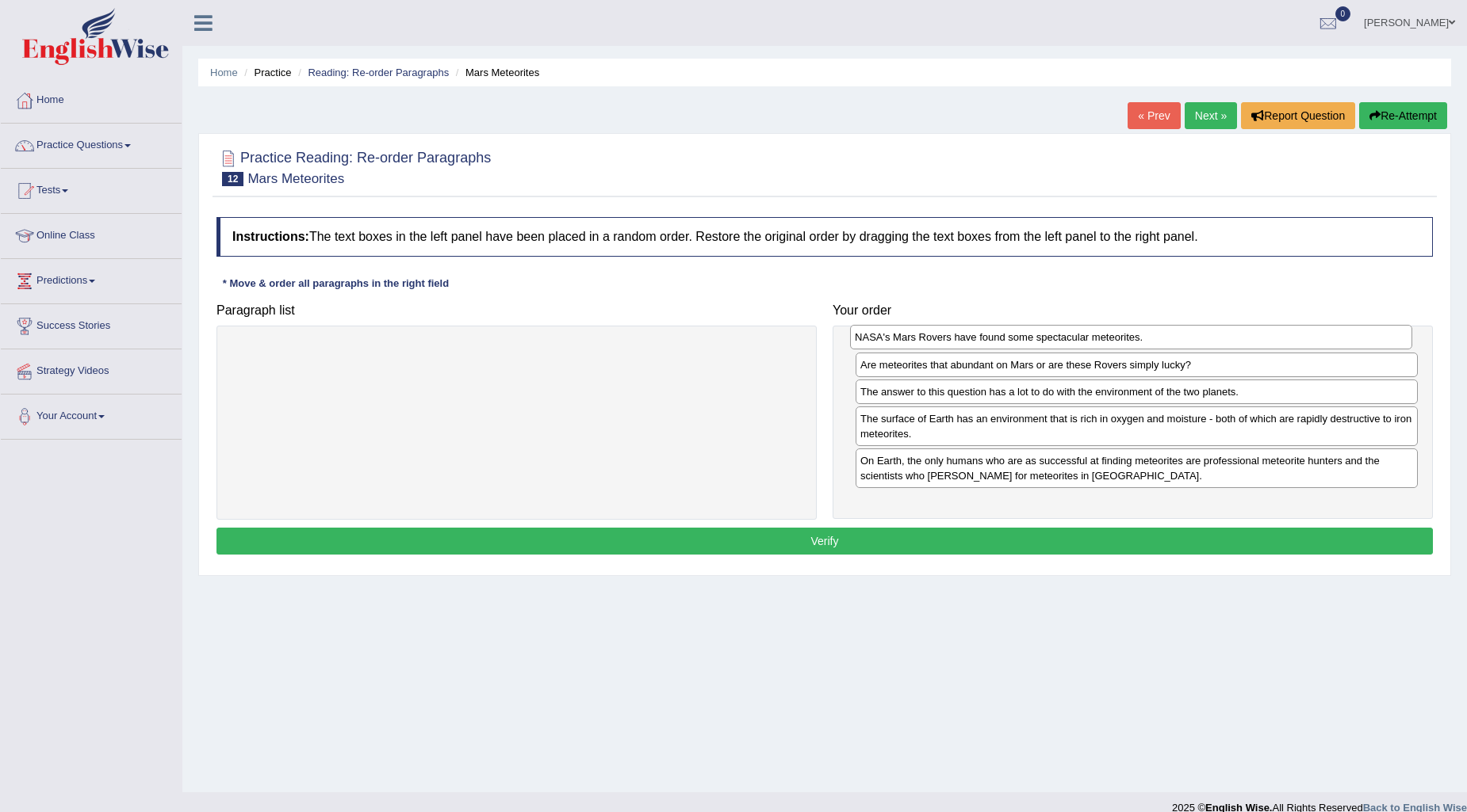
drag, startPoint x: 1007, startPoint y: 416, endPoint x: 1002, endPoint y: 345, distance: 71.2
click at [1002, 345] on div "NASA's Mars Rovers have found some spectacular meteorites." at bounding box center [1131, 337] width 562 height 24
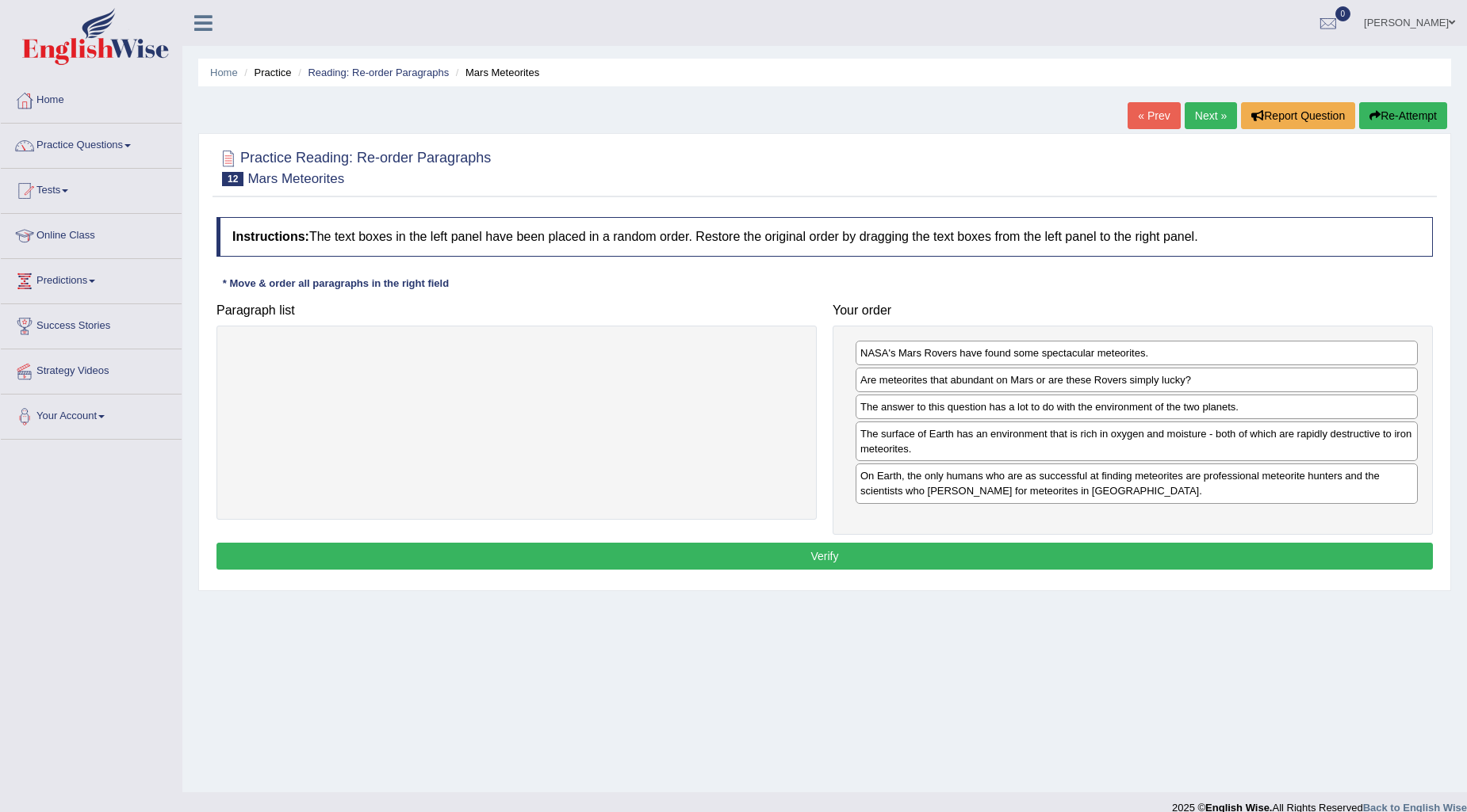
click at [1114, 553] on button "Verify" at bounding box center [824, 556] width 1216 height 27
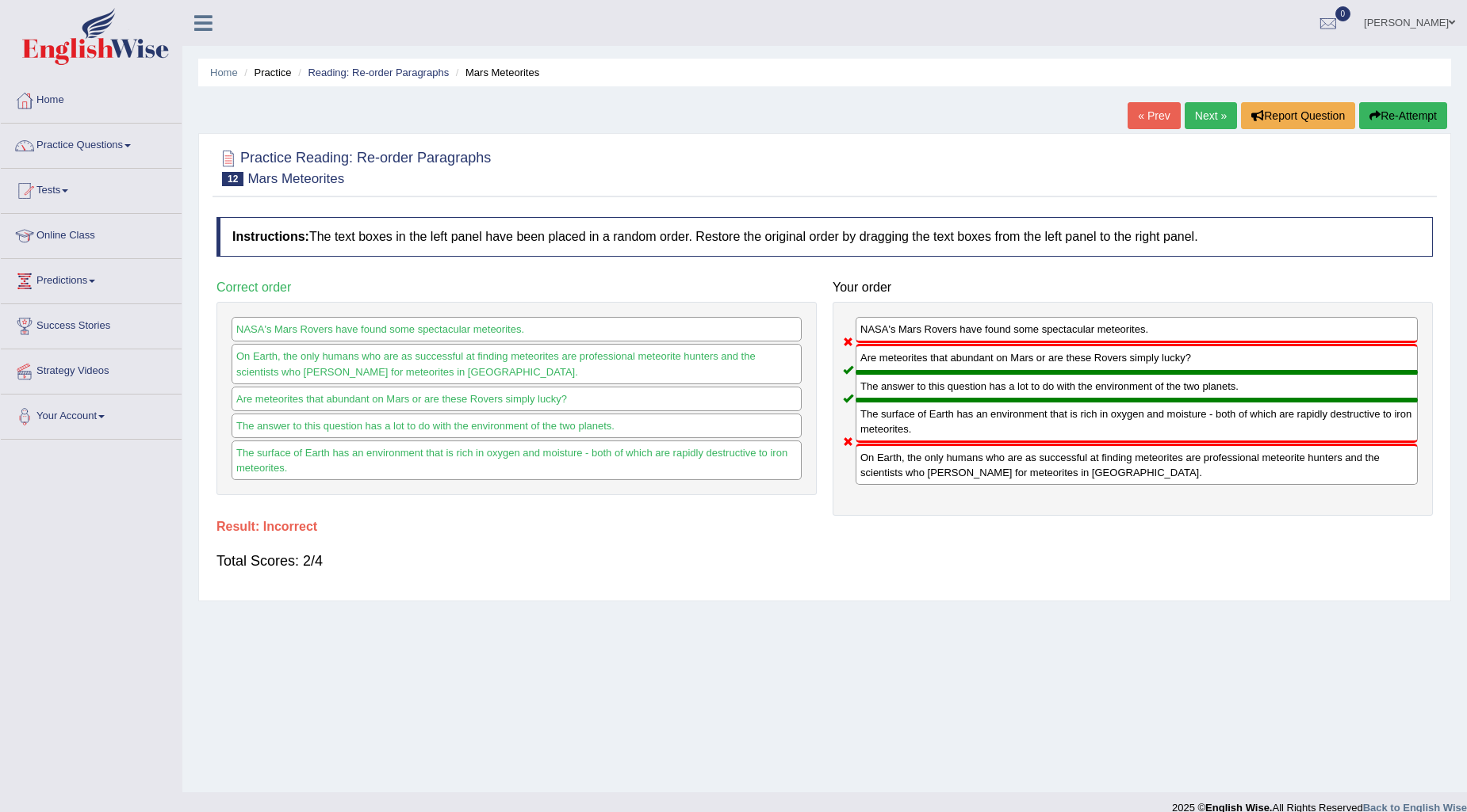
click at [1209, 115] on link "Next »" at bounding box center [1210, 116] width 52 height 27
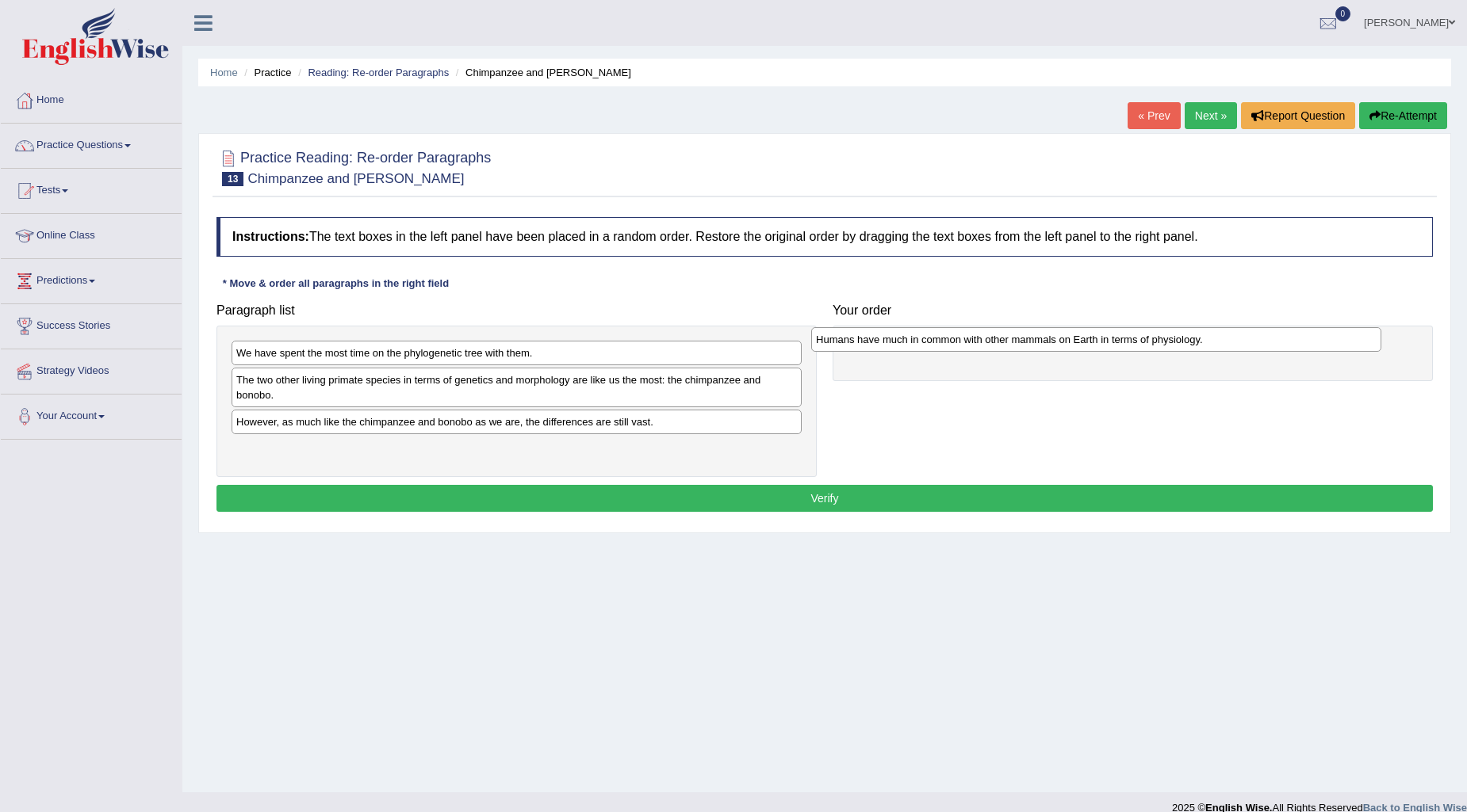
drag, startPoint x: 265, startPoint y: 429, endPoint x: 844, endPoint y: 346, distance: 584.9
click at [844, 346] on div "Humans have much in common with other mammals on Earth in terms of physiology." at bounding box center [1096, 339] width 570 height 24
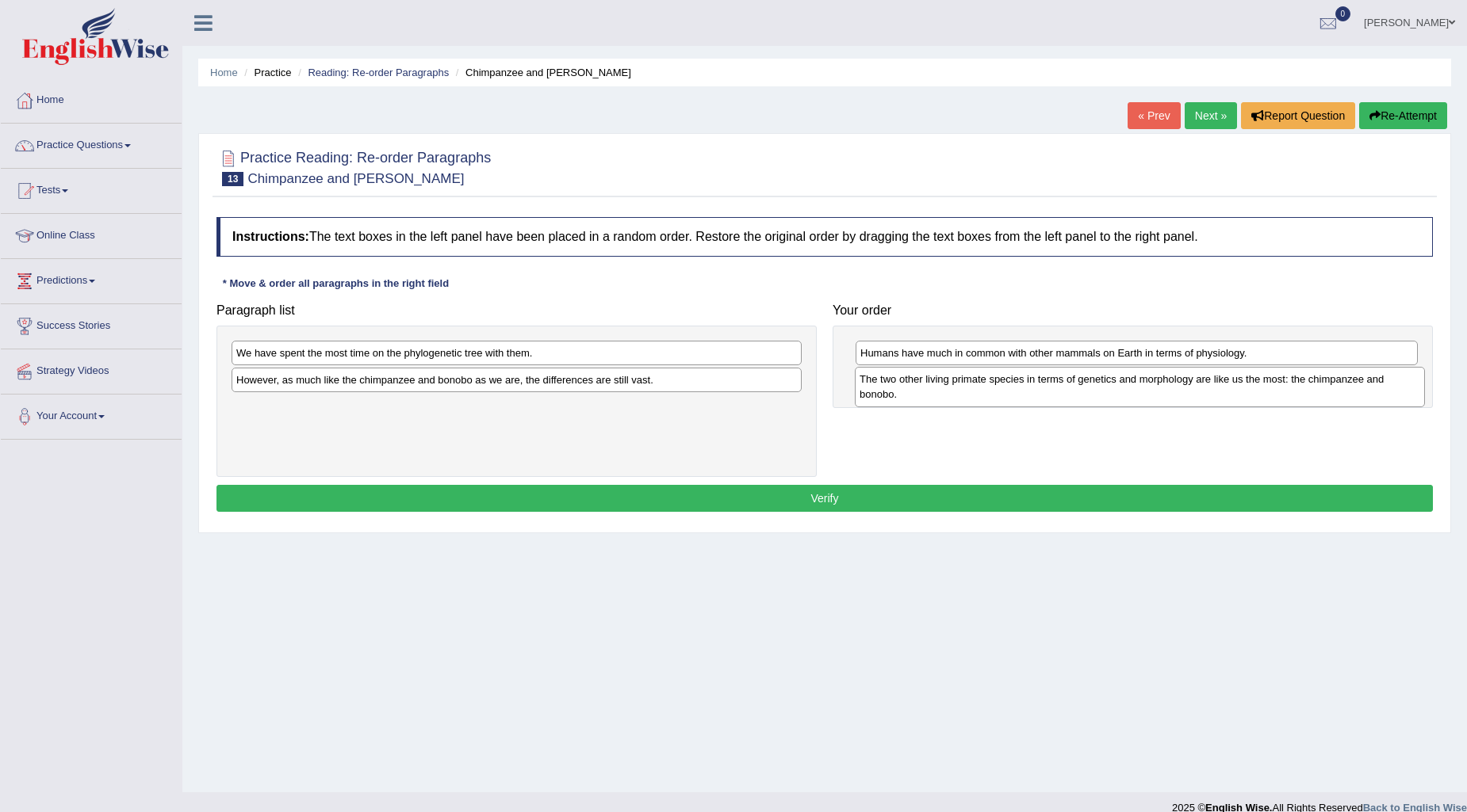
drag, startPoint x: 350, startPoint y: 390, endPoint x: 974, endPoint y: 390, distance: 624.0
click at [974, 390] on div "The two other living primate species in terms of genetics and morphology are li…" at bounding box center [1139, 386] width 570 height 40
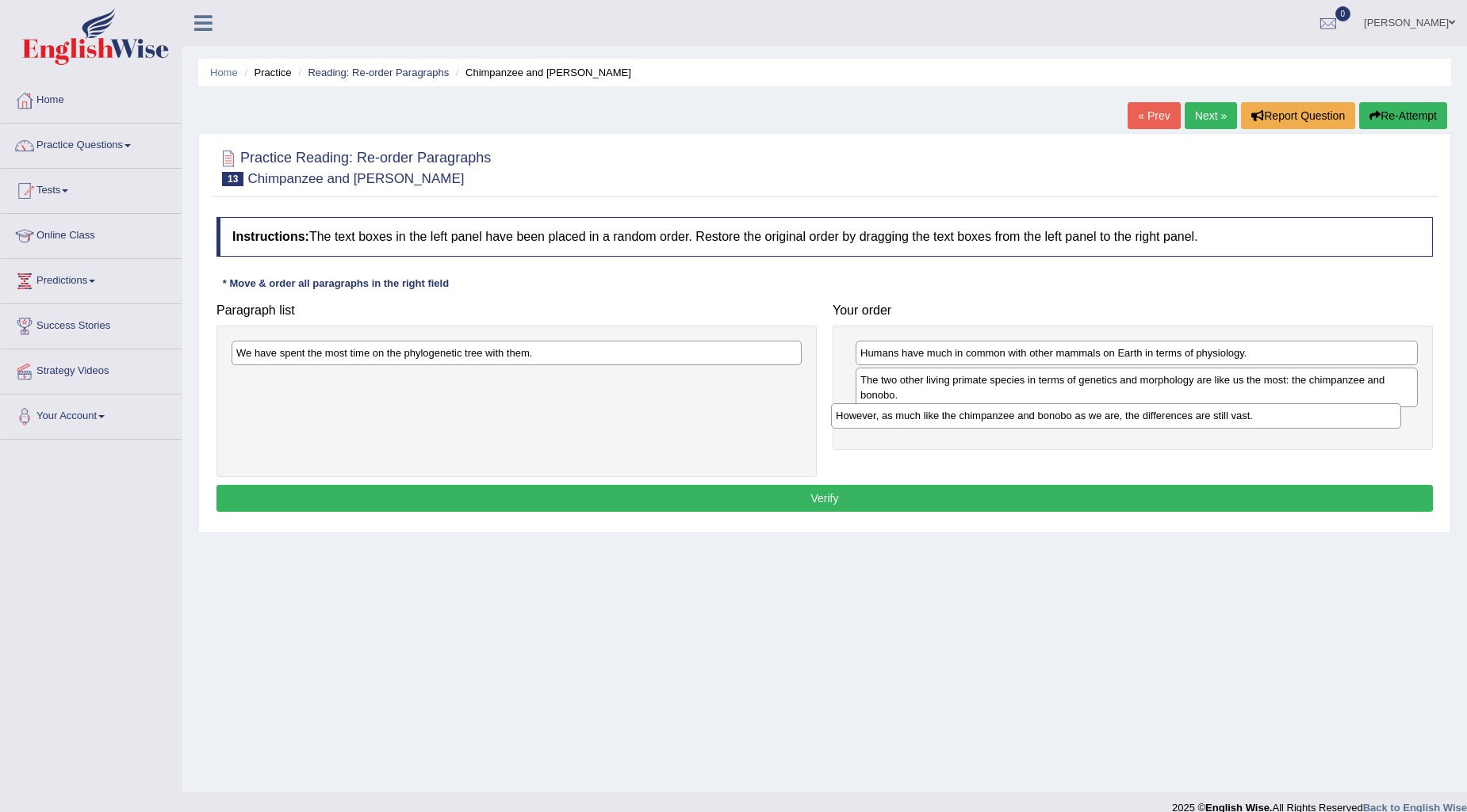
drag, startPoint x: 474, startPoint y: 387, endPoint x: 1073, endPoint y: 422, distance: 600.0
click at [1073, 422] on div "However, as much like the chimpanzee and bonobo as we are, the differences are …" at bounding box center [1115, 415] width 570 height 24
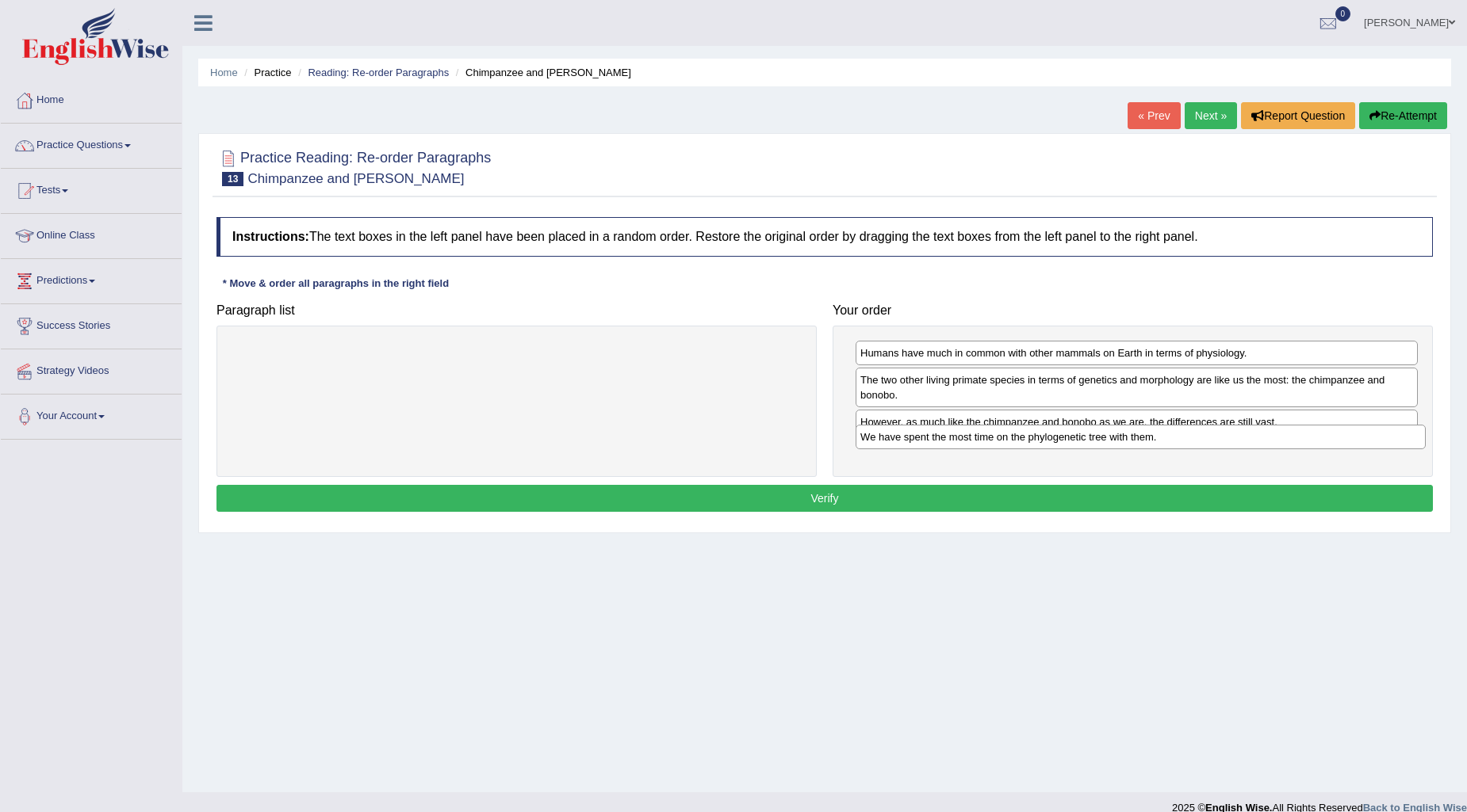
drag, startPoint x: 593, startPoint y: 360, endPoint x: 1216, endPoint y: 443, distance: 628.5
click at [1216, 443] on div "We have spent the most time on the phylogenetic tree with them." at bounding box center [1140, 437] width 570 height 24
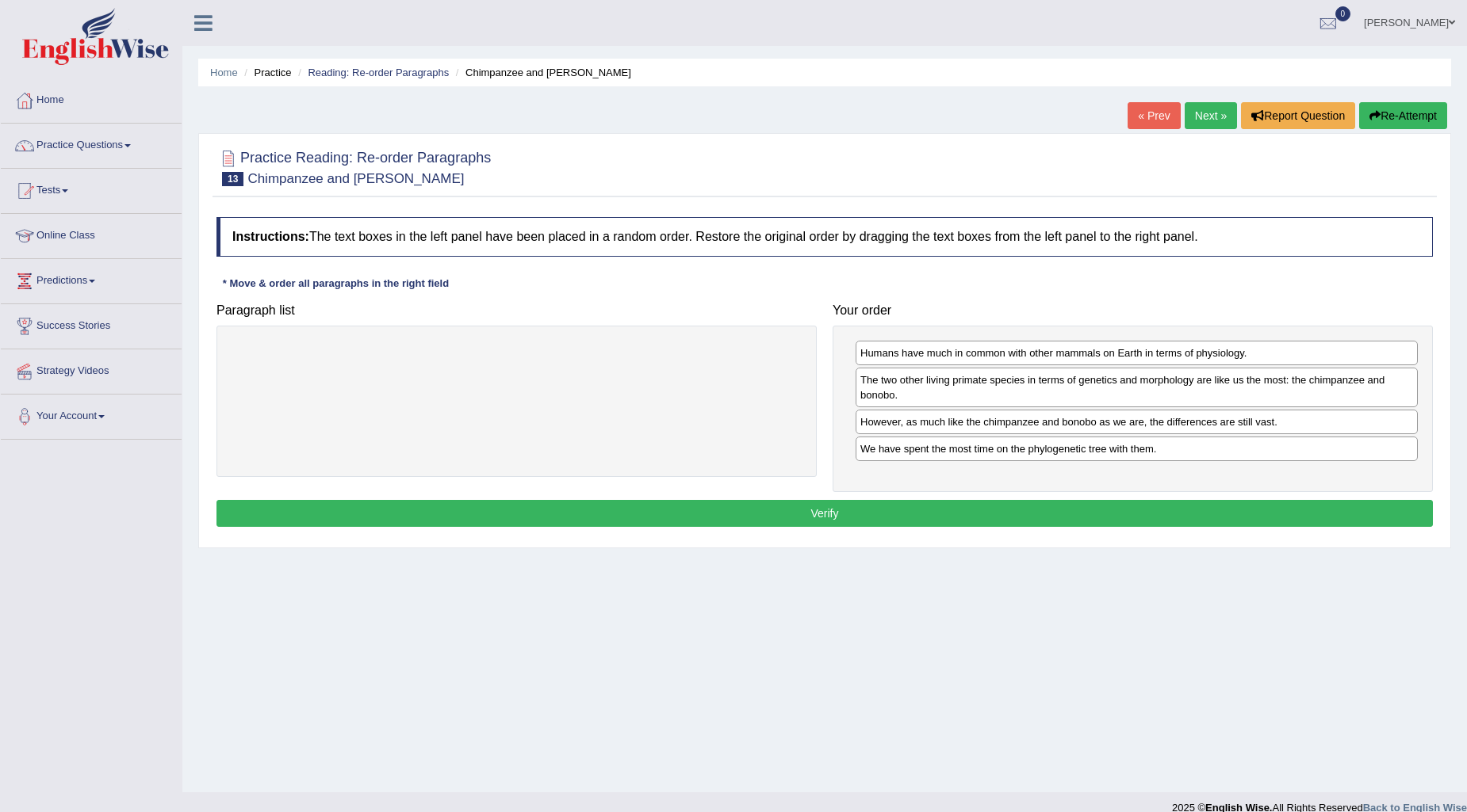
click at [1193, 501] on button "Verify" at bounding box center [824, 513] width 1216 height 27
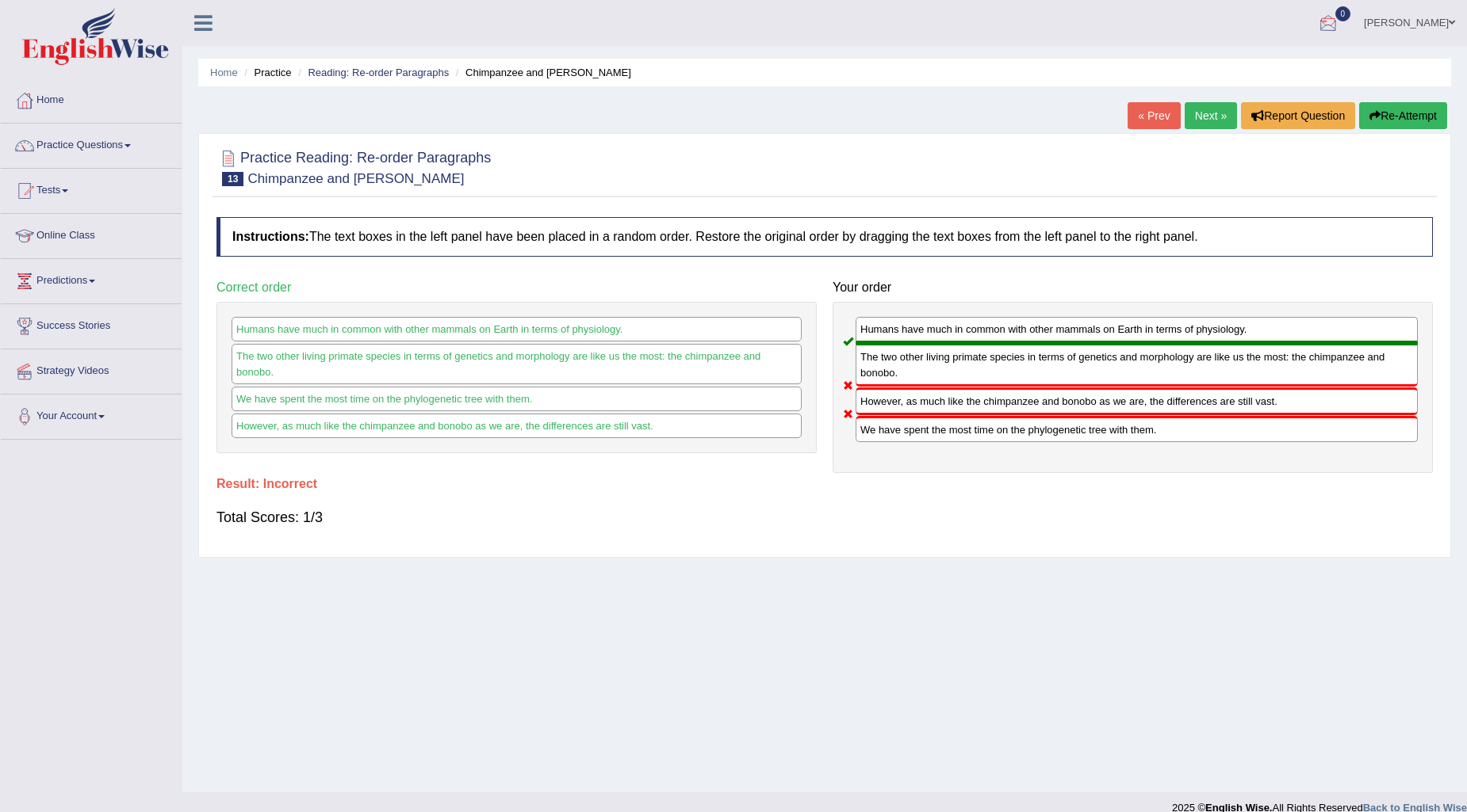
click at [1187, 119] on link "Next »" at bounding box center [1210, 116] width 52 height 27
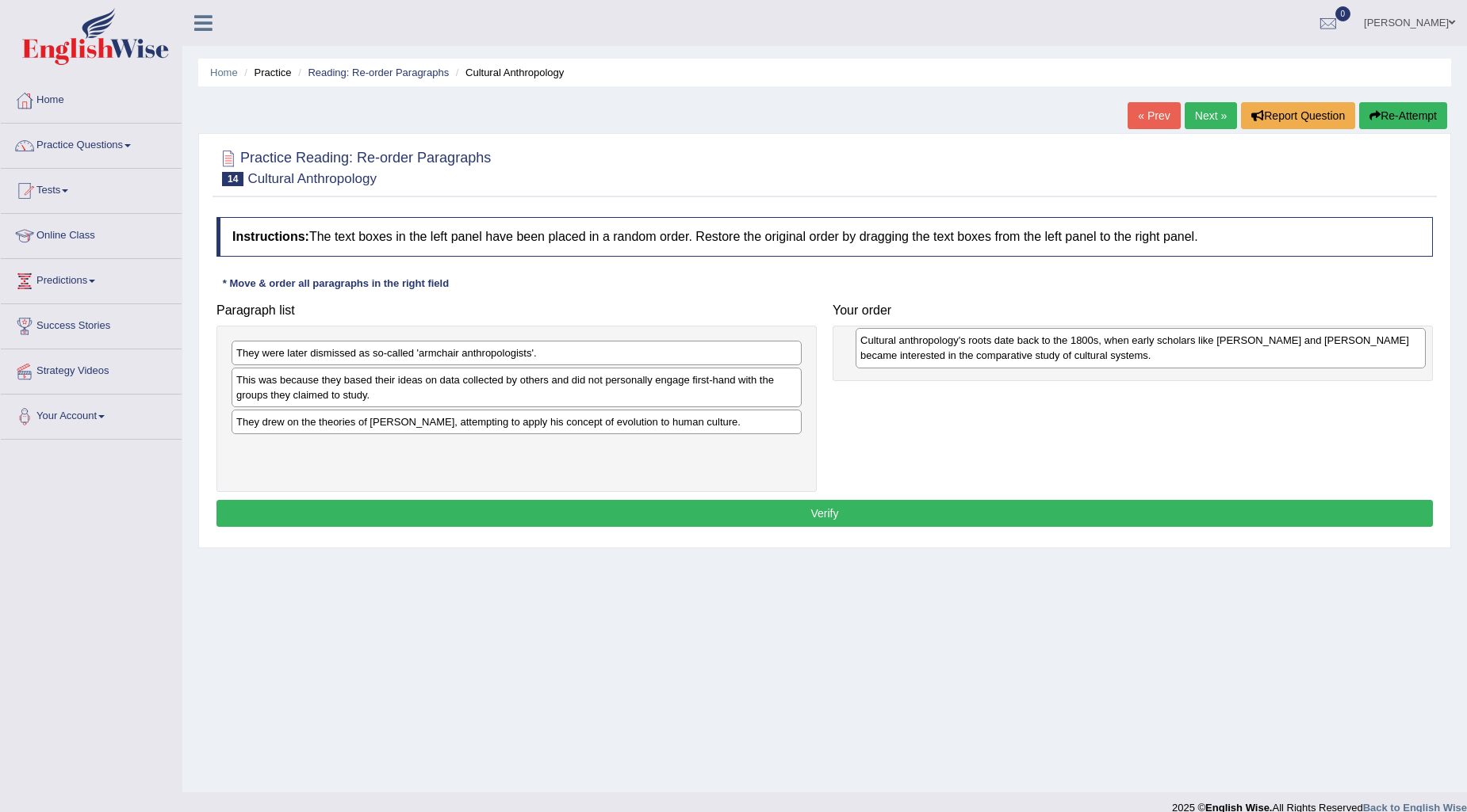
drag, startPoint x: 547, startPoint y: 391, endPoint x: 1171, endPoint y: 352, distance: 625.2
click at [1171, 352] on div "Cultural anthropology's roots date back to the 1800s, when early scholars like …" at bounding box center [1140, 348] width 570 height 40
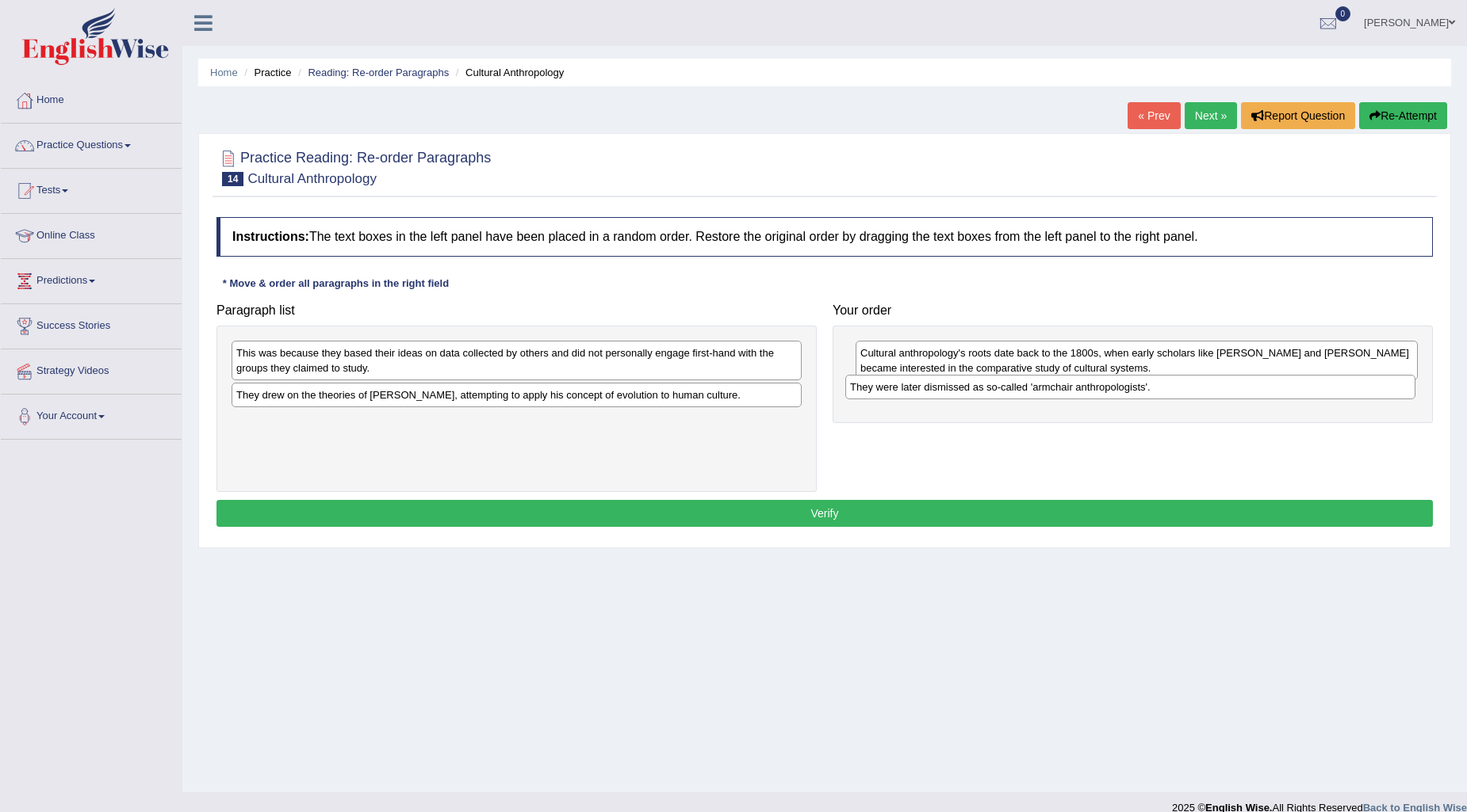
drag, startPoint x: 420, startPoint y: 351, endPoint x: 1034, endPoint y: 385, distance: 614.9
click at [1034, 385] on div "They were later dismissed as so-called 'armchair anthropologists'." at bounding box center [1129, 387] width 570 height 24
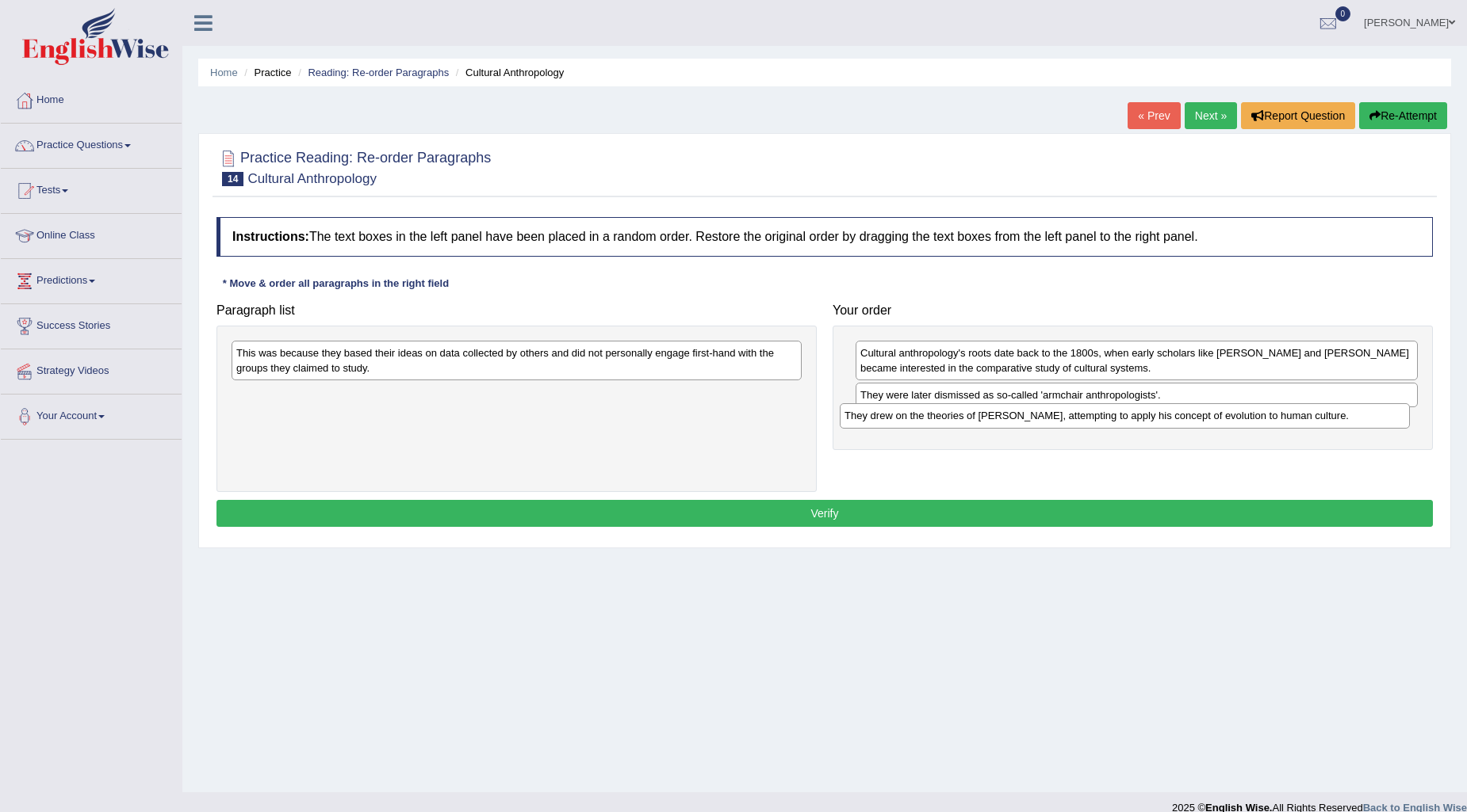
drag, startPoint x: 536, startPoint y: 398, endPoint x: 1140, endPoint y: 415, distance: 604.2
click at [1141, 416] on div "They drew on the theories of [PERSON_NAME], attempting to apply his concept of …" at bounding box center [1124, 415] width 570 height 24
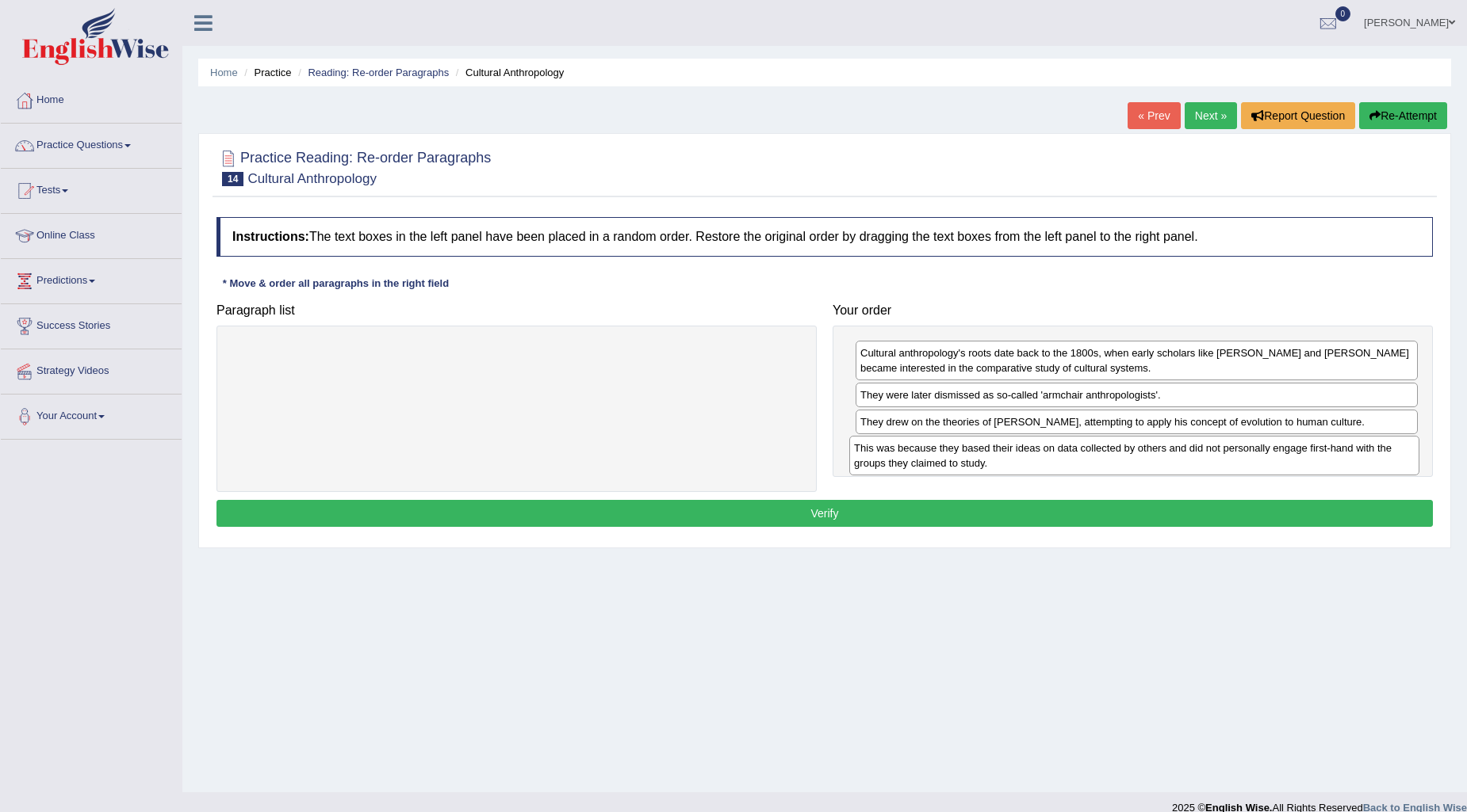
drag, startPoint x: 763, startPoint y: 366, endPoint x: 1381, endPoint y: 461, distance: 625.3
click at [1381, 461] on div "This was because they based their ideas on data collected by others and did not…" at bounding box center [1134, 455] width 570 height 40
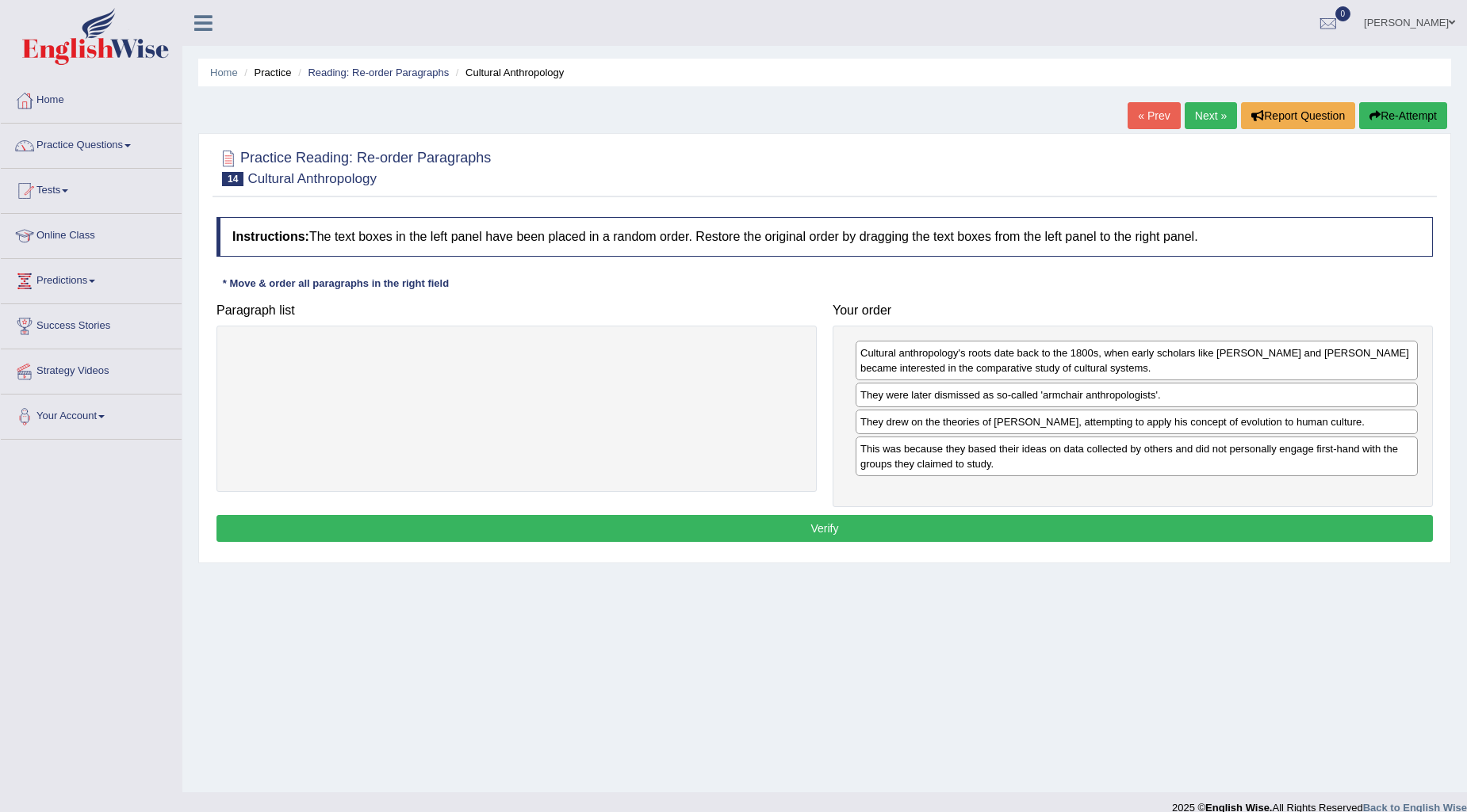
click at [1289, 520] on button "Verify" at bounding box center [824, 528] width 1216 height 27
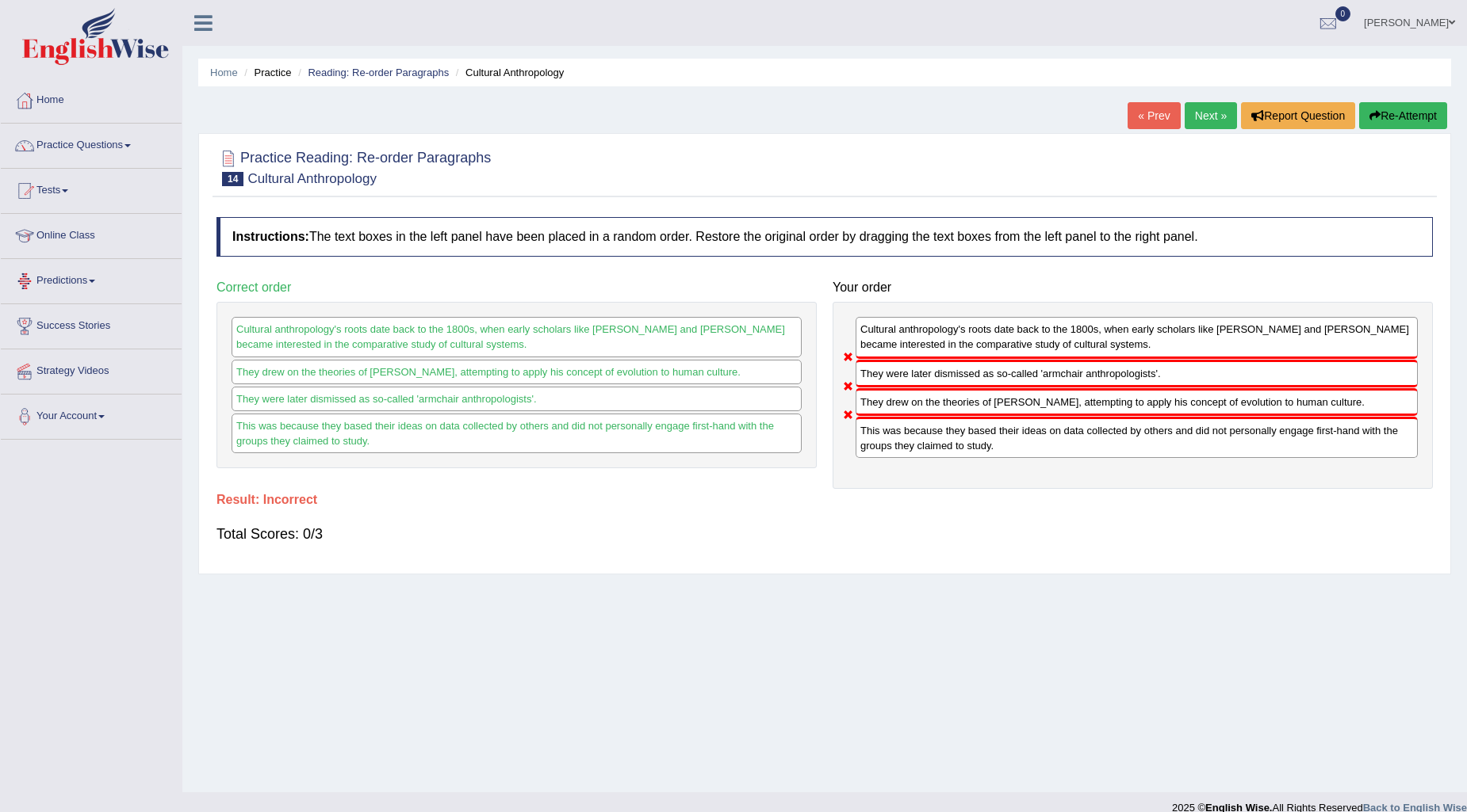
click at [1140, 120] on link "« Prev" at bounding box center [1153, 116] width 52 height 27
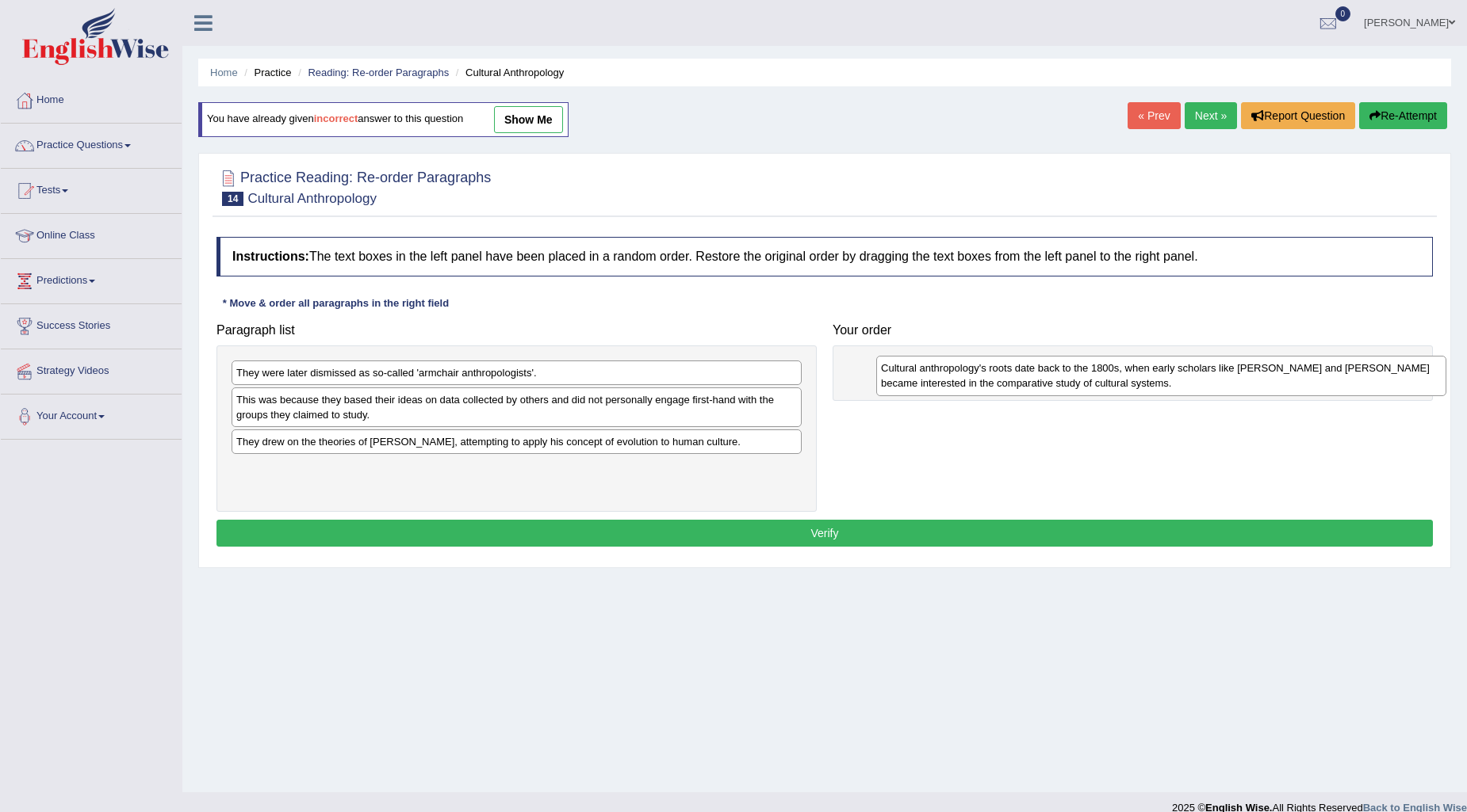
drag, startPoint x: 552, startPoint y: 389, endPoint x: 1118, endPoint y: 374, distance: 566.2
click at [1118, 374] on div "Cultural anthropology's roots date back to the 1800s, when early scholars like …" at bounding box center [1161, 375] width 570 height 40
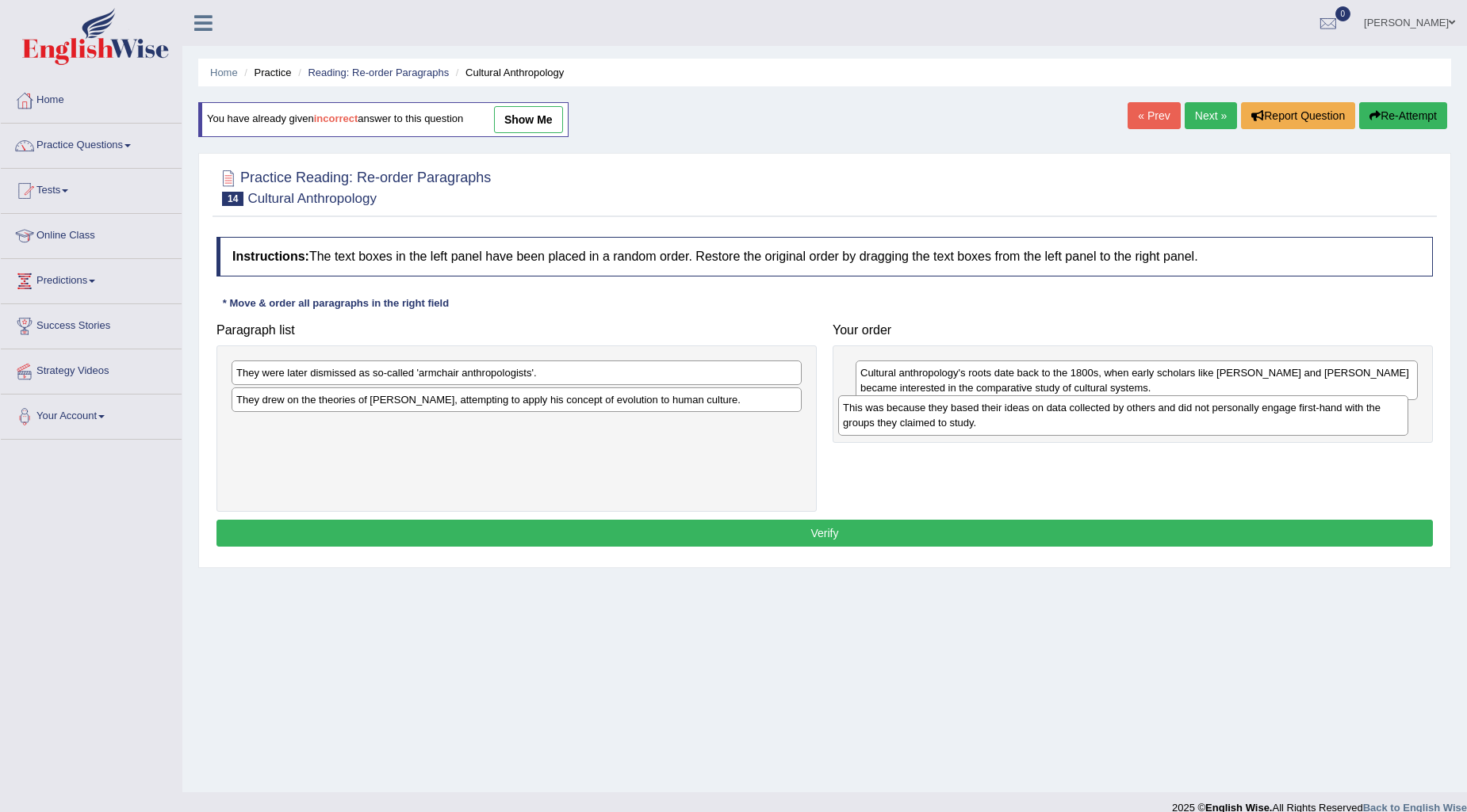
drag, startPoint x: 708, startPoint y: 417, endPoint x: 1315, endPoint y: 426, distance: 607.1
click at [1315, 426] on div "This was because they based their ideas on data collected by others and did not…" at bounding box center [1123, 415] width 570 height 40
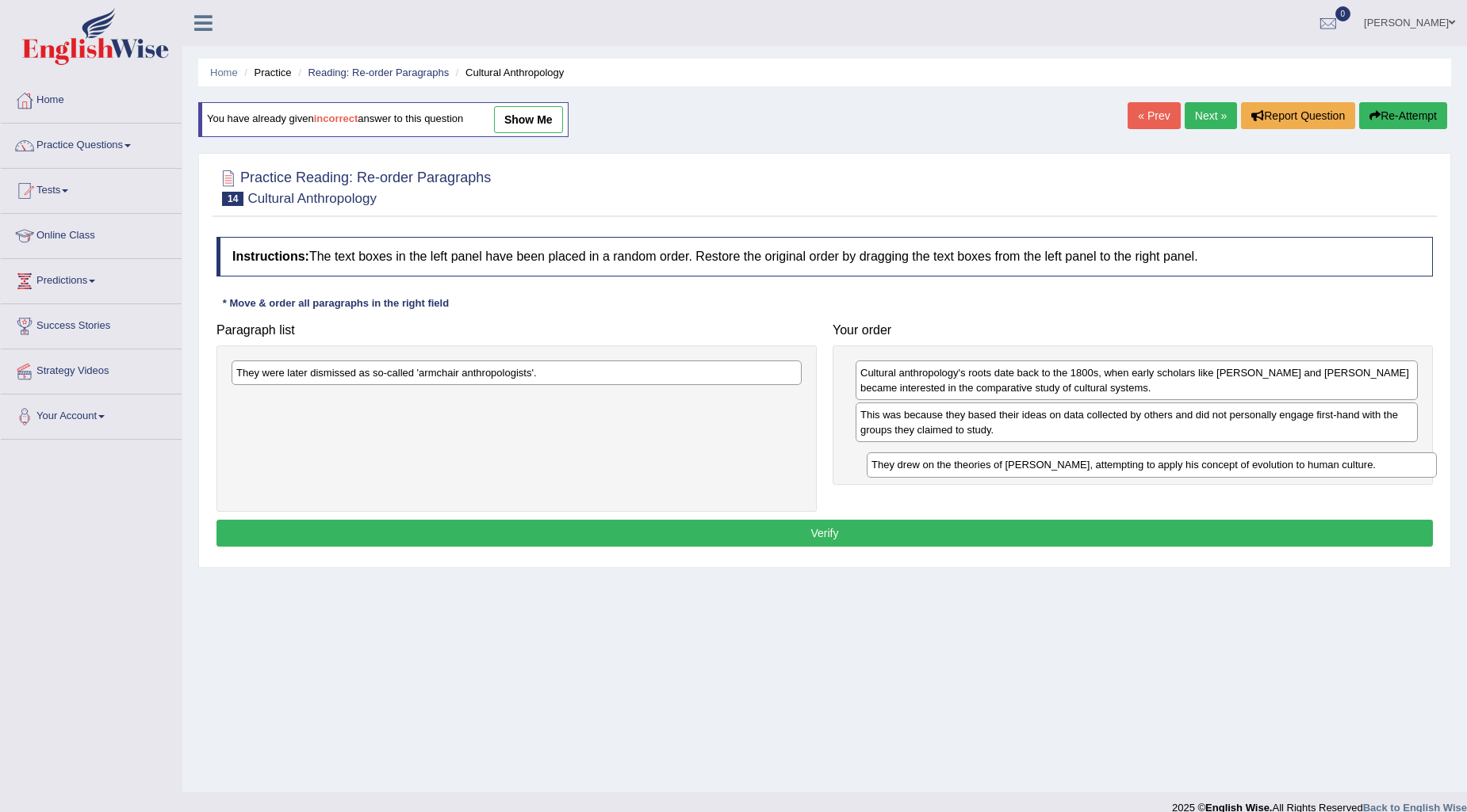
drag, startPoint x: 346, startPoint y: 406, endPoint x: 983, endPoint y: 469, distance: 640.1
click at [983, 469] on div "They drew on the theories of Charles Darwin, attempting to apply his concept of…" at bounding box center [1151, 464] width 570 height 24
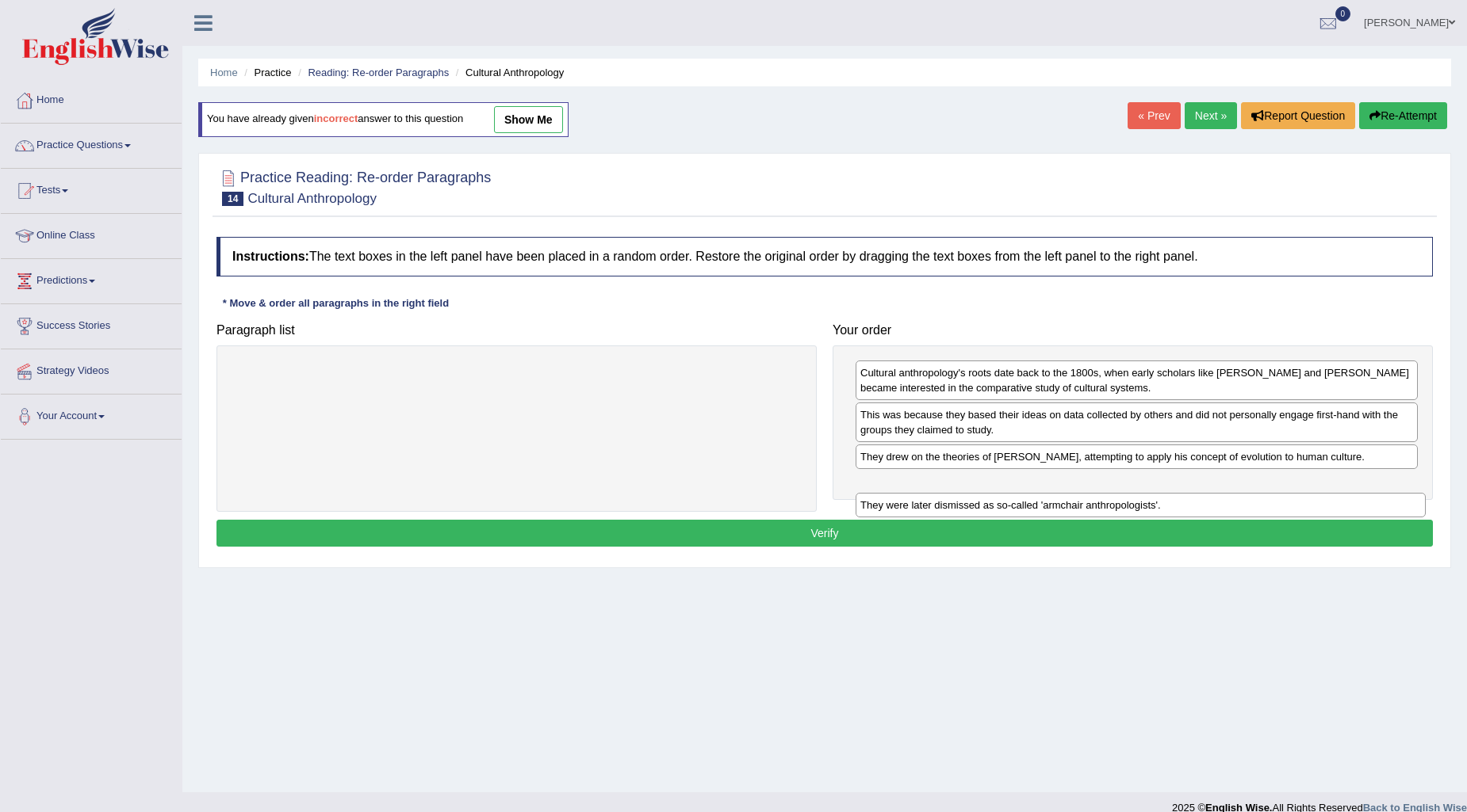
drag, startPoint x: 598, startPoint y: 383, endPoint x: 1223, endPoint y: 513, distance: 638.4
click at [1223, 513] on div "They were later dismissed as so-called 'armchair anthropologists'." at bounding box center [1140, 505] width 570 height 24
drag, startPoint x: 288, startPoint y: 385, endPoint x: 397, endPoint y: 429, distance: 117.5
click at [397, 429] on div "They were later dismissed as so-called 'armchair anthropologists'." at bounding box center [516, 429] width 600 height 167
drag, startPoint x: 348, startPoint y: 375, endPoint x: 989, endPoint y: 490, distance: 651.2
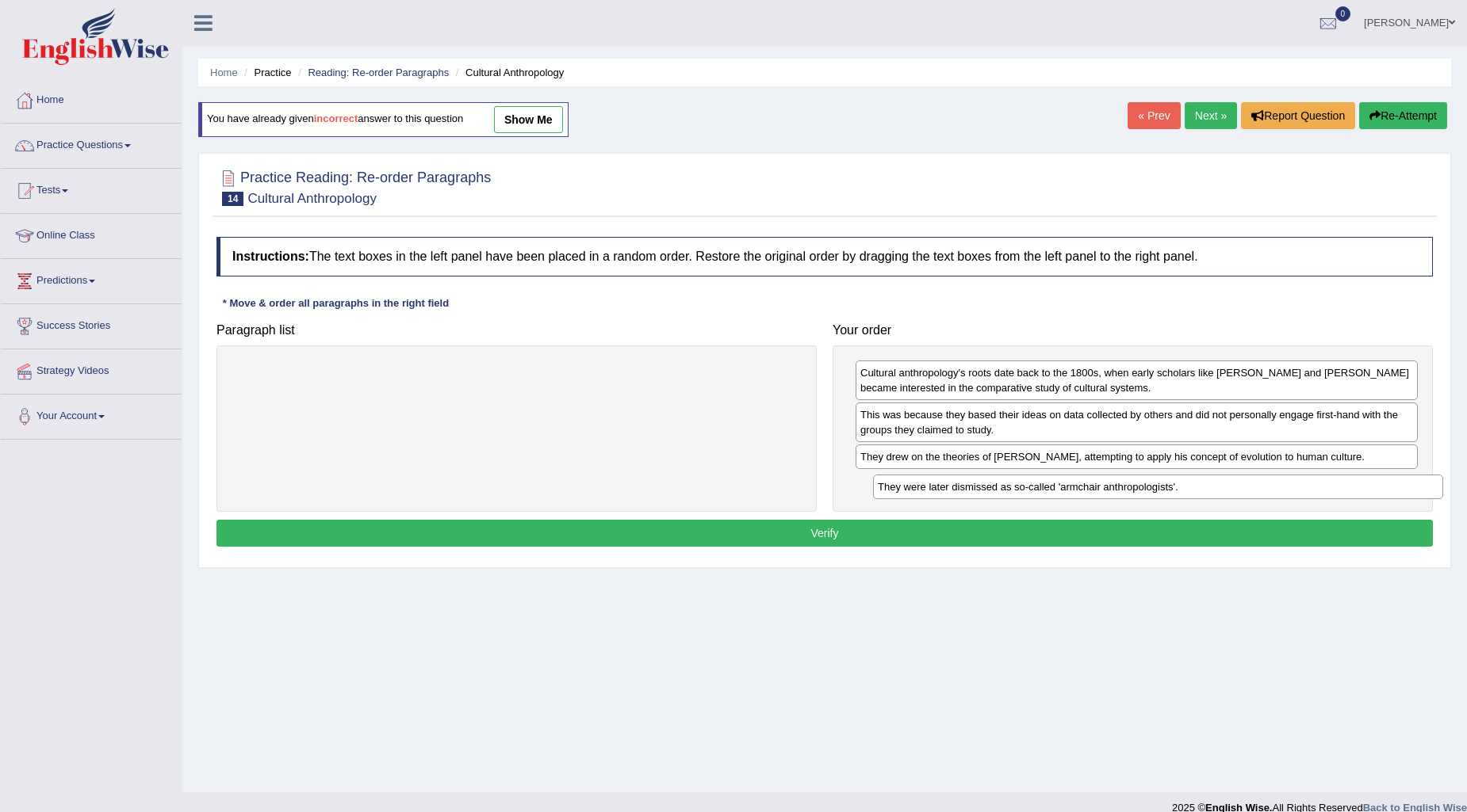
click at [989, 490] on div "They were later dismissed as so-called 'armchair anthropologists'." at bounding box center [1157, 486] width 570 height 24
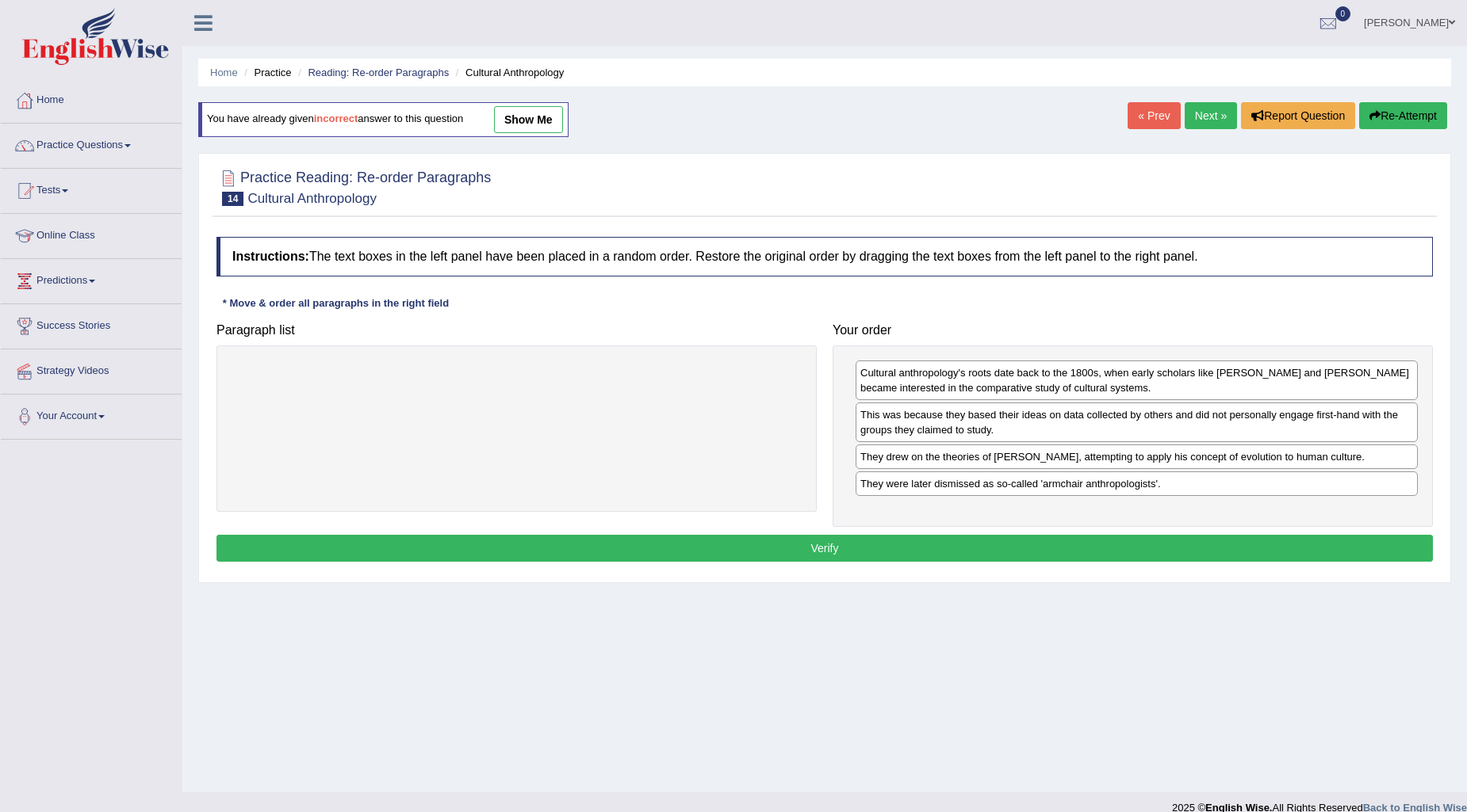
click at [942, 548] on button "Verify" at bounding box center [824, 549] width 1216 height 27
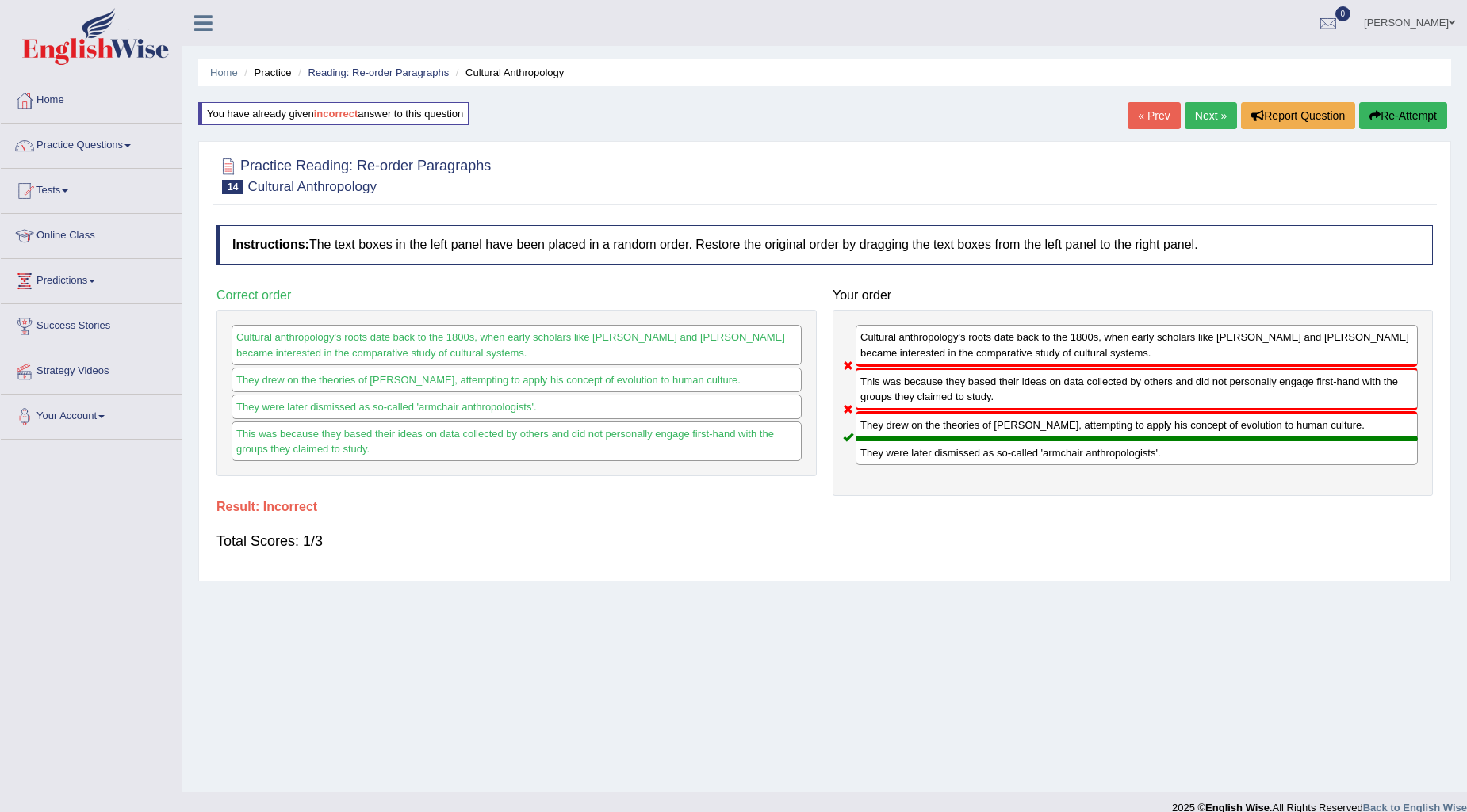
drag, startPoint x: 970, startPoint y: 458, endPoint x: 949, endPoint y: 350, distance: 110.0
click at [949, 350] on div "Cultural anthropology's roots date back to the 1800s, when early scholars like …" at bounding box center [1132, 402] width 600 height 186
click at [1205, 113] on link "Next »" at bounding box center [1210, 116] width 52 height 27
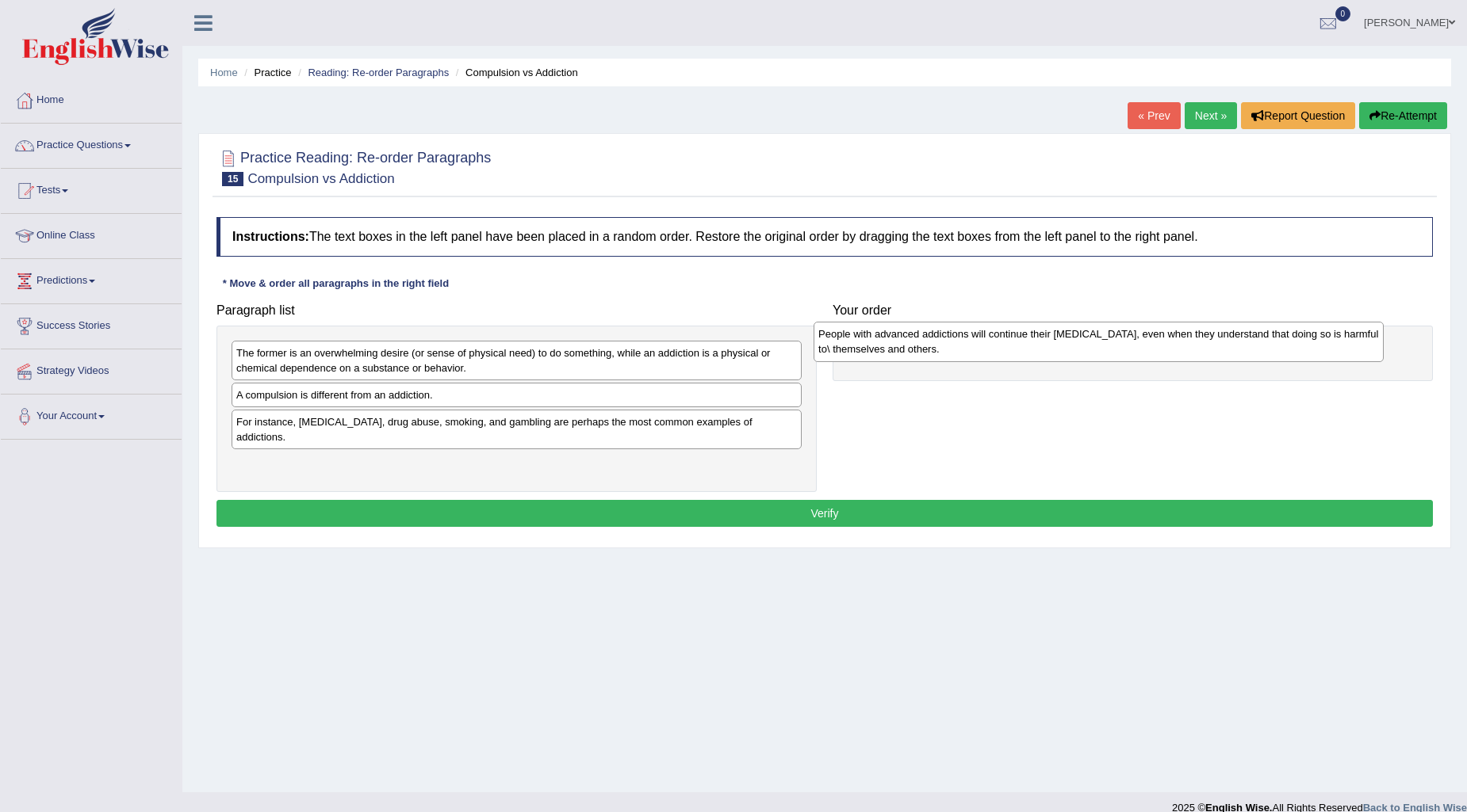
drag, startPoint x: 367, startPoint y: 414, endPoint x: 949, endPoint y: 353, distance: 585.2
click at [949, 353] on div "People with advanced addictions will continue their [MEDICAL_DATA], even when t…" at bounding box center [1098, 341] width 570 height 40
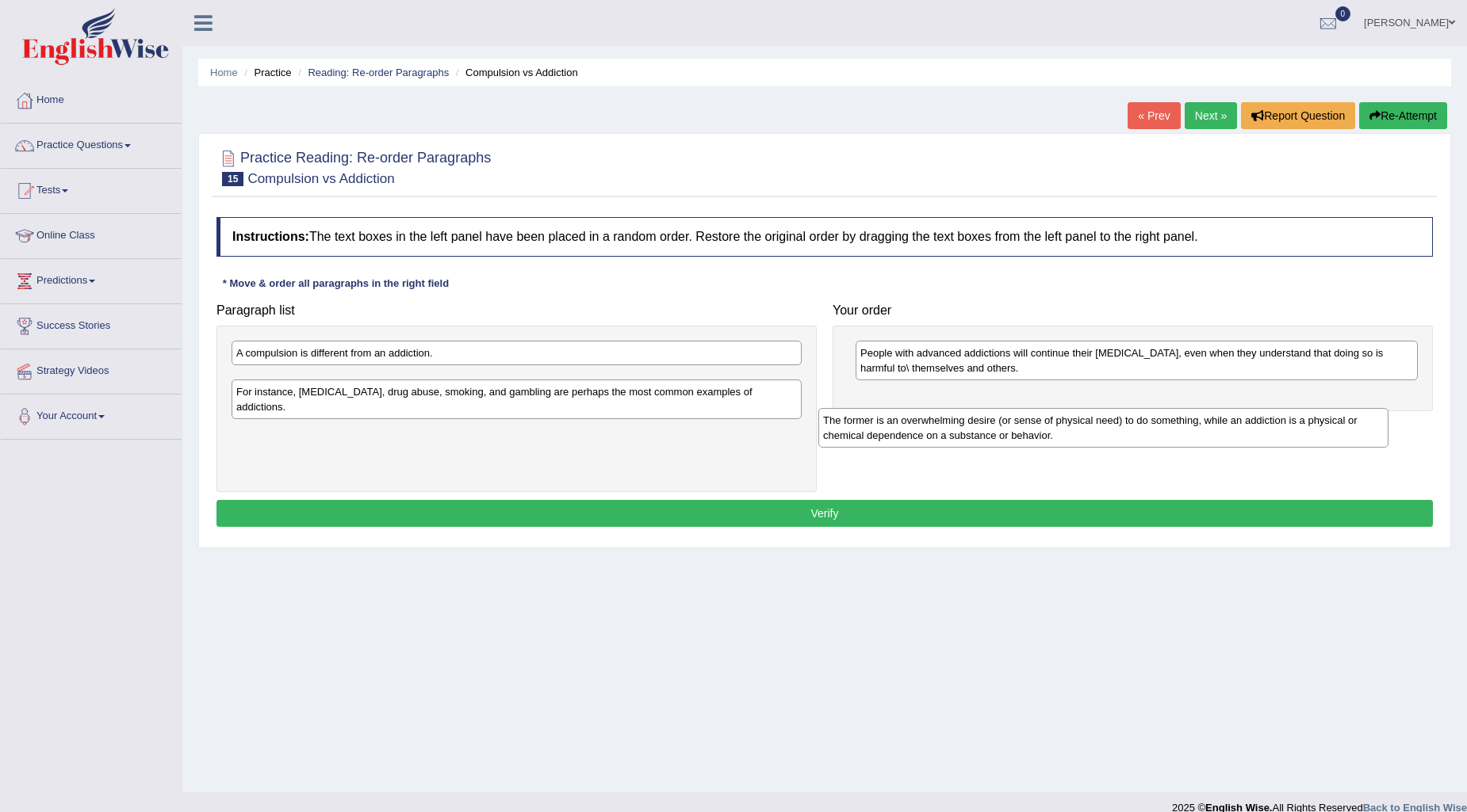
drag, startPoint x: 447, startPoint y: 366, endPoint x: 1034, endPoint y: 433, distance: 590.8
click at [1034, 433] on div "The former is an overwhelming desire (or sense of physical need) to do somethin…" at bounding box center [1103, 427] width 570 height 40
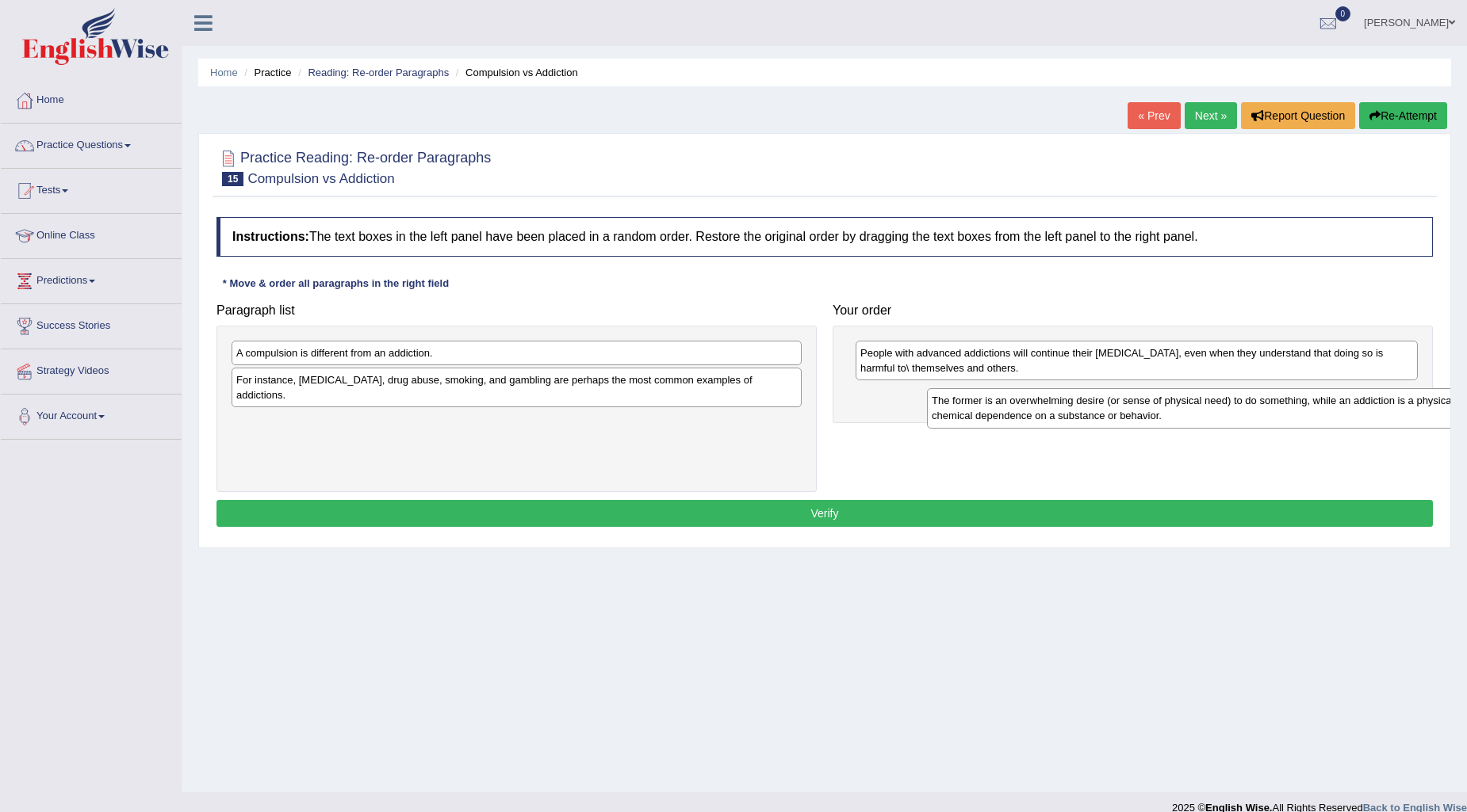
drag, startPoint x: 757, startPoint y: 390, endPoint x: 1453, endPoint y: 411, distance: 696.3
click at [1453, 411] on div "Home Practice Reading: Re-order Paragraphs Compulsion vs Addiction « Prev Next …" at bounding box center [825, 396] width 1284 height 793
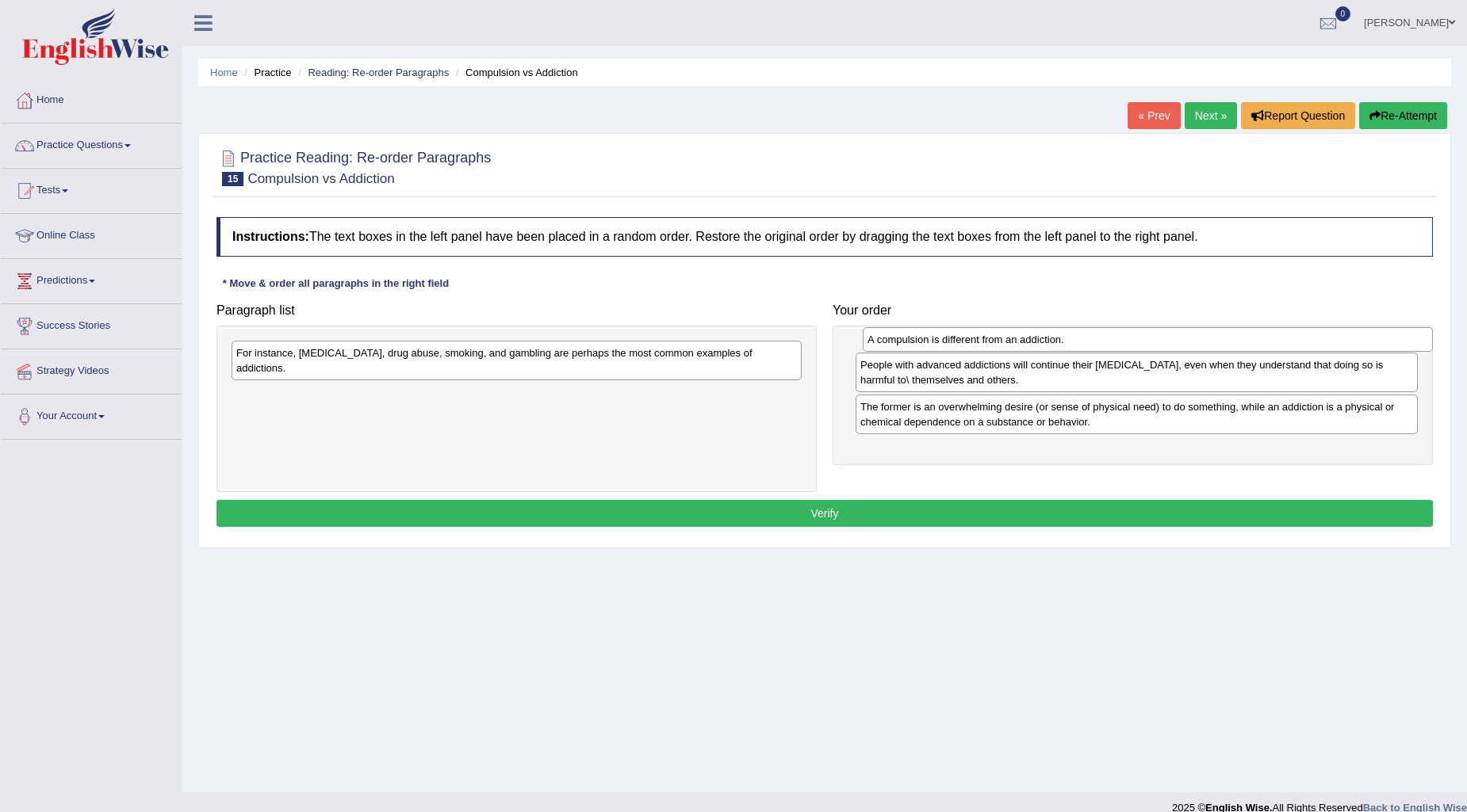
drag, startPoint x: 610, startPoint y: 362, endPoint x: 1241, endPoint y: 348, distance: 631.2
click at [1241, 348] on div "A compulsion is different from an addiction." at bounding box center [1147, 339] width 570 height 24
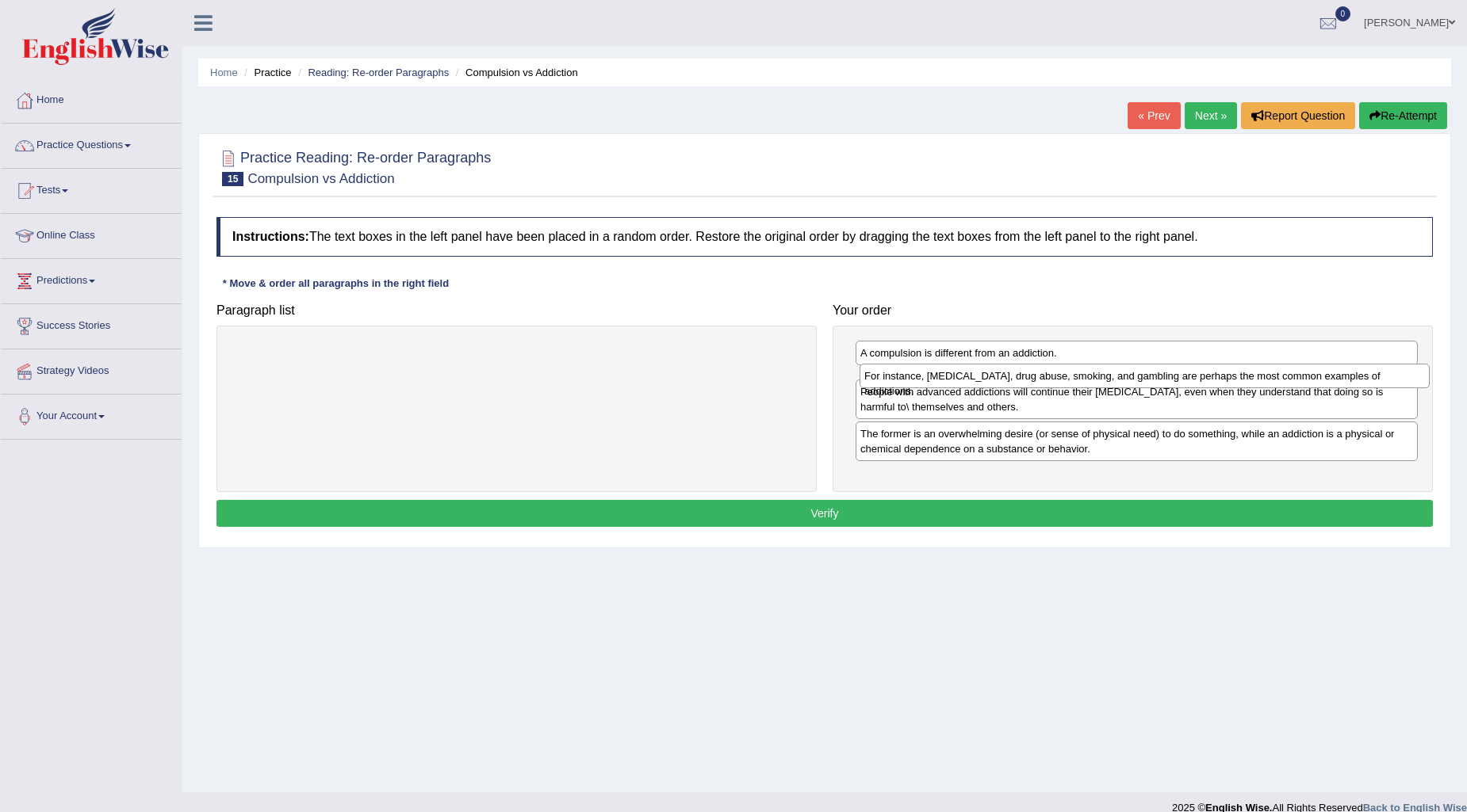
drag, startPoint x: 528, startPoint y: 363, endPoint x: 1156, endPoint y: 386, distance: 628.4
click at [1156, 386] on div "For instance, [MEDICAL_DATA], drug abuse, smoking, and gambling are perhaps the…" at bounding box center [1144, 375] width 570 height 24
drag, startPoint x: 1114, startPoint y: 465, endPoint x: 1108, endPoint y: 399, distance: 66.3
click at [1108, 399] on div "The former is an overwhelming desire (or sense of physical need) to do somethin…" at bounding box center [1131, 390] width 562 height 40
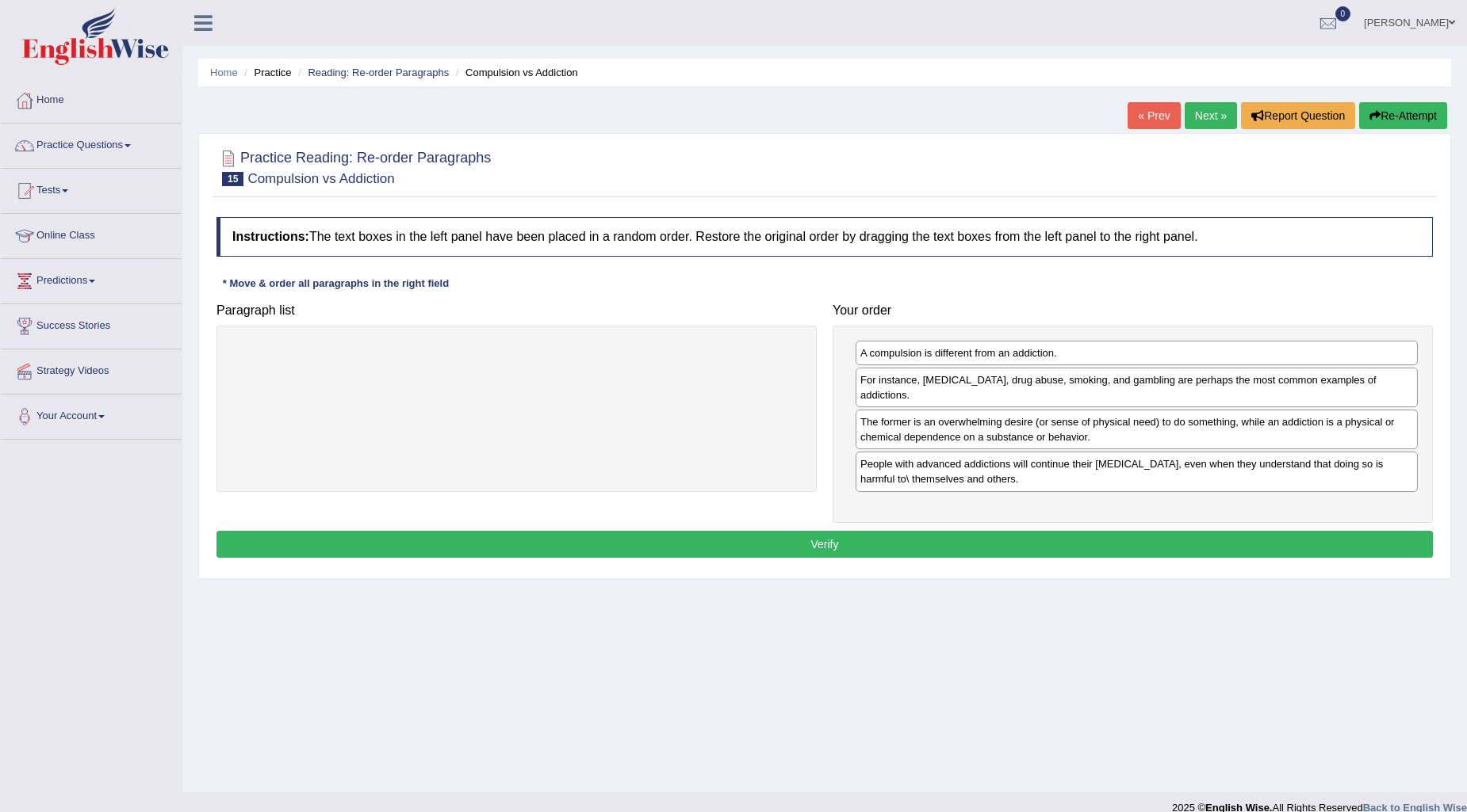
click at [1078, 531] on button "Verify" at bounding box center [824, 544] width 1216 height 27
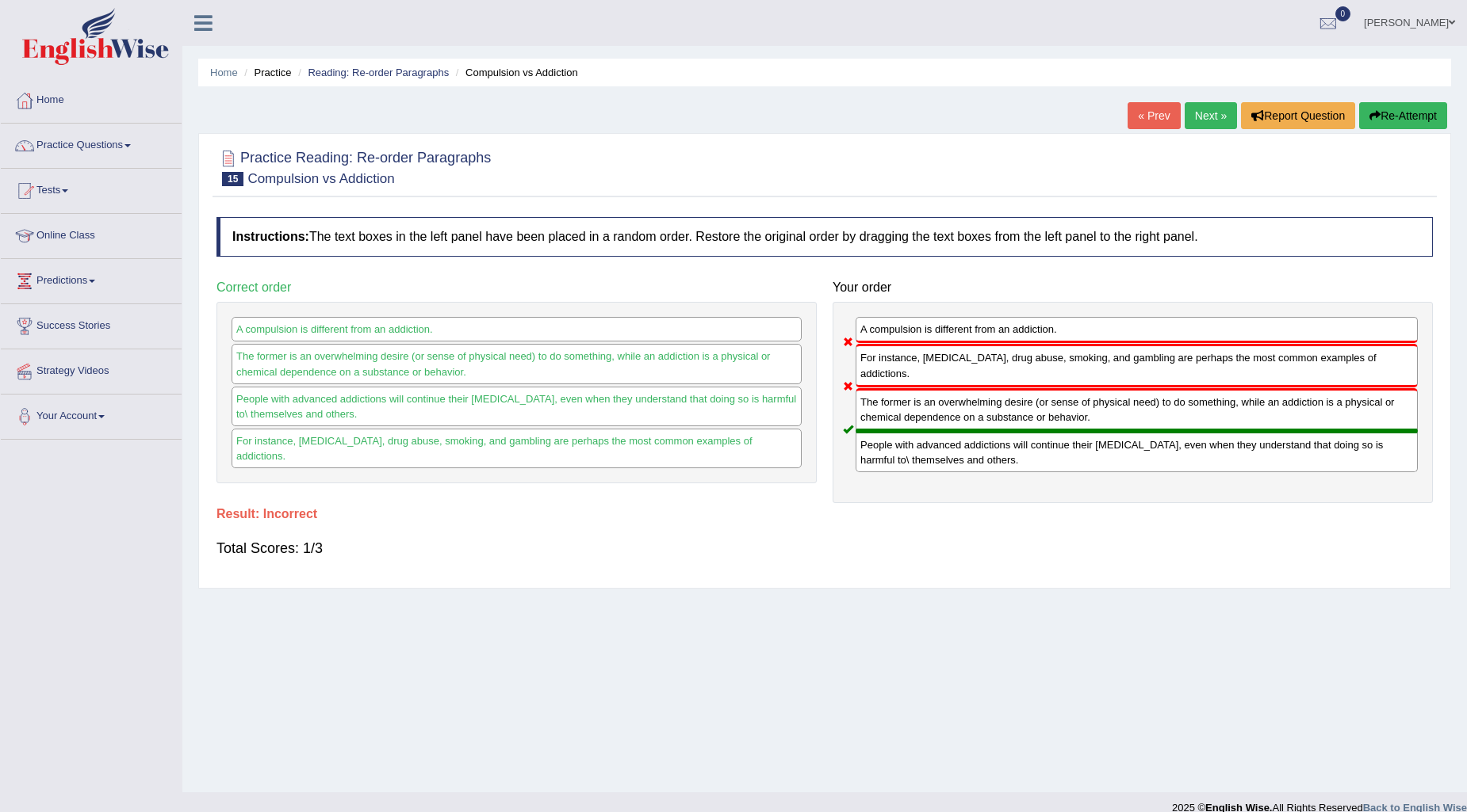
click at [988, 364] on div "For instance, alcoholism, drug abuse, smoking, and gambling are perhaps the mos…" at bounding box center [1136, 365] width 562 height 43
click at [1449, 21] on span at bounding box center [1452, 23] width 7 height 10
click at [1372, 197] on link "Log out" at bounding box center [1379, 205] width 171 height 36
